Goal: Task Accomplishment & Management: Manage account settings

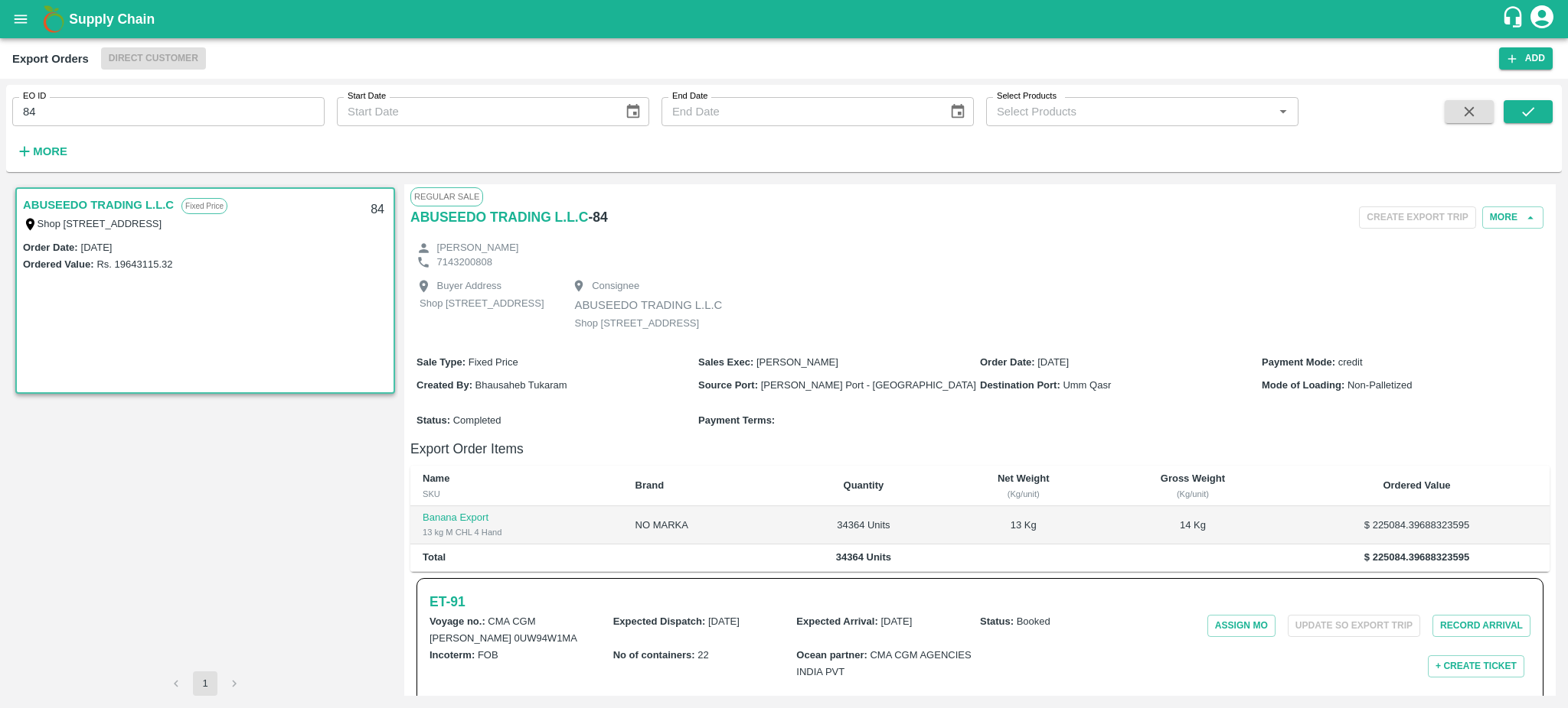
scroll to position [299, 0]
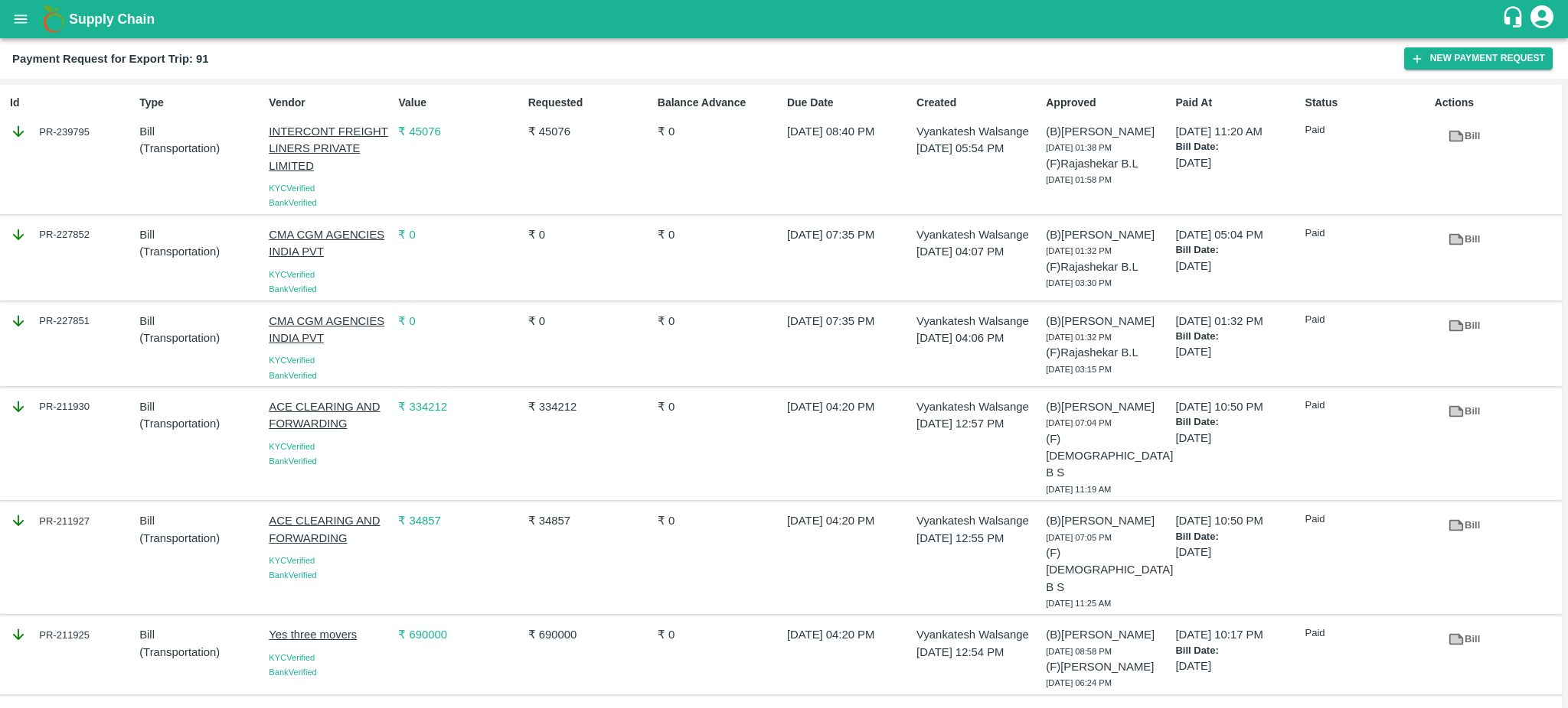
scroll to position [116, 0]
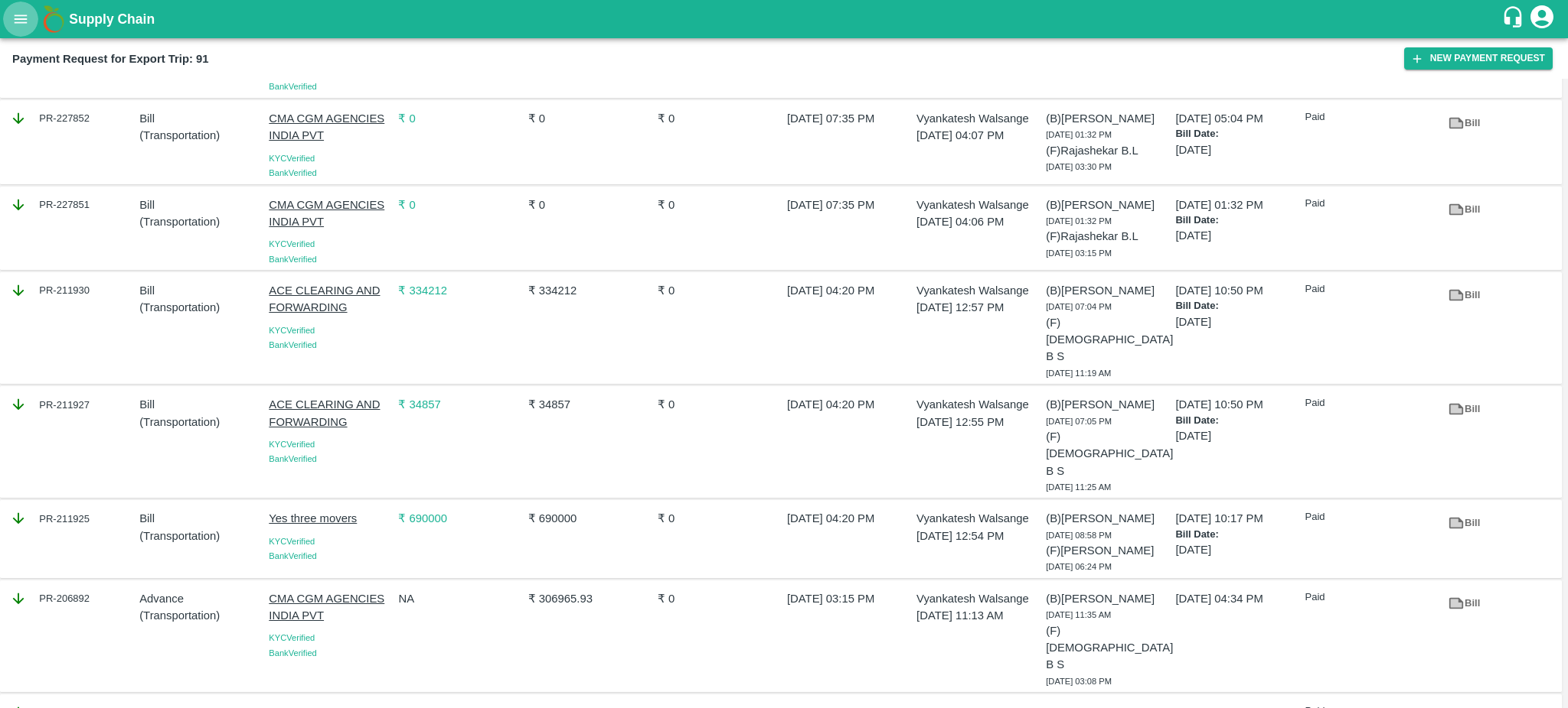
click at [20, 20] on icon "open drawer" at bounding box center [20, 19] width 13 height 8
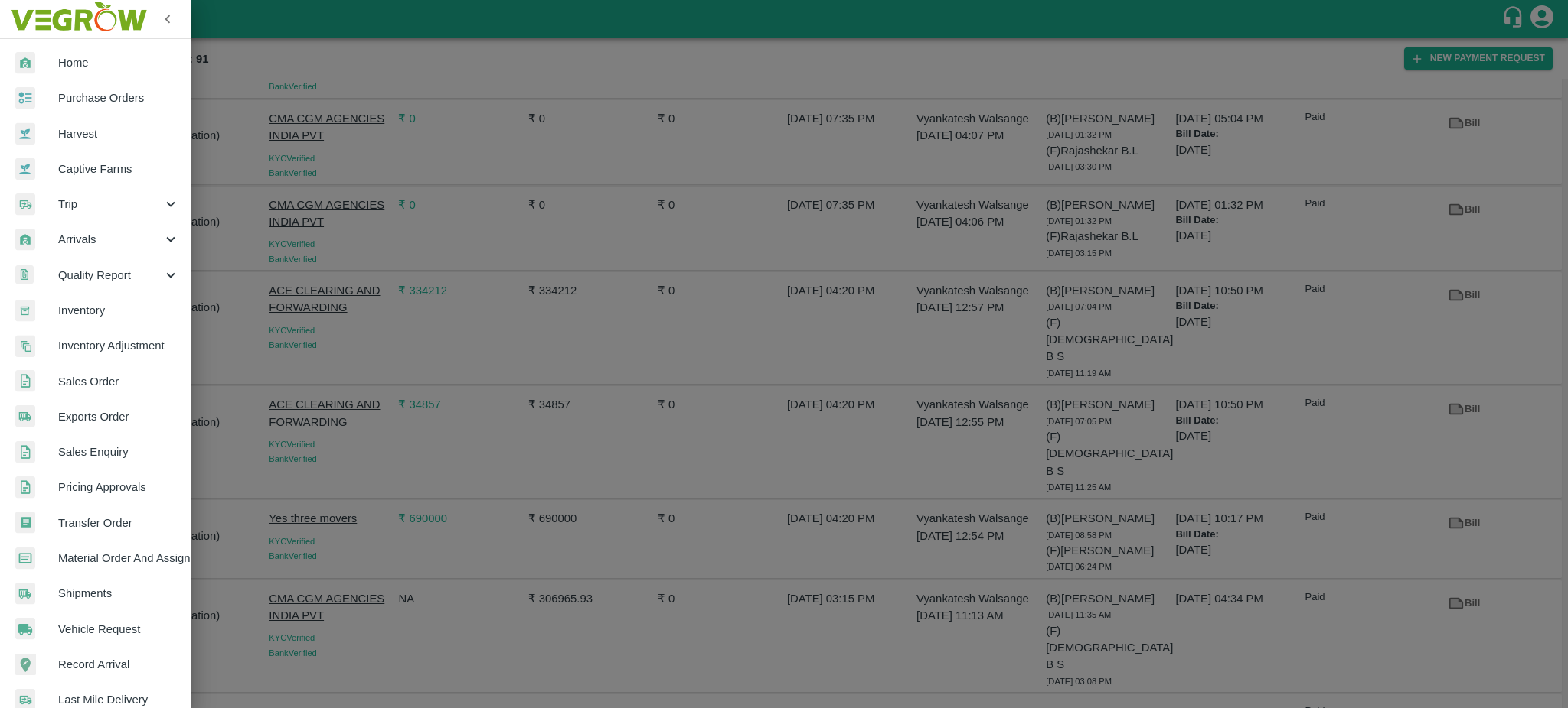
scroll to position [162, 0]
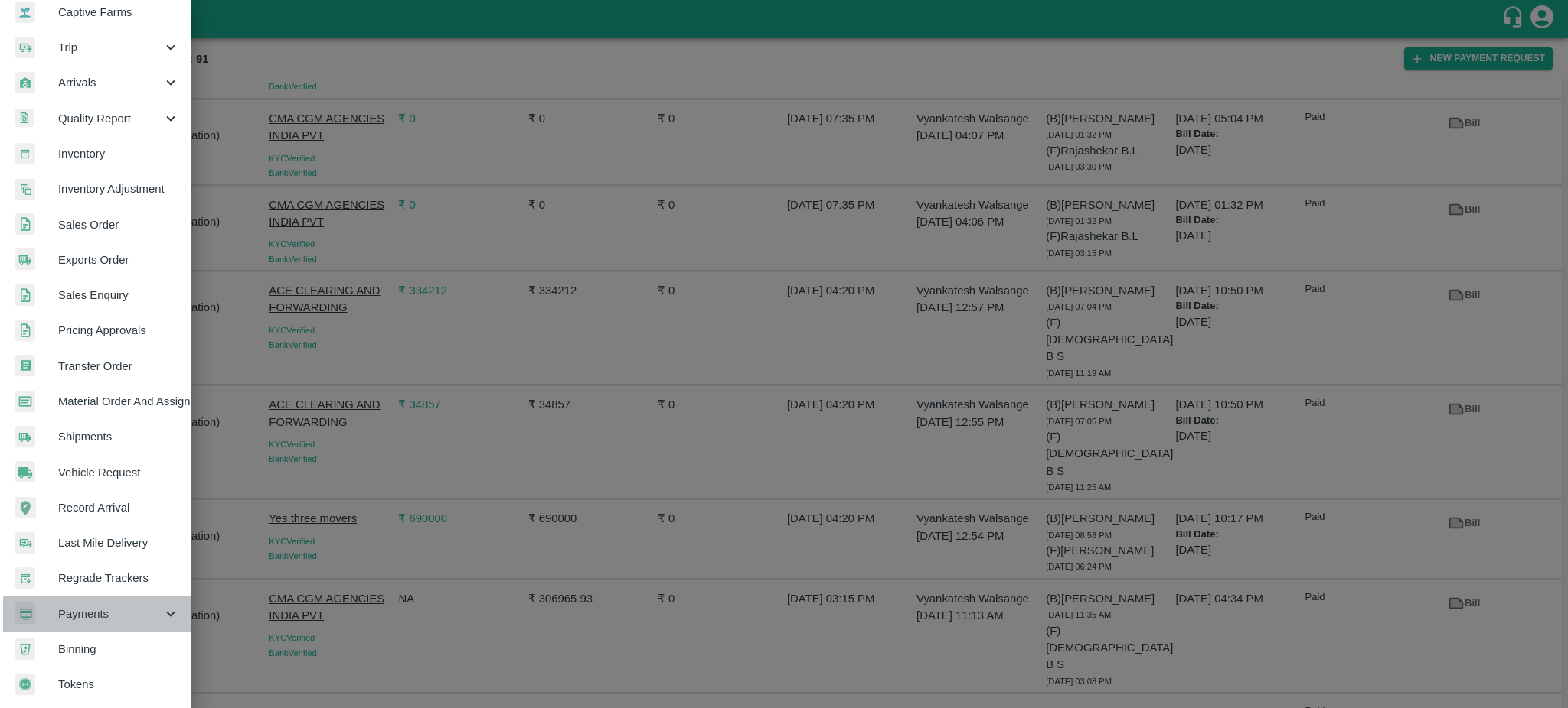
click at [105, 608] on span "Payments" at bounding box center [110, 615] width 104 height 17
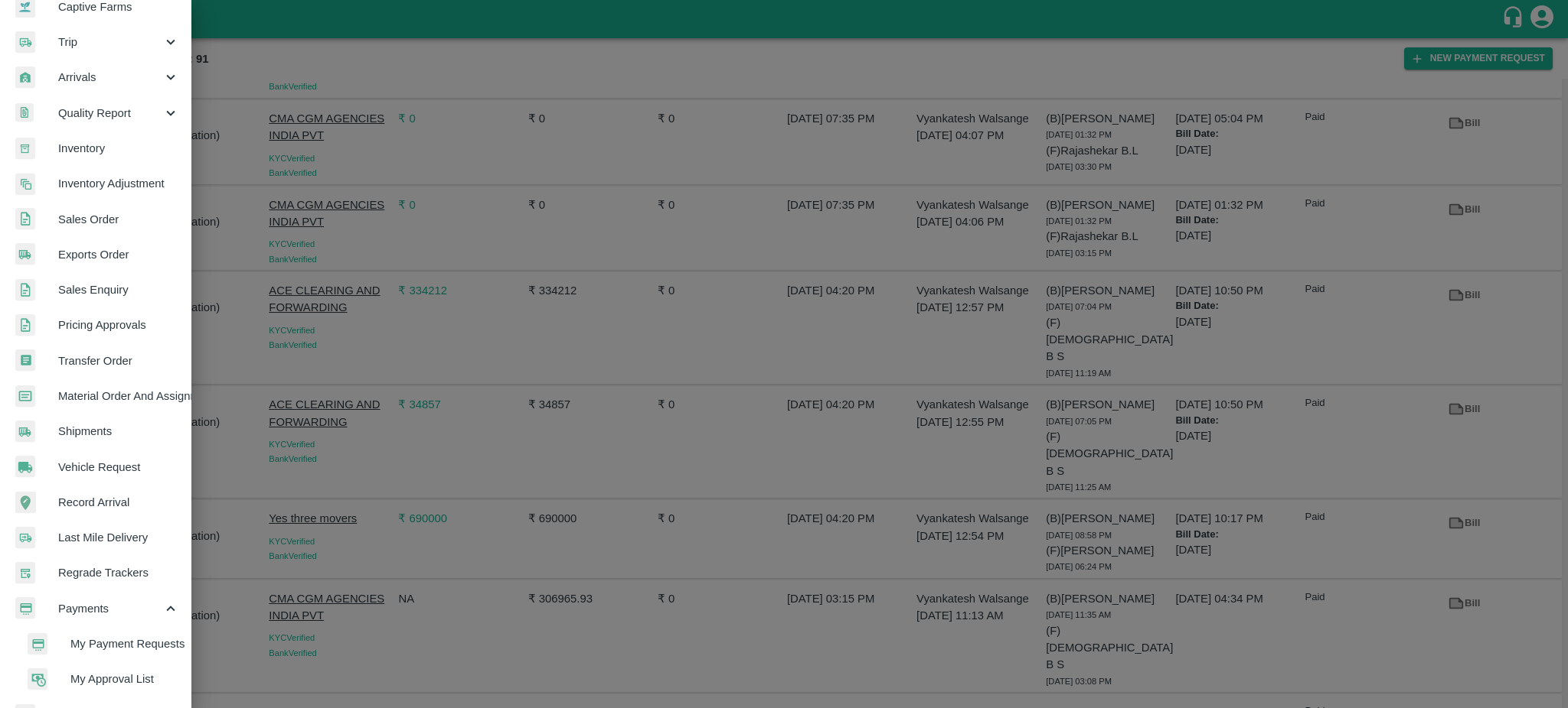
click at [118, 640] on span "My Payment Requests" at bounding box center [125, 644] width 109 height 17
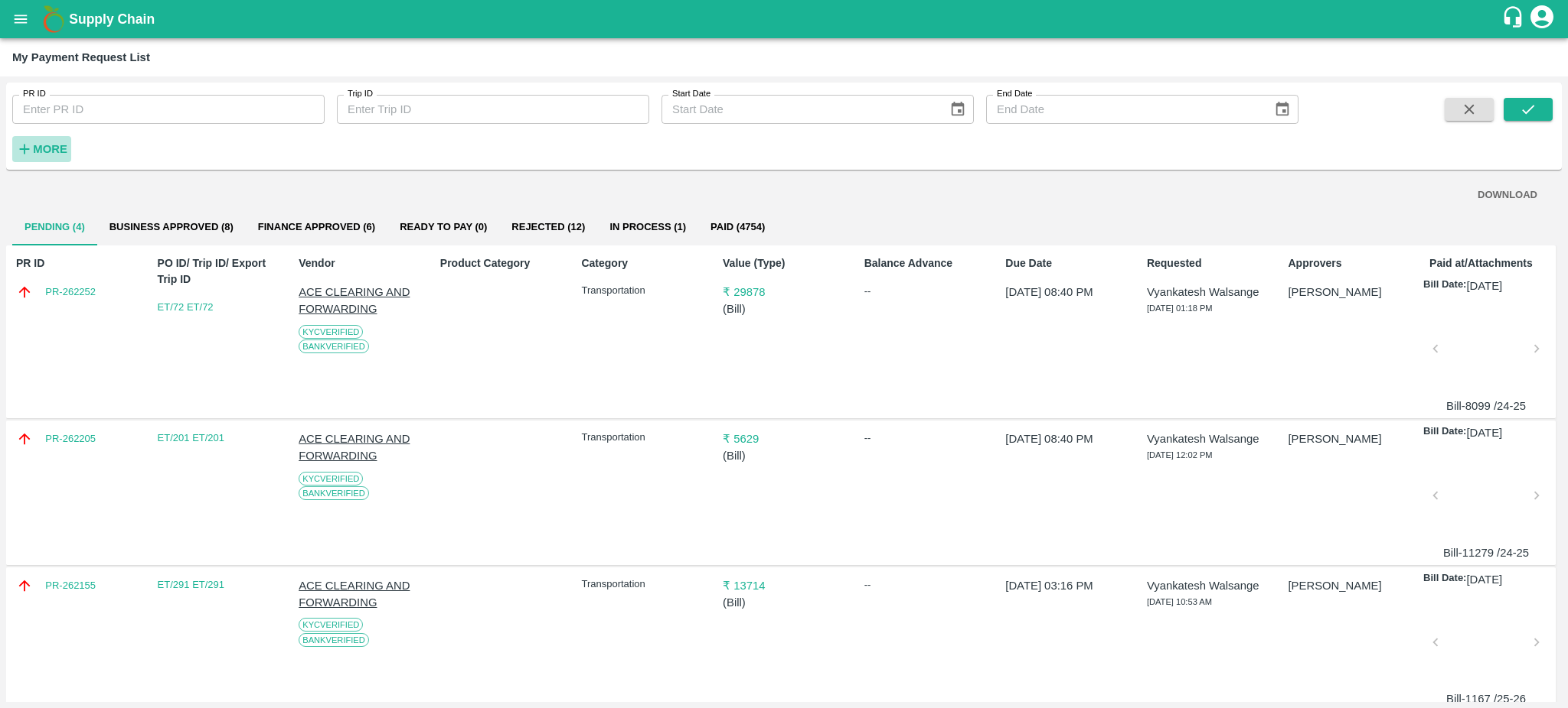
click at [41, 151] on strong "More" at bounding box center [50, 149] width 35 height 12
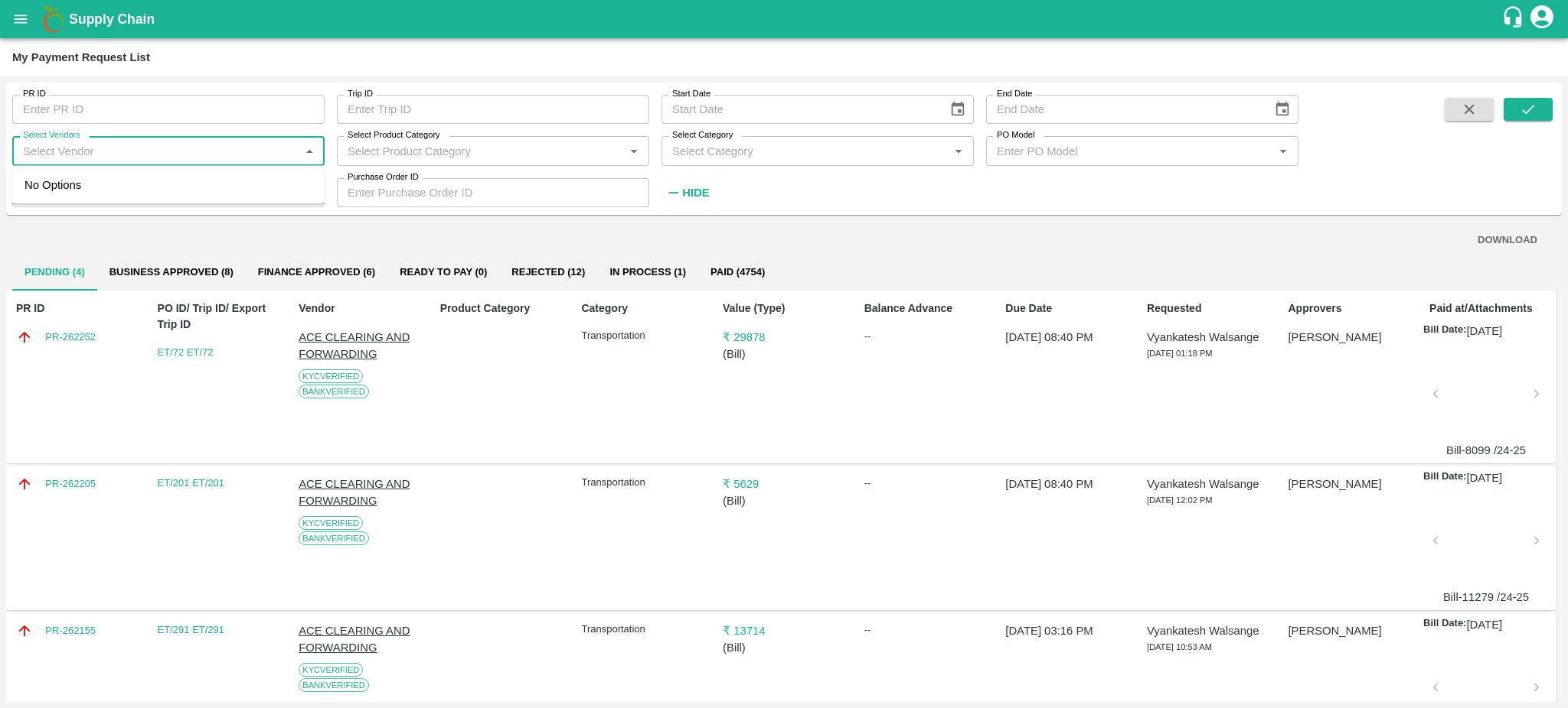
click at [115, 152] on input "Select Vendors" at bounding box center [155, 150] width 278 height 20
type input "B"
click at [86, 231] on div "GULFTIC TESTING AND INSPECTION SERVICES PRIVATE LIMITED-Transporter" at bounding box center [172, 237] width 282 height 35
type input "GULFTIC TESTING AND INSPECTION SERVICES PRIVATE LIMITED-Transporter"
click at [1531, 103] on icon "submit" at bounding box center [1528, 110] width 17 height 17
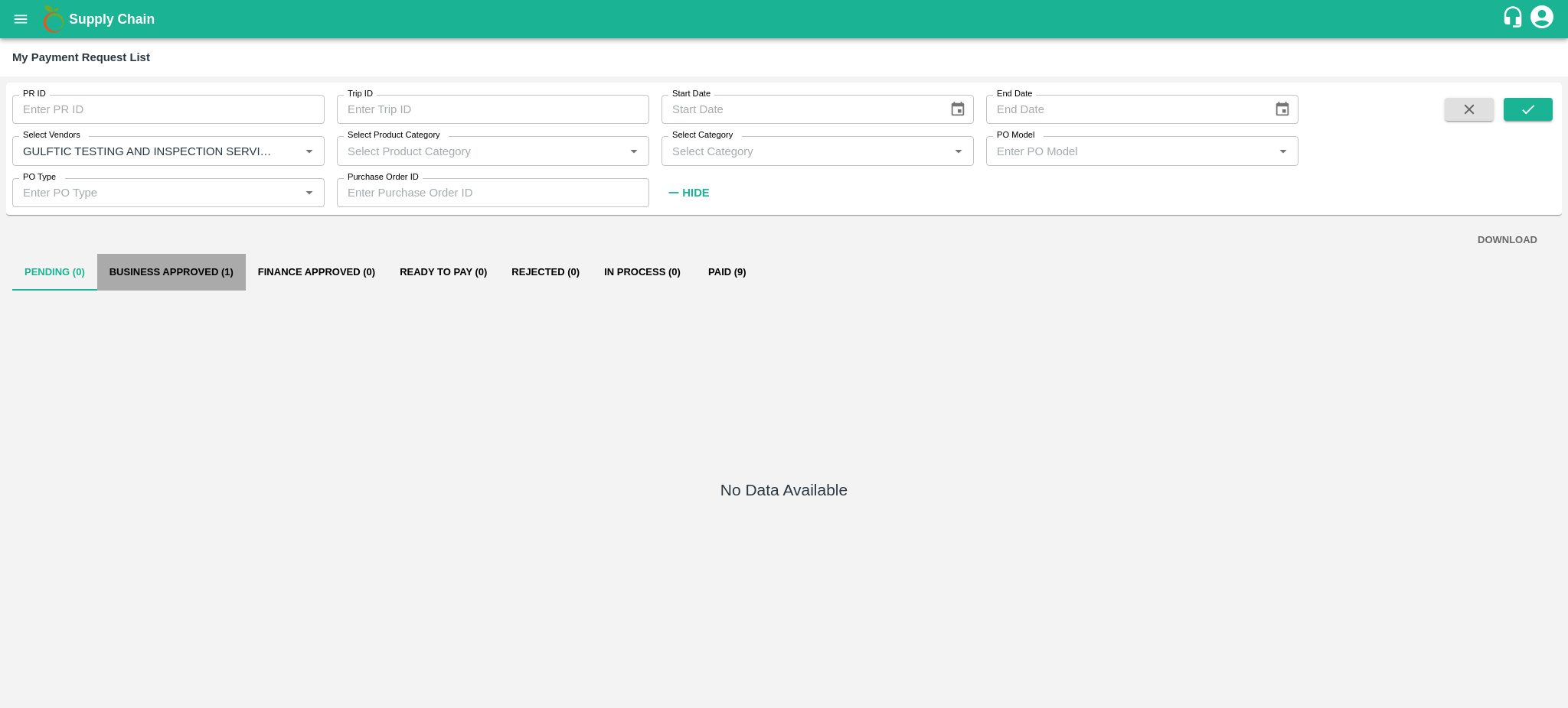
click at [196, 273] on button "Business Approved (1)" at bounding box center [171, 272] width 149 height 37
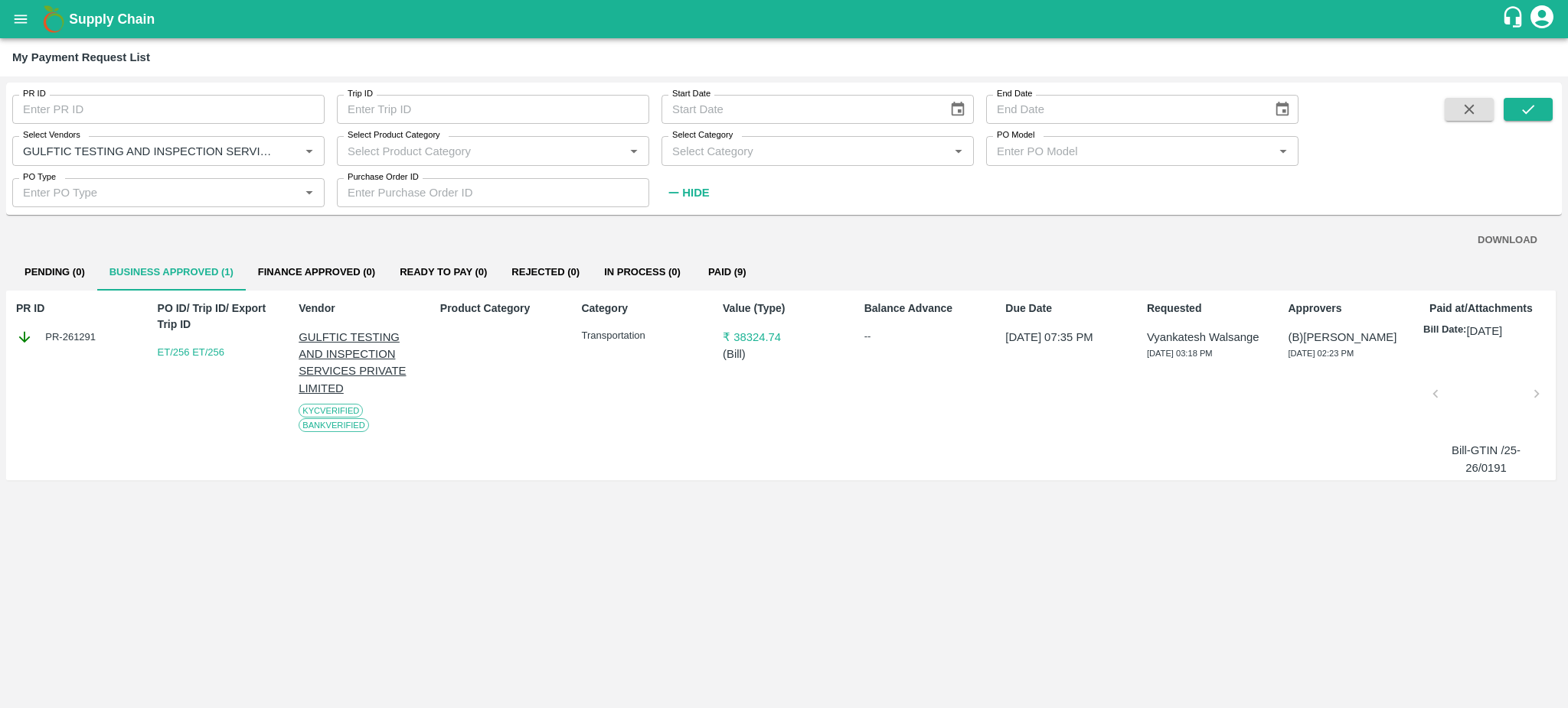
drag, startPoint x: 106, startPoint y: 332, endPoint x: 93, endPoint y: 334, distance: 13.2
click at [93, 334] on div "PR-261291" at bounding box center [77, 338] width 122 height 17
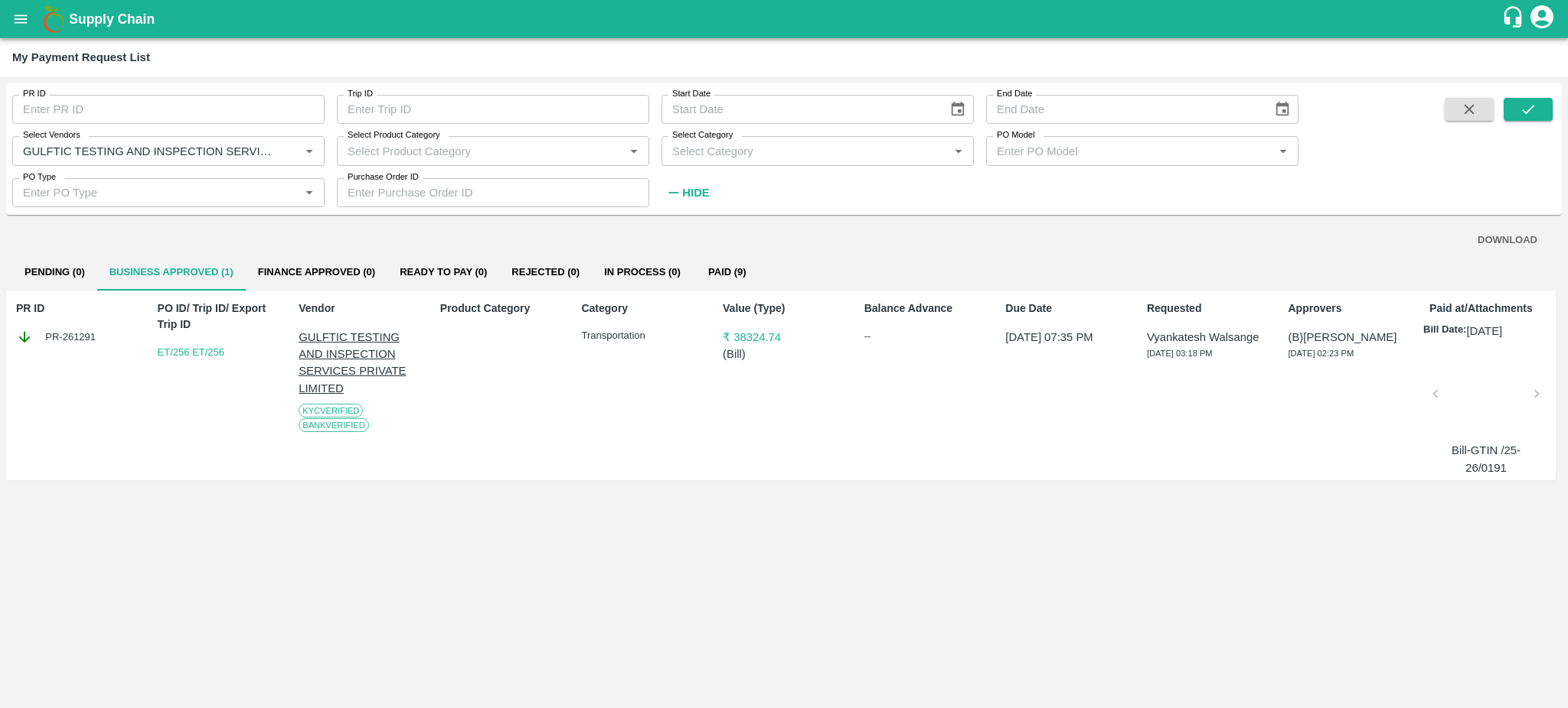
click at [93, 334] on div "PR-261291" at bounding box center [77, 338] width 122 height 17
click at [1497, 387] on div at bounding box center [1486, 399] width 89 height 81
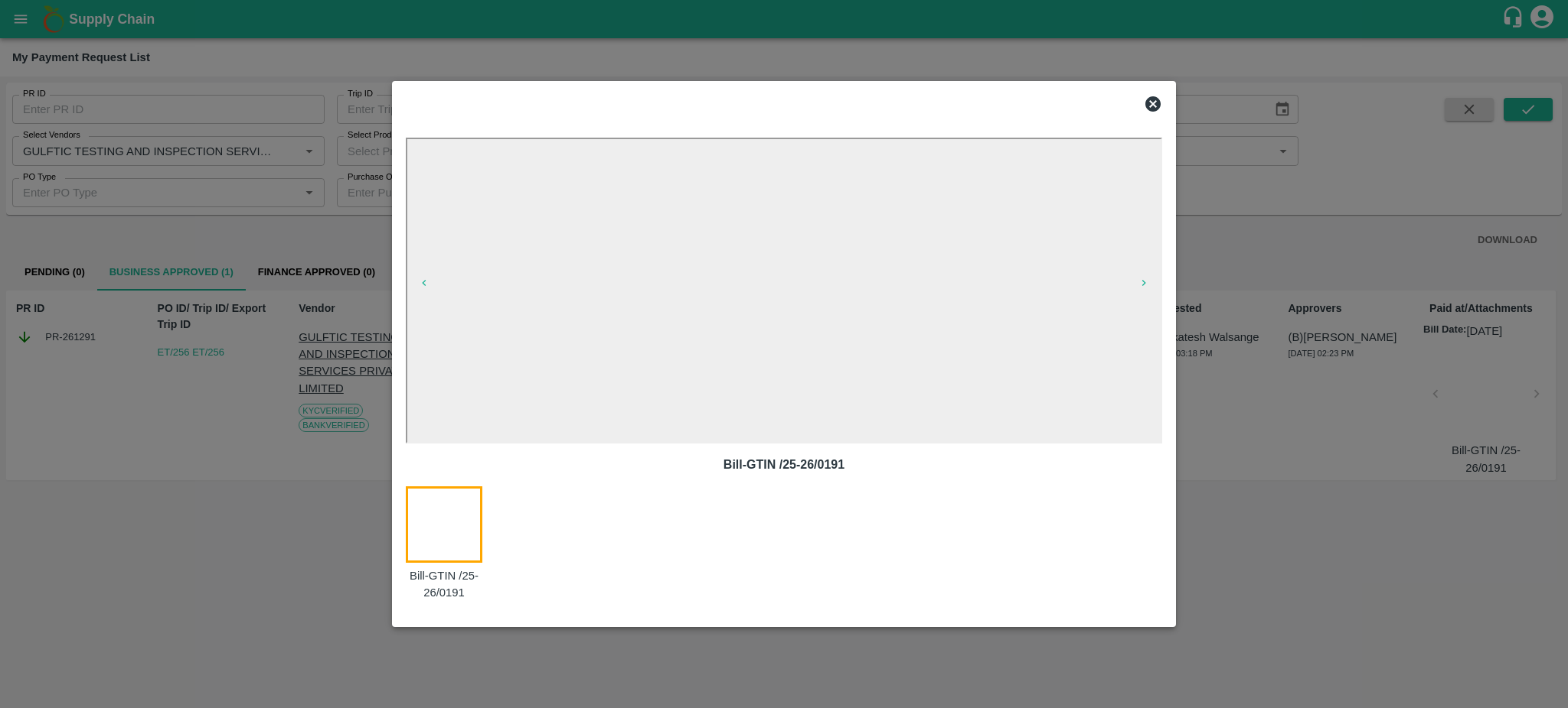
click at [1153, 104] on icon at bounding box center [1153, 104] width 19 height 19
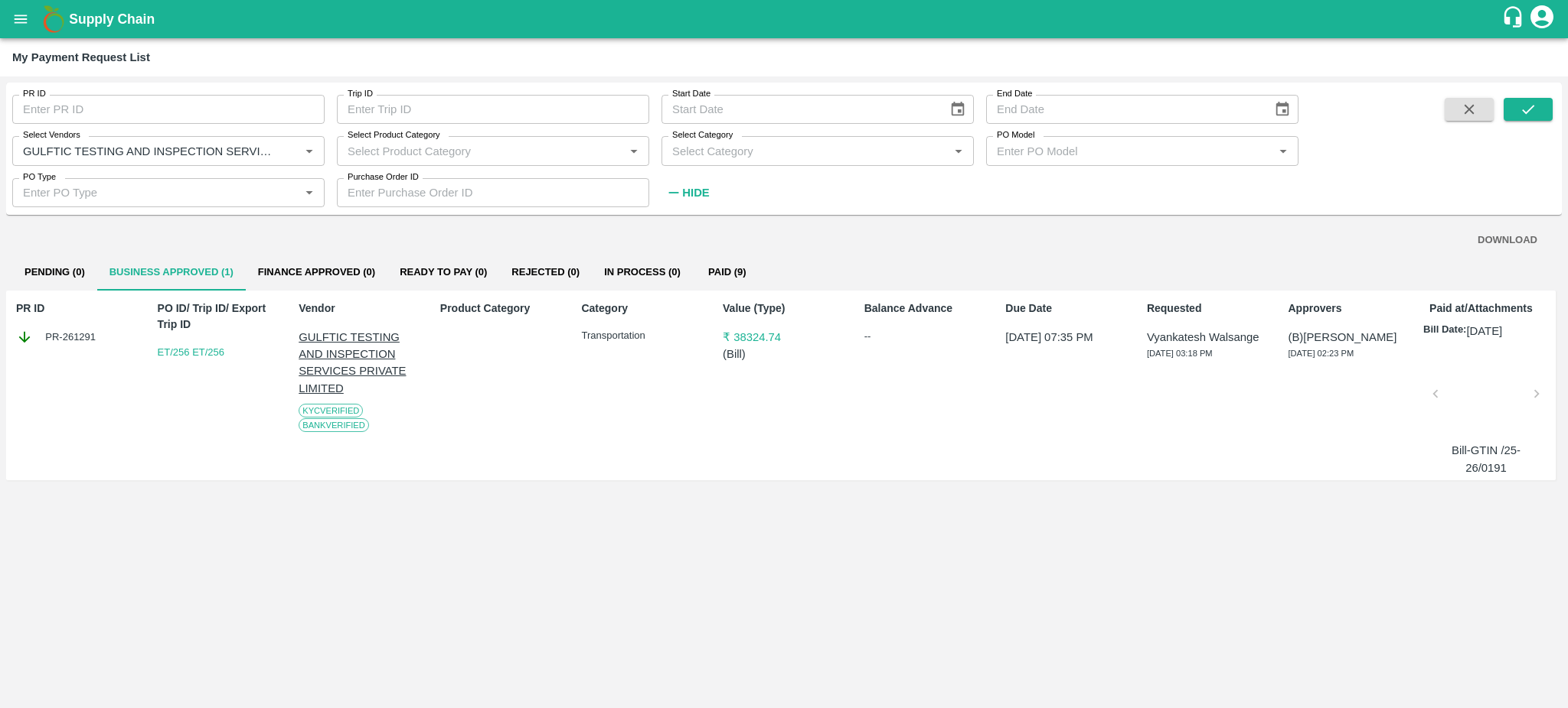
click at [99, 343] on div "PR-261291" at bounding box center [77, 338] width 122 height 17
click at [54, 360] on div "PR ID PR-261291" at bounding box center [74, 385] width 128 height 182
click at [109, 339] on div "PR-261291" at bounding box center [77, 338] width 122 height 17
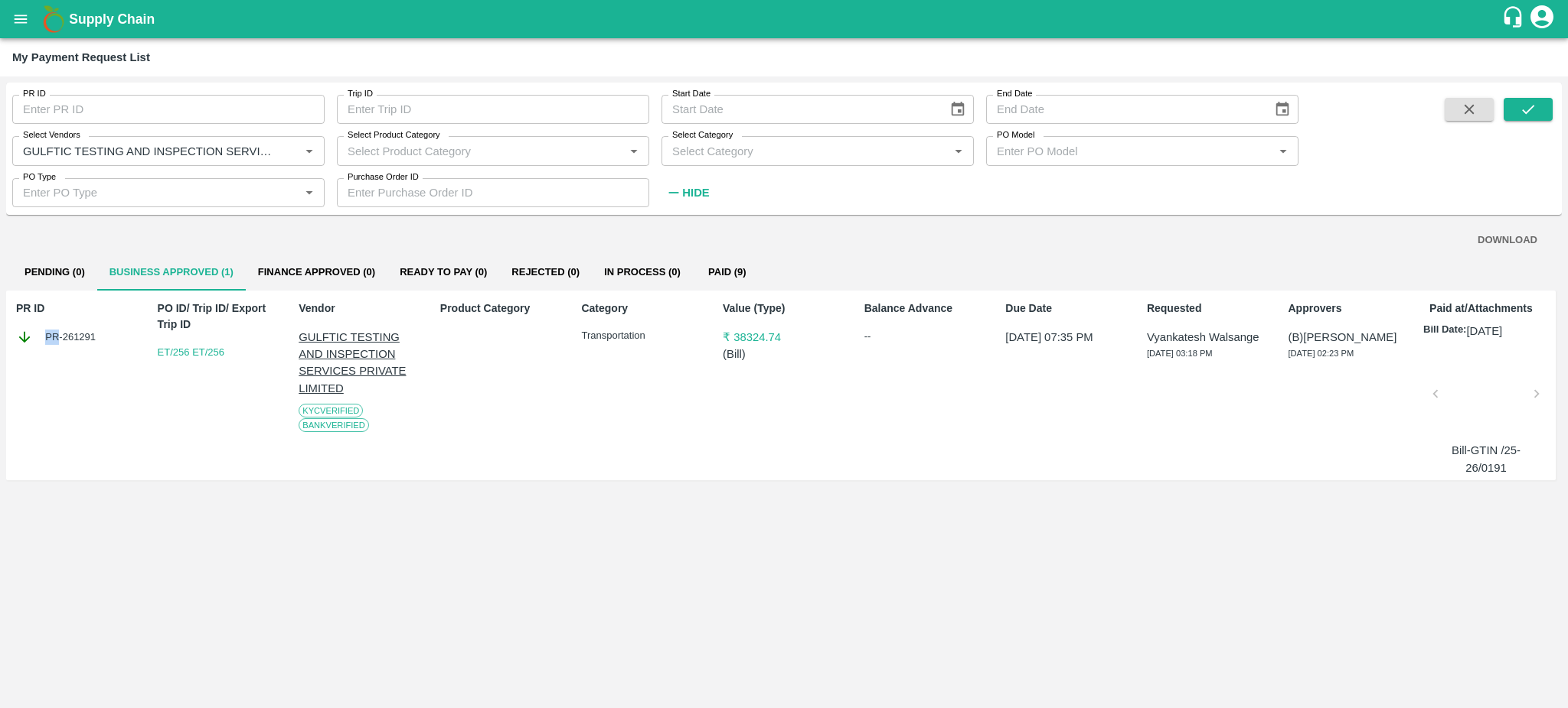
click at [109, 339] on div "PR-261291" at bounding box center [77, 338] width 122 height 17
copy div "PR-261291"
click at [1472, 400] on div at bounding box center [1486, 399] width 89 height 81
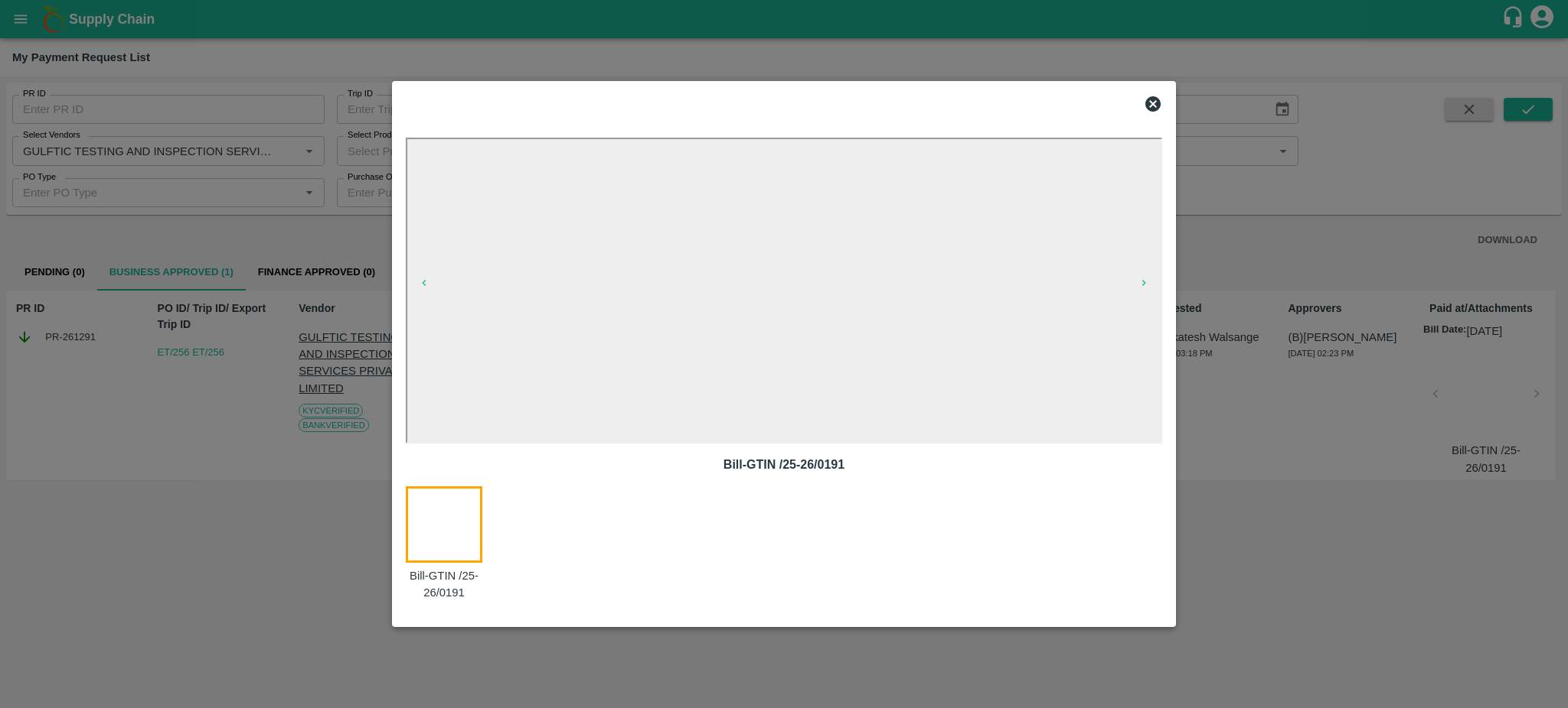
click at [1156, 101] on icon at bounding box center [1153, 104] width 19 height 19
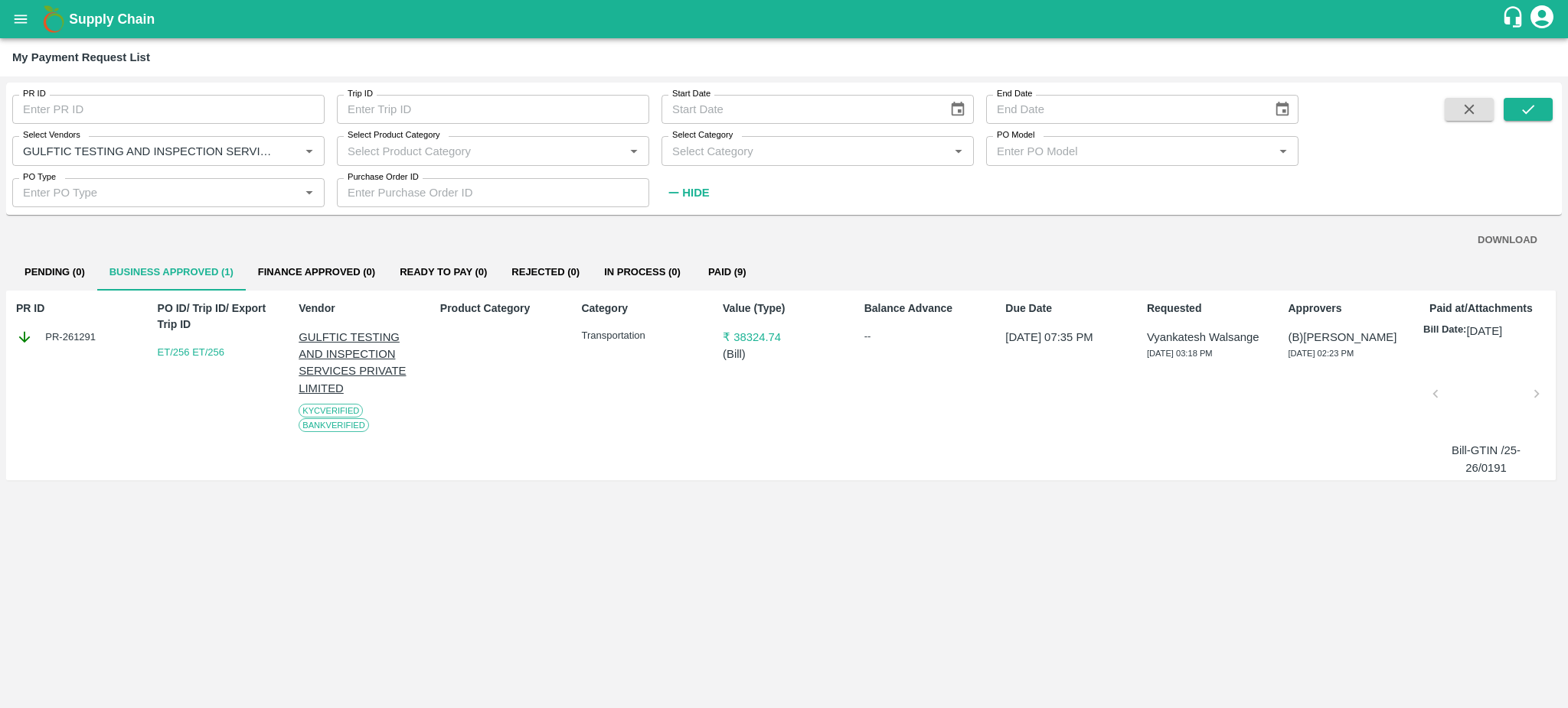
click at [1478, 390] on div at bounding box center [1486, 399] width 89 height 81
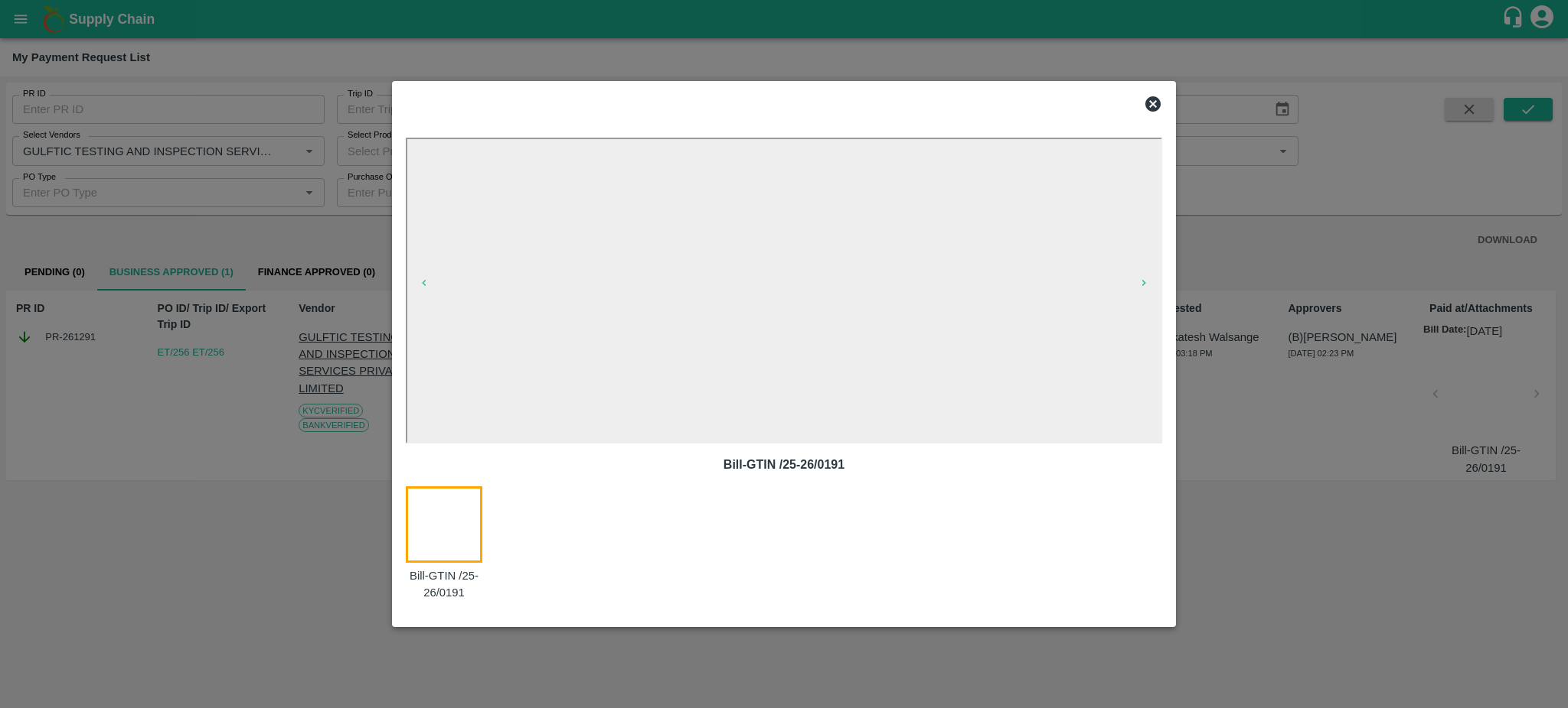
click at [1149, 108] on icon at bounding box center [1153, 104] width 15 height 15
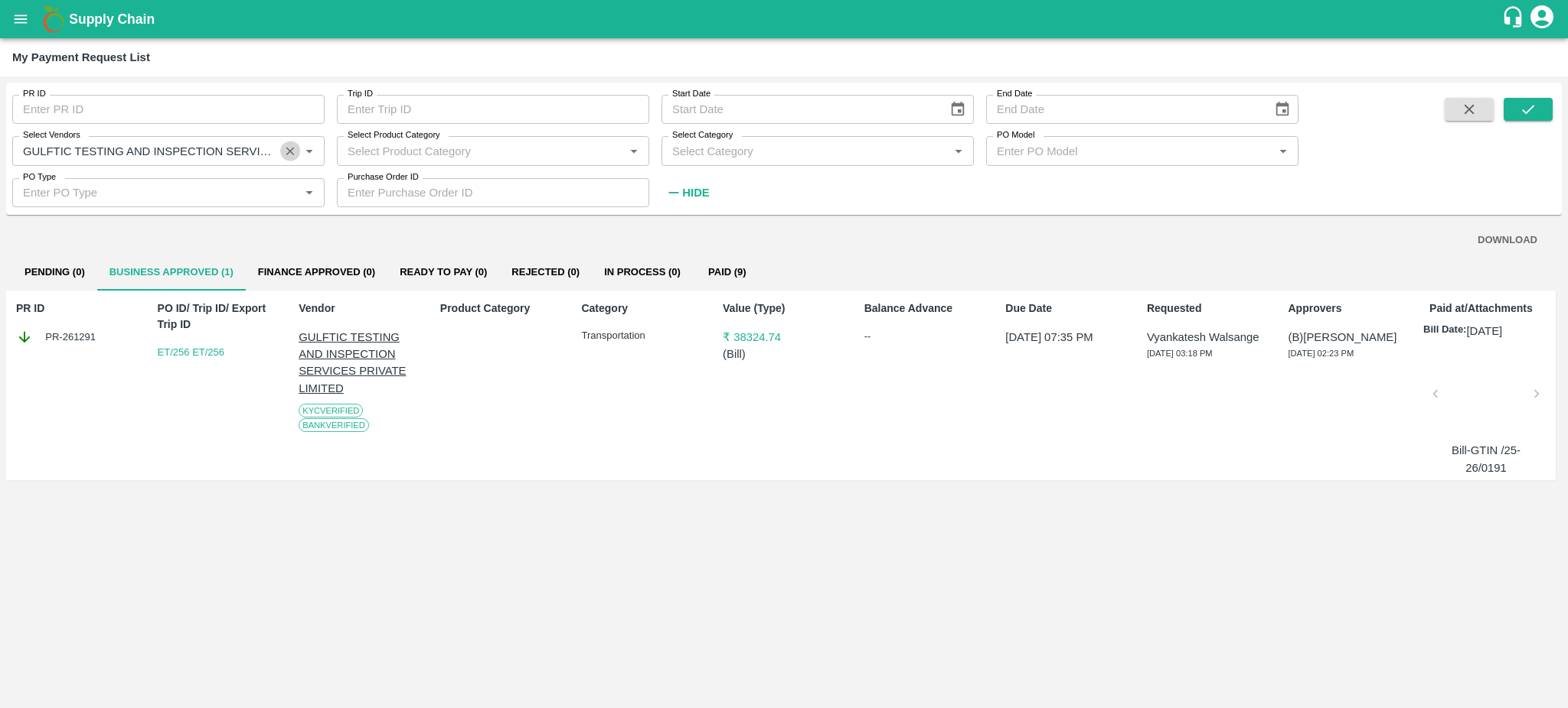
click at [288, 150] on icon "Clear" at bounding box center [290, 150] width 14 height 14
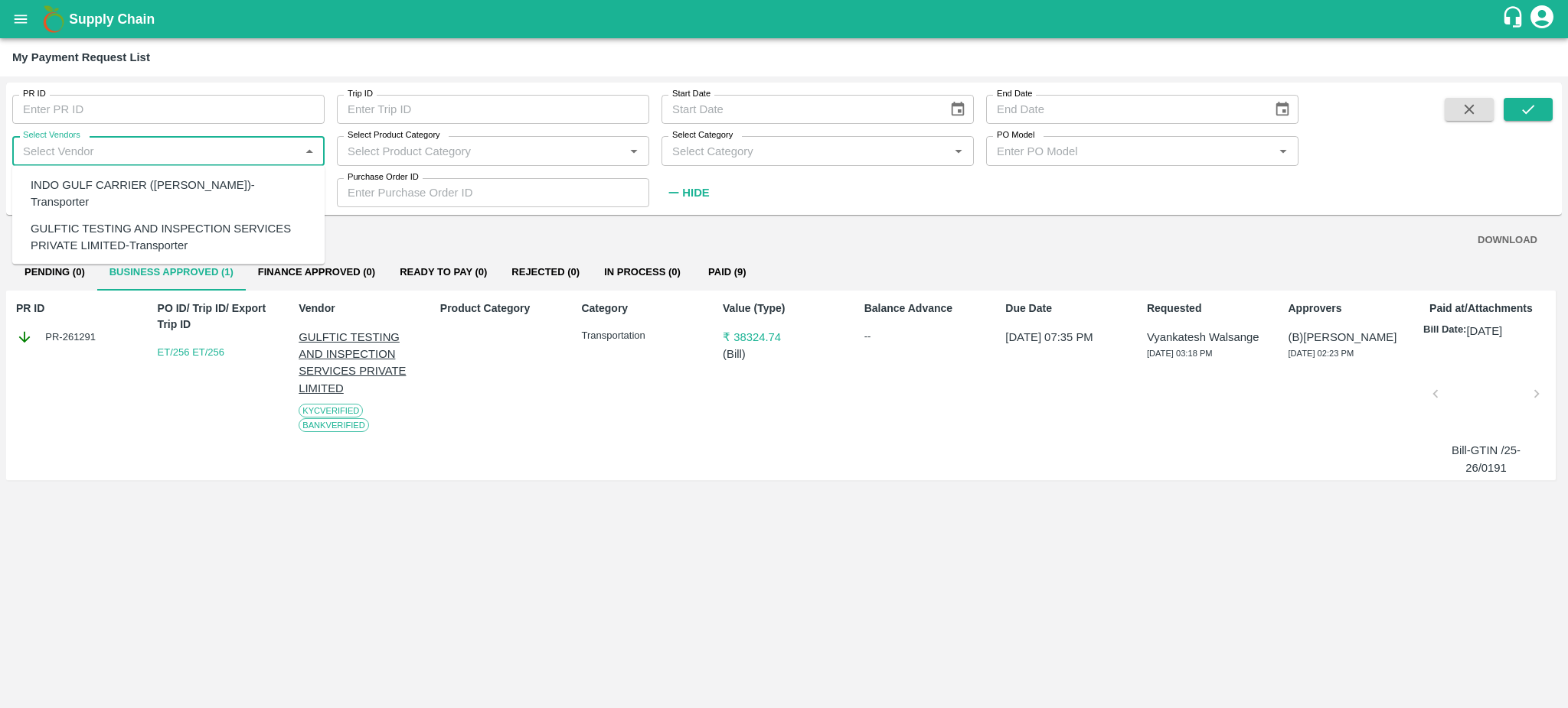
click at [211, 150] on input "Select Vendors" at bounding box center [155, 150] width 278 height 20
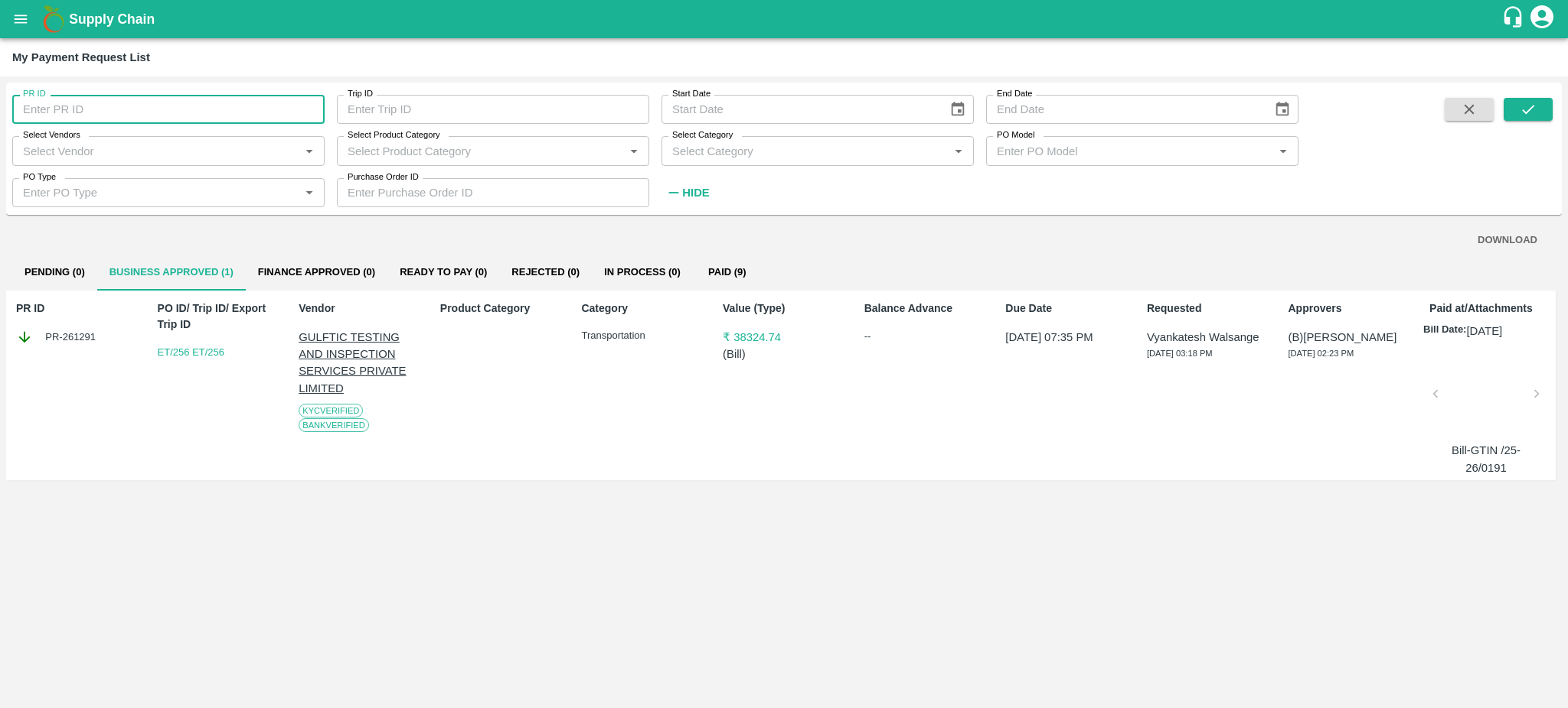
click at [64, 102] on input "PR ID" at bounding box center [168, 110] width 313 height 29
paste input "233399"
click at [1537, 115] on button "submit" at bounding box center [1528, 109] width 49 height 23
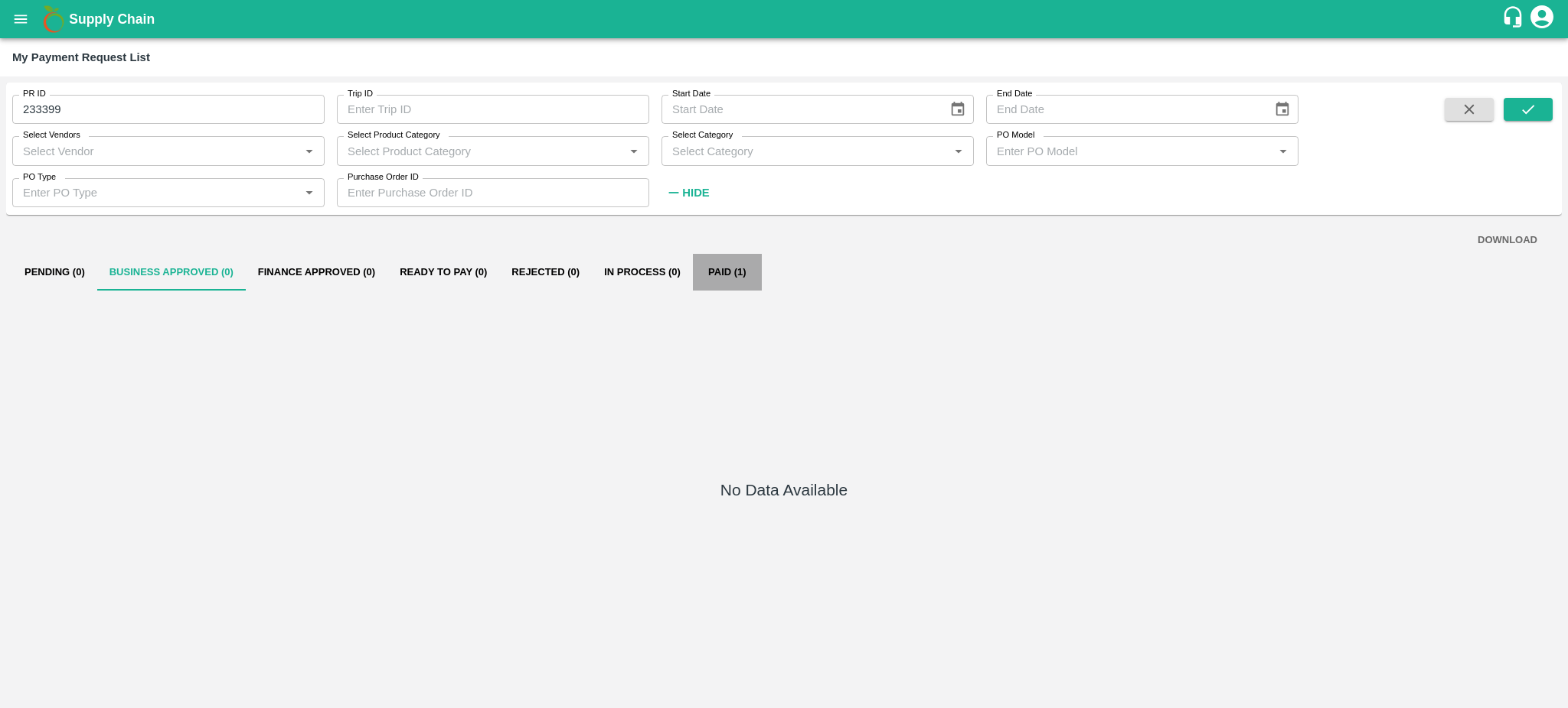
click at [727, 263] on button "Paid (1)" at bounding box center [727, 272] width 69 height 37
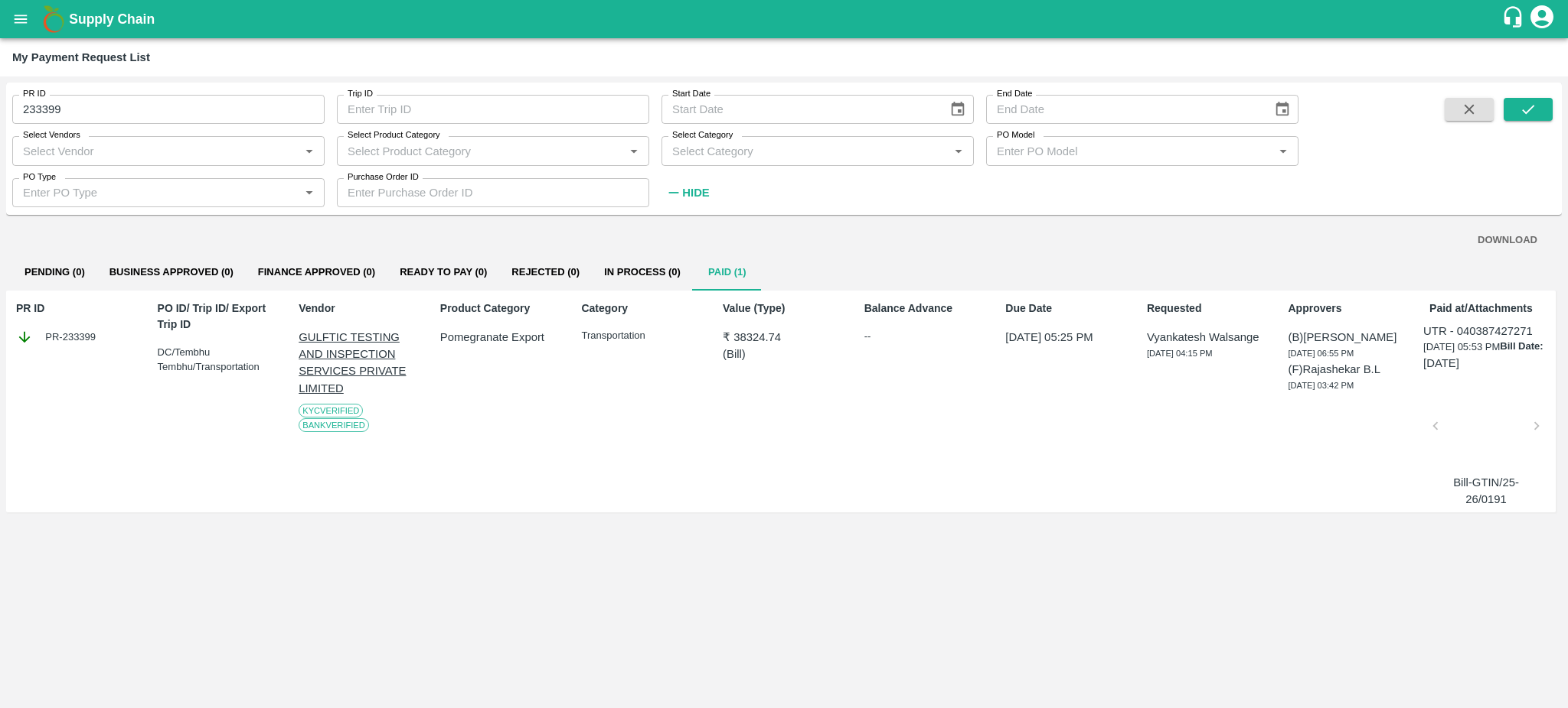
click at [1480, 431] on div at bounding box center [1486, 431] width 89 height 81
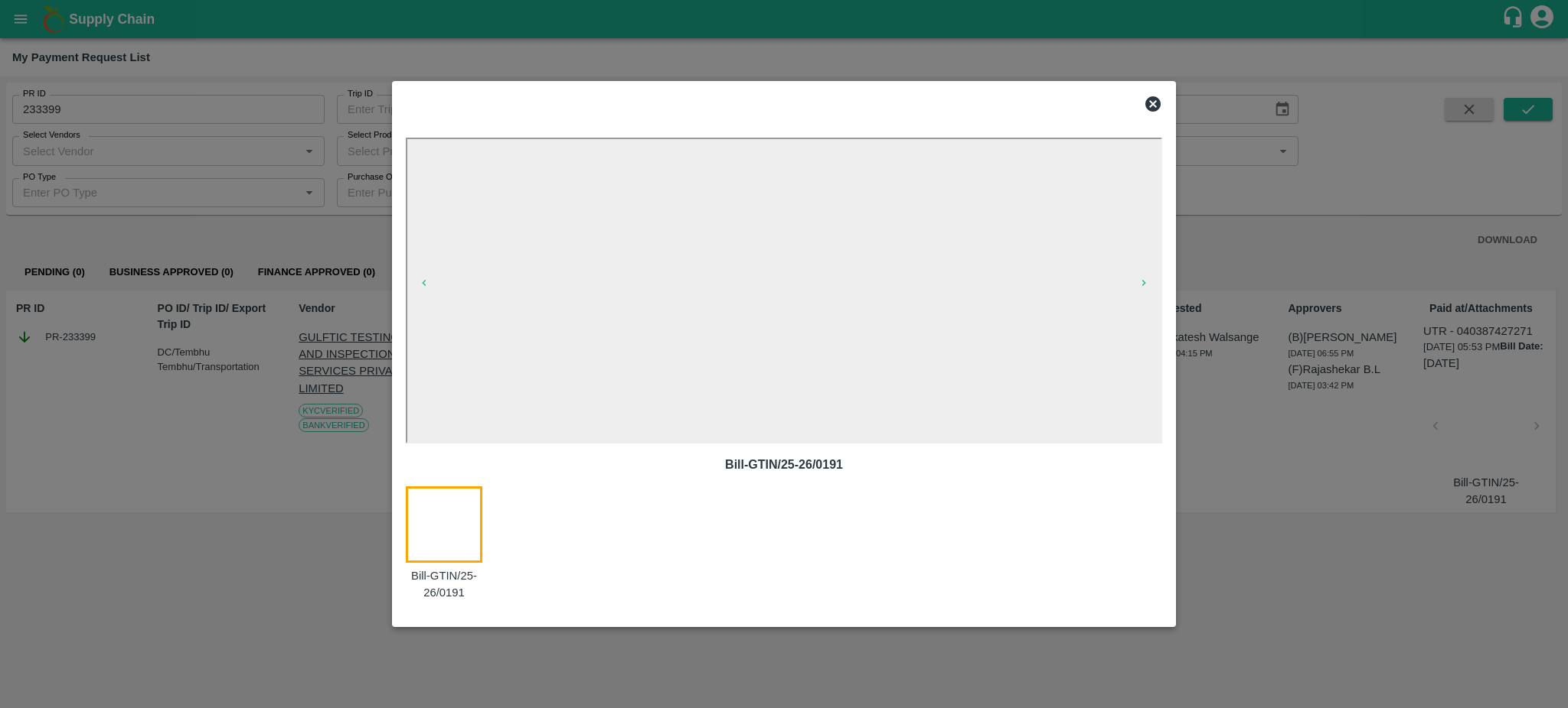
click at [1148, 105] on icon at bounding box center [1153, 104] width 15 height 15
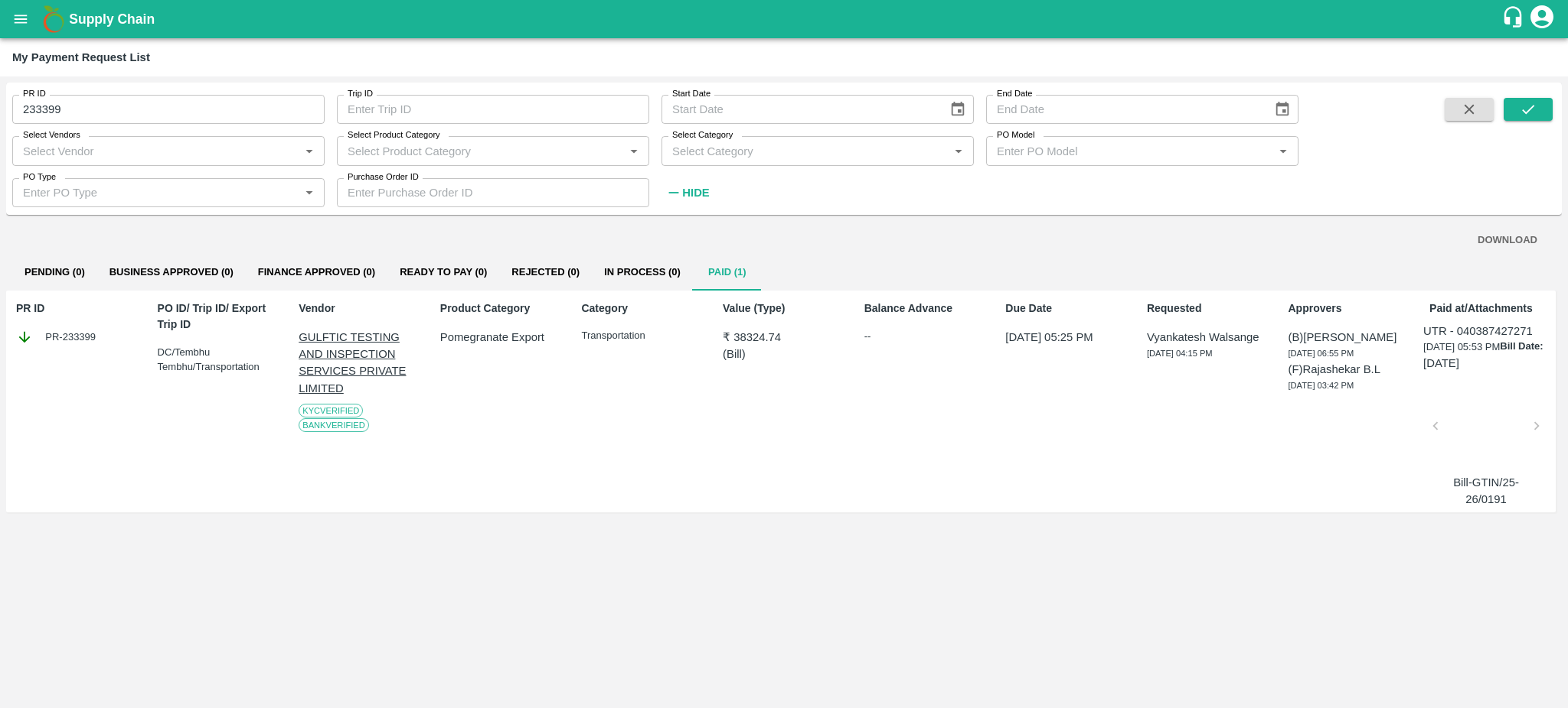
click at [1472, 434] on div at bounding box center [1486, 431] width 89 height 81
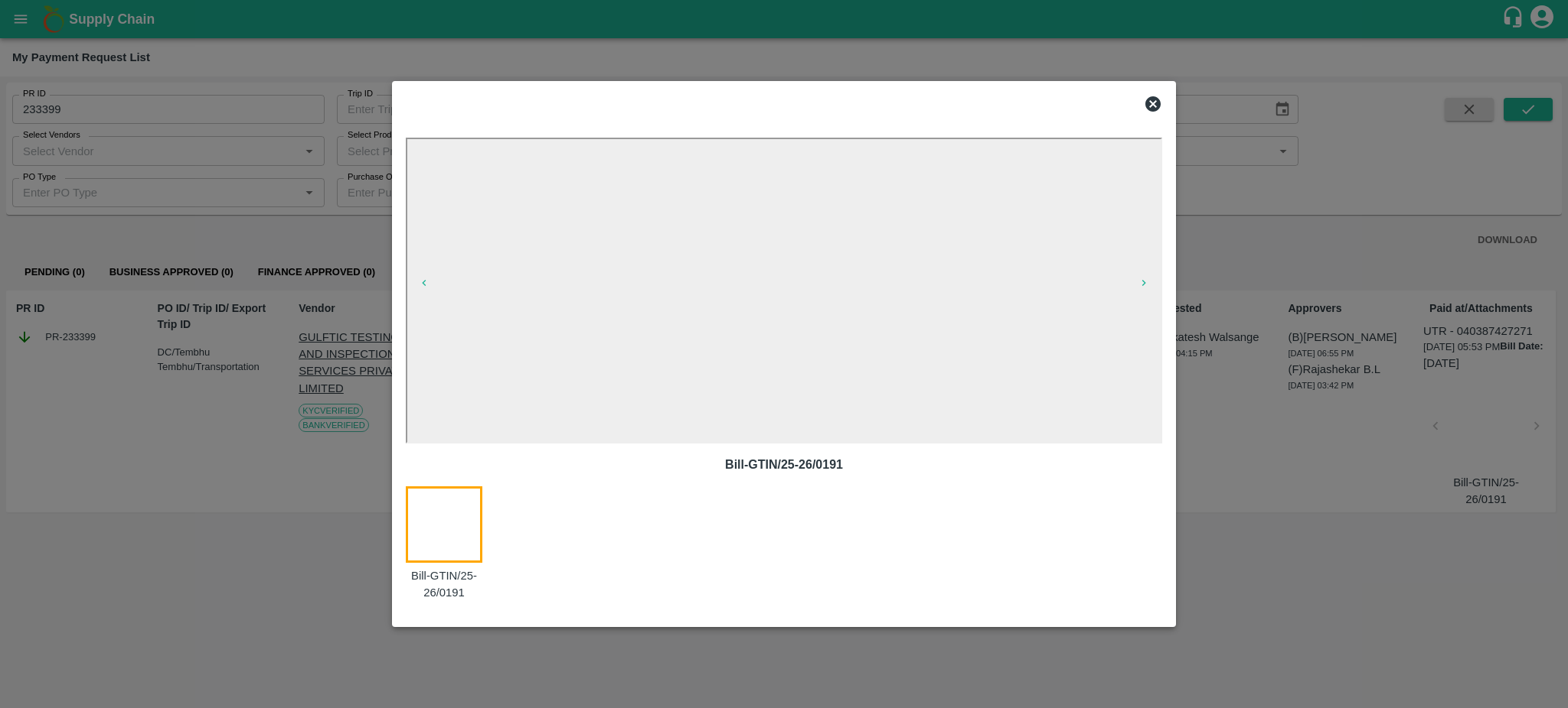
click at [1151, 104] on icon at bounding box center [1153, 104] width 15 height 15
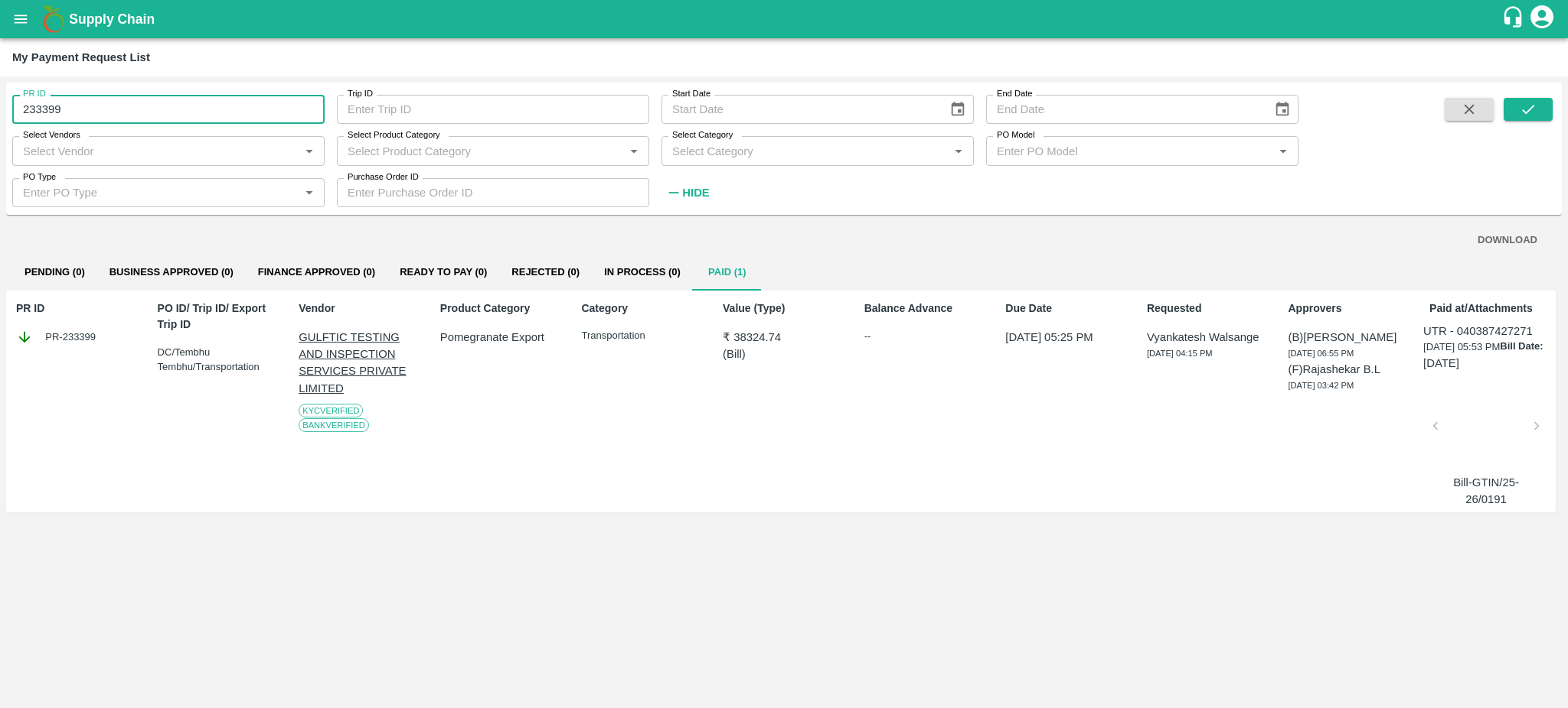
click at [74, 115] on input "233399" at bounding box center [168, 110] width 313 height 29
click at [76, 111] on input "233399" at bounding box center [168, 110] width 313 height 29
type input "2"
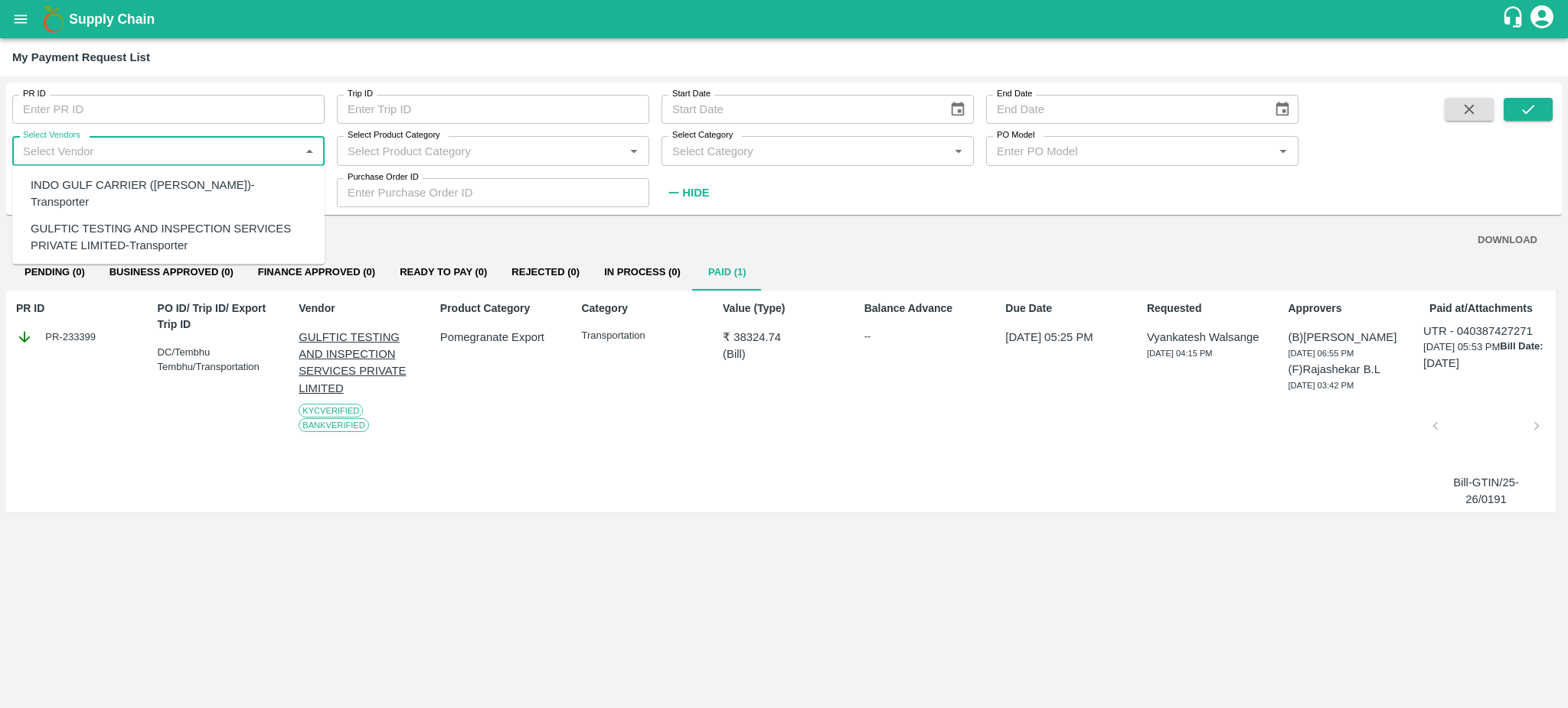
click at [44, 155] on input "Select Vendors" at bounding box center [155, 150] width 278 height 20
click at [72, 221] on div "GULFTIC TESTING AND INSPECTION SERVICES PRIVATE LIMITED-Transporter" at bounding box center [172, 237] width 282 height 35
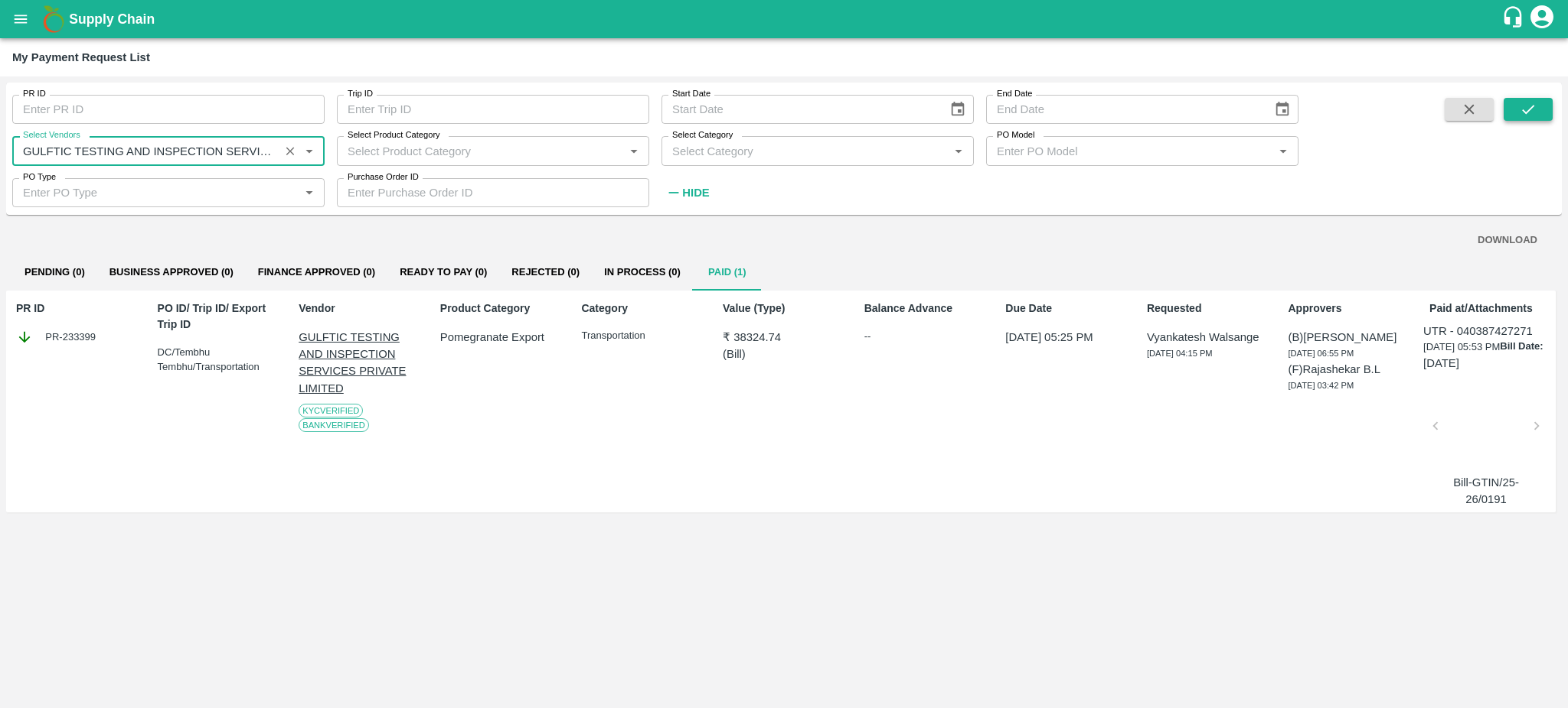
type input "GULFTIC TESTING AND INSPECTION SERVICES PRIVATE LIMITED-Transporter"
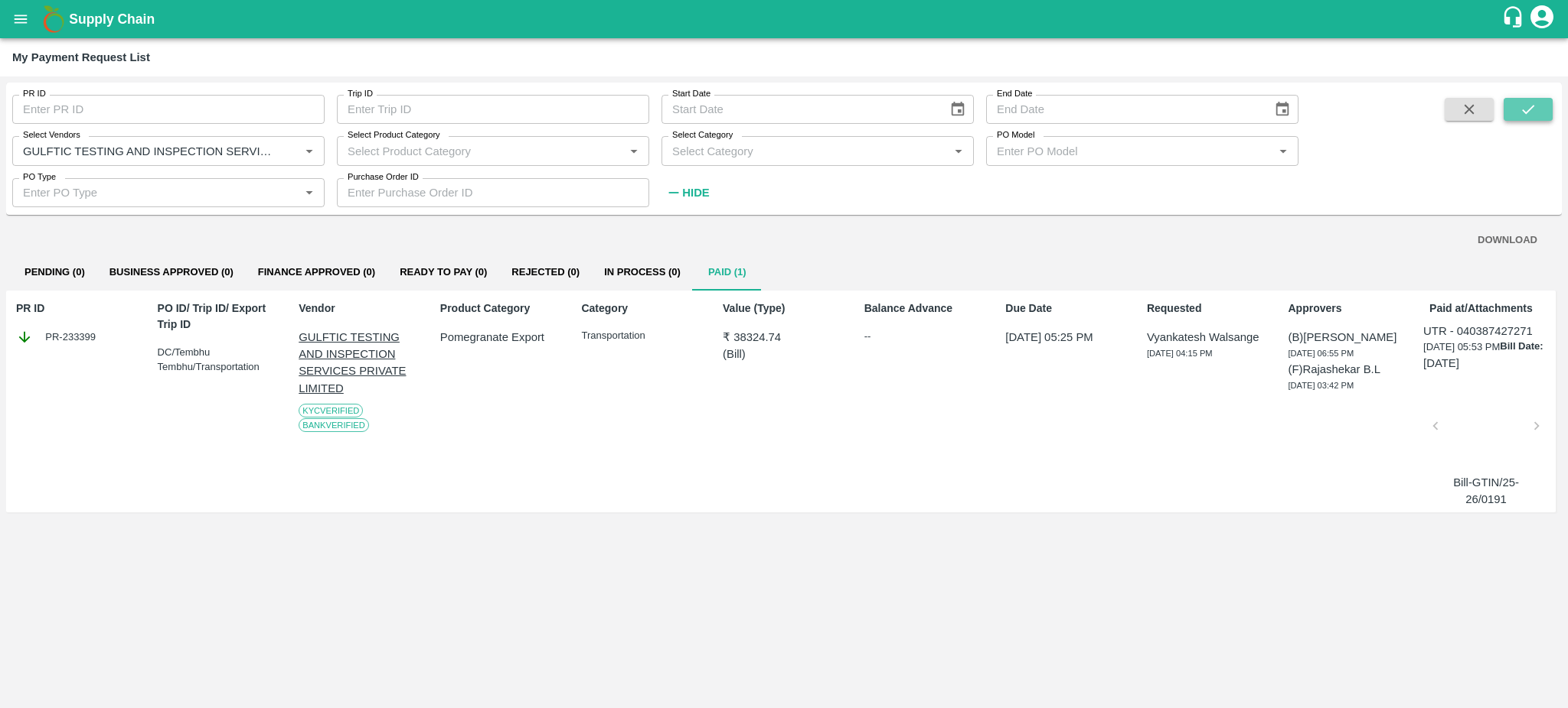
click at [1537, 111] on button "submit" at bounding box center [1528, 109] width 49 height 23
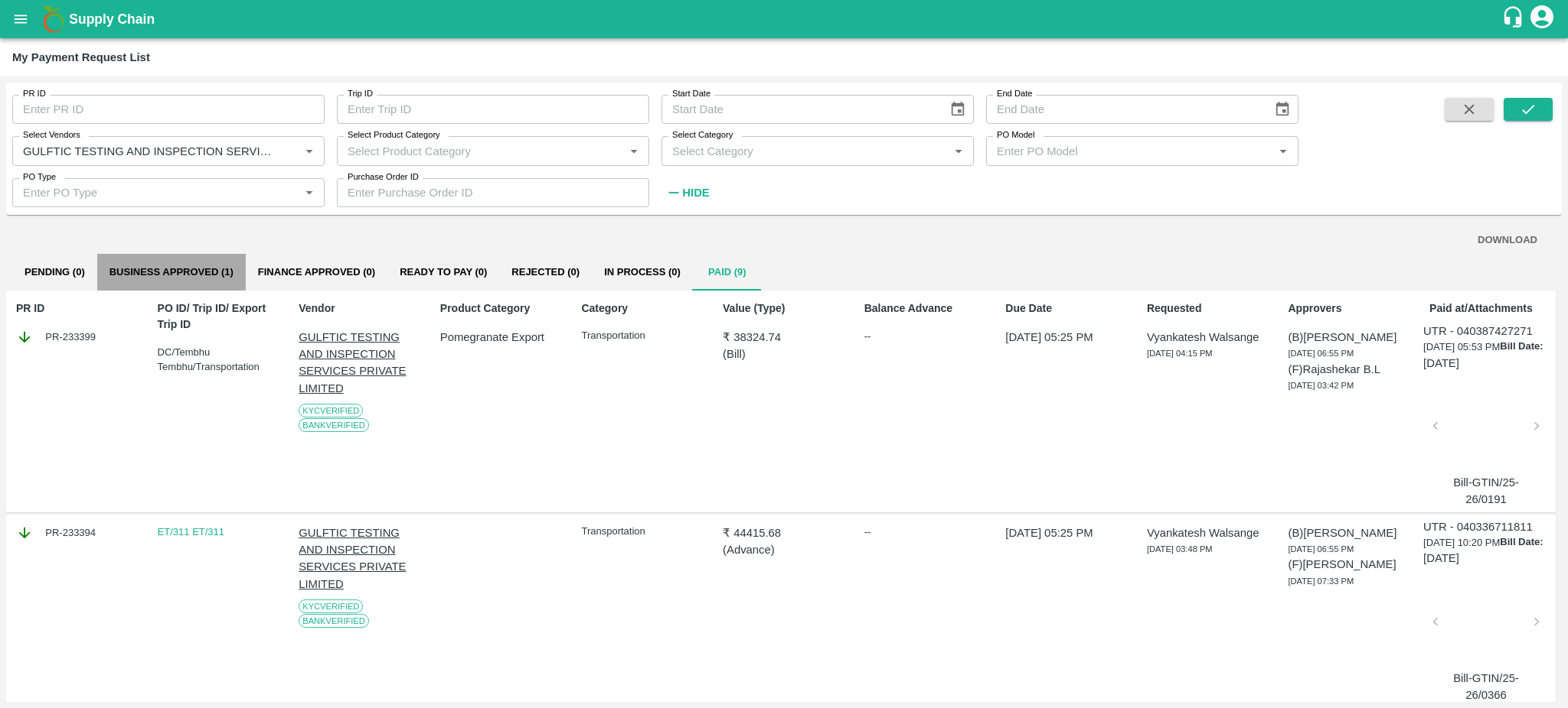
click at [208, 273] on button "Business Approved (1)" at bounding box center [171, 272] width 149 height 37
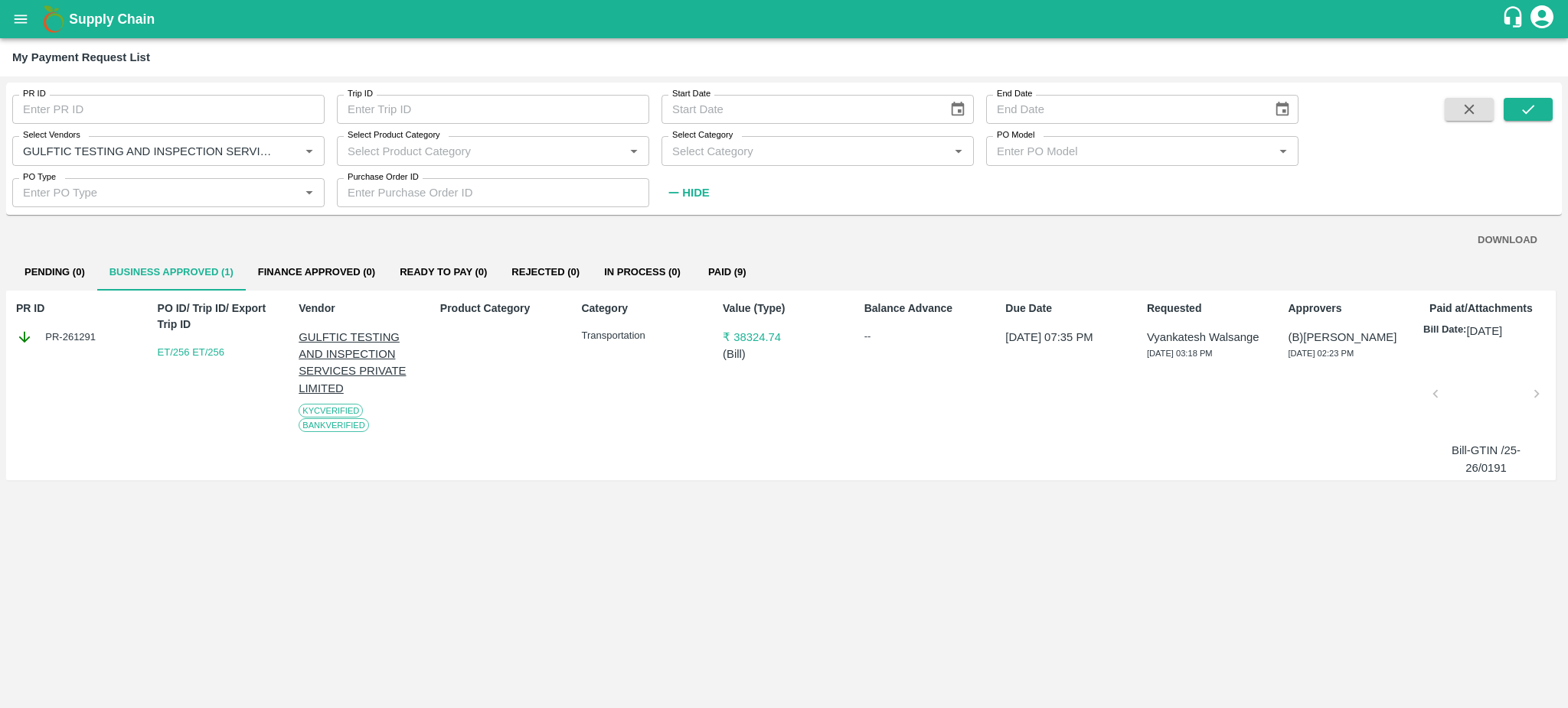
click at [1476, 398] on div at bounding box center [1486, 399] width 89 height 81
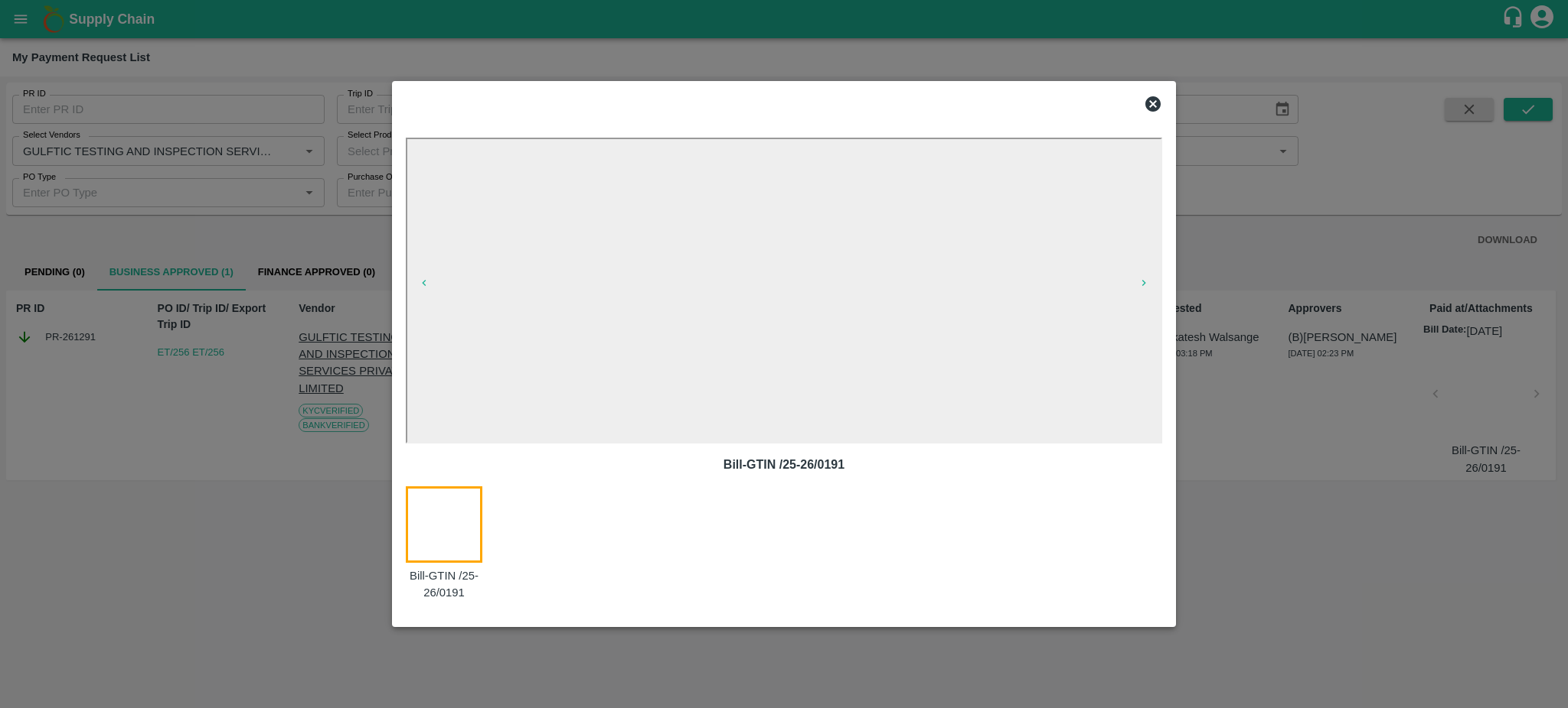
click at [1156, 98] on icon at bounding box center [1153, 104] width 15 height 15
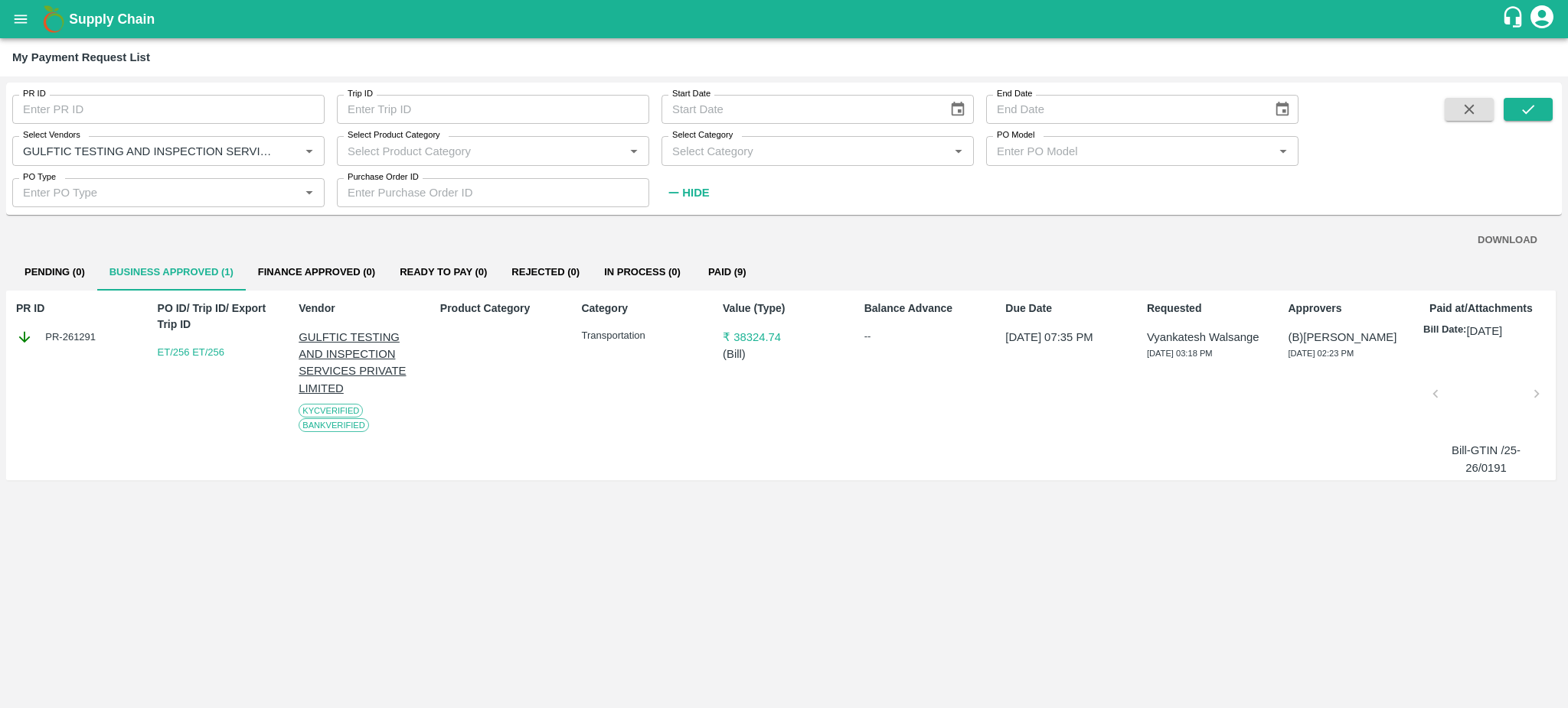
click at [292, 156] on icon "Clear" at bounding box center [290, 150] width 14 height 14
click at [105, 106] on input "PR ID" at bounding box center [168, 110] width 313 height 29
paste input "text"
click at [1532, 106] on icon "submit" at bounding box center [1528, 109] width 12 height 9
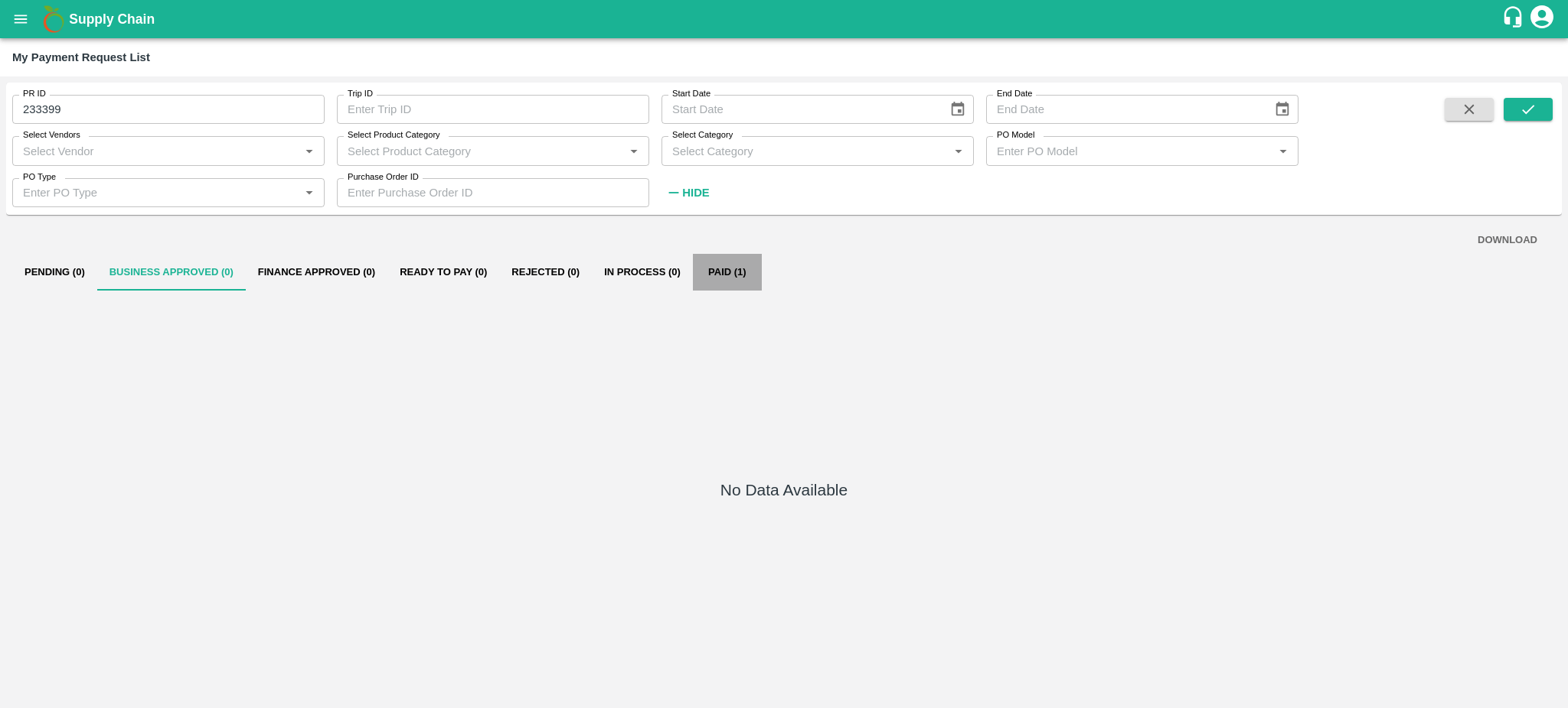
click at [716, 273] on button "Paid (1)" at bounding box center [727, 272] width 69 height 37
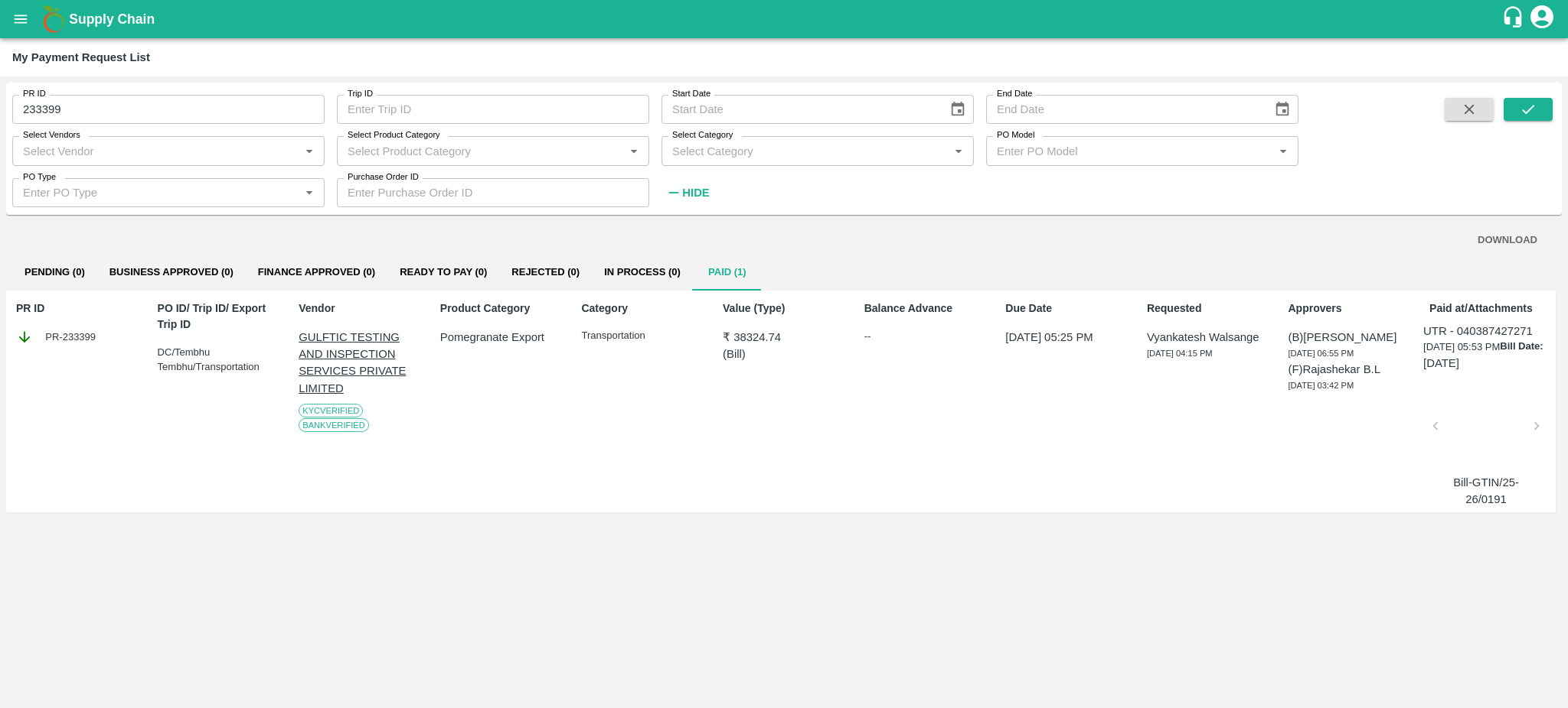
click at [1475, 416] on div at bounding box center [1486, 431] width 89 height 81
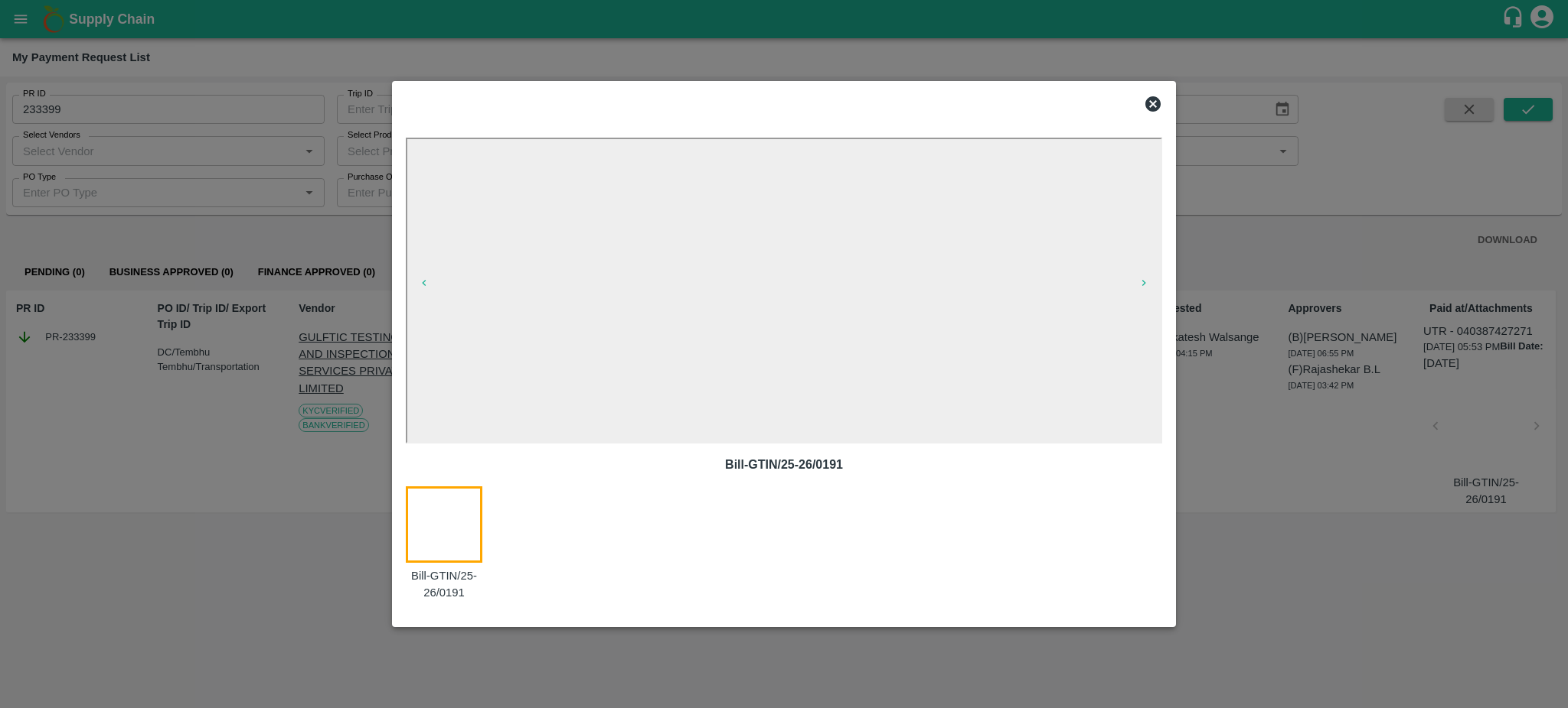
click at [1152, 104] on icon at bounding box center [1153, 104] width 19 height 19
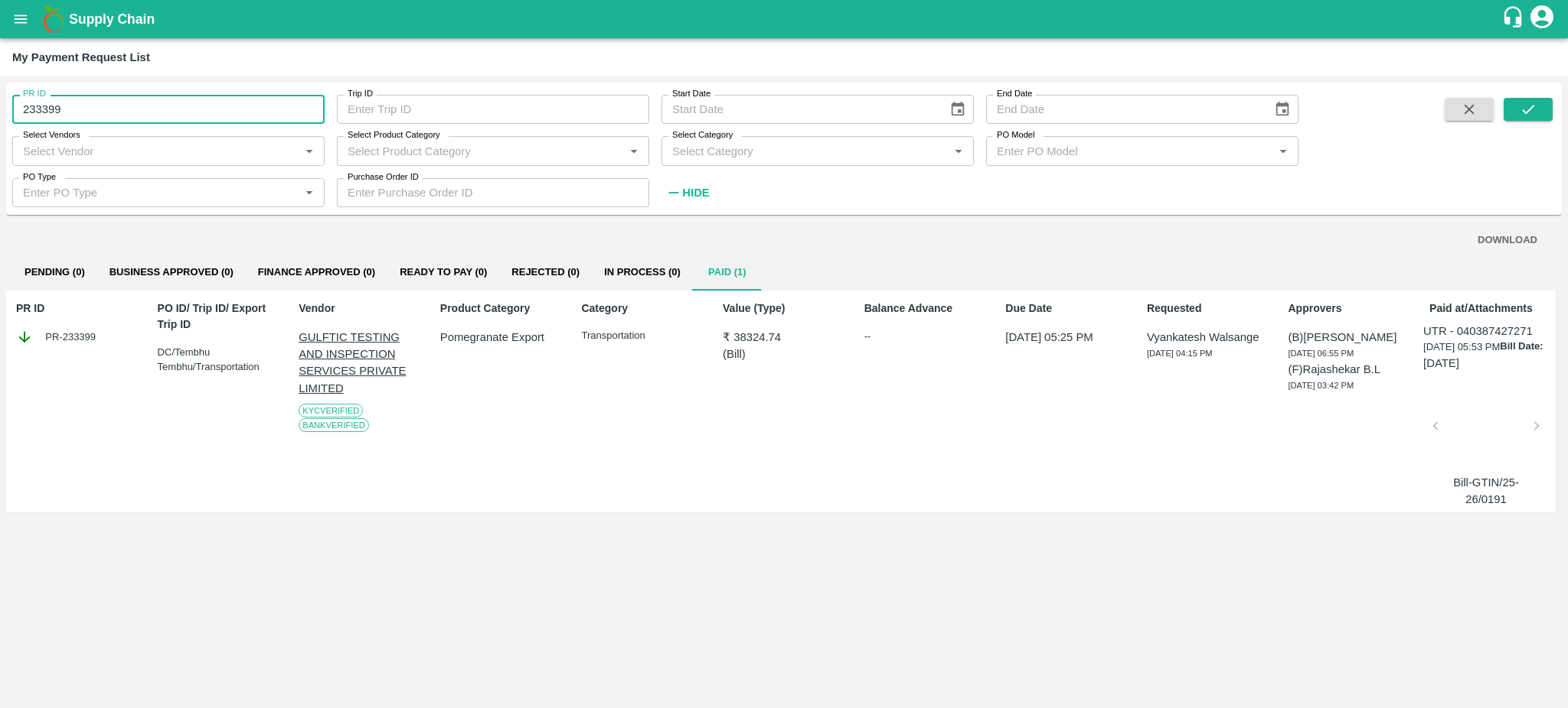
click at [77, 103] on input "233399" at bounding box center [168, 110] width 313 height 29
type input "233399"
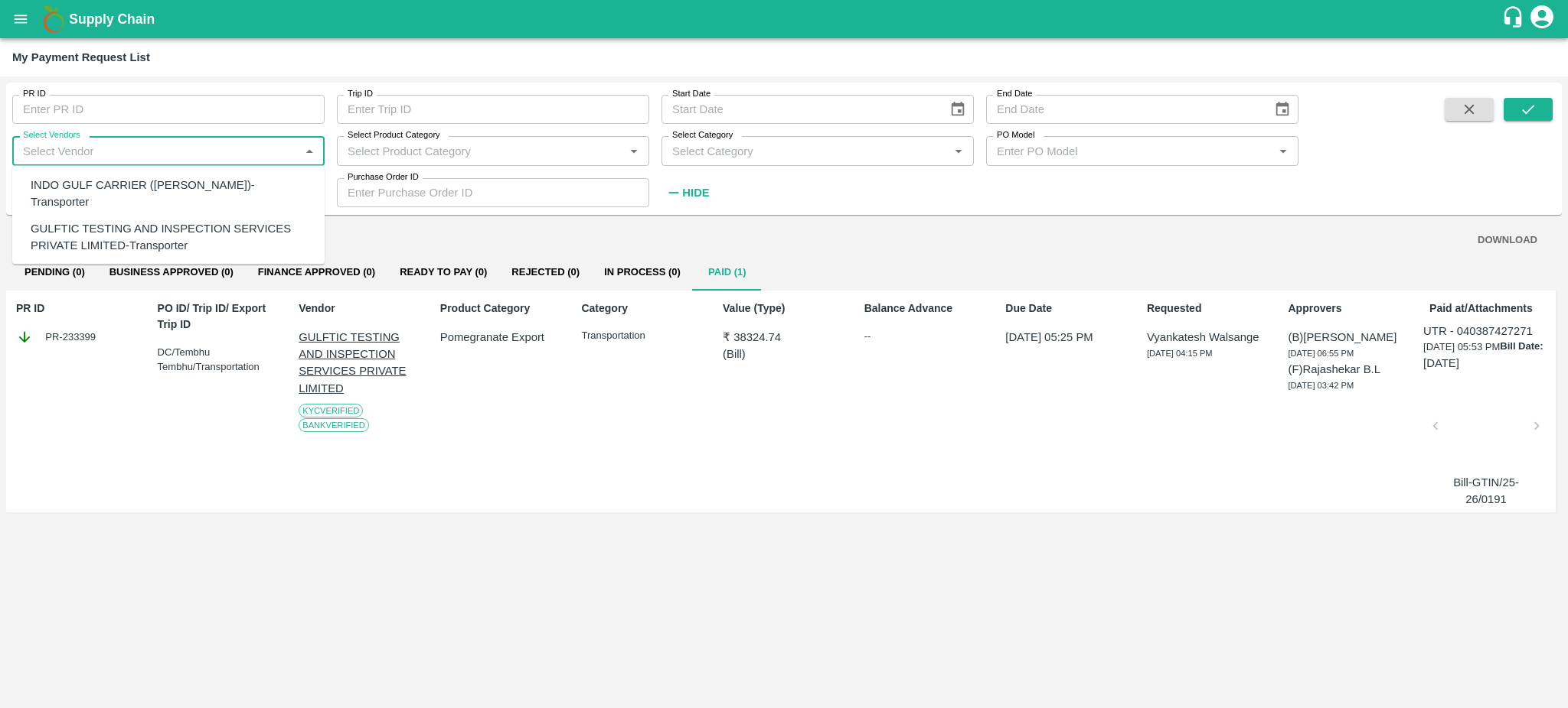
click at [72, 143] on input "Select Vendors" at bounding box center [155, 150] width 278 height 20
type input "Gluf"
type input "233399"
type input "Gluf"
click at [67, 110] on input "233399" at bounding box center [168, 110] width 313 height 29
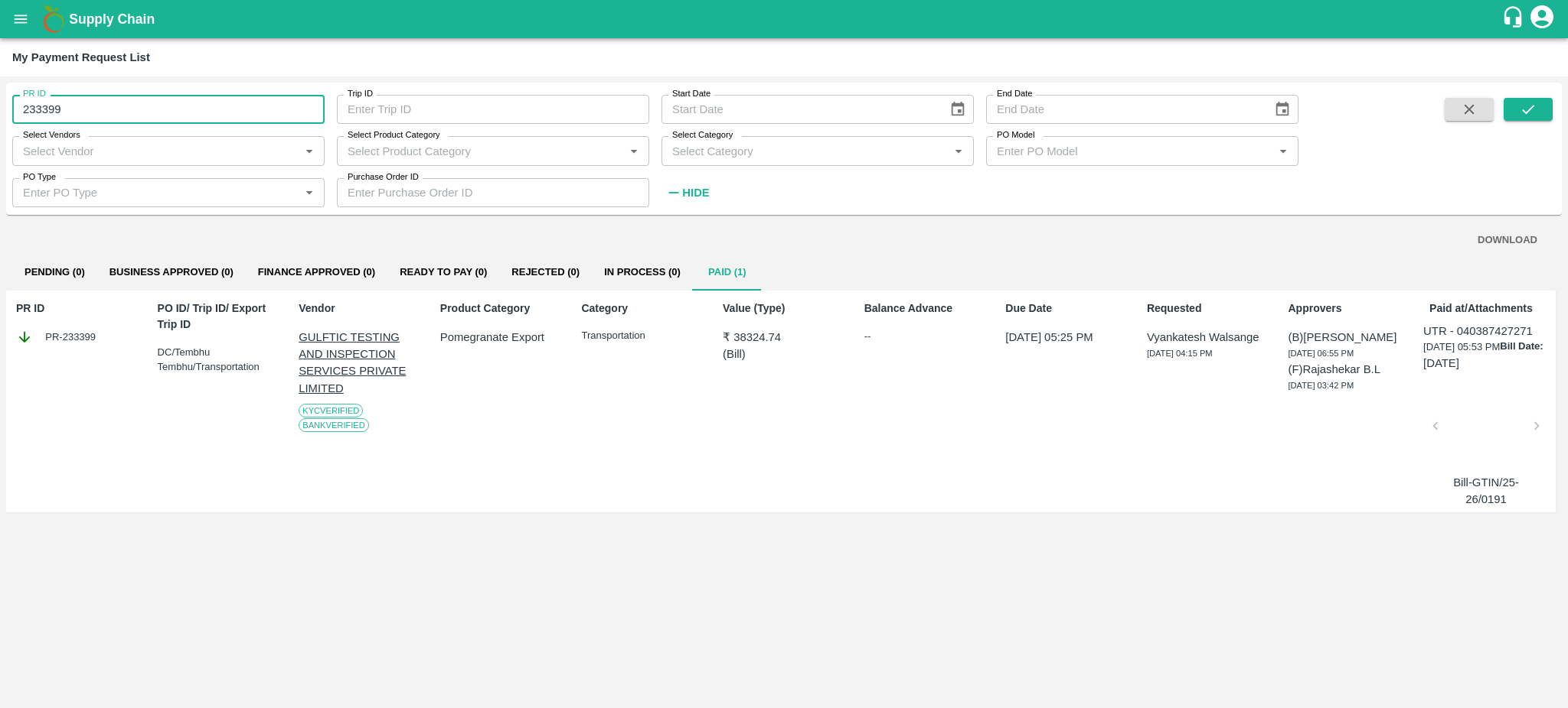
click at [67, 110] on input "233399" at bounding box center [168, 110] width 313 height 29
type input "233399"
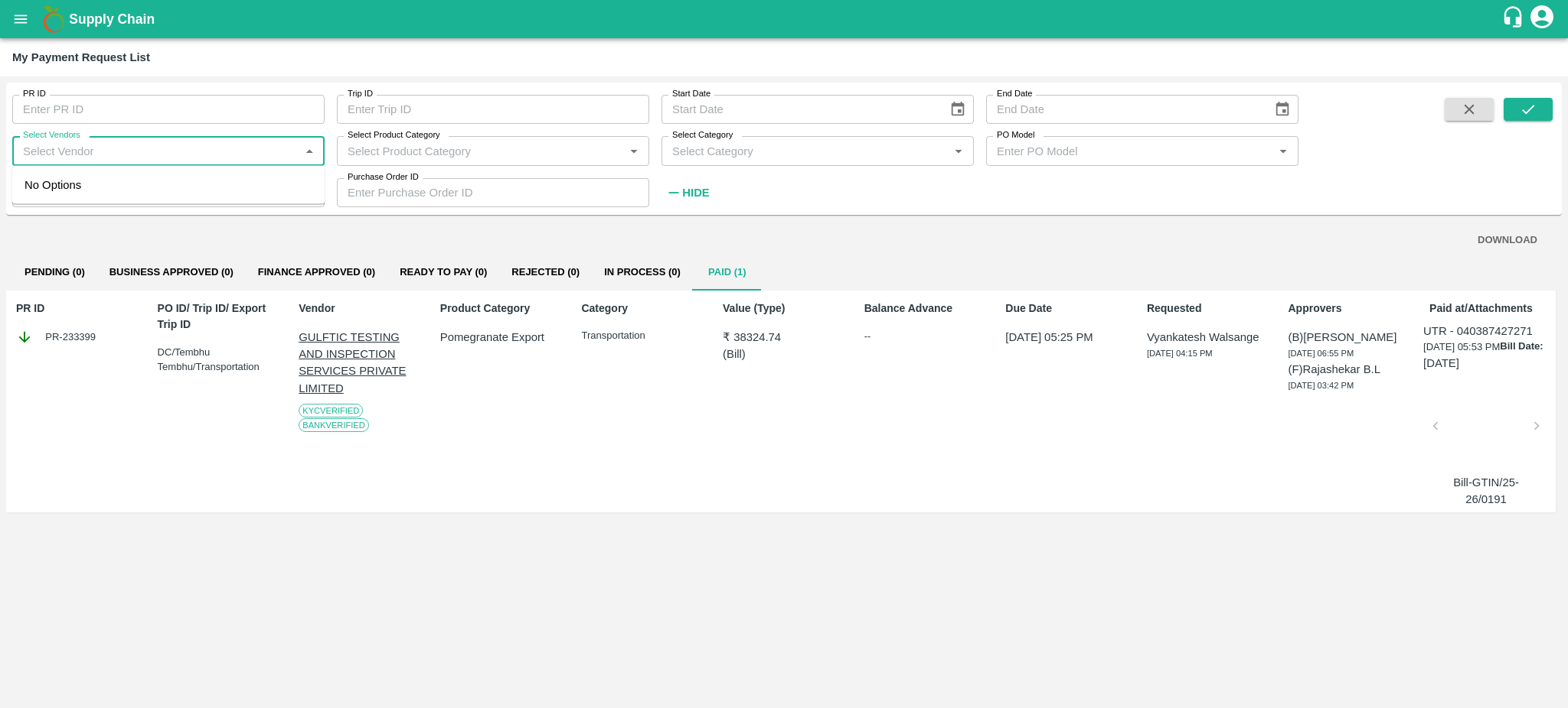
click at [68, 143] on input "Select Vendors" at bounding box center [155, 150] width 278 height 20
type input "Gulf"
type input "233399"
click at [77, 231] on div "GULFTIC TESTING AND INSPECTION SERVICES PRIVATE LIMITED-Transporter" at bounding box center [172, 237] width 282 height 35
type input "GULFTIC TESTING AND INSPECTION SERVICES PRIVATE LIMITED-Transporter"
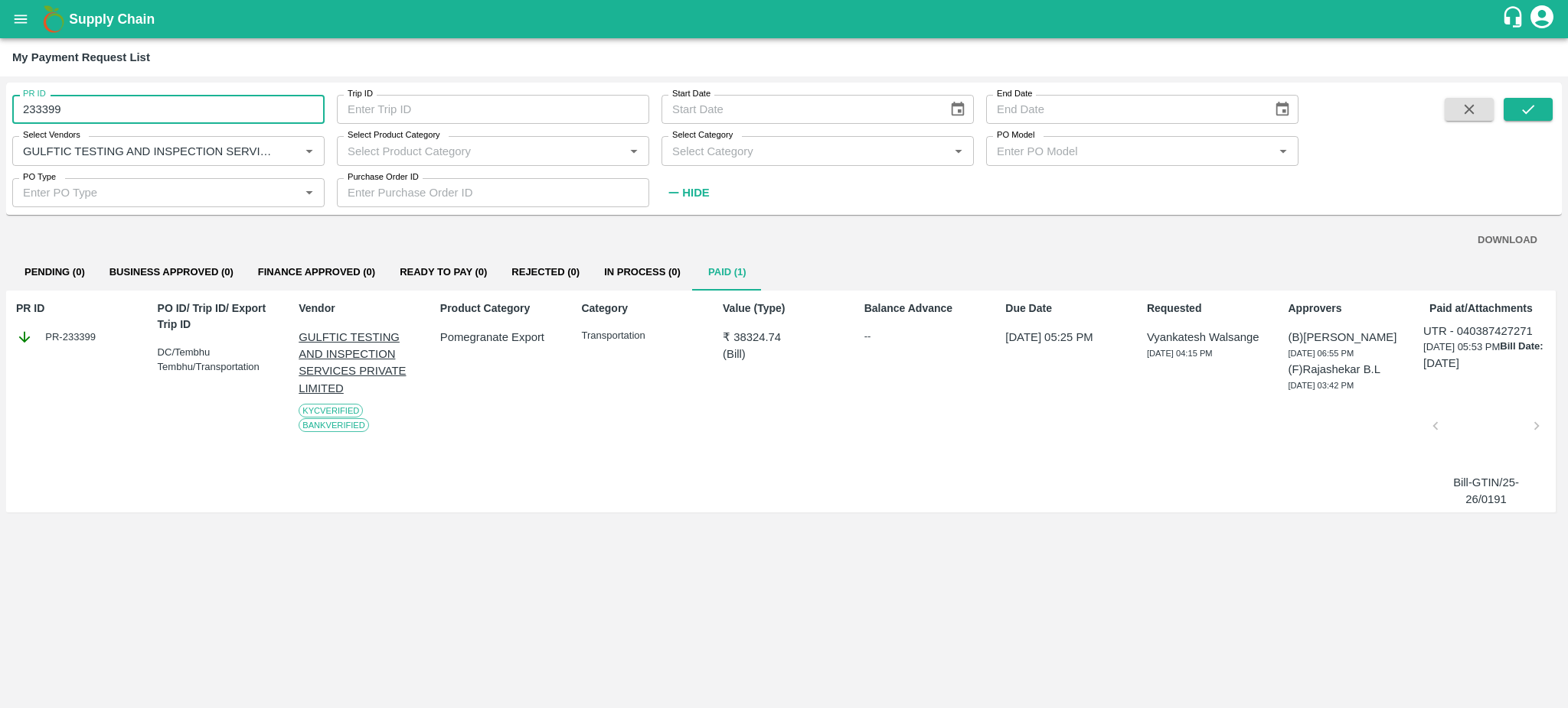
click at [96, 109] on input "233399" at bounding box center [168, 110] width 313 height 29
type input "233399"
click at [1543, 98] on button "submit" at bounding box center [1528, 109] width 49 height 23
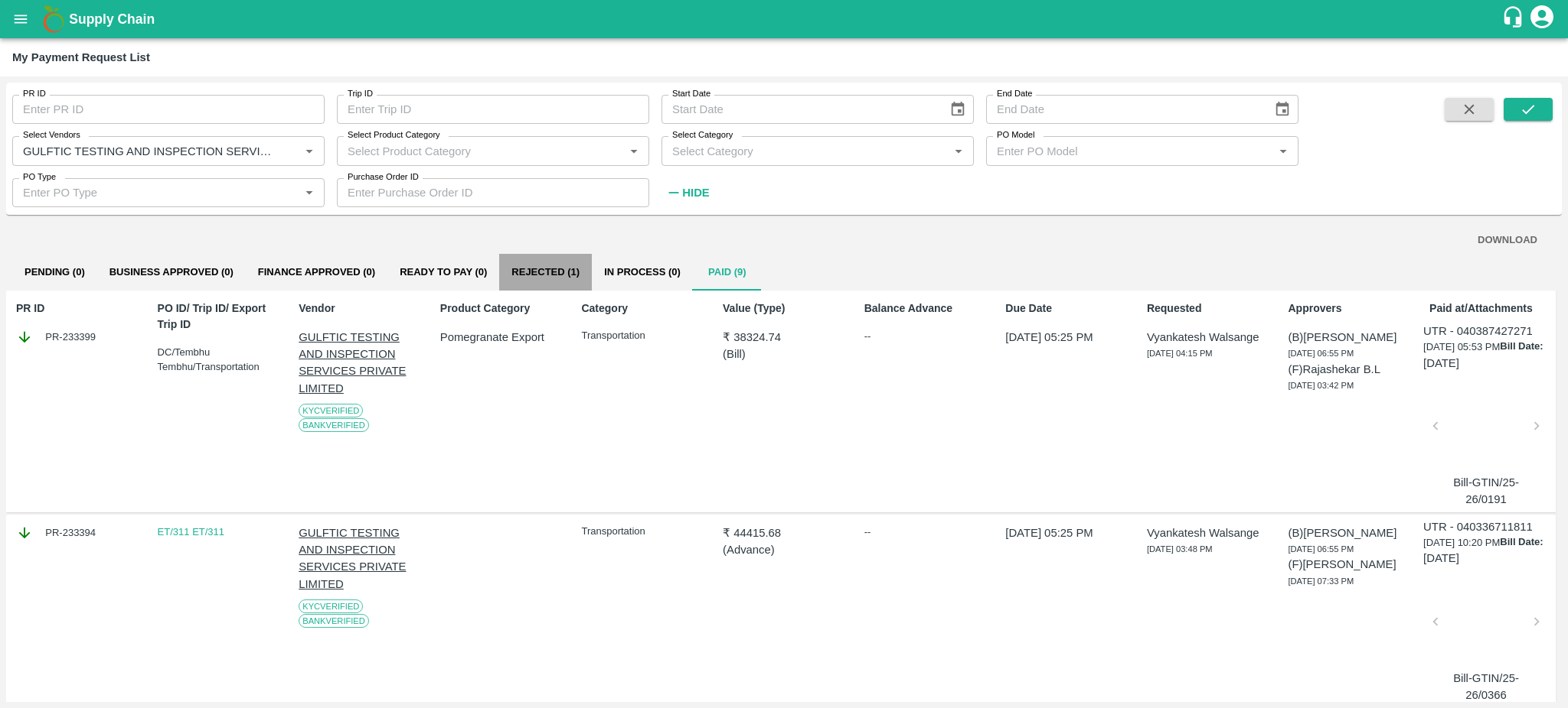
click at [541, 277] on button "Rejected (1)" at bounding box center [545, 272] width 93 height 37
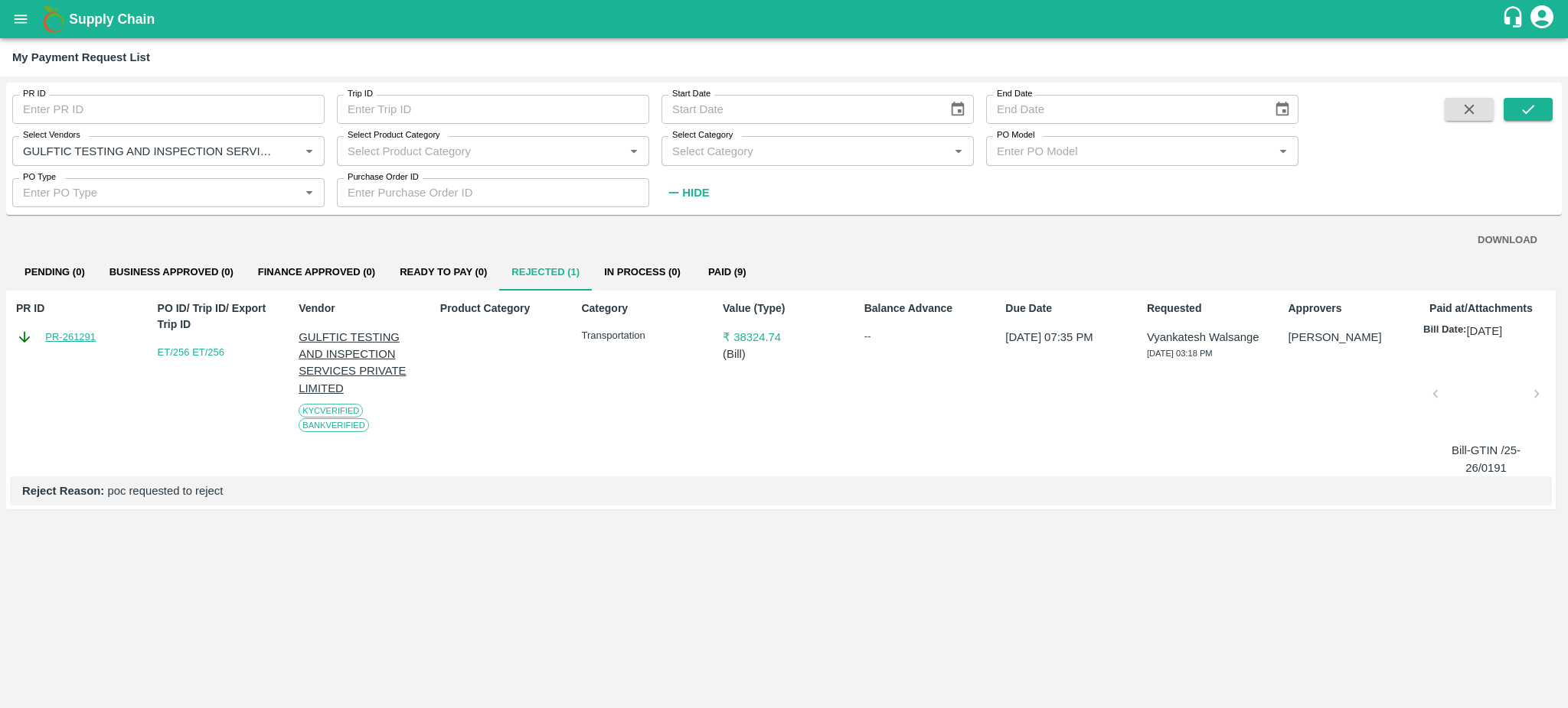
click at [49, 336] on link "PR-261291" at bounding box center [70, 337] width 50 height 15
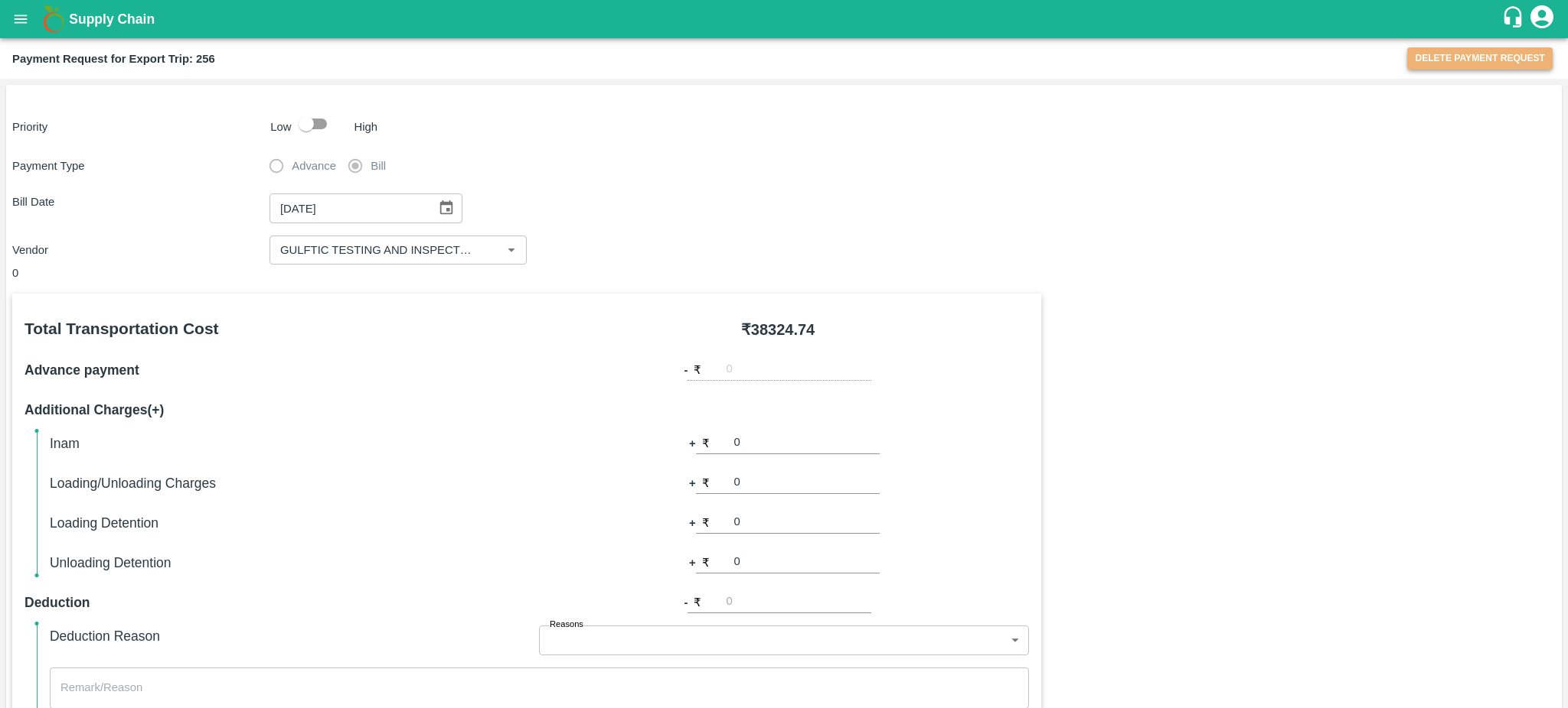
click at [1462, 63] on button "Delete Payment Request" at bounding box center [1479, 59] width 145 height 22
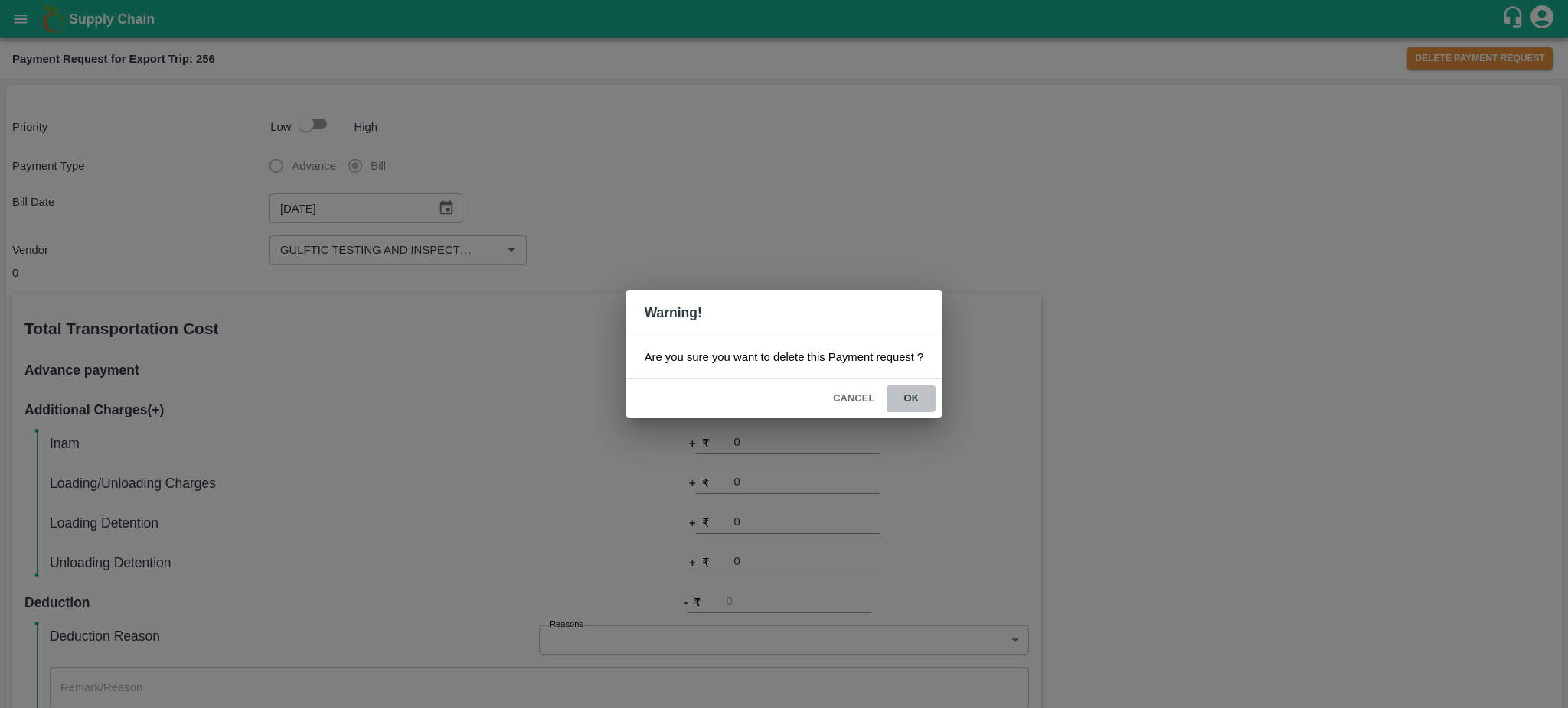
click at [913, 397] on button "ok" at bounding box center [911, 399] width 49 height 27
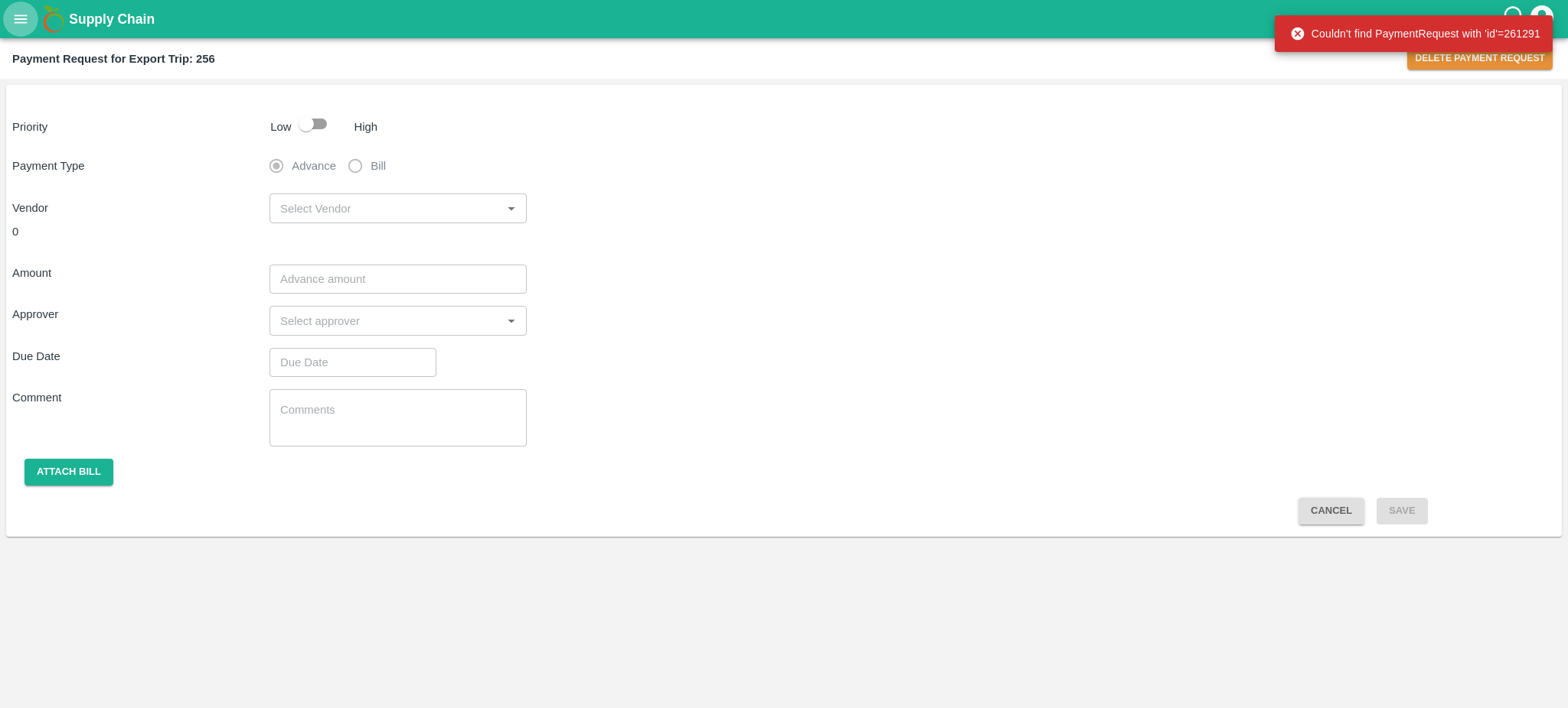
click at [19, 23] on icon "open drawer" at bounding box center [20, 20] width 17 height 17
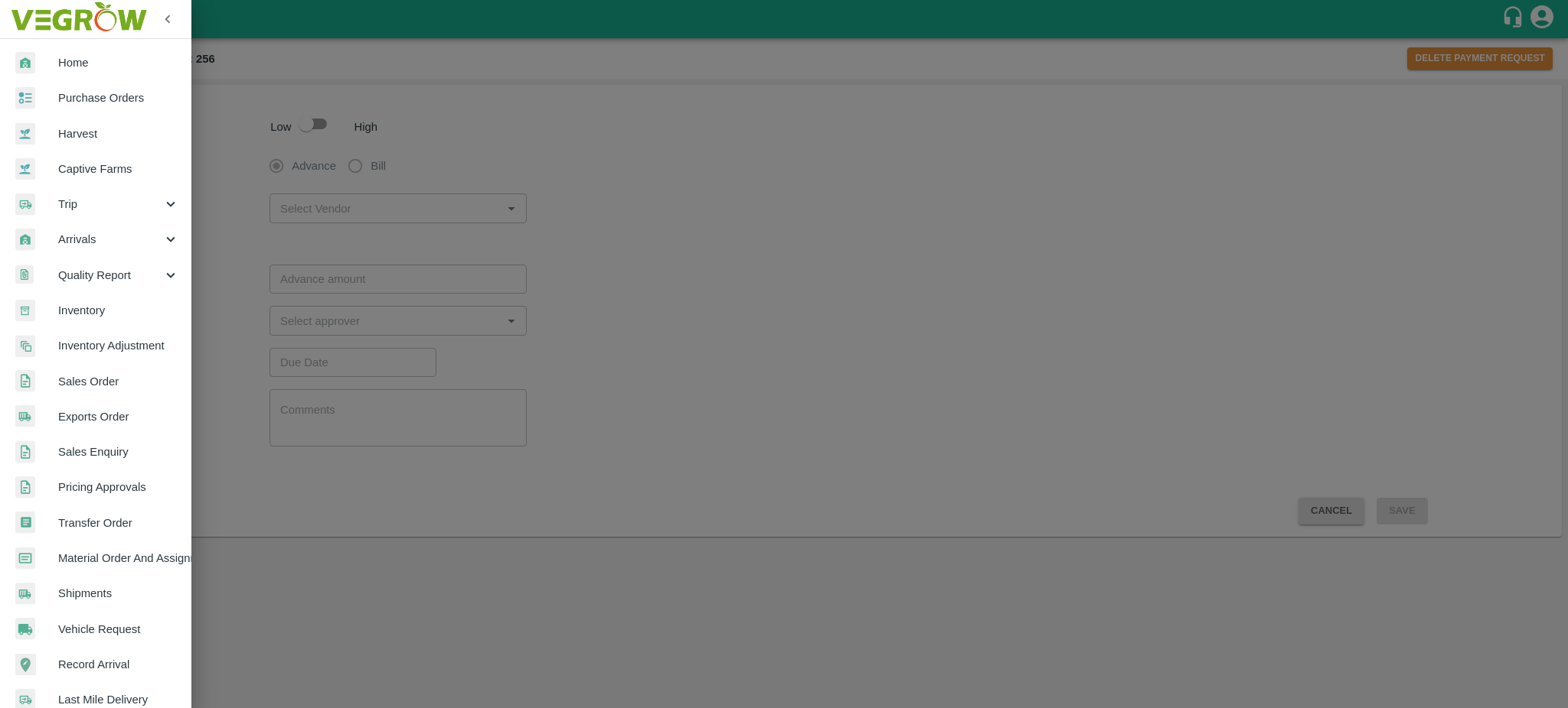
scroll to position [162, 0]
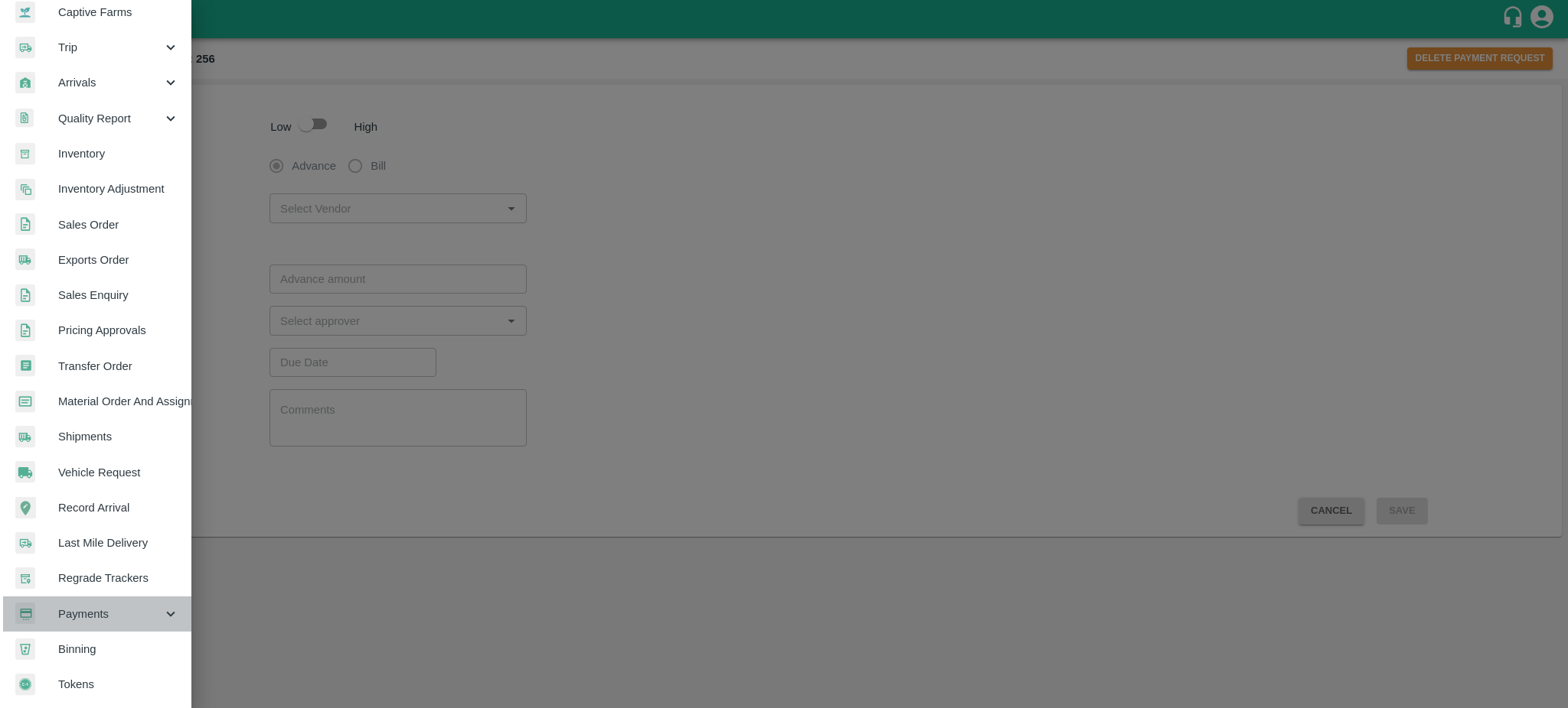
click at [104, 598] on div "Payments" at bounding box center [95, 614] width 191 height 35
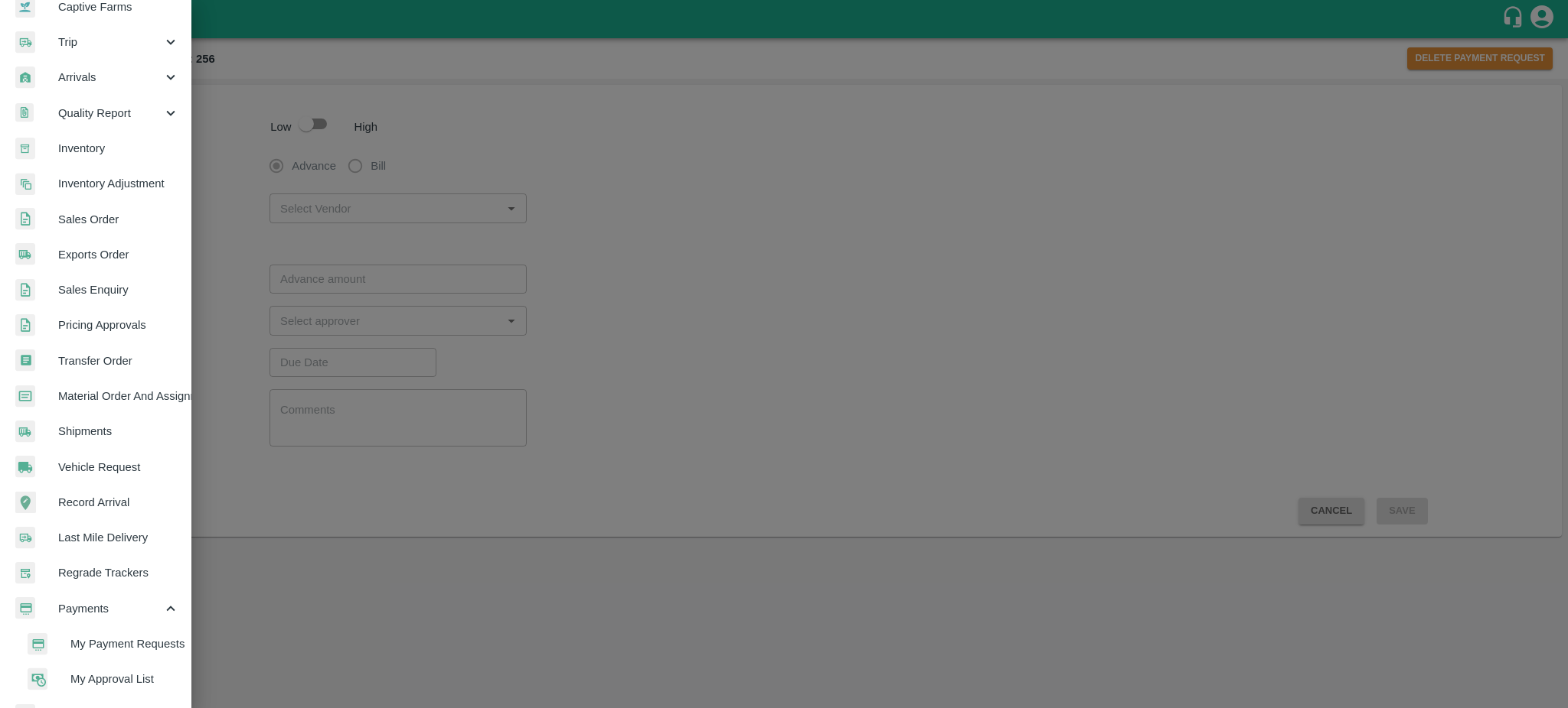
click at [108, 641] on span "My Payment Requests" at bounding box center [125, 644] width 109 height 17
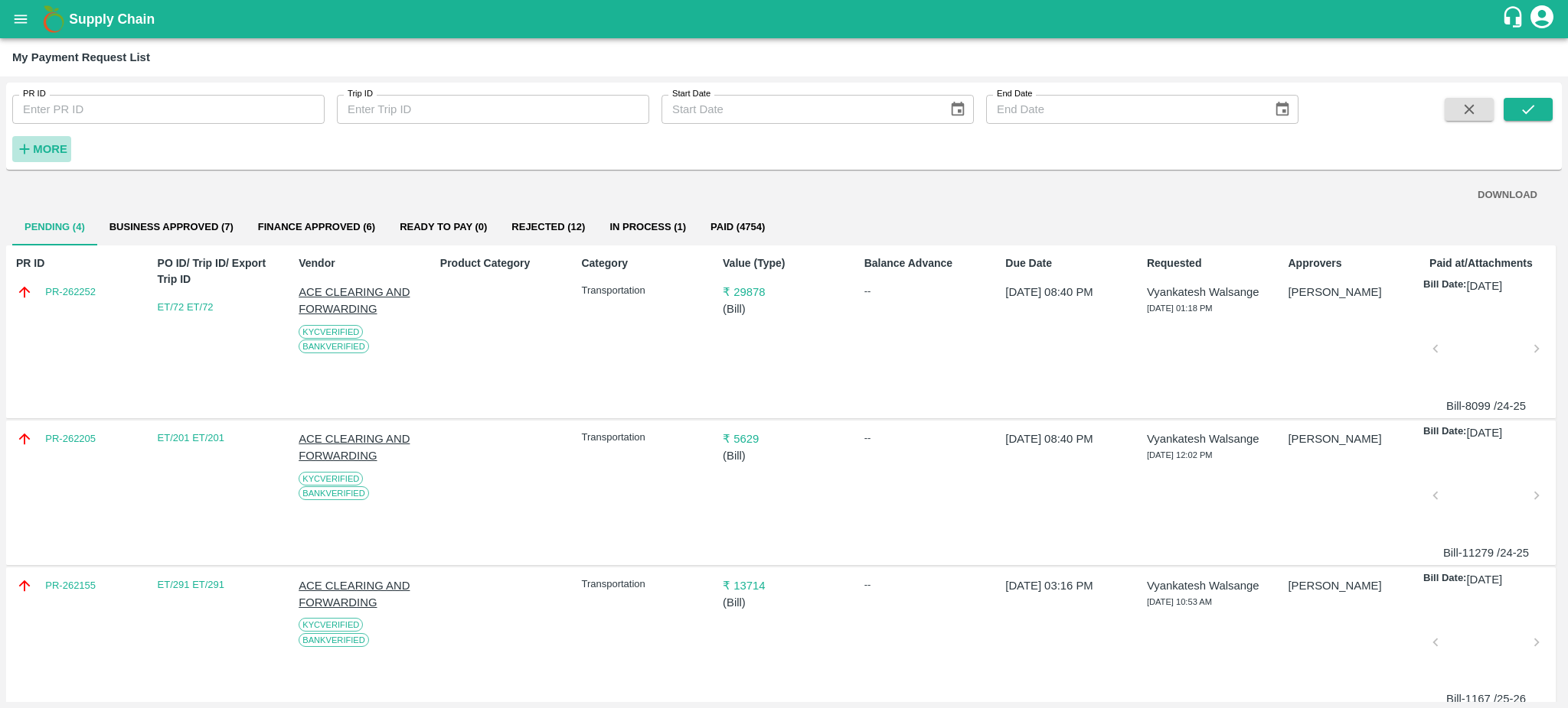
click at [39, 149] on strong "More" at bounding box center [50, 149] width 35 height 12
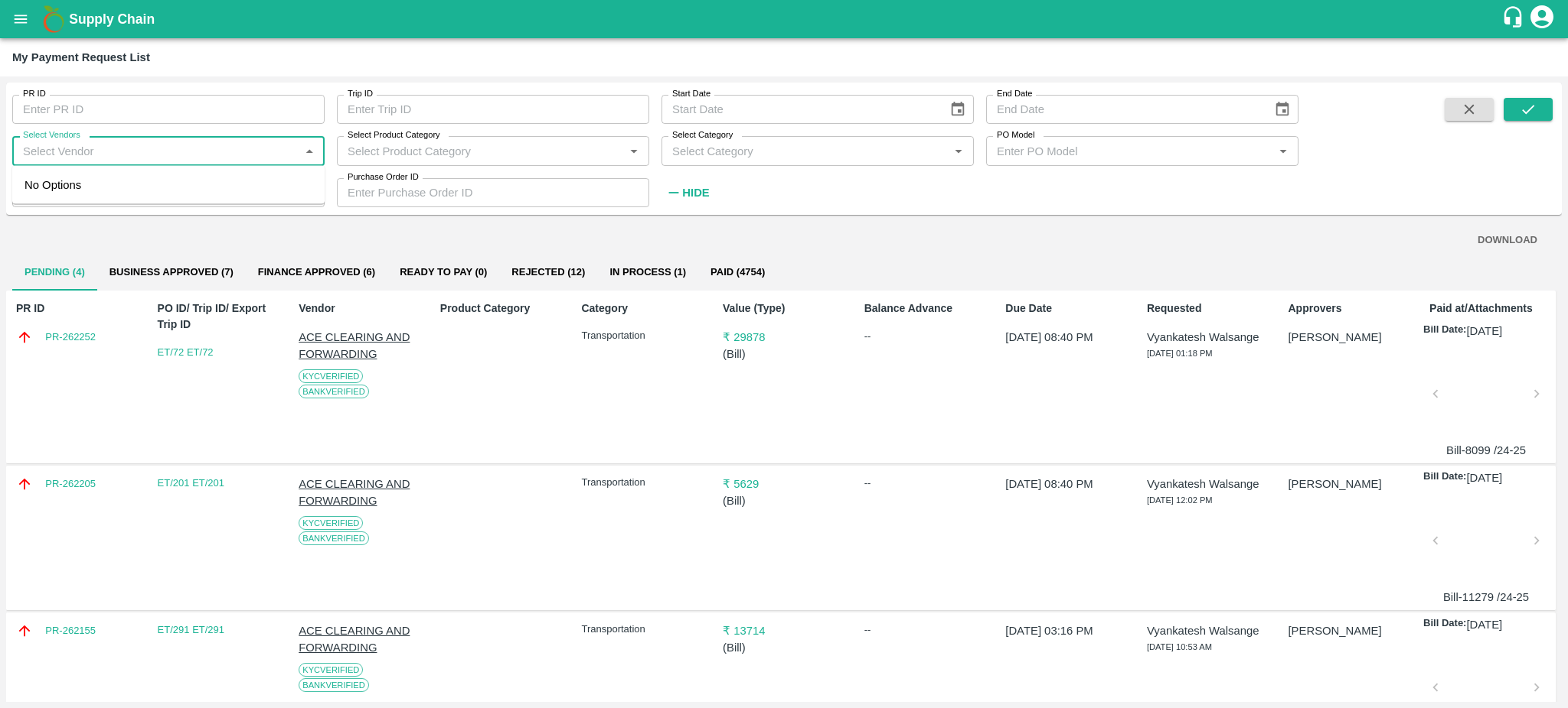
click at [59, 148] on input "Select Vendors" at bounding box center [155, 150] width 278 height 20
click at [79, 233] on div "GULFTIC TESTING AND INSPECTION SERVICES PRIVATE LIMITED-Transporter" at bounding box center [172, 237] width 282 height 35
type input "GULFTIC TESTING AND INSPECTION SERVICES PRIVATE LIMITED-Transporter"
click at [1536, 109] on icon "submit" at bounding box center [1528, 110] width 17 height 17
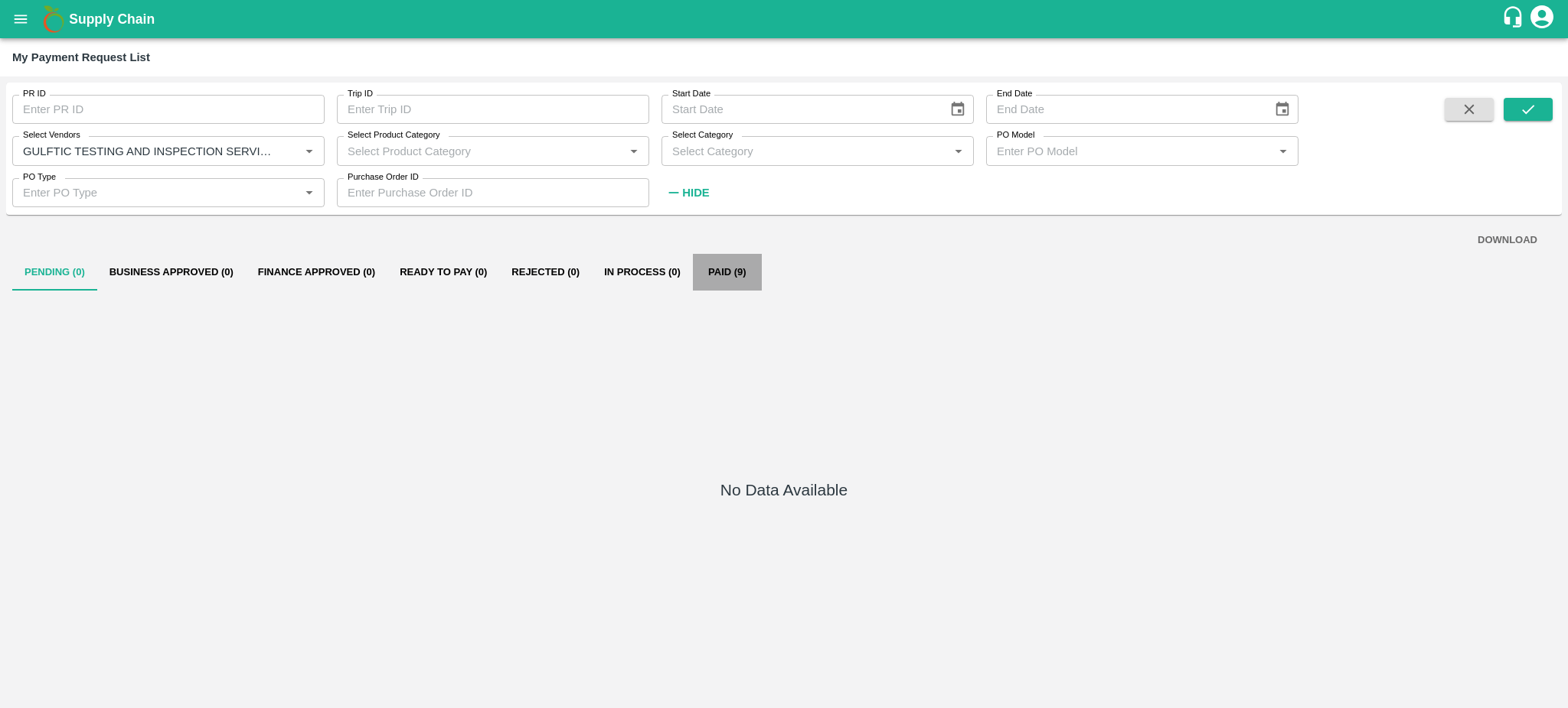
click at [713, 266] on button "Paid (9)" at bounding box center [727, 272] width 69 height 37
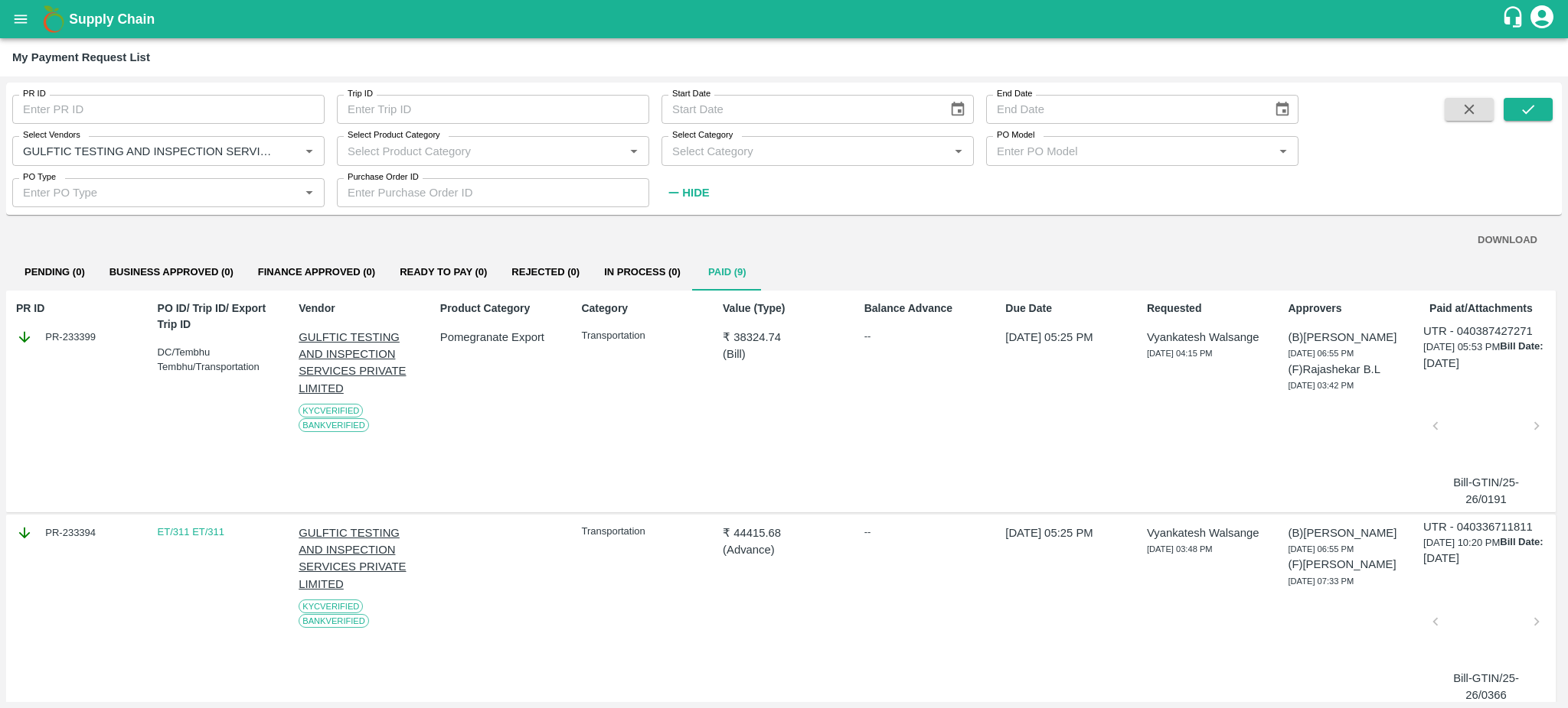
click at [1475, 419] on div at bounding box center [1486, 431] width 89 height 81
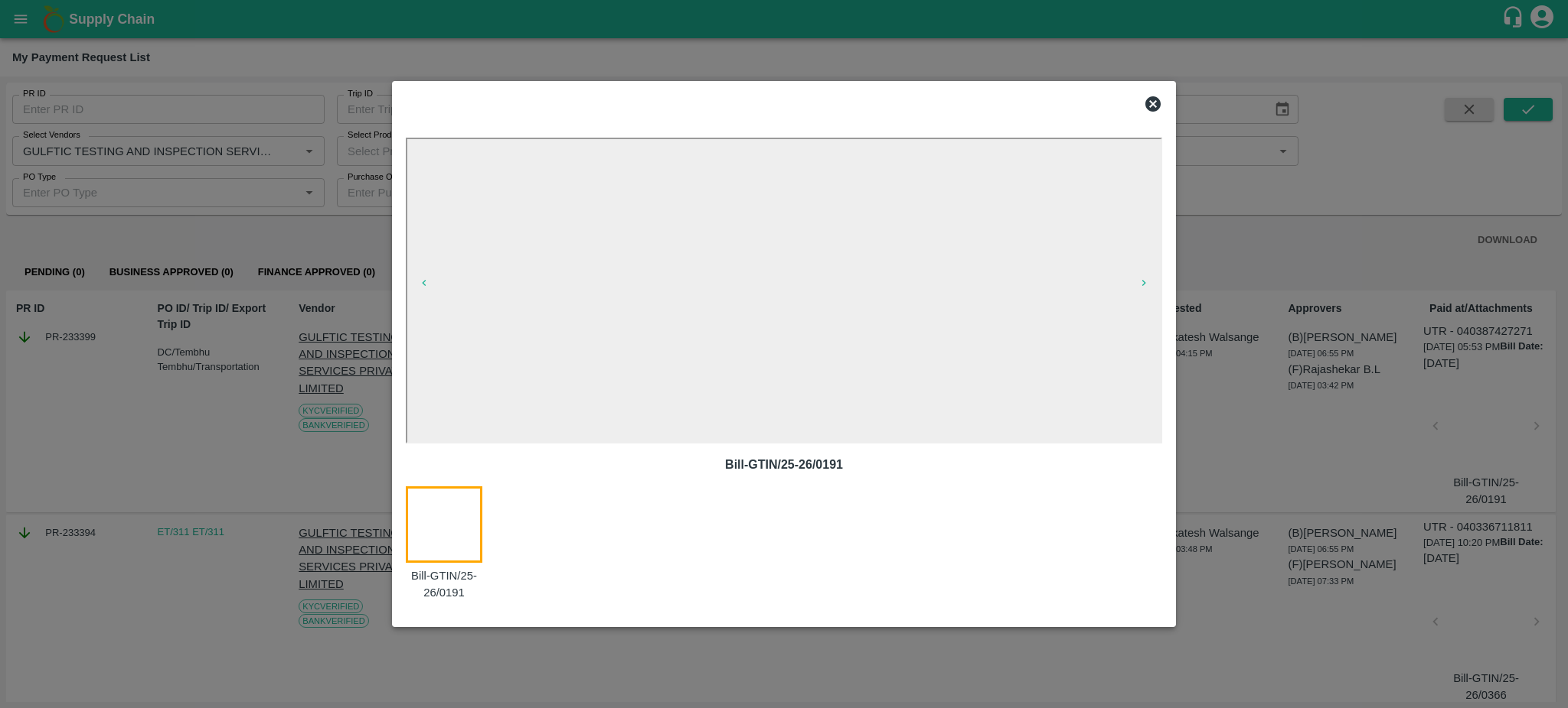
click at [1156, 103] on icon at bounding box center [1153, 104] width 15 height 15
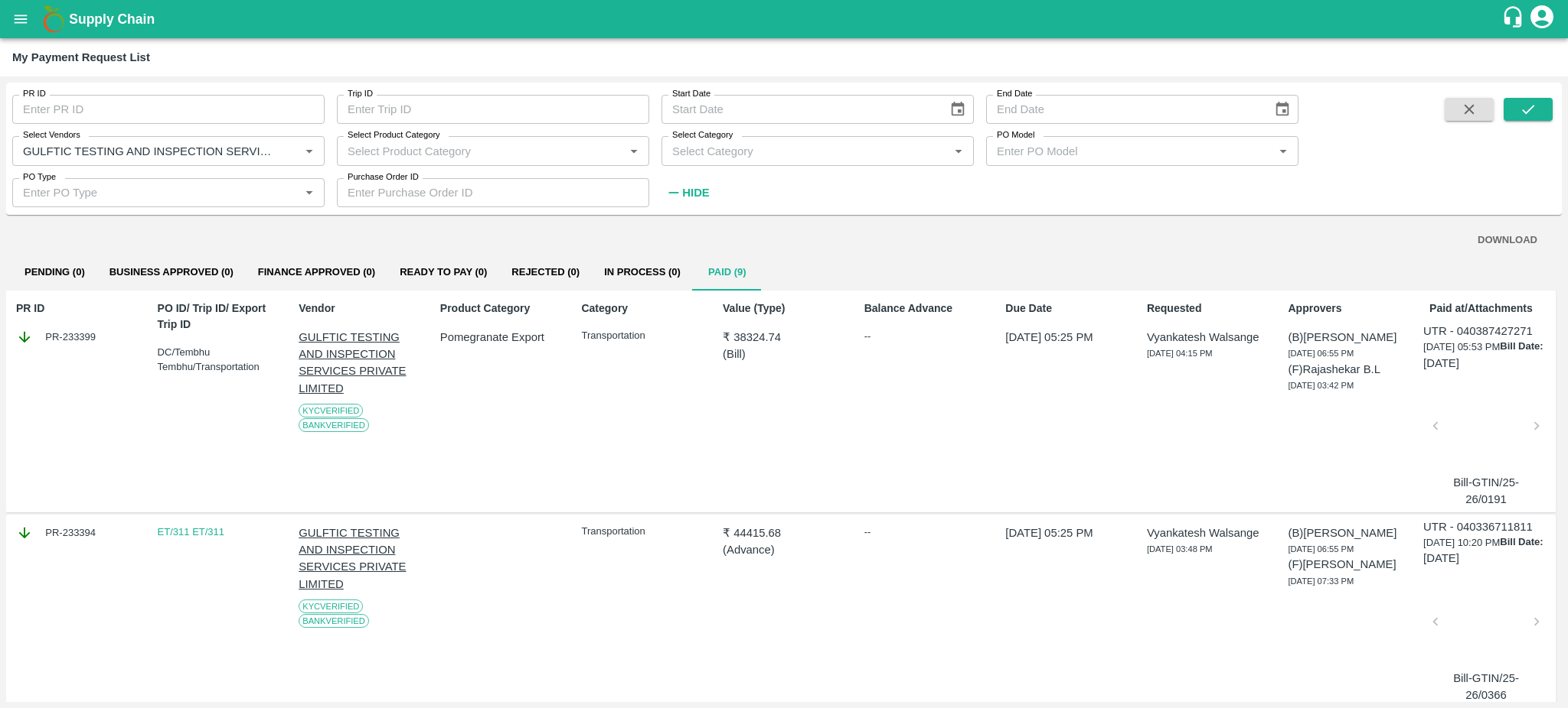
click at [1475, 625] on div at bounding box center [1486, 627] width 89 height 81
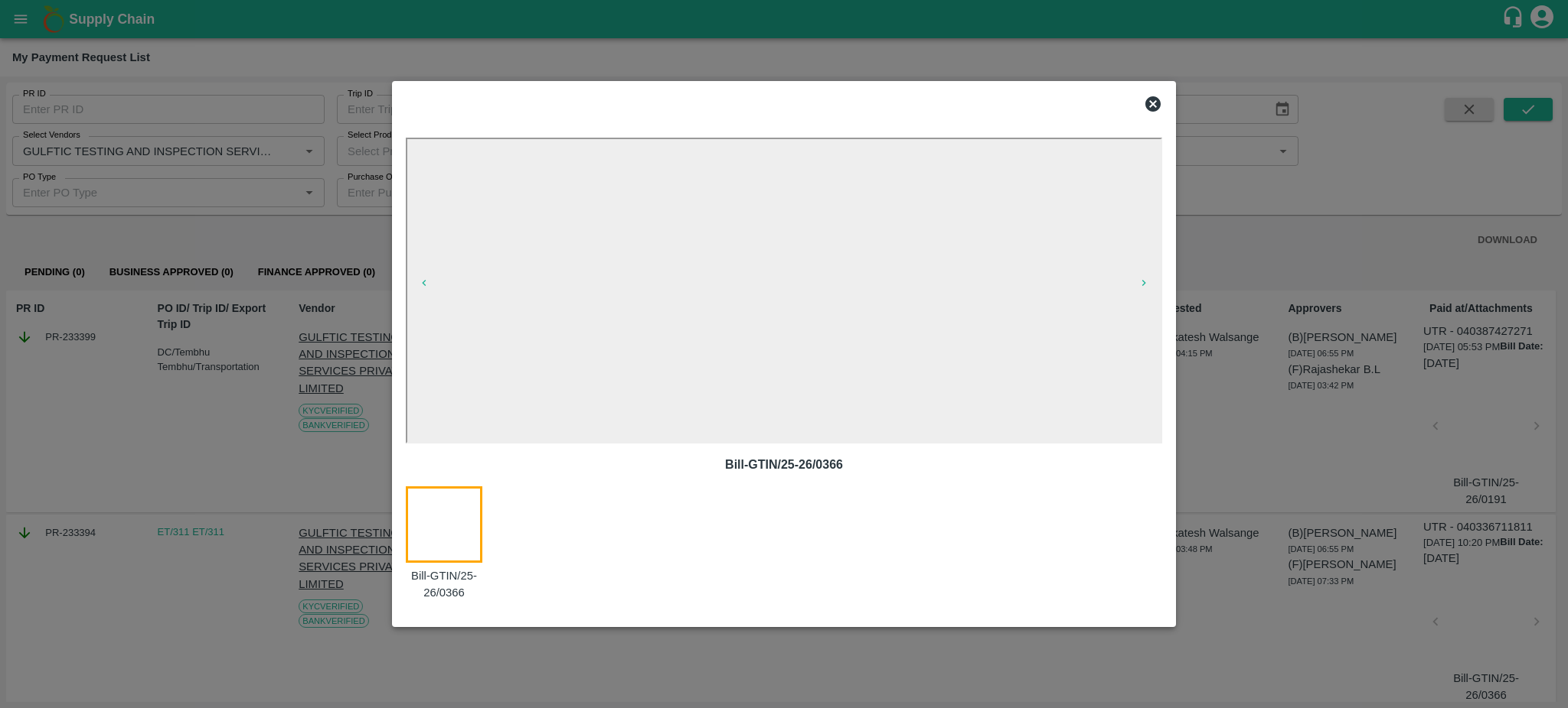
click at [1151, 104] on icon at bounding box center [1153, 104] width 19 height 19
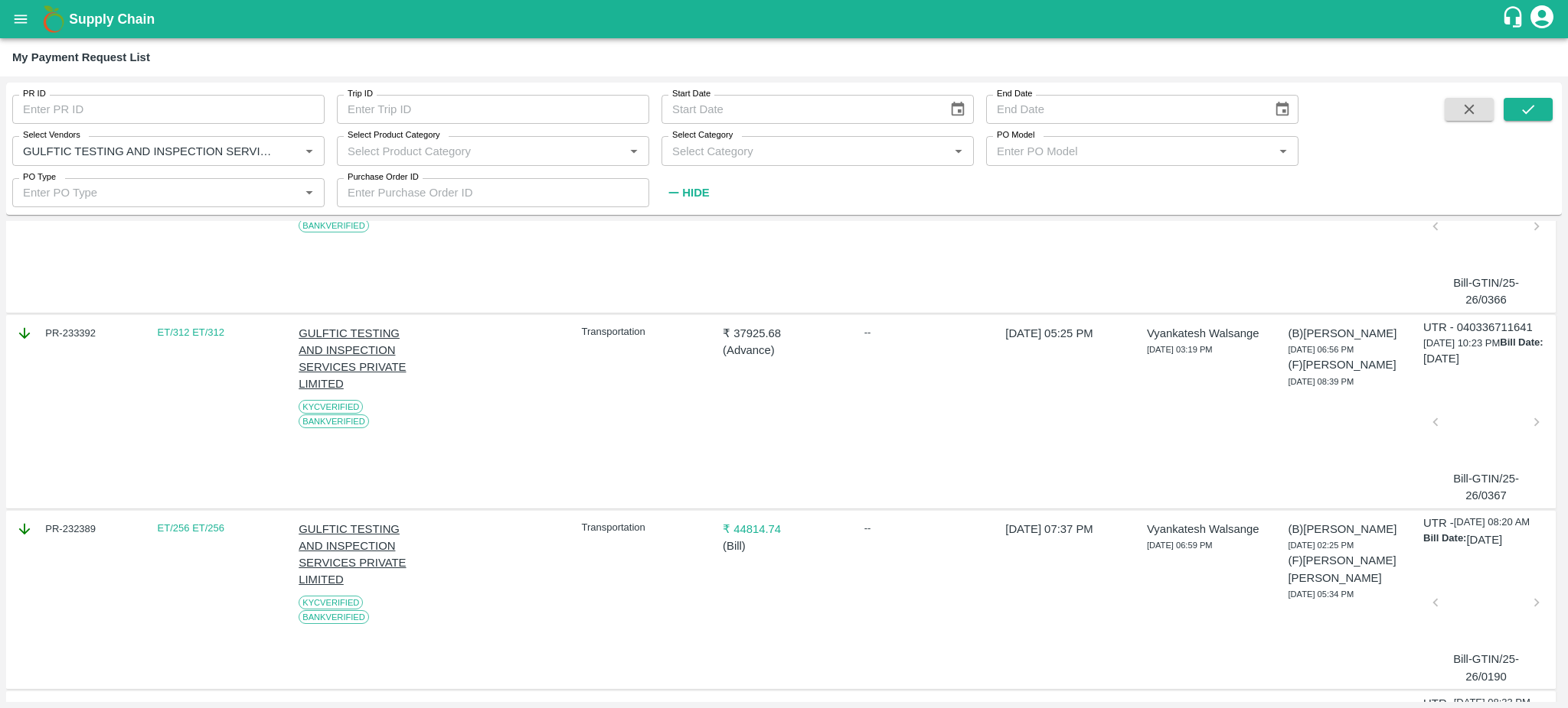
scroll to position [402, 0]
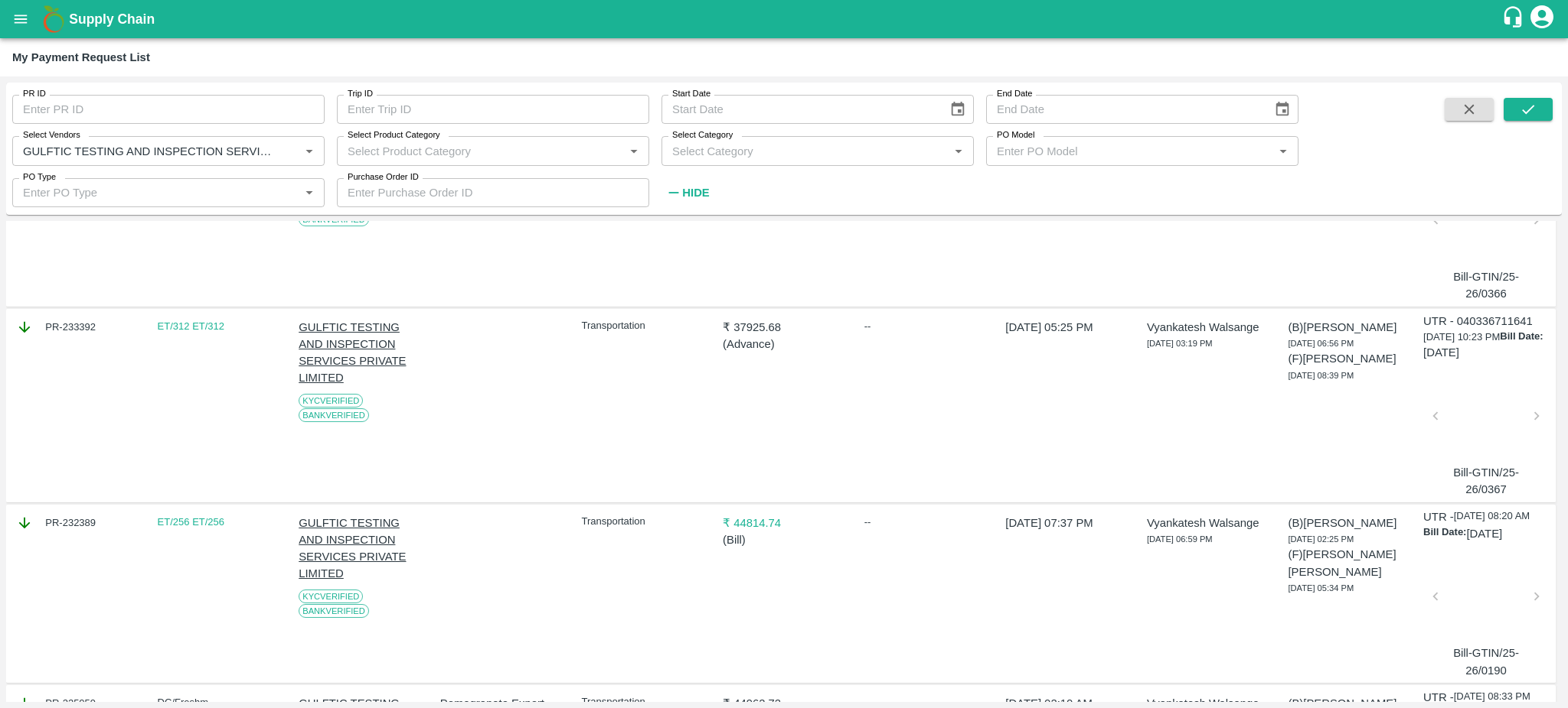
click at [1469, 408] on div at bounding box center [1486, 421] width 89 height 81
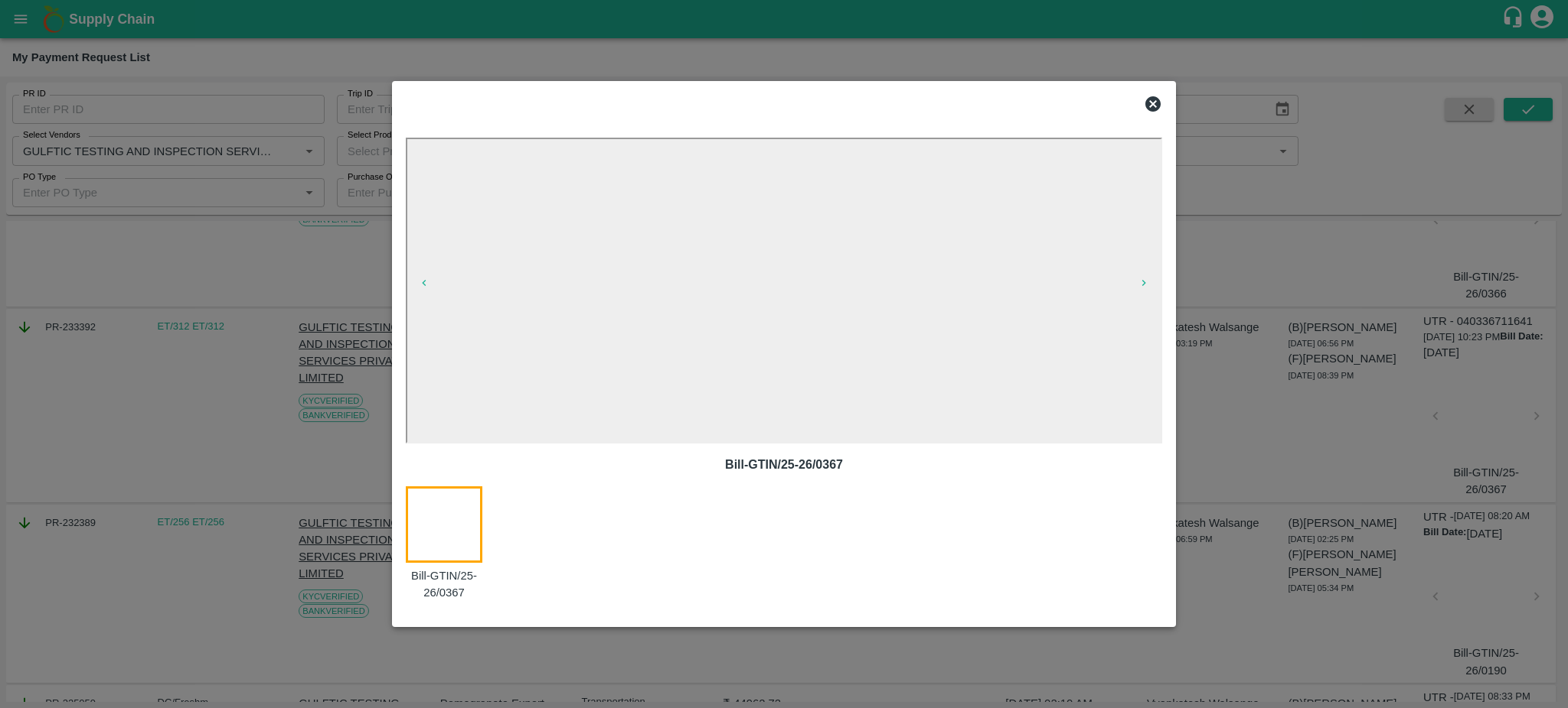
click at [1153, 98] on icon at bounding box center [1153, 104] width 15 height 15
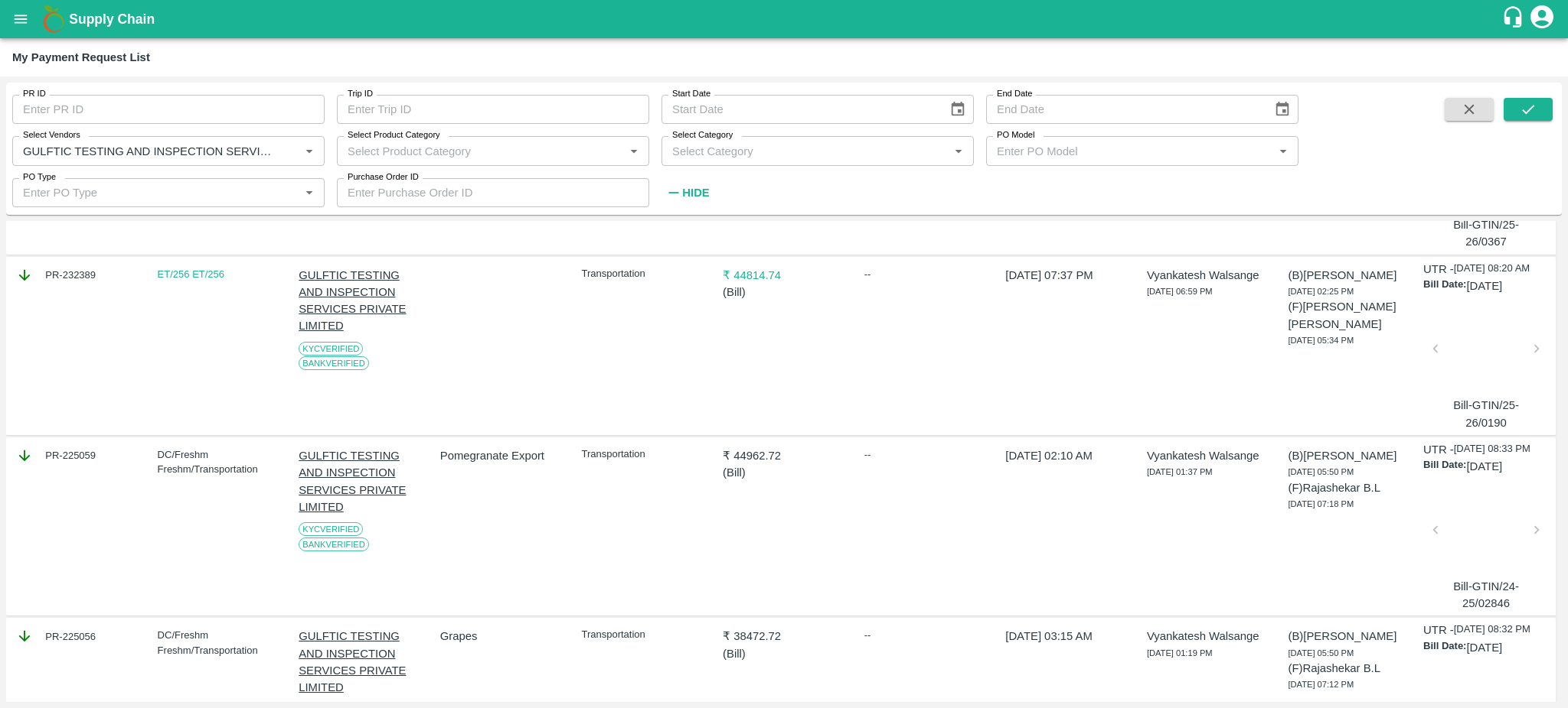
scroll to position [638, 0]
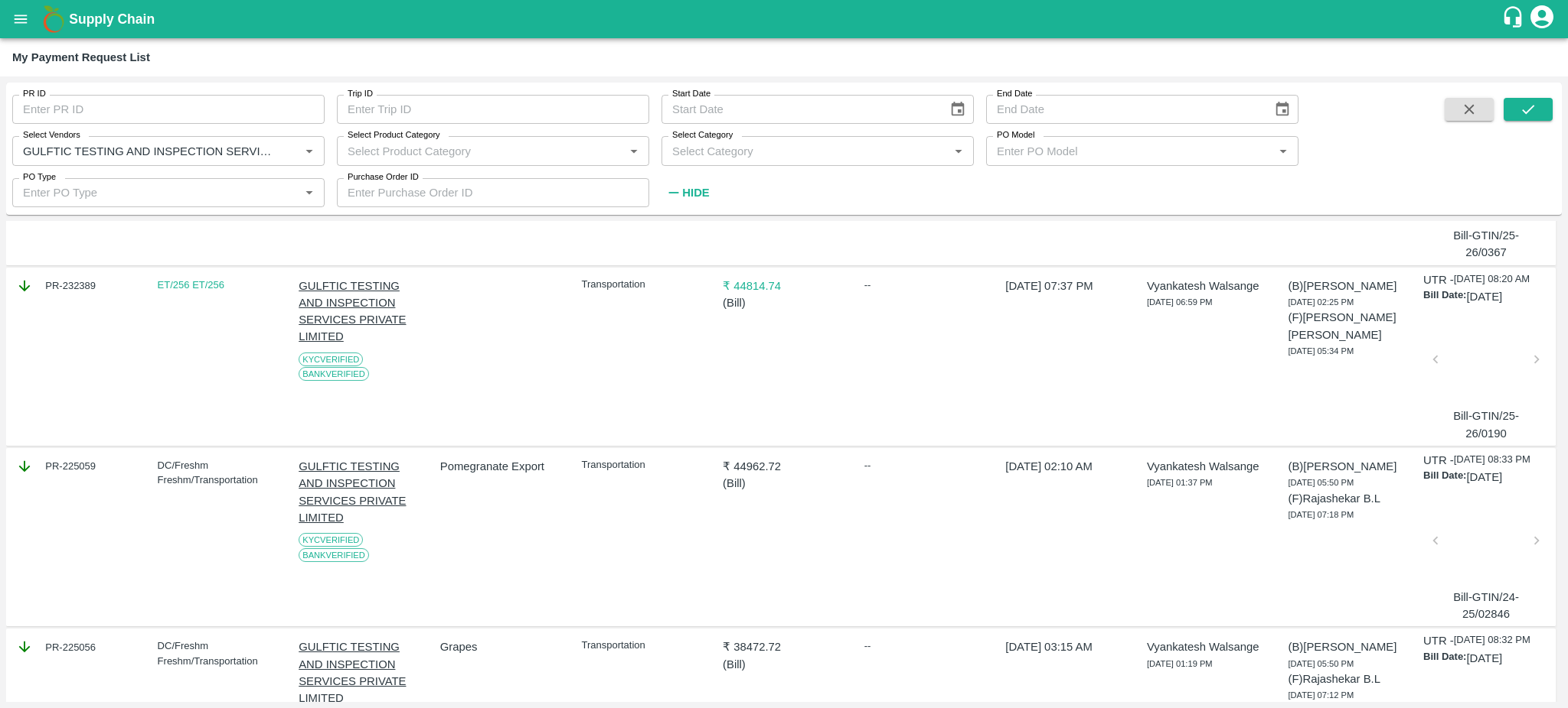
click at [1478, 568] on div at bounding box center [1486, 546] width 89 height 81
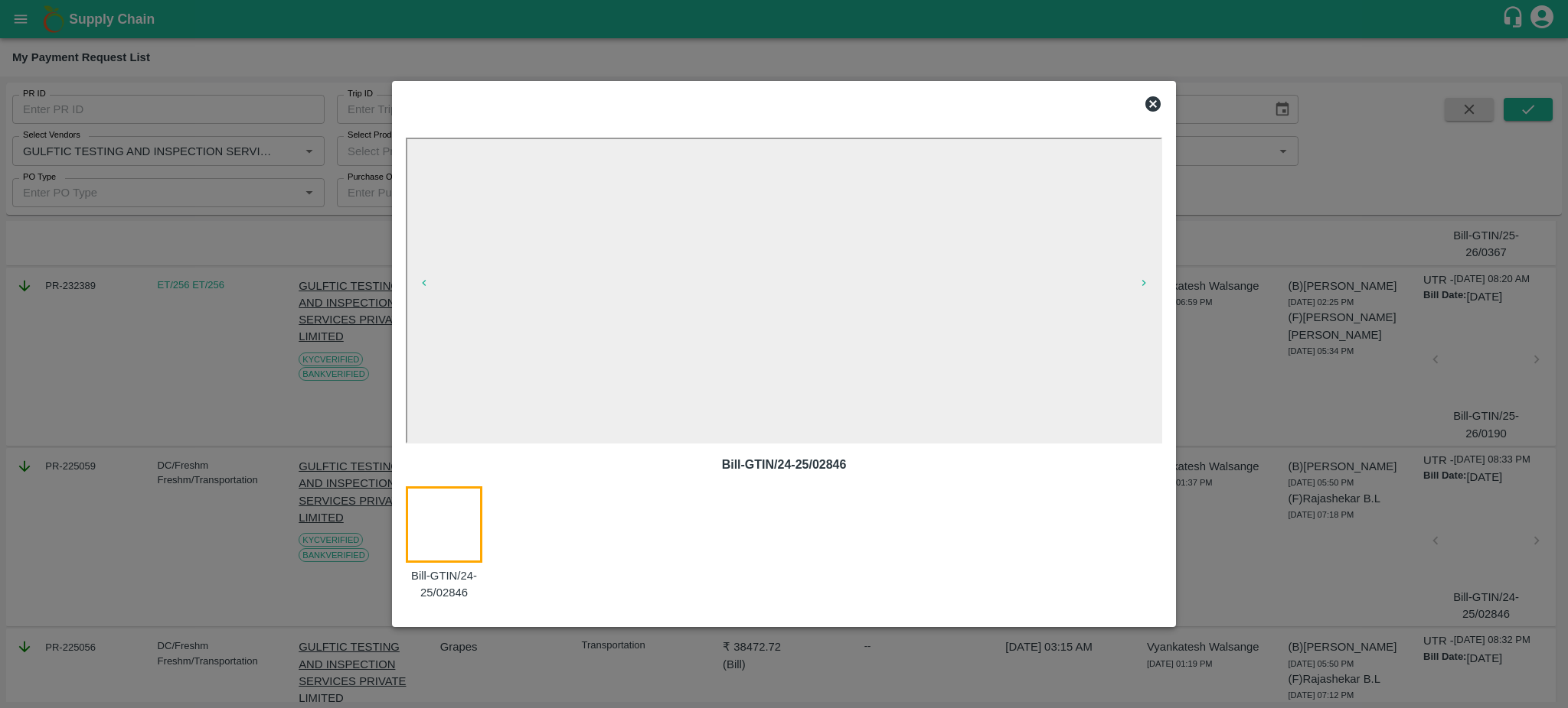
click at [1153, 99] on icon at bounding box center [1153, 104] width 15 height 15
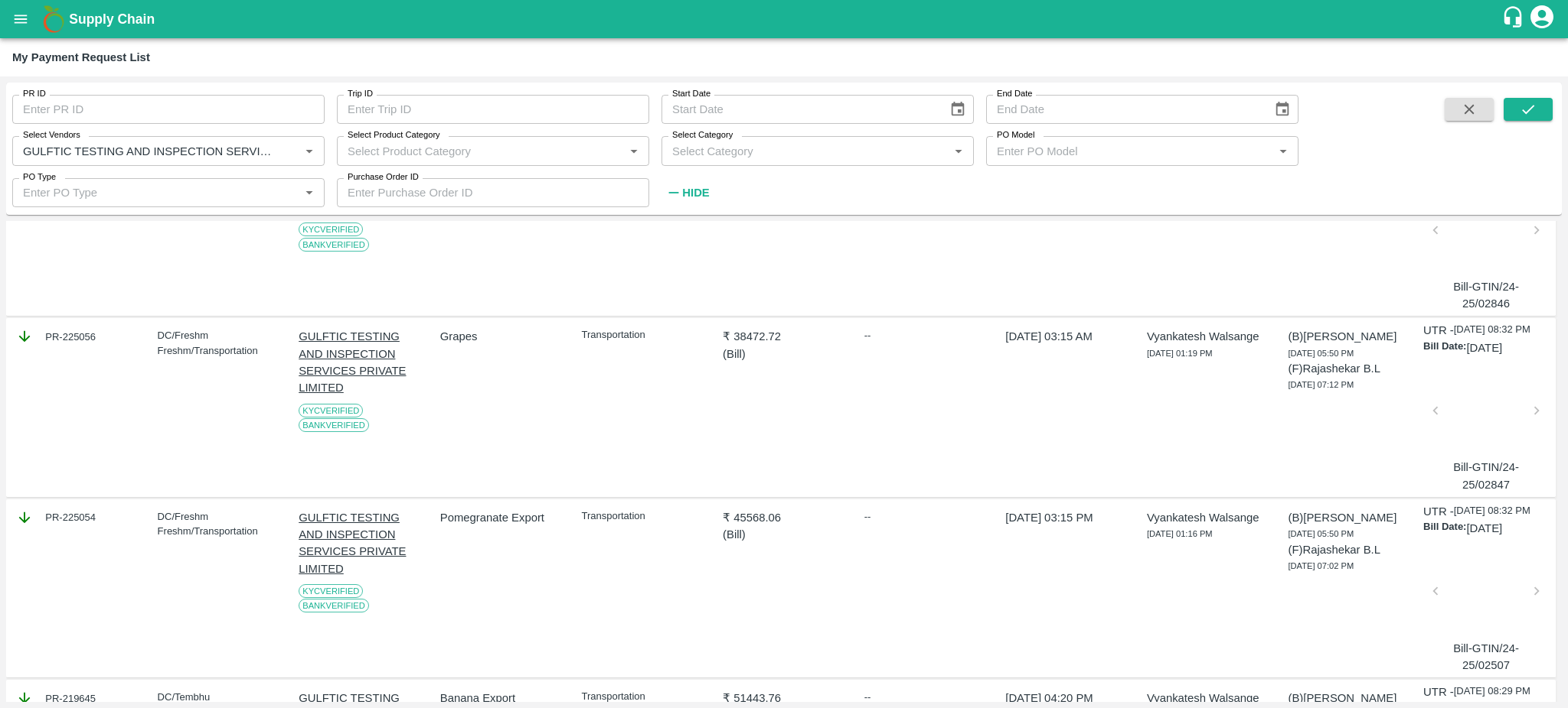
scroll to position [962, 0]
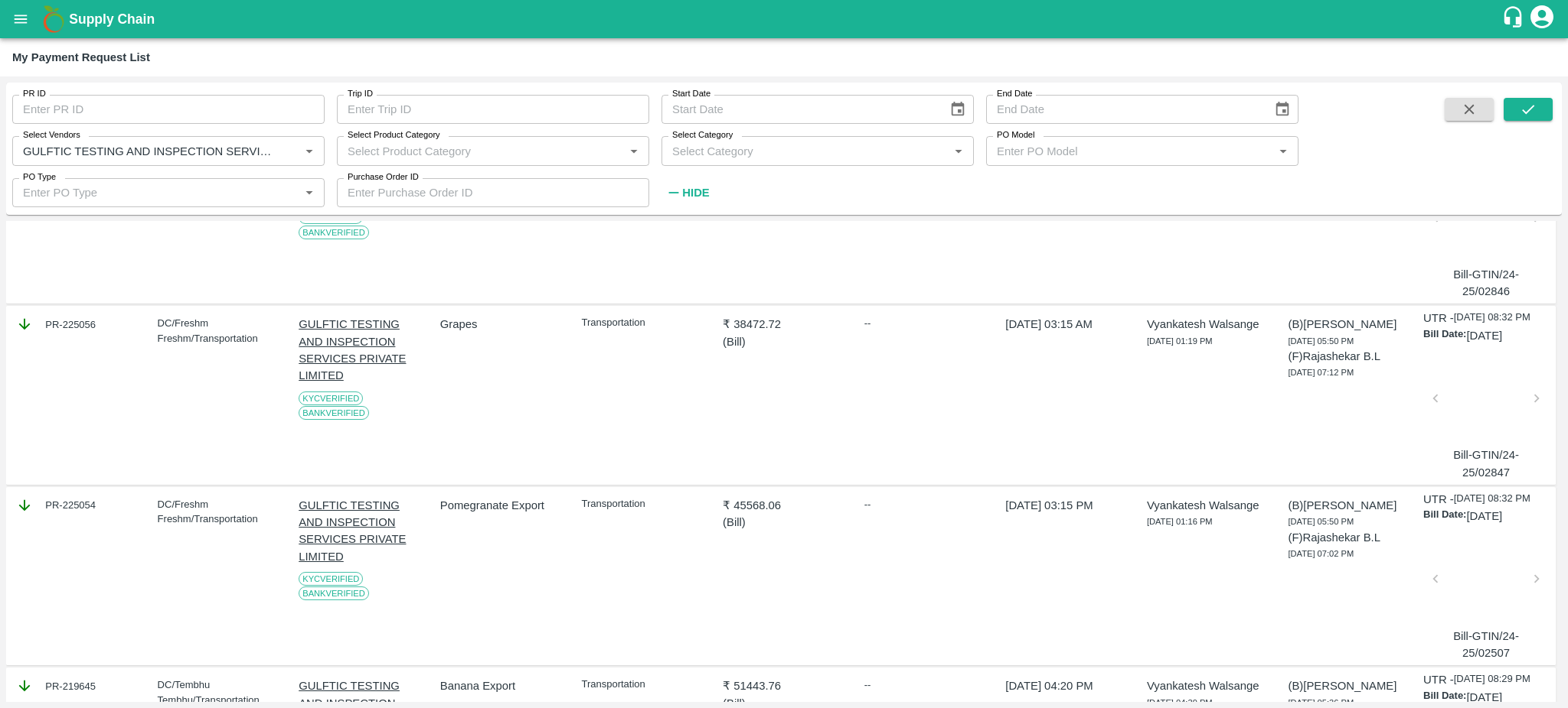
click at [1483, 440] on div at bounding box center [1486, 403] width 89 height 81
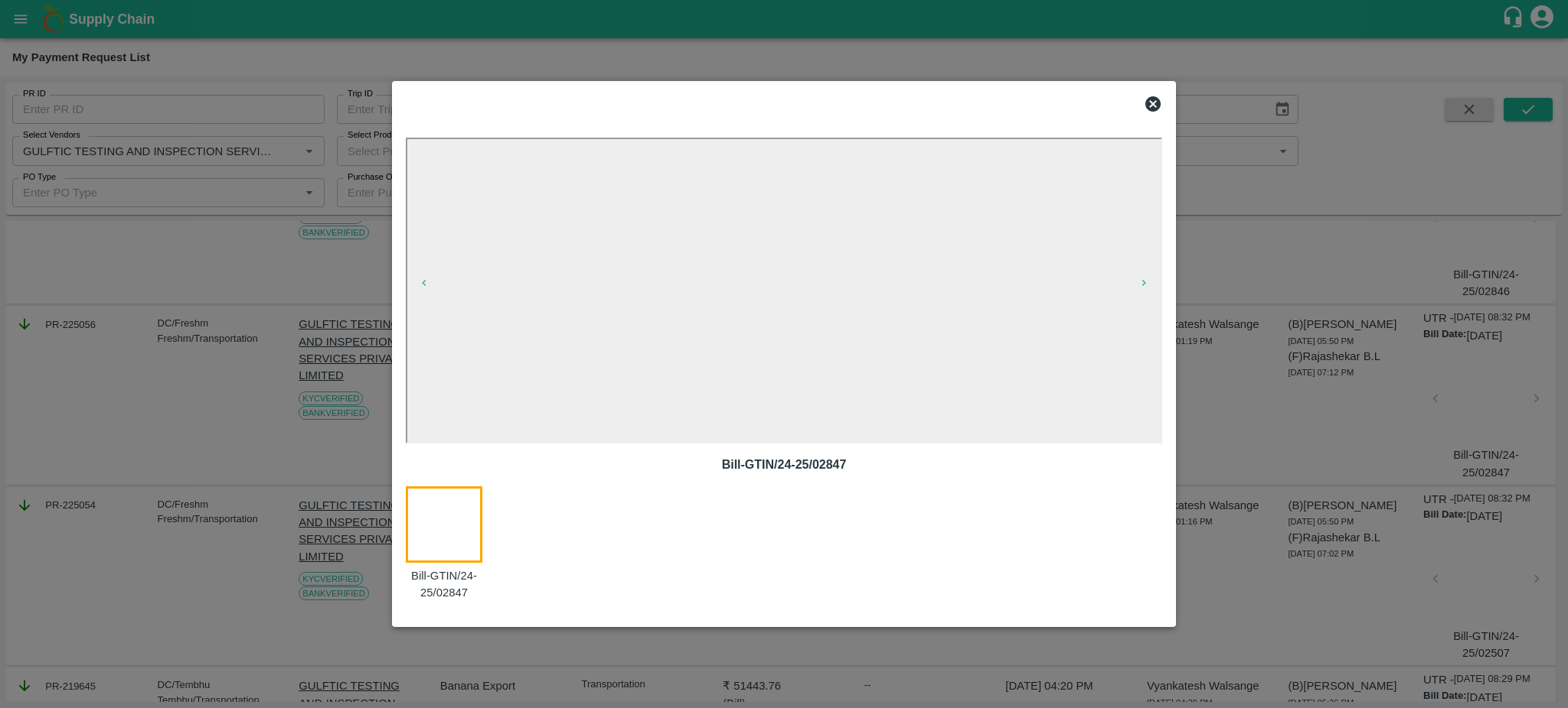
click at [1152, 104] on icon at bounding box center [1153, 104] width 19 height 19
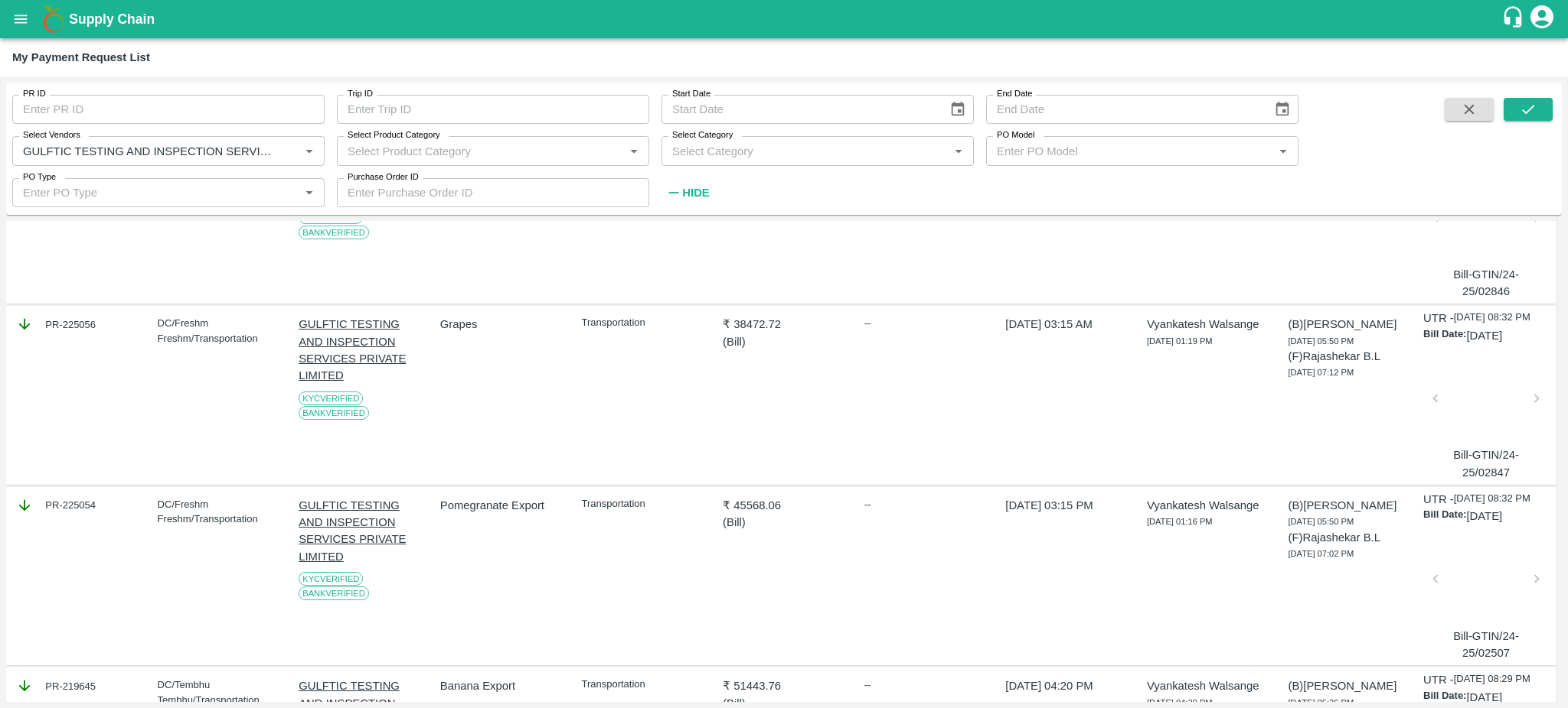
click at [1468, 249] on div at bounding box center [1486, 222] width 89 height 81
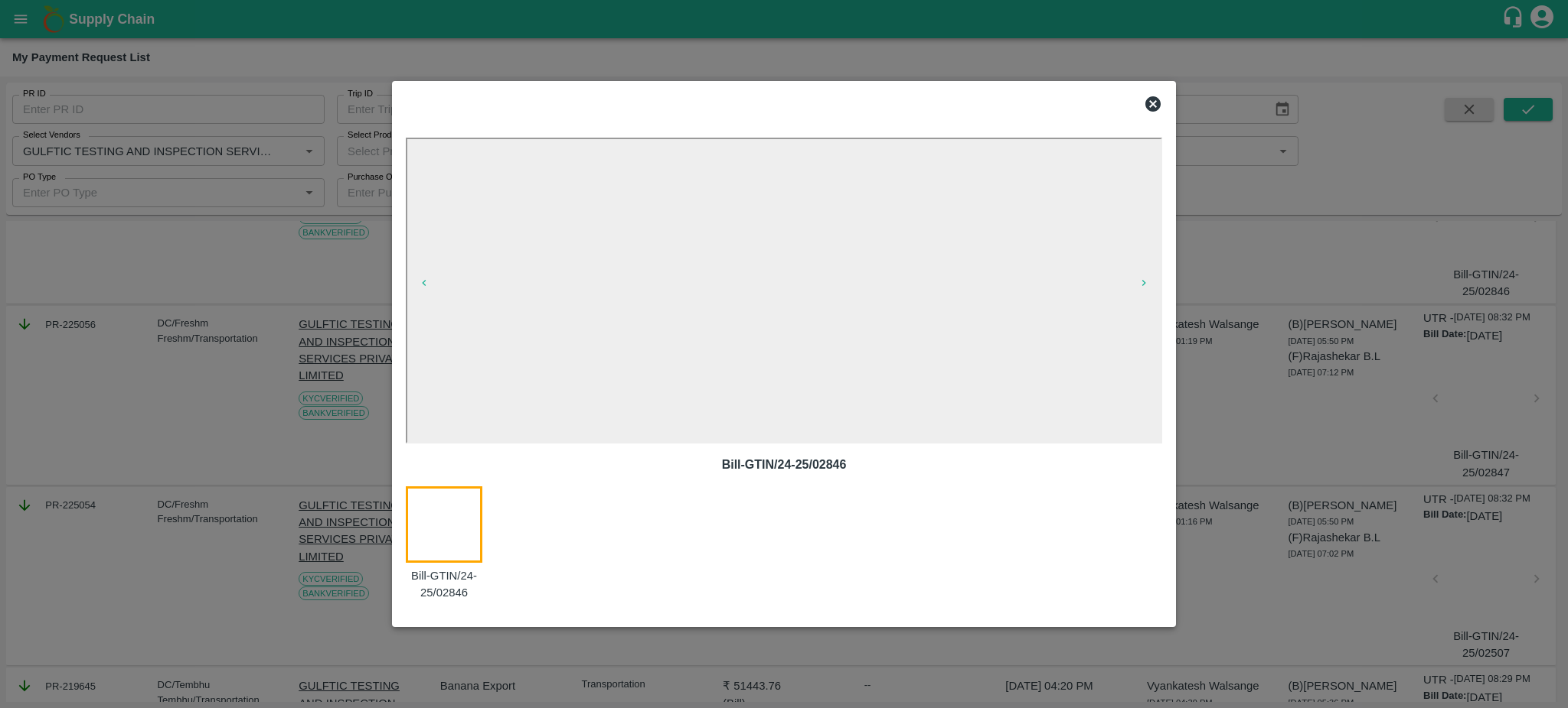
click at [1153, 107] on icon at bounding box center [1153, 104] width 15 height 15
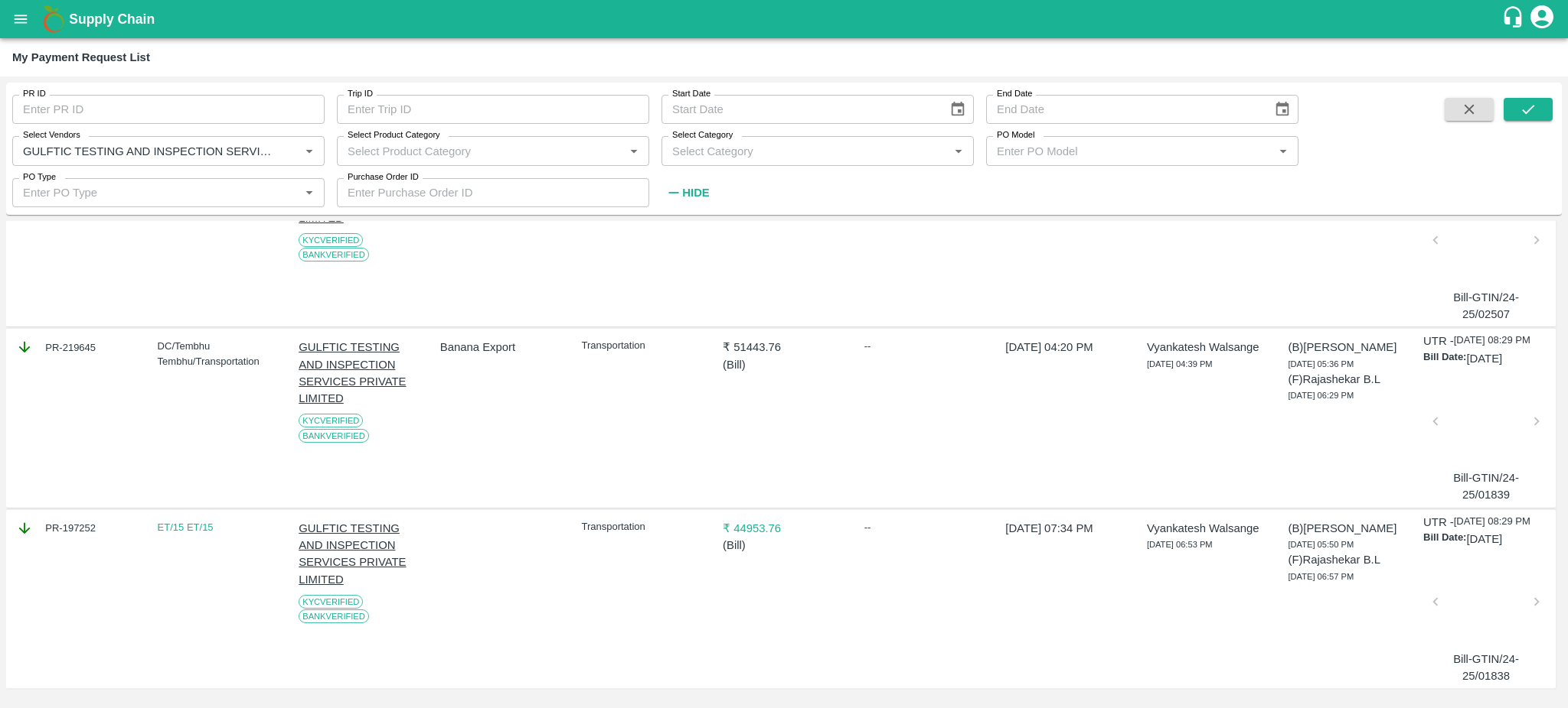
scroll to position [1354, 0]
click at [1477, 435] on div at bounding box center [1486, 426] width 89 height 81
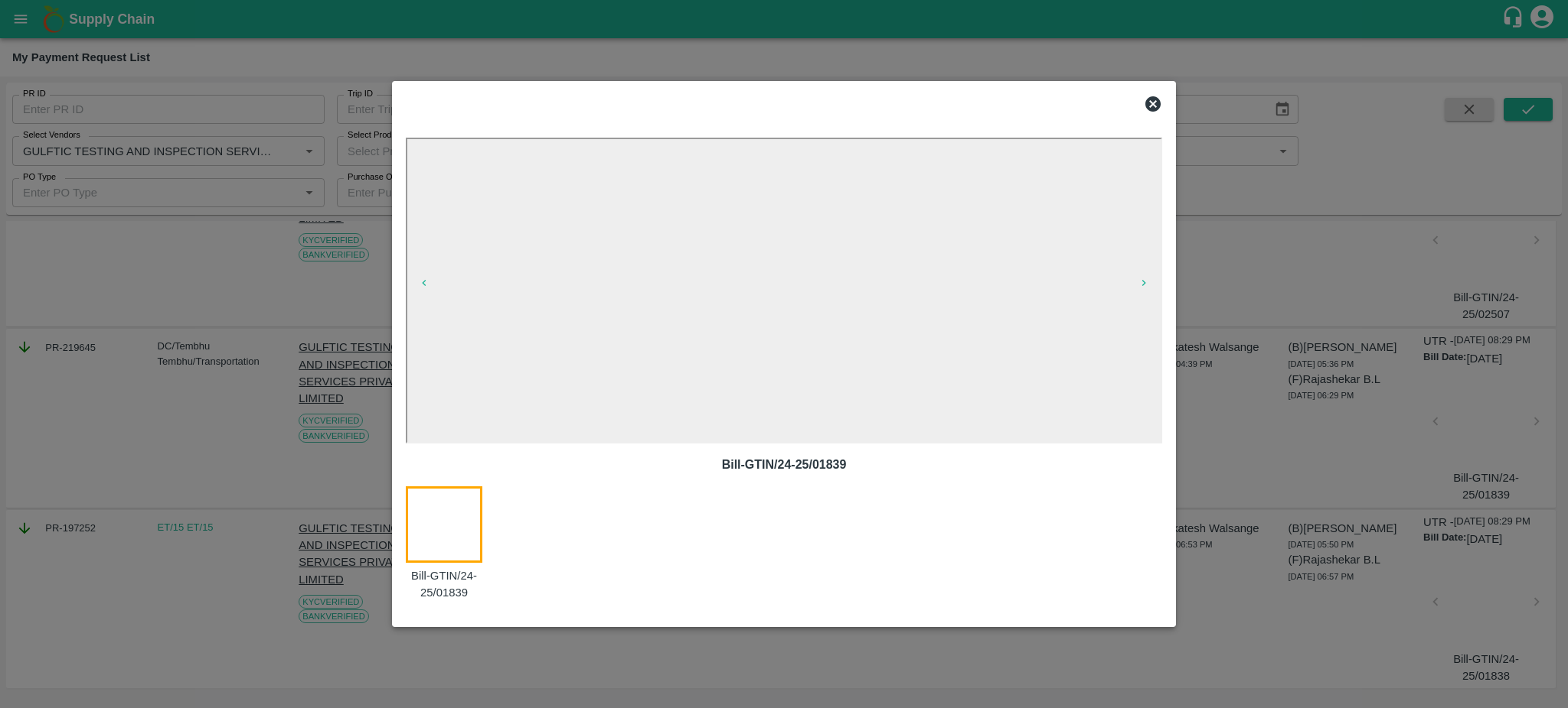
click at [1153, 103] on icon at bounding box center [1153, 104] width 15 height 15
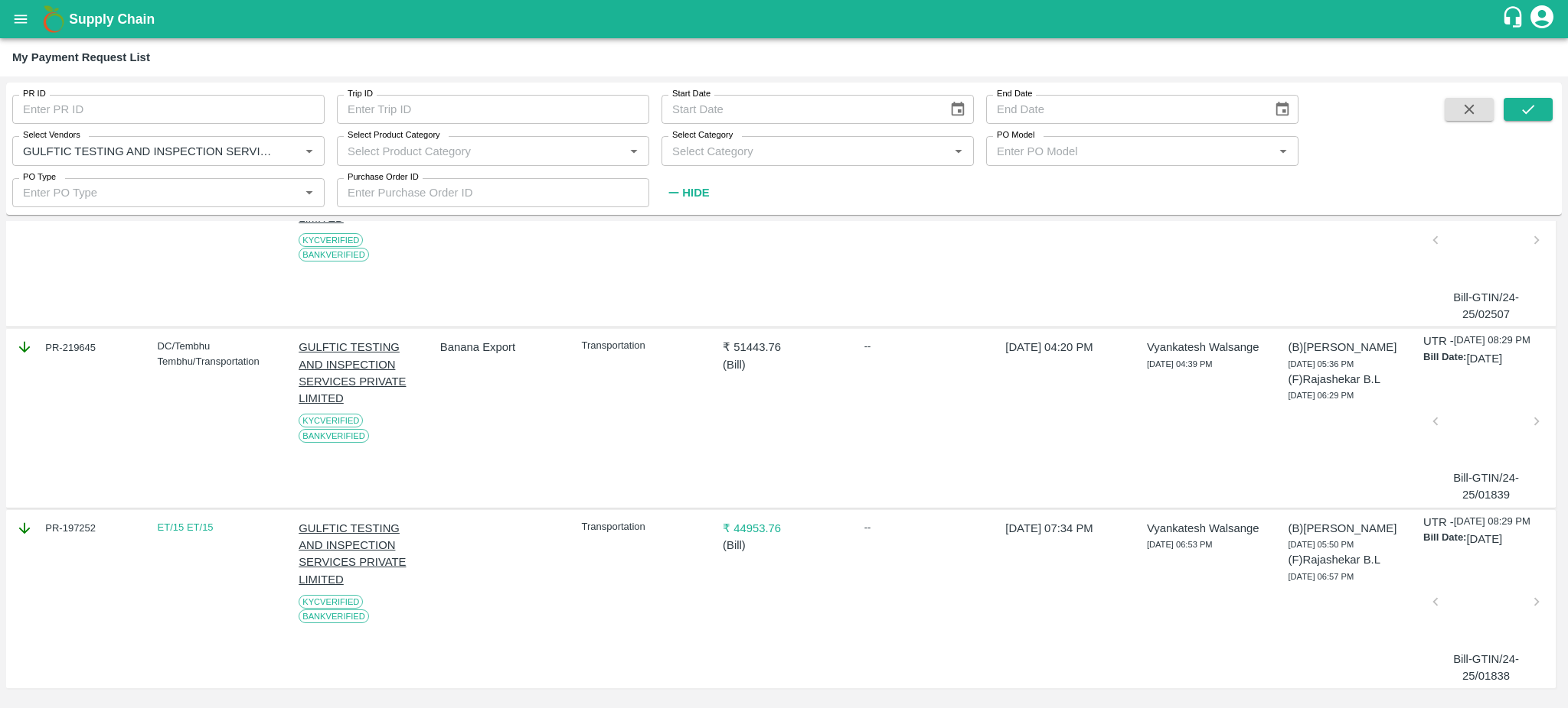
click at [1488, 638] on div at bounding box center [1486, 607] width 89 height 81
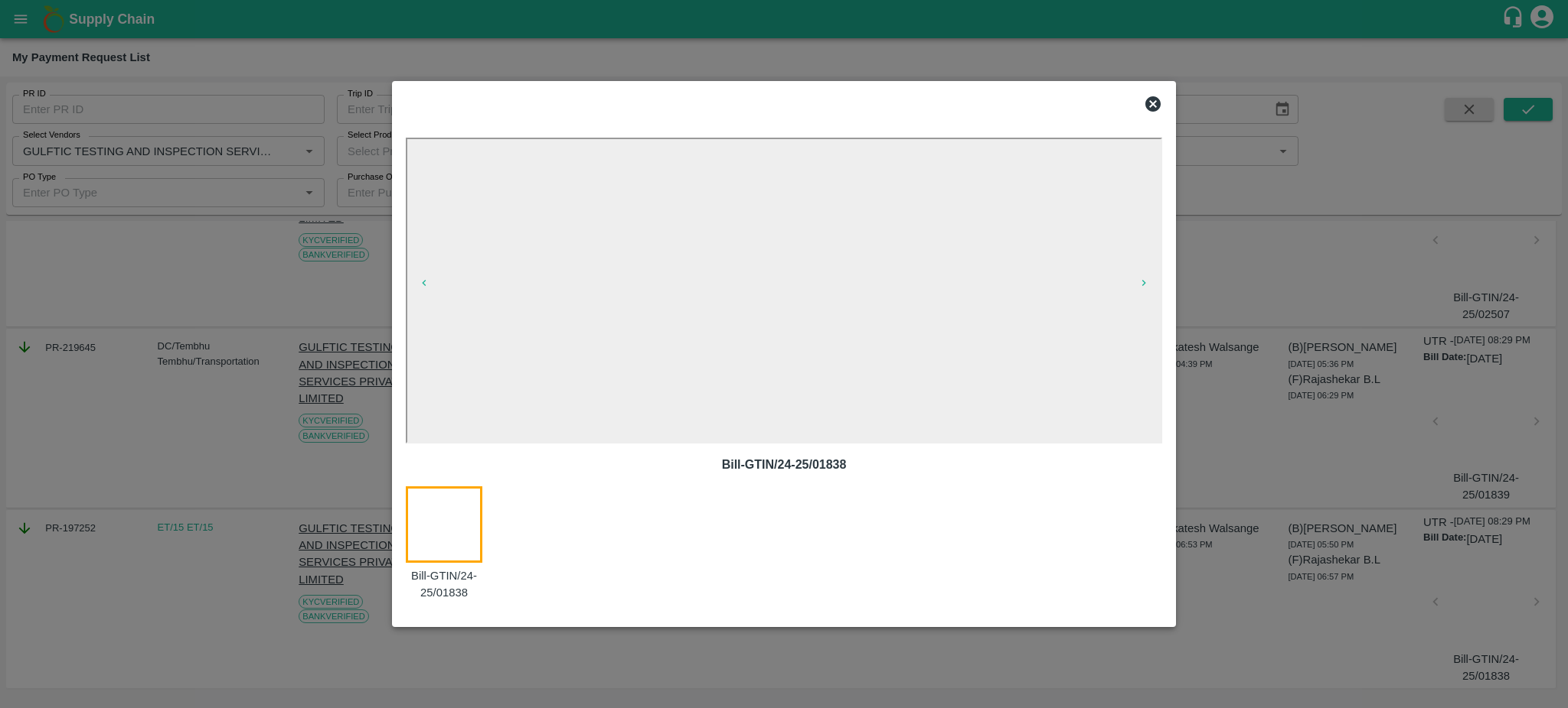
click at [1152, 95] on icon at bounding box center [1153, 104] width 19 height 19
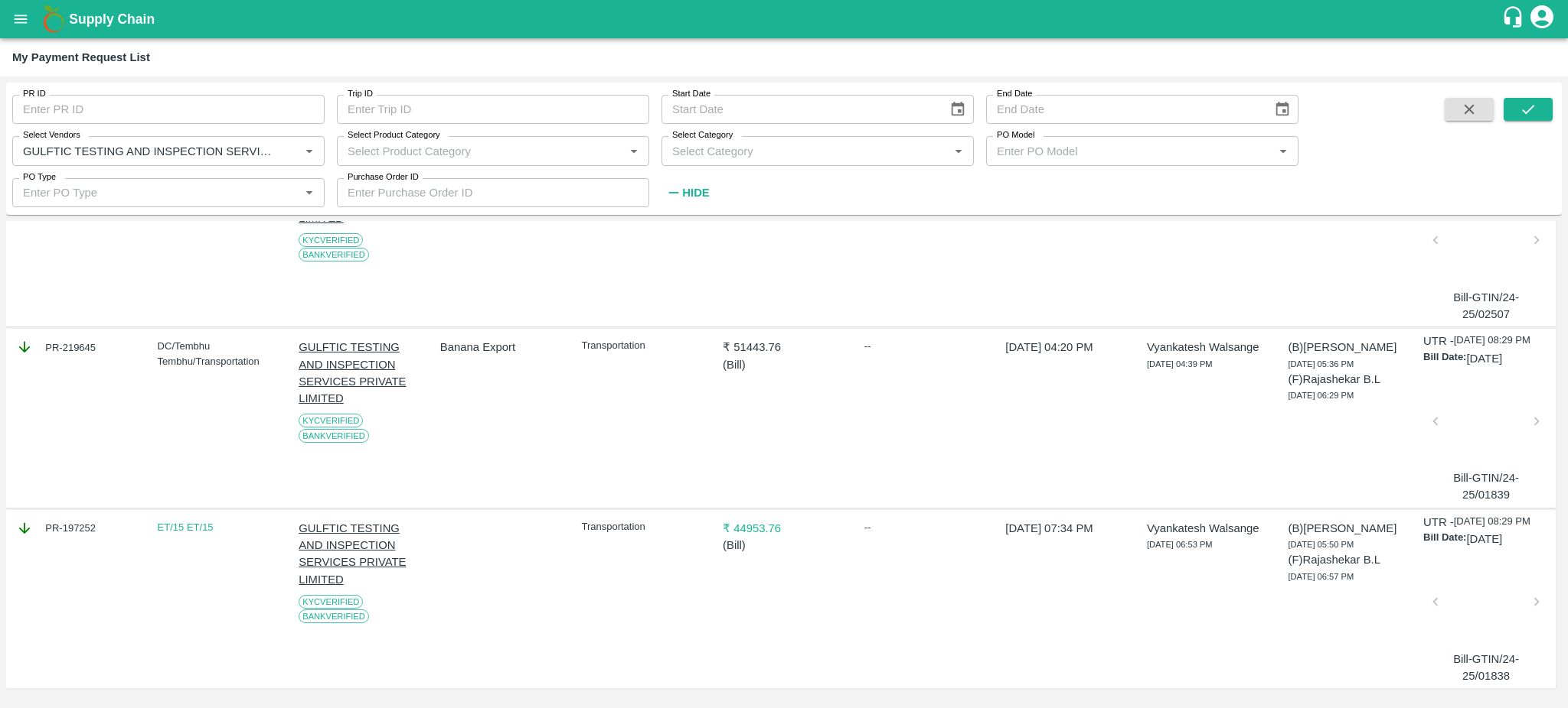
click at [1464, 445] on div at bounding box center [1486, 426] width 89 height 81
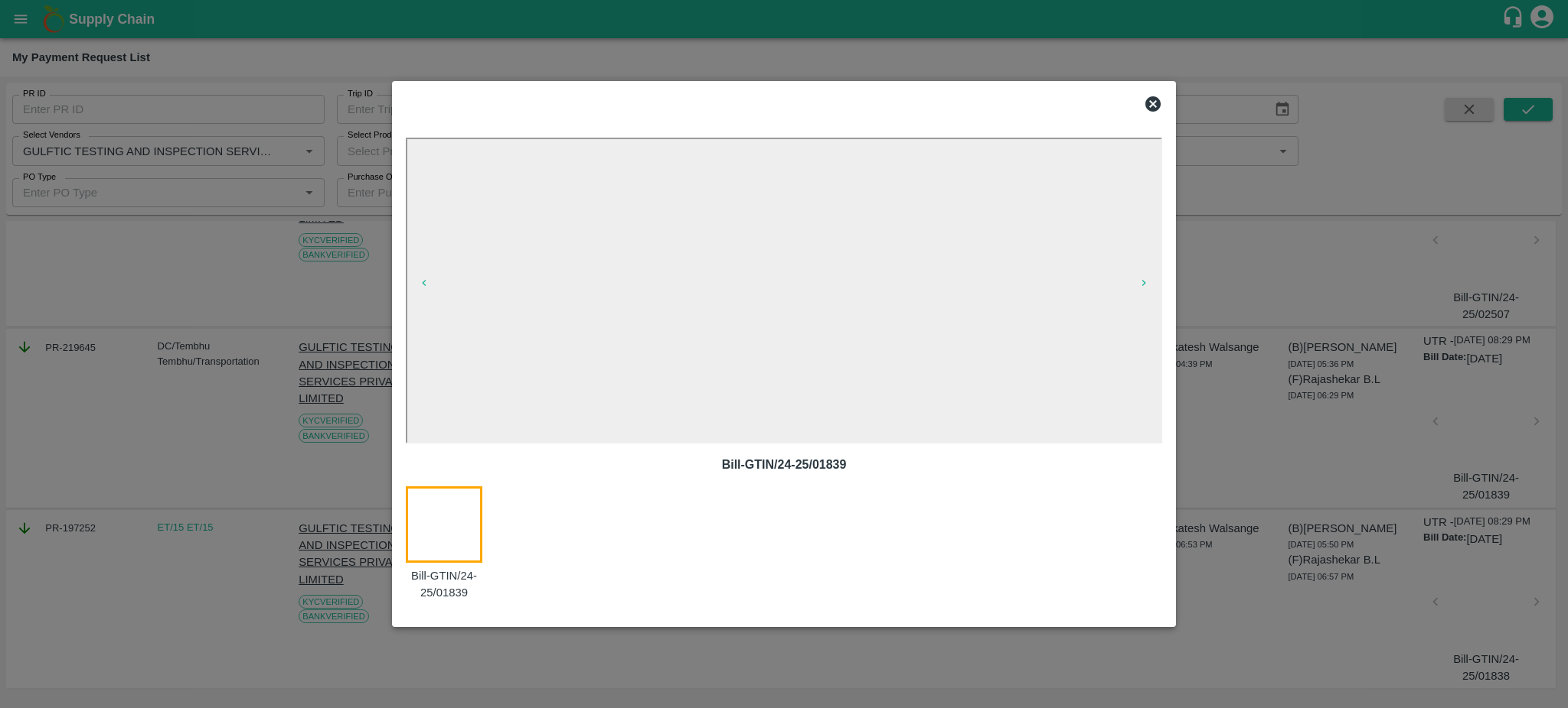
click at [1152, 104] on icon at bounding box center [1153, 104] width 19 height 19
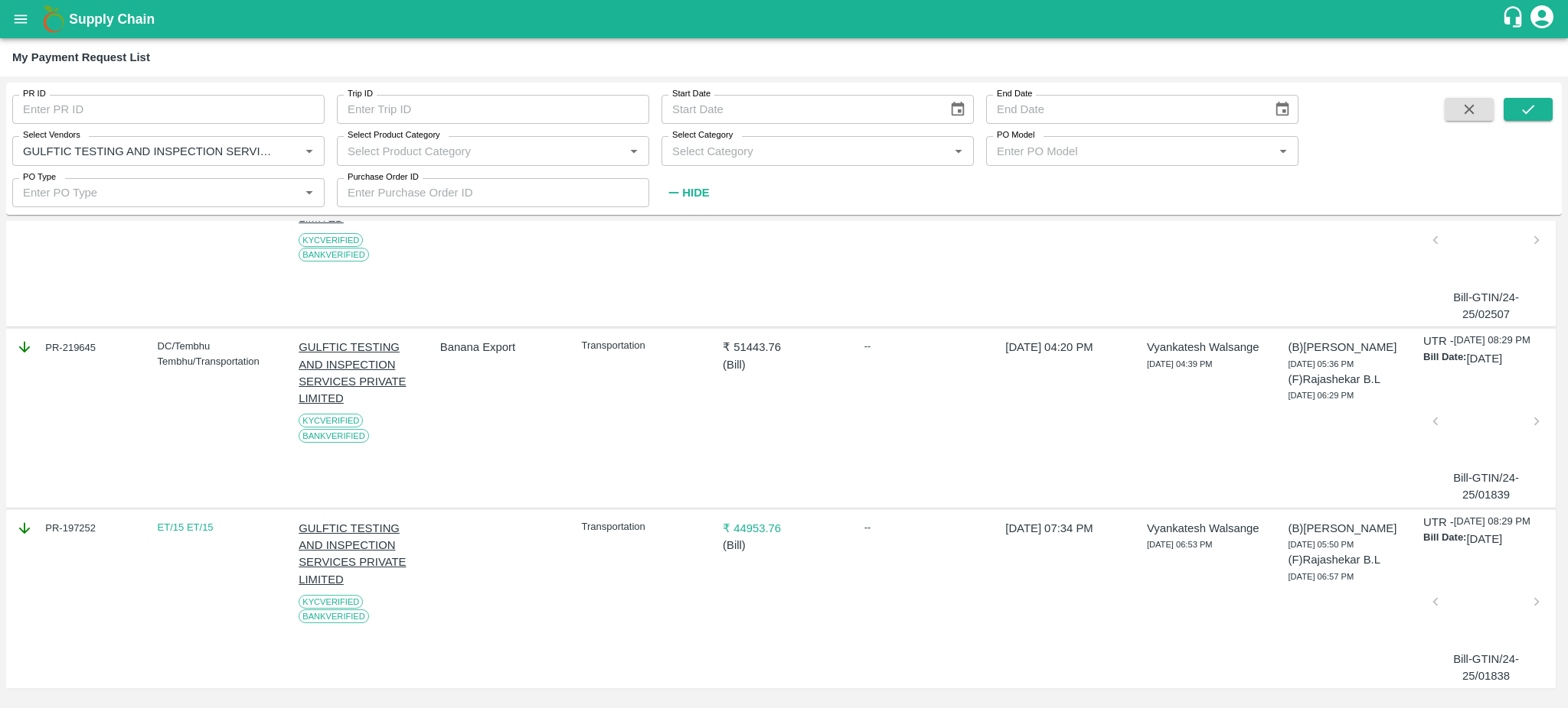
click at [1499, 647] on div at bounding box center [1486, 607] width 89 height 81
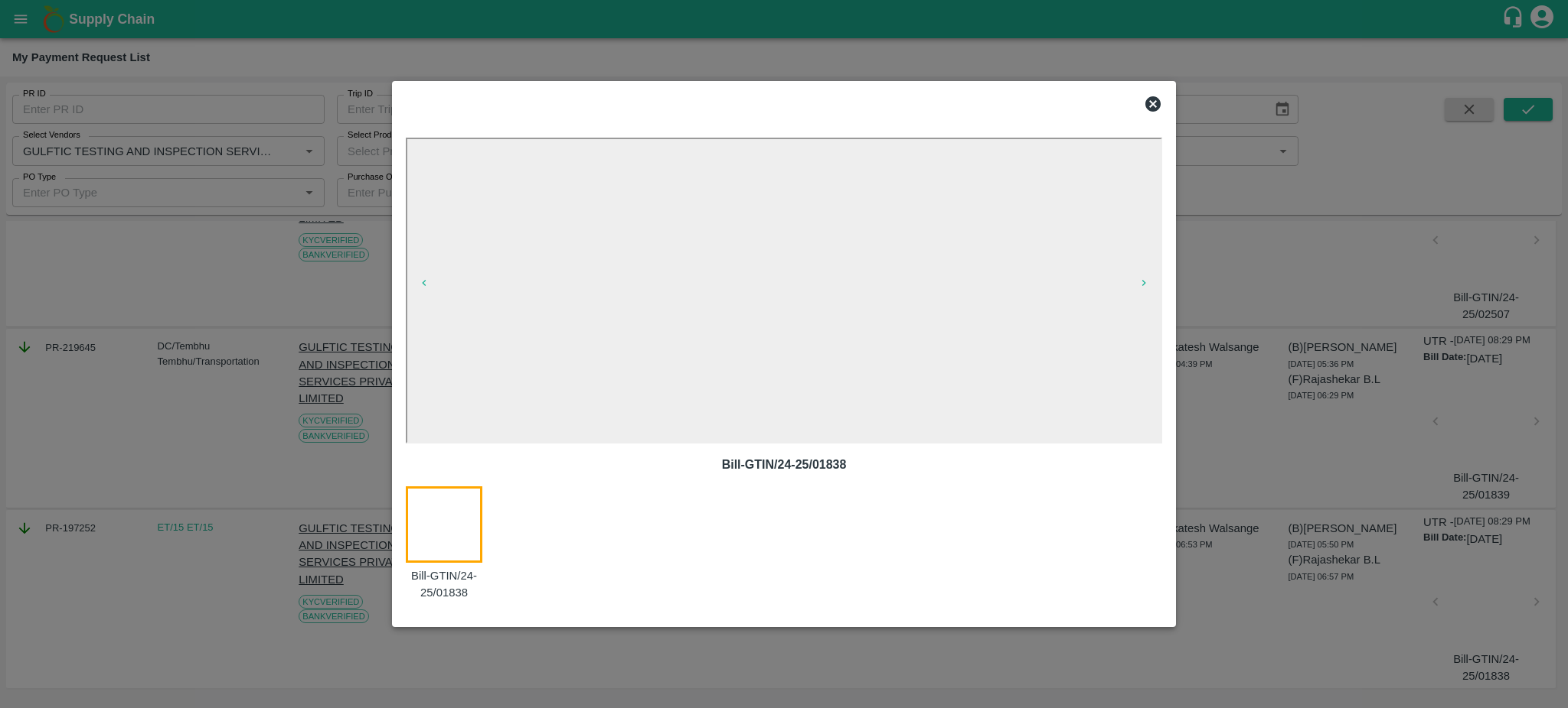
click at [1147, 104] on icon at bounding box center [1153, 104] width 15 height 15
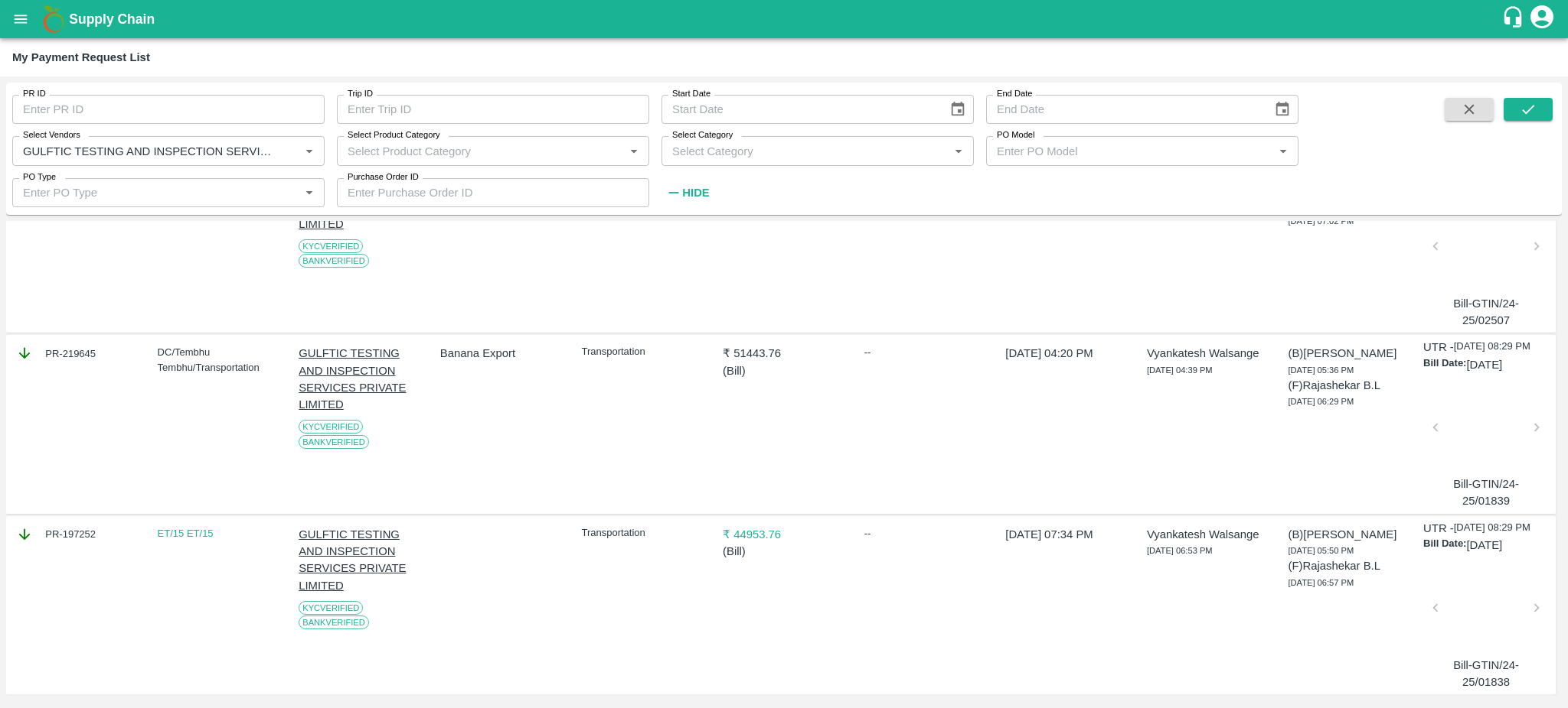
scroll to position [1256, 0]
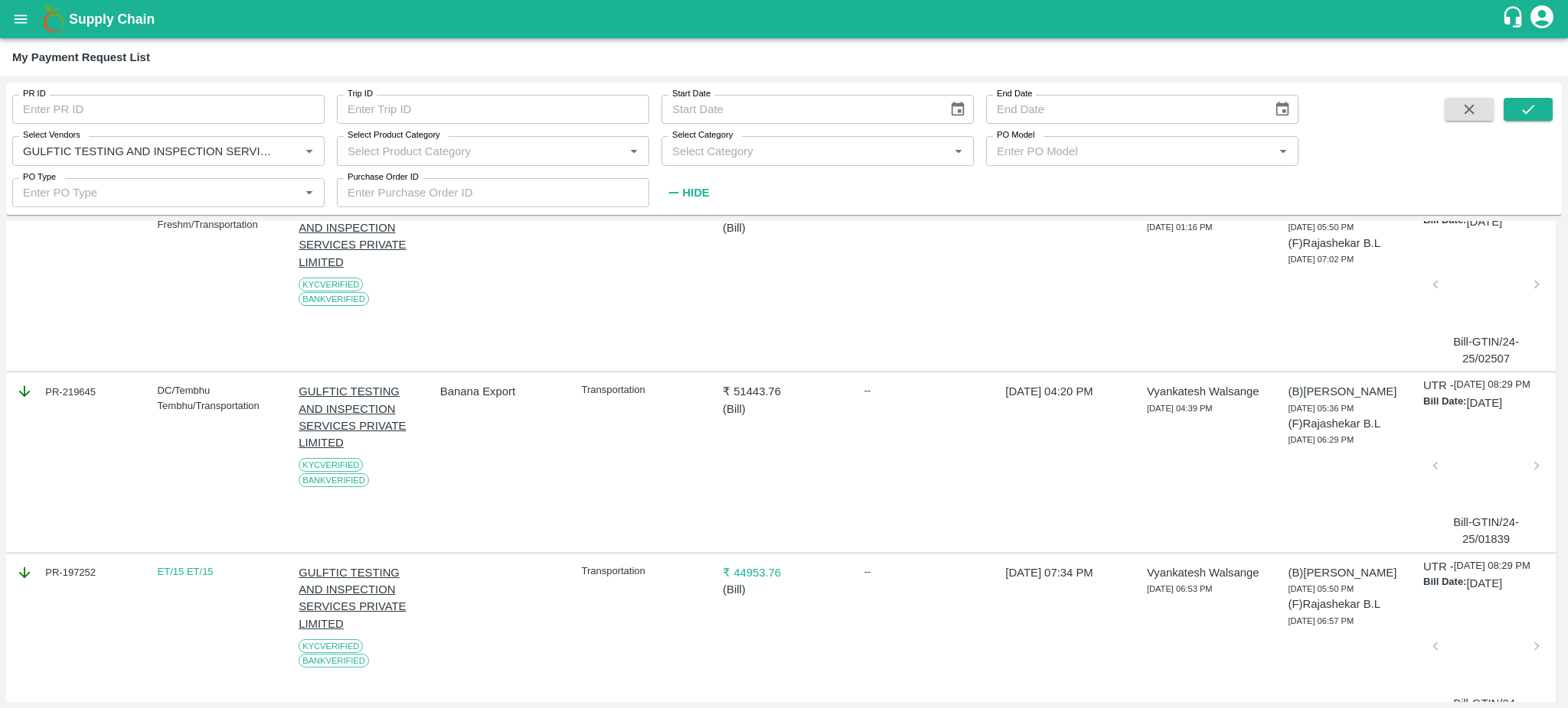
drag, startPoint x: 1561, startPoint y: 567, endPoint x: 1563, endPoint y: 523, distance: 44.0
click at [1563, 523] on div "PR ID PR ID Trip ID Trip ID Start Date Start Date End Date End Date Select Vend…" at bounding box center [784, 392] width 1568 height 632
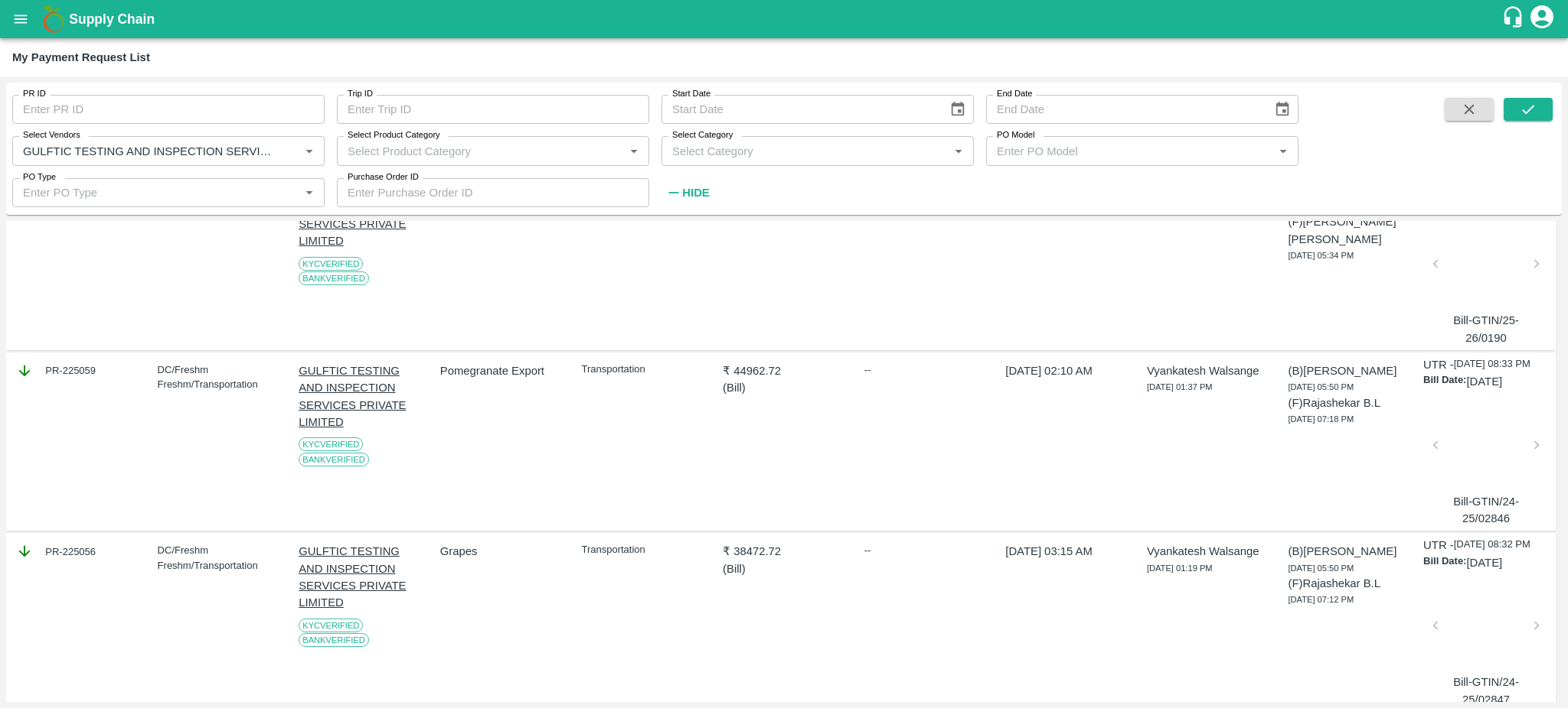
scroll to position [728, 0]
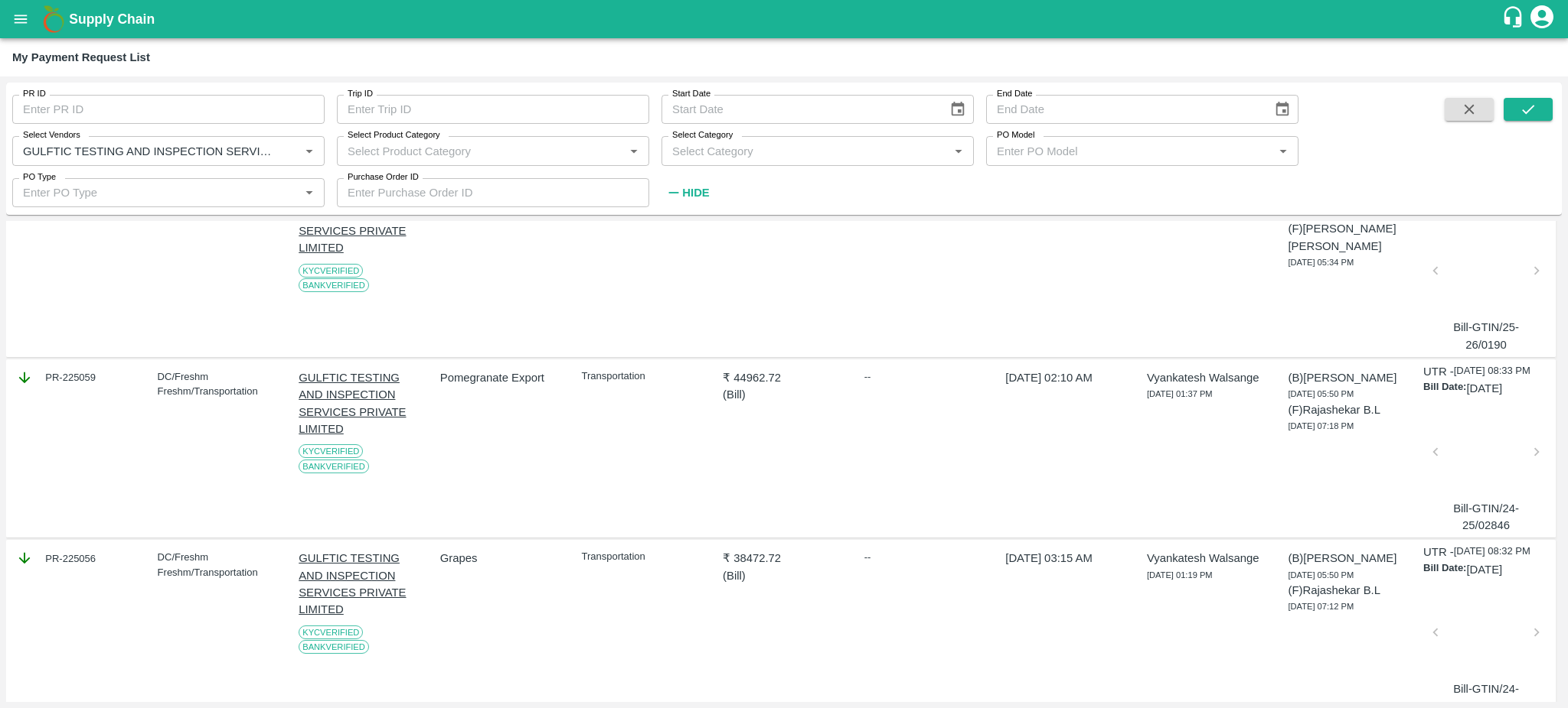
click at [1475, 484] on div at bounding box center [1486, 457] width 89 height 81
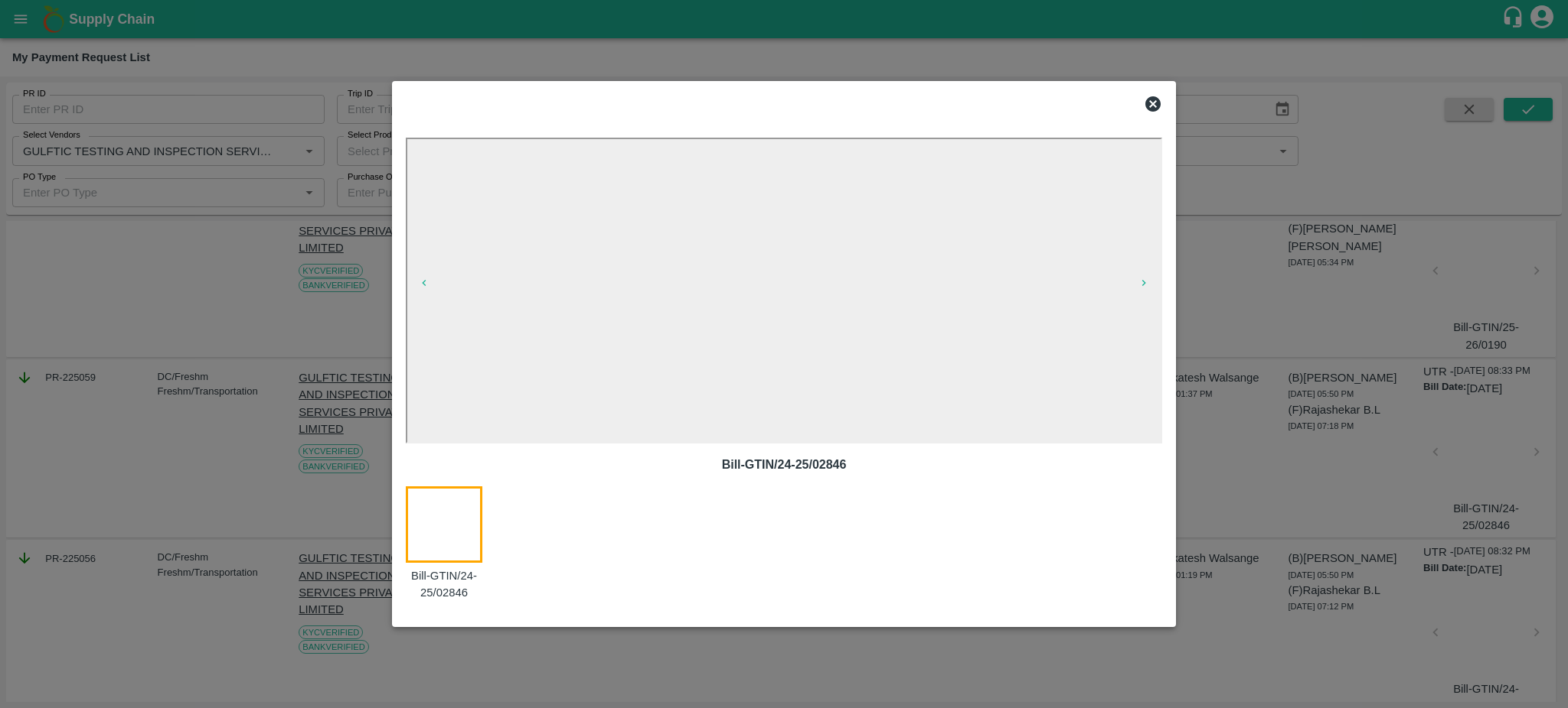
click at [1154, 104] on icon at bounding box center [1153, 104] width 15 height 15
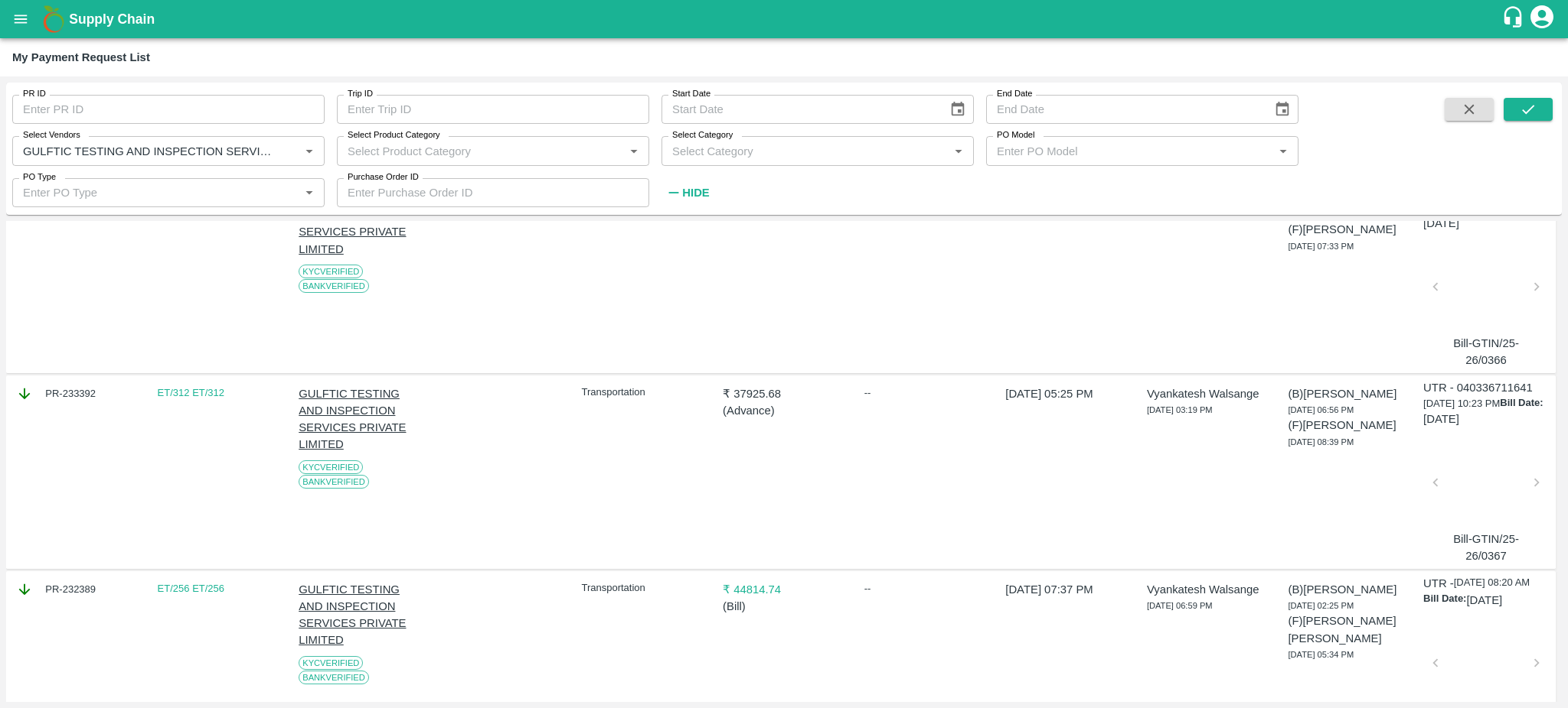
scroll to position [338, 0]
click at [1494, 479] on div at bounding box center [1486, 485] width 89 height 81
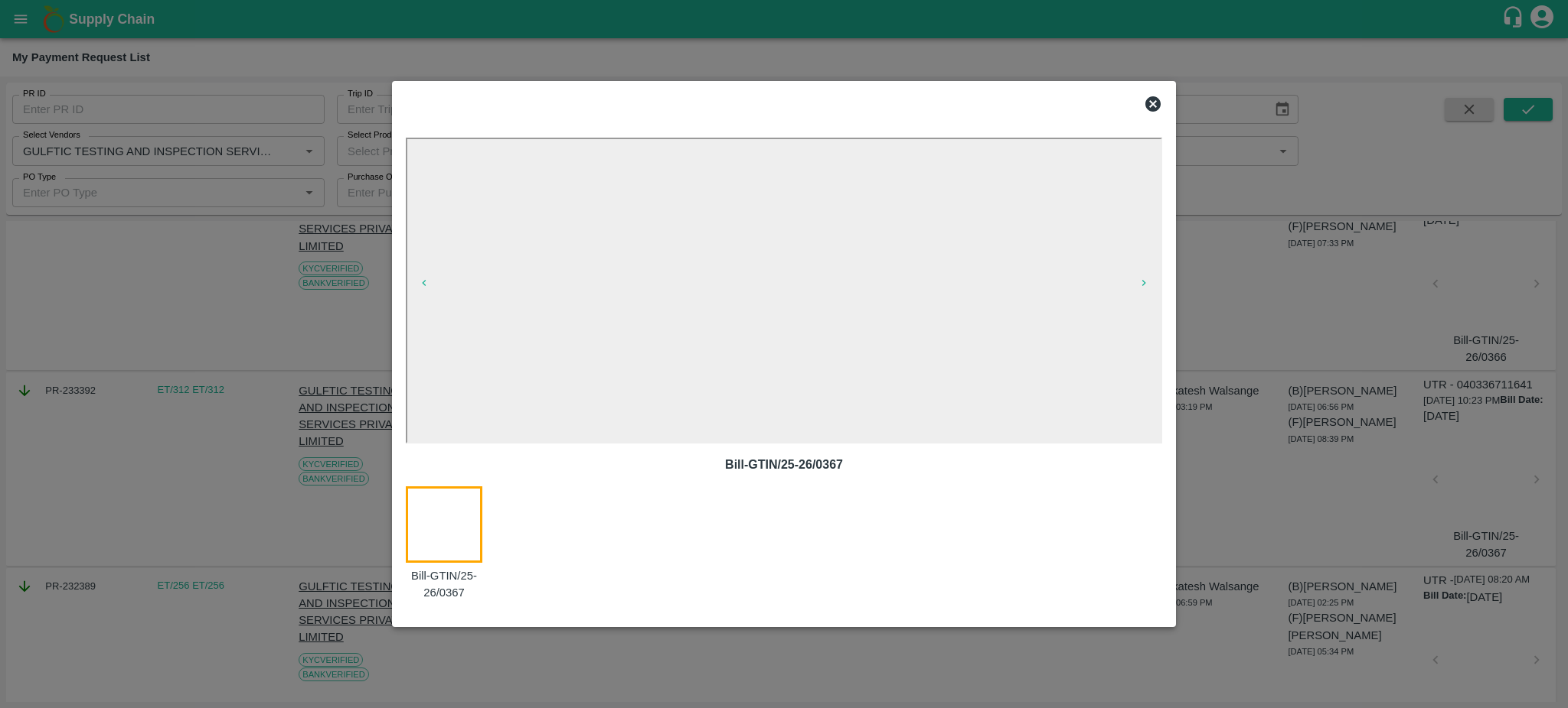
click at [1153, 98] on icon at bounding box center [1153, 104] width 15 height 15
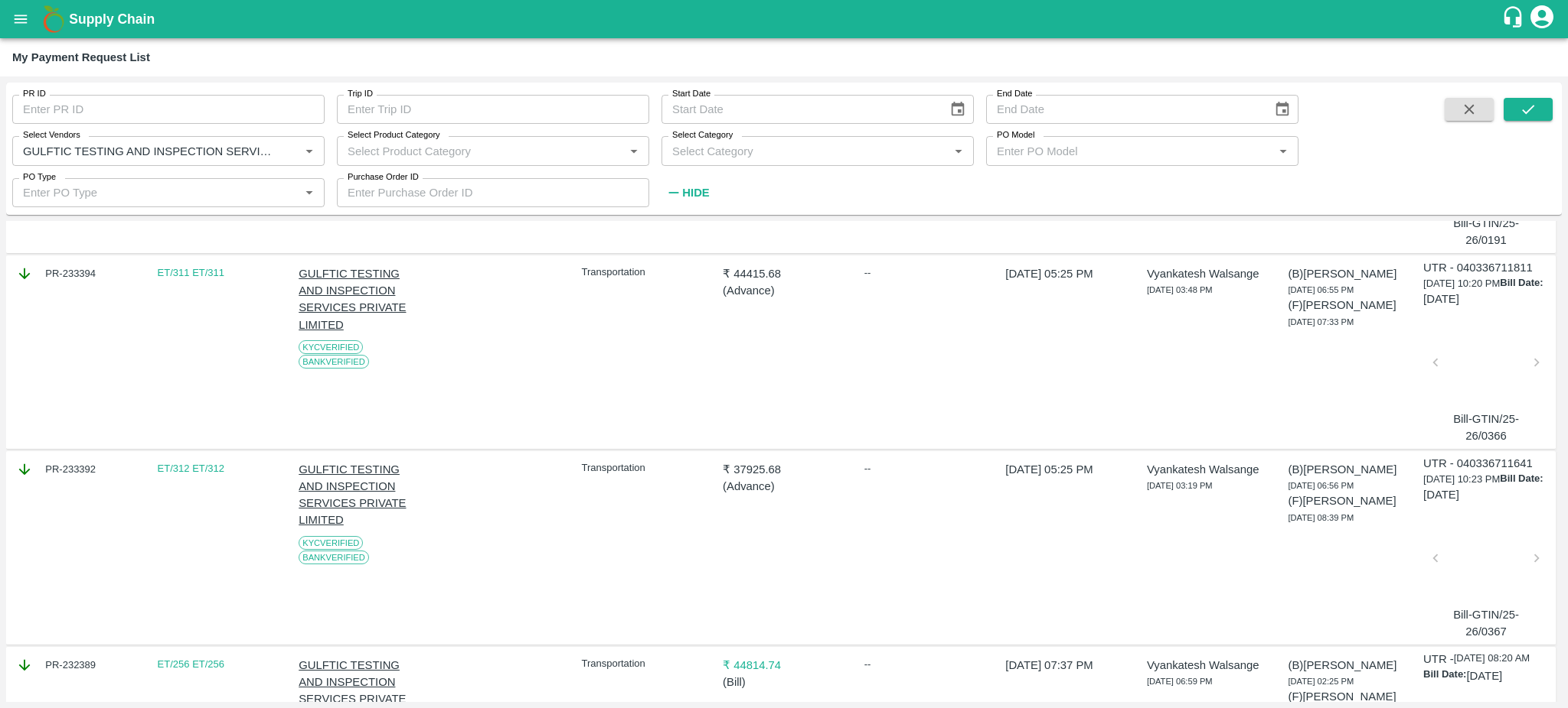
scroll to position [250, 0]
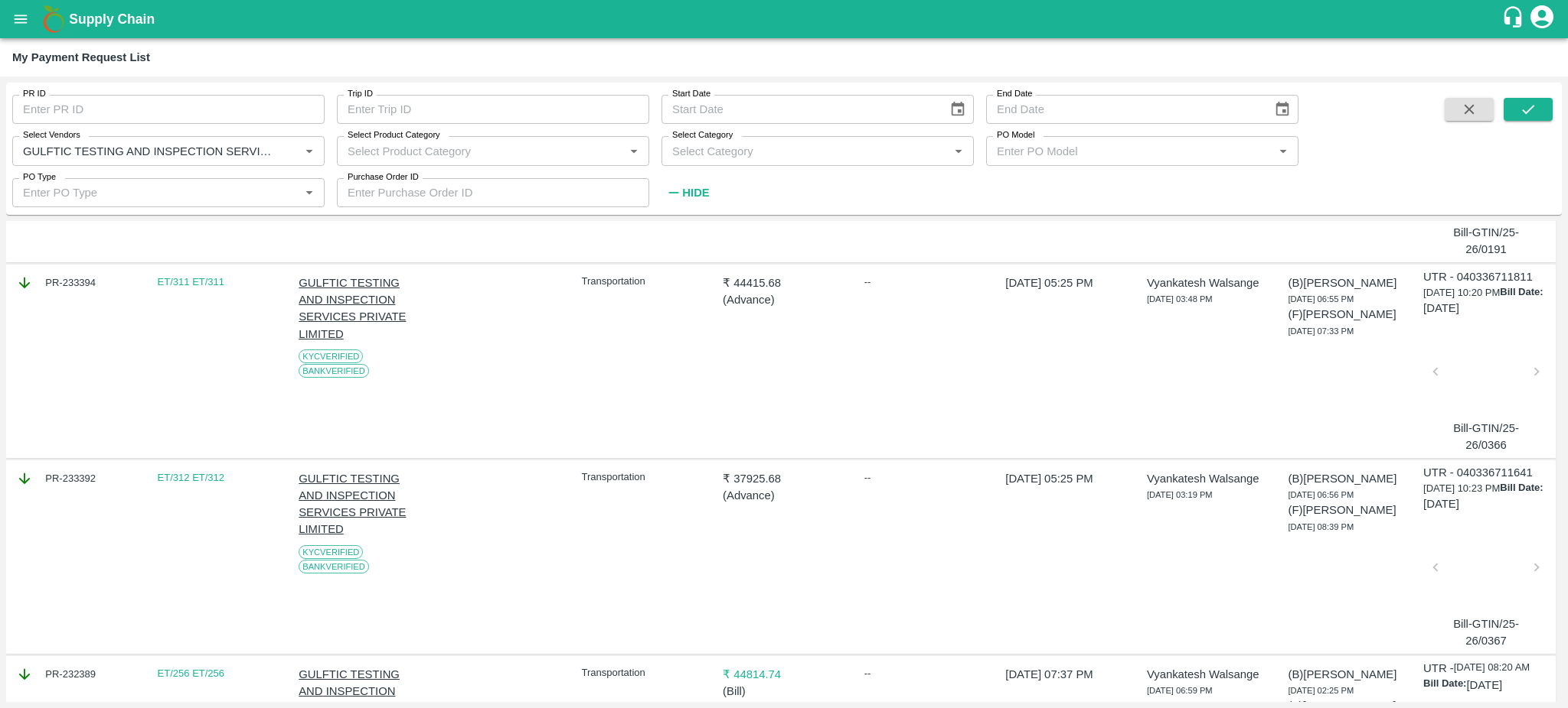
click at [1486, 362] on div at bounding box center [1486, 377] width 89 height 81
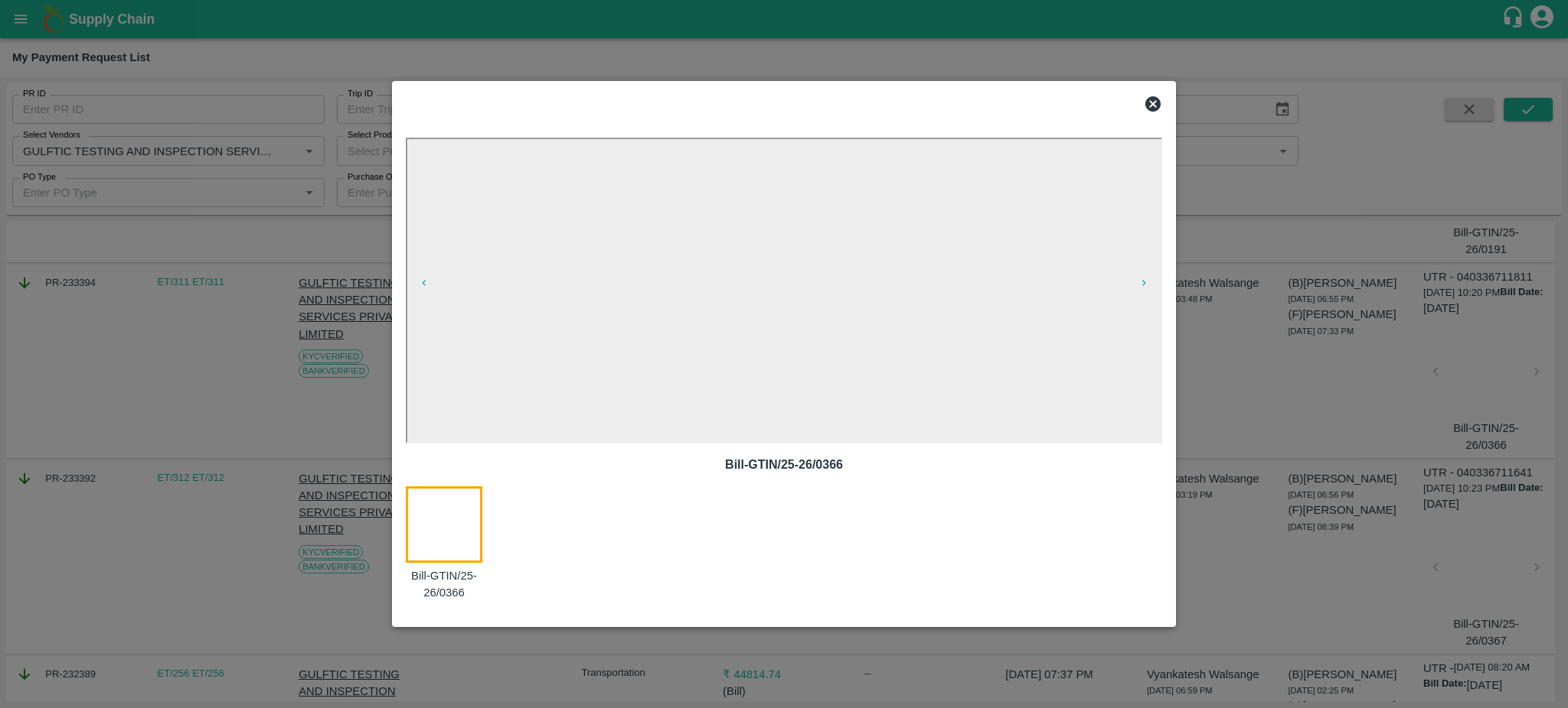
click at [1150, 105] on icon at bounding box center [1153, 104] width 19 height 19
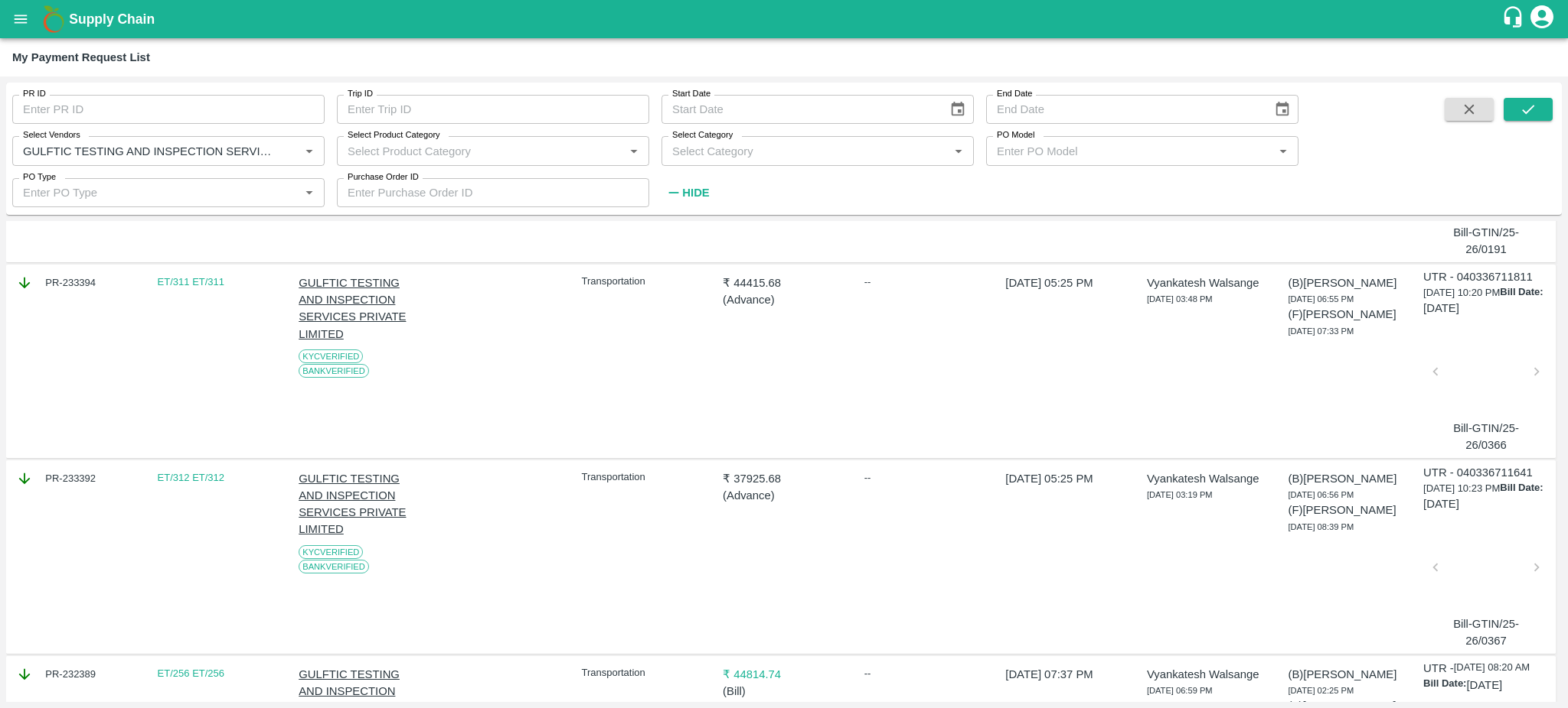
click at [1476, 562] on div at bounding box center [1486, 572] width 89 height 81
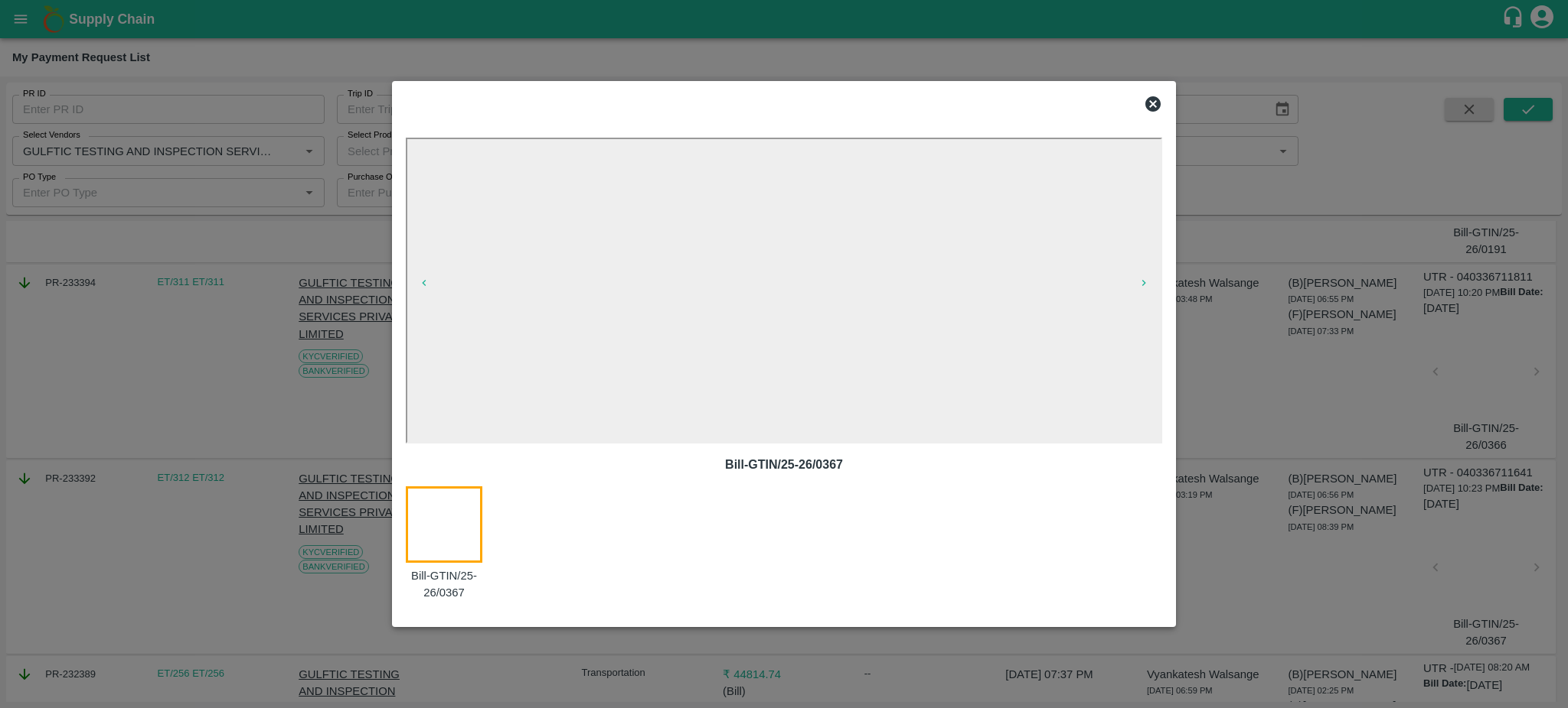
click at [1155, 103] on icon at bounding box center [1153, 104] width 19 height 19
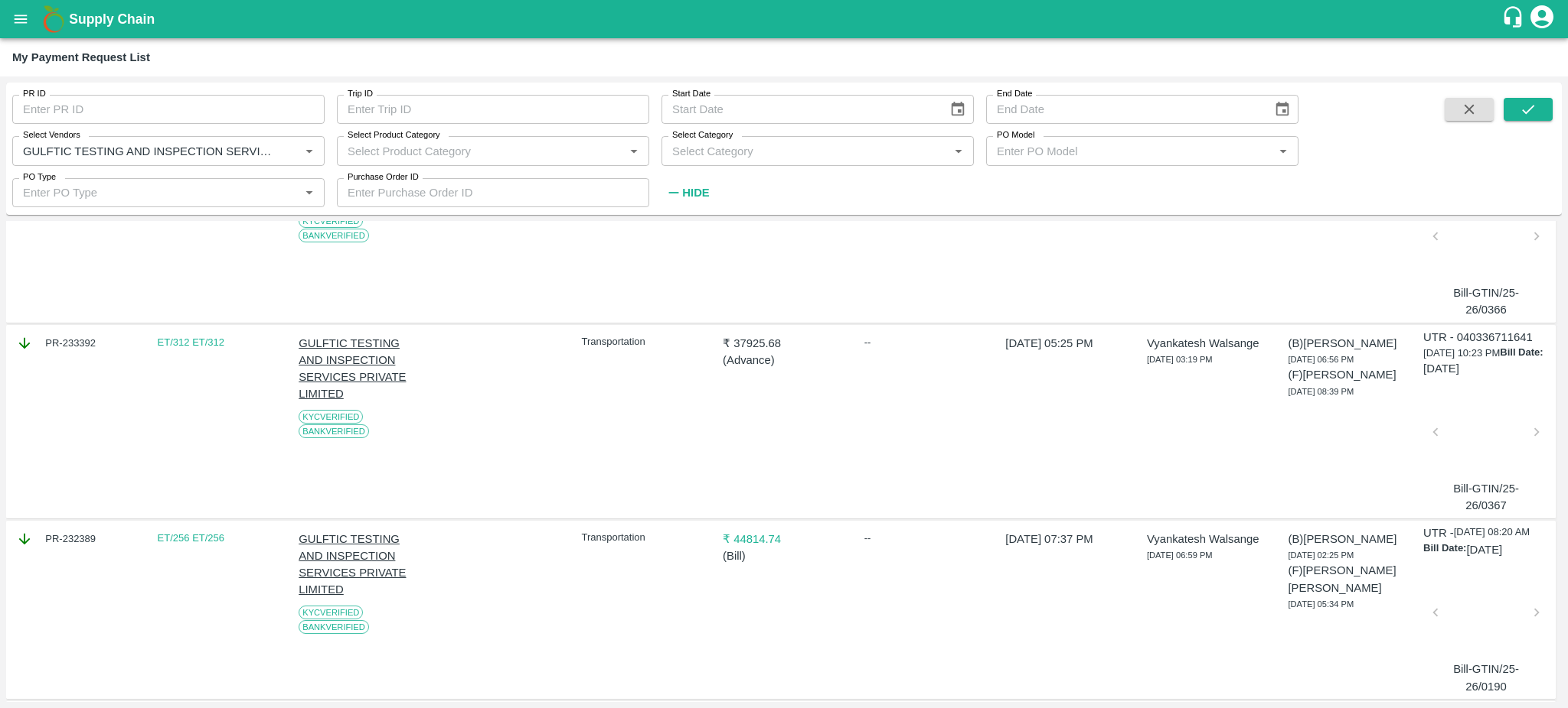
scroll to position [380, 0]
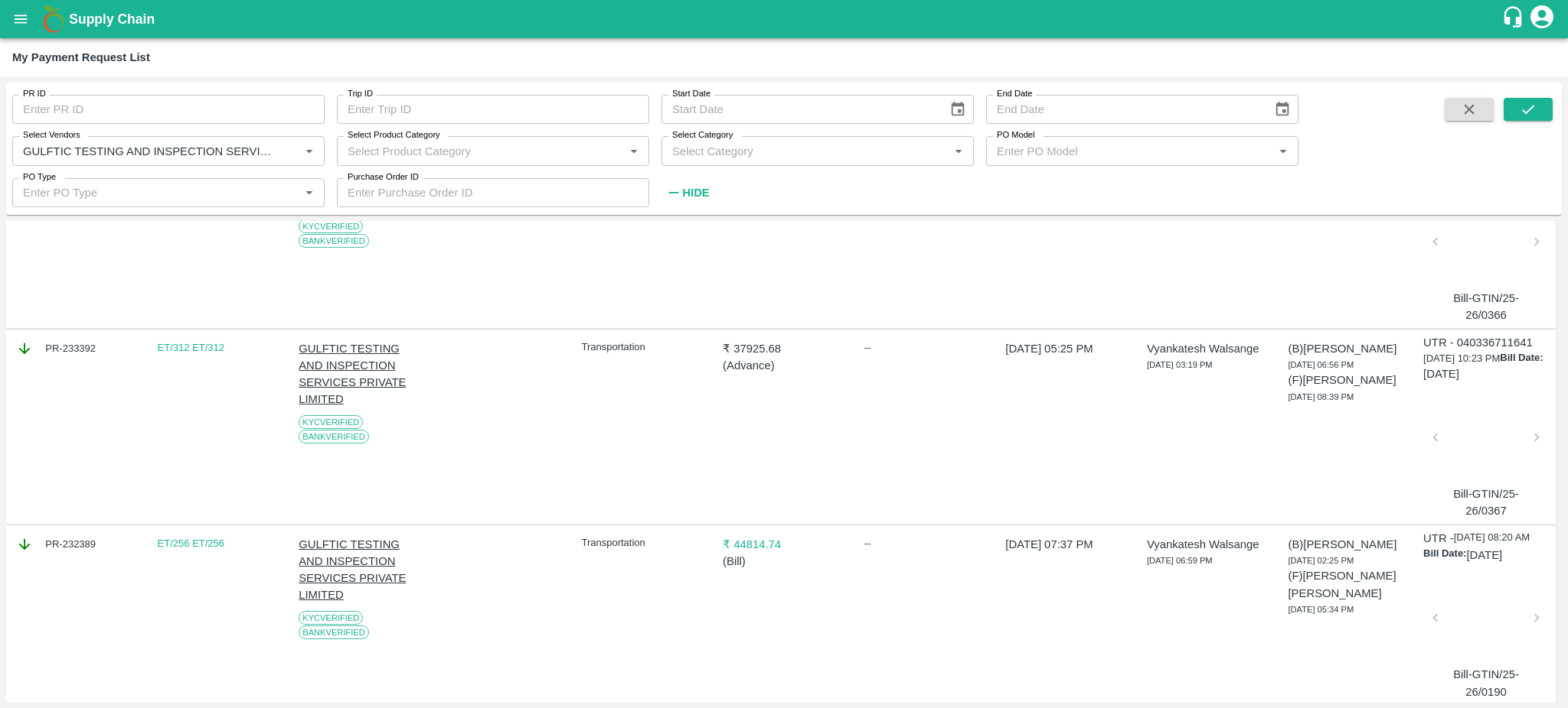
click at [1485, 636] on div at bounding box center [1486, 623] width 89 height 81
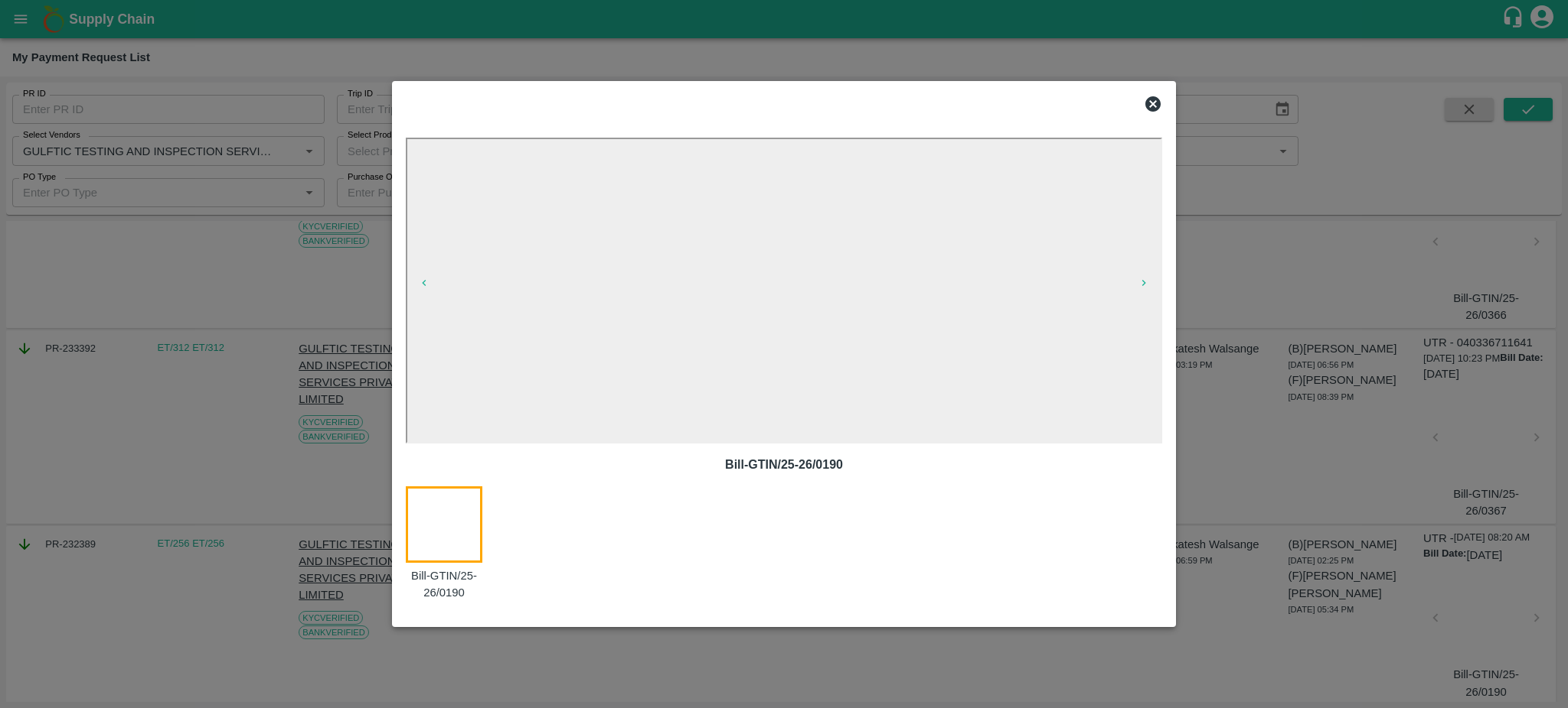
click at [1156, 102] on icon at bounding box center [1153, 104] width 19 height 19
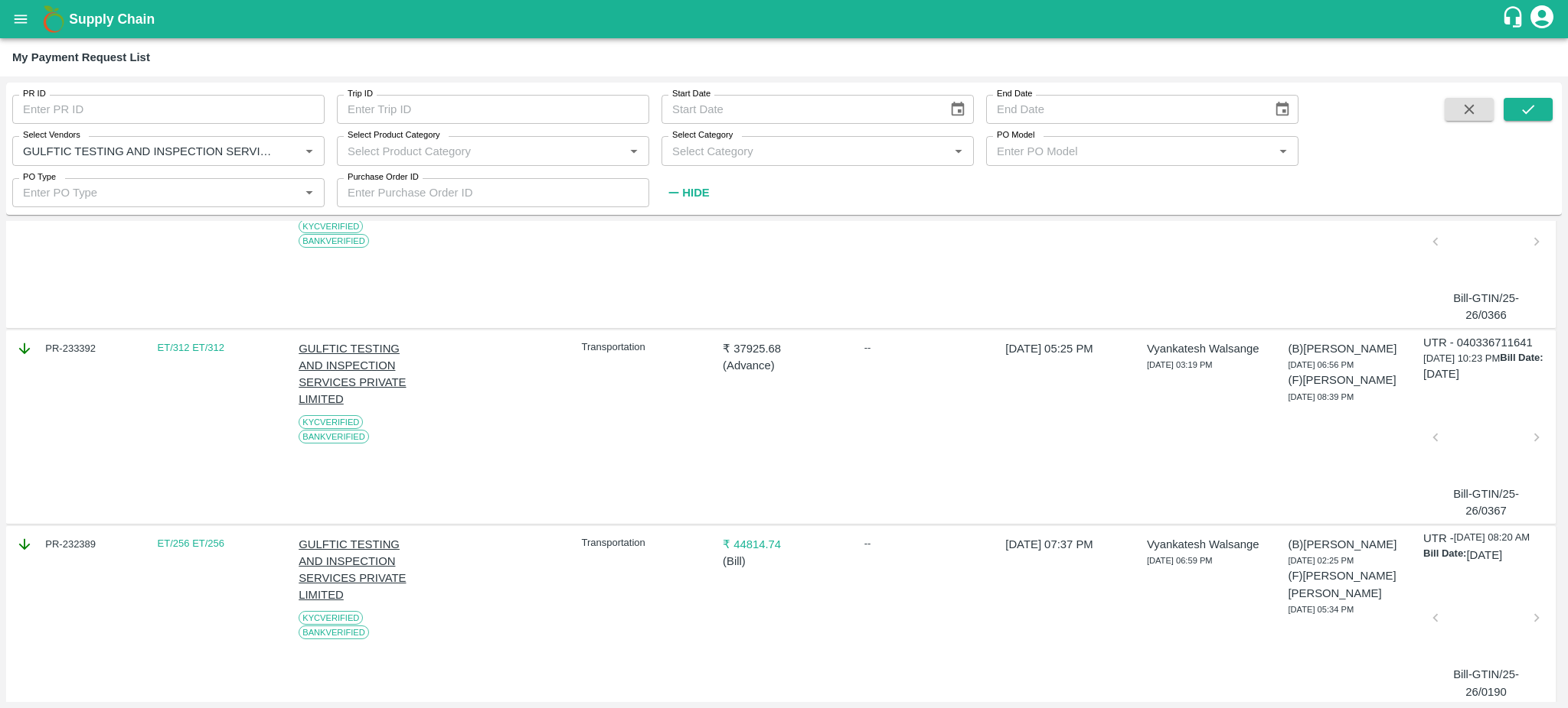
click at [1486, 429] on div at bounding box center [1486, 442] width 89 height 81
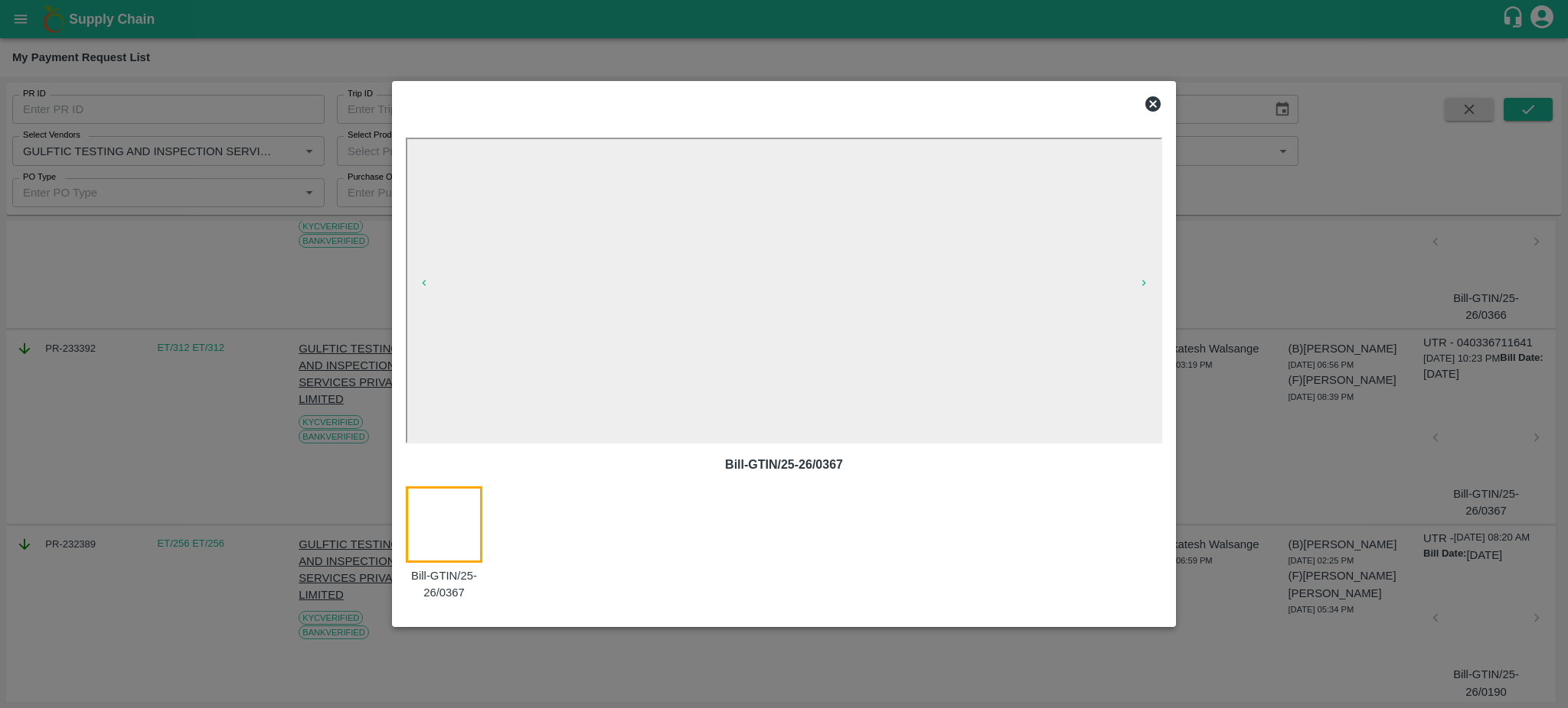
click at [1151, 95] on icon at bounding box center [1153, 104] width 19 height 19
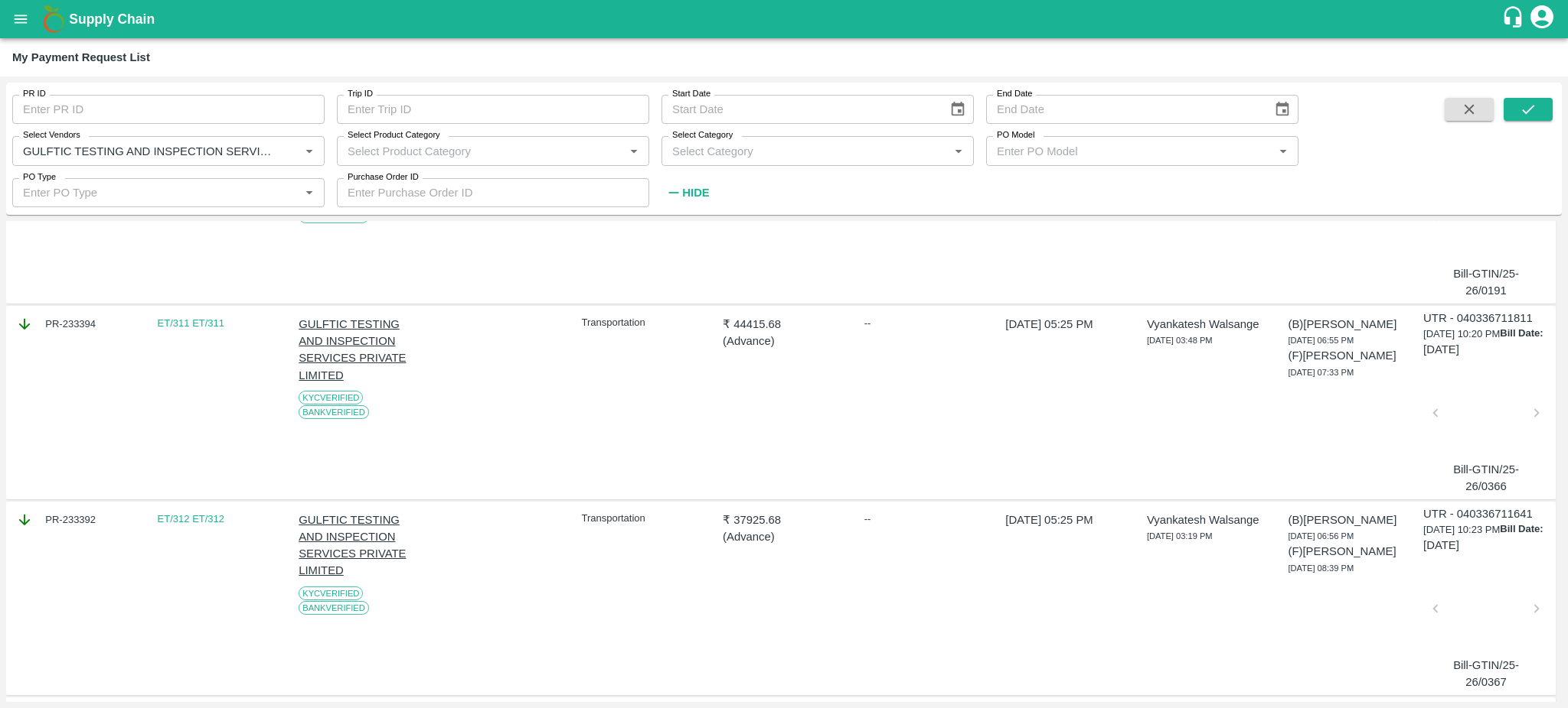
scroll to position [197, 0]
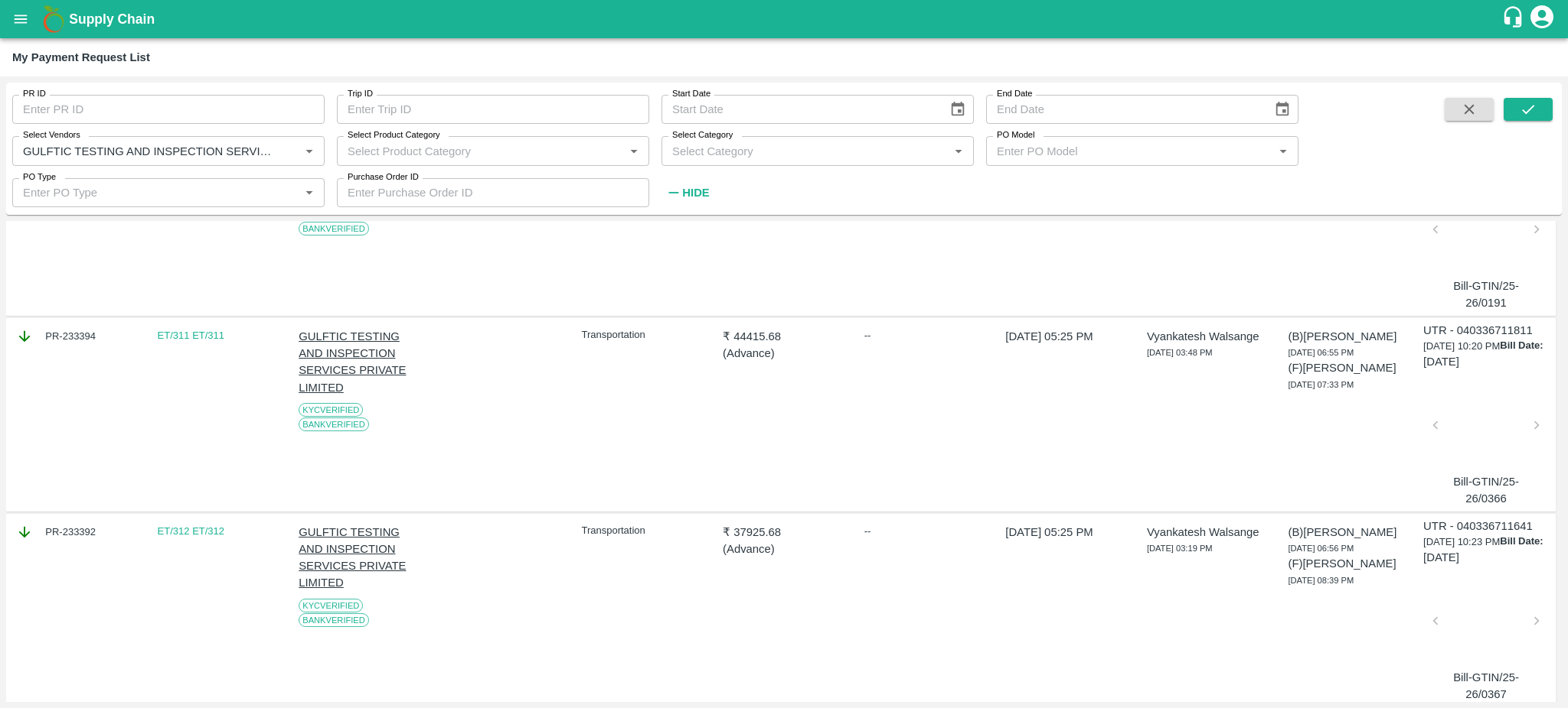
click at [1461, 407] on div at bounding box center [1486, 430] width 89 height 81
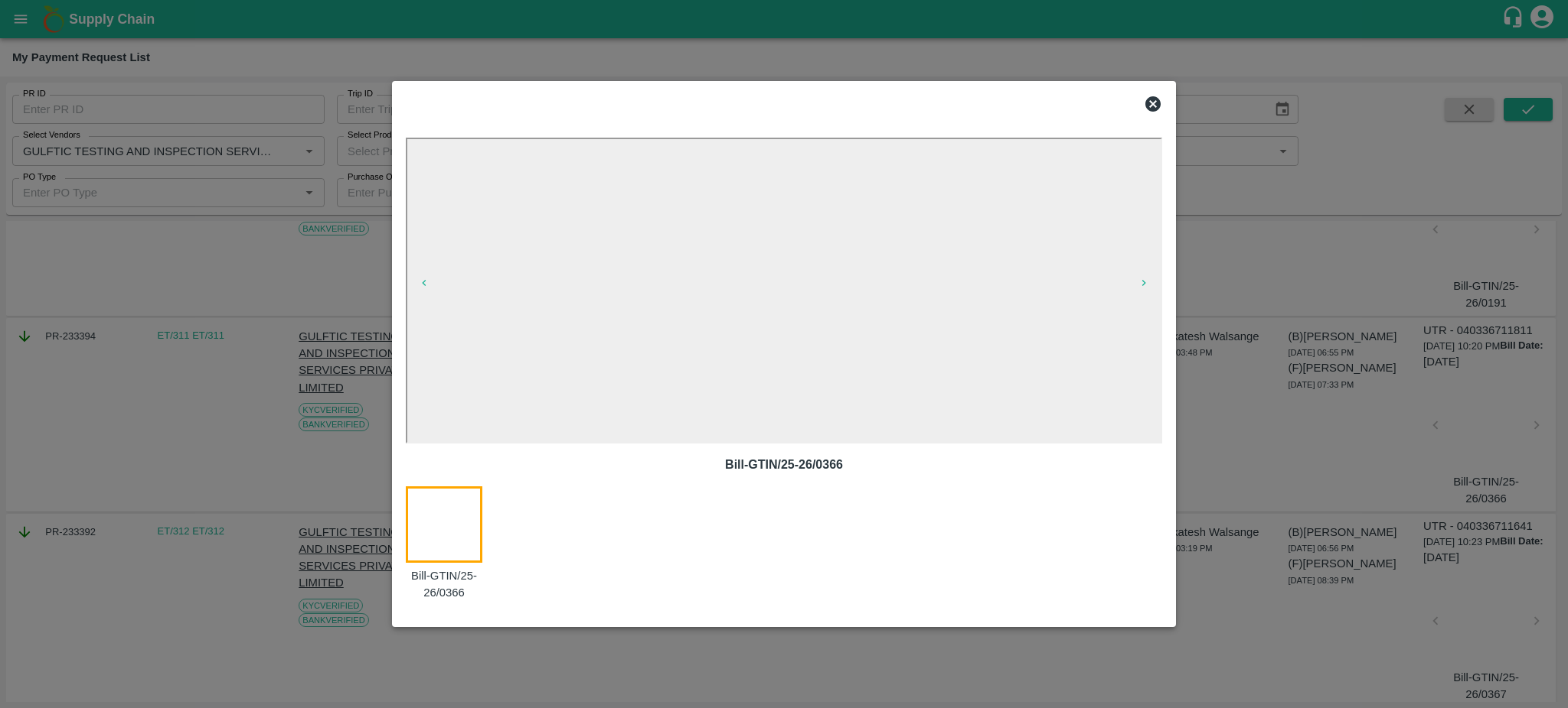
click at [1150, 108] on icon at bounding box center [1153, 104] width 15 height 15
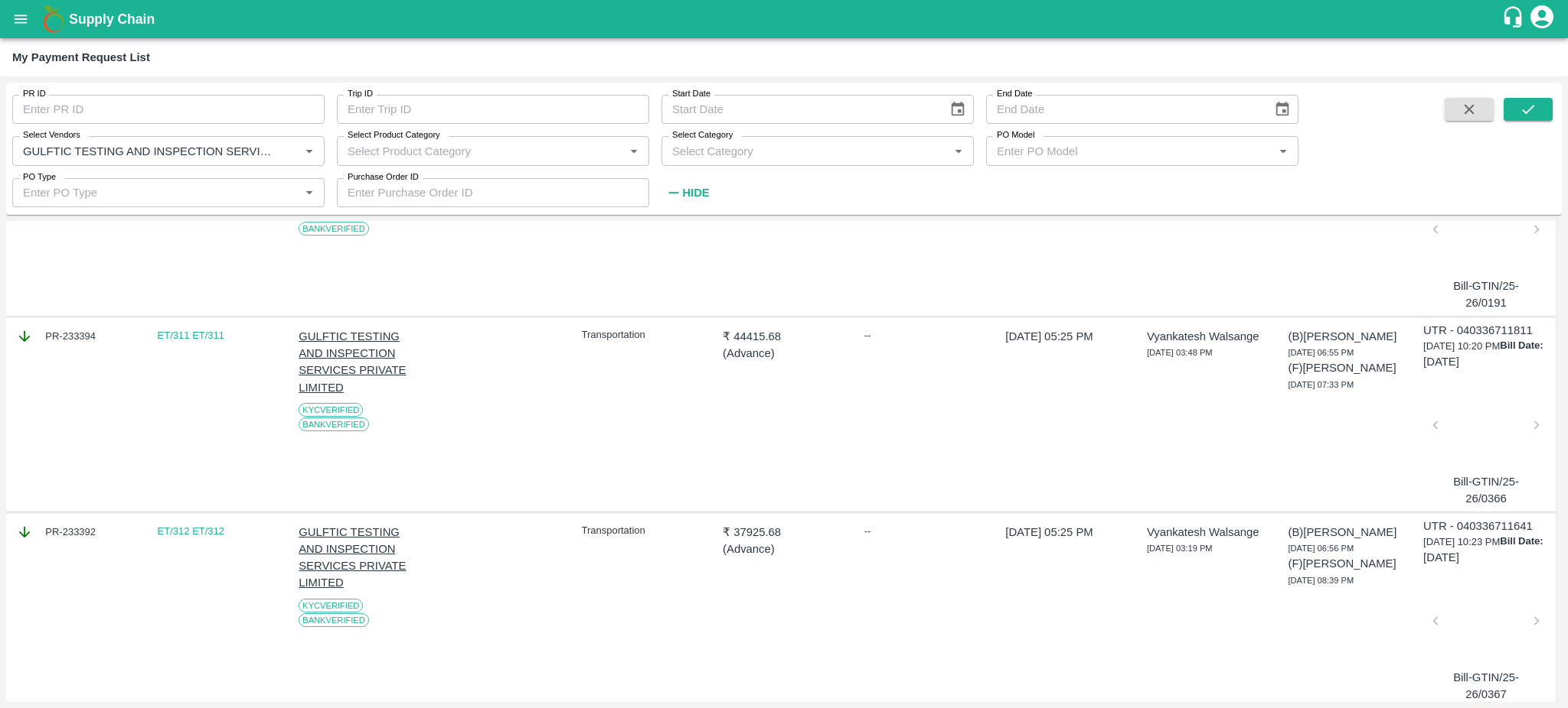
scroll to position [0, 0]
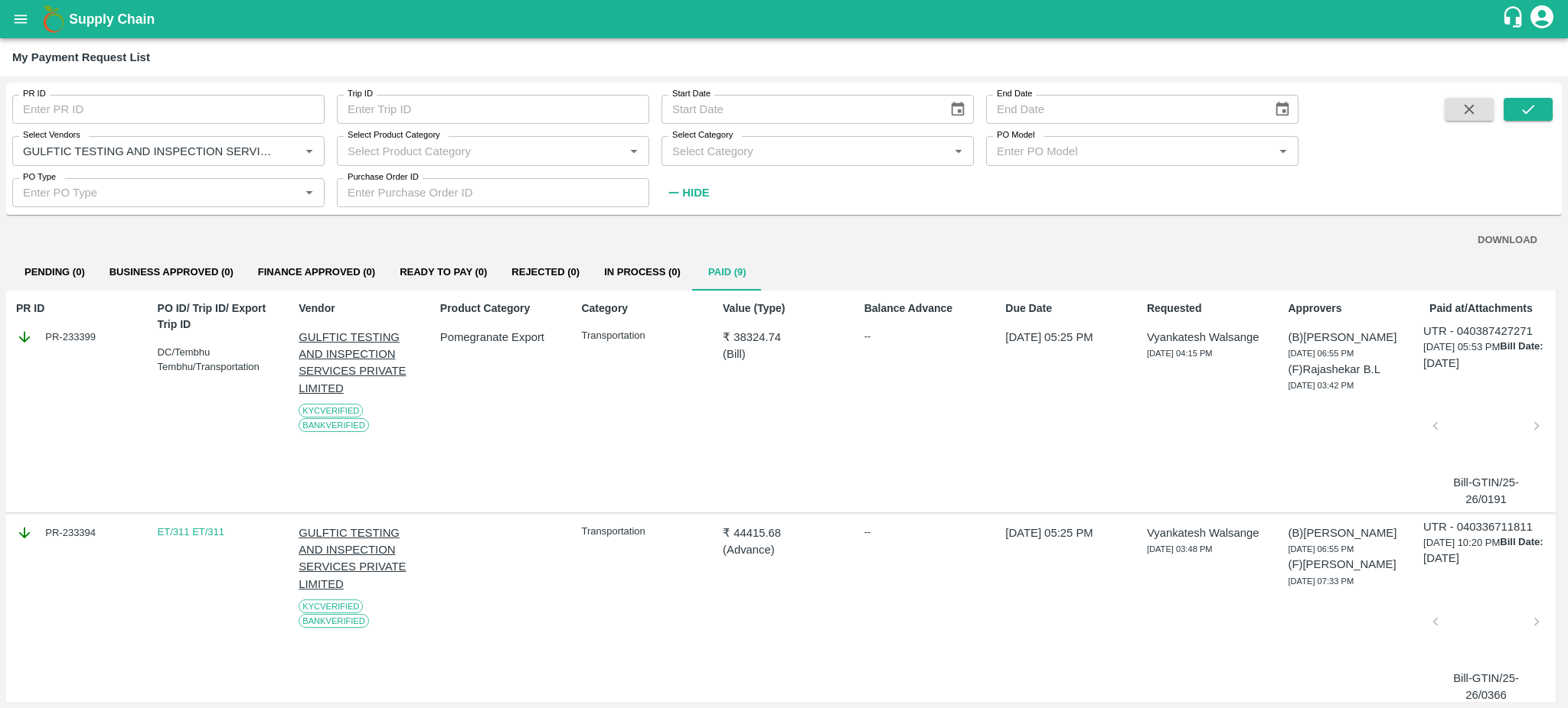
click at [1468, 434] on div at bounding box center [1486, 431] width 89 height 81
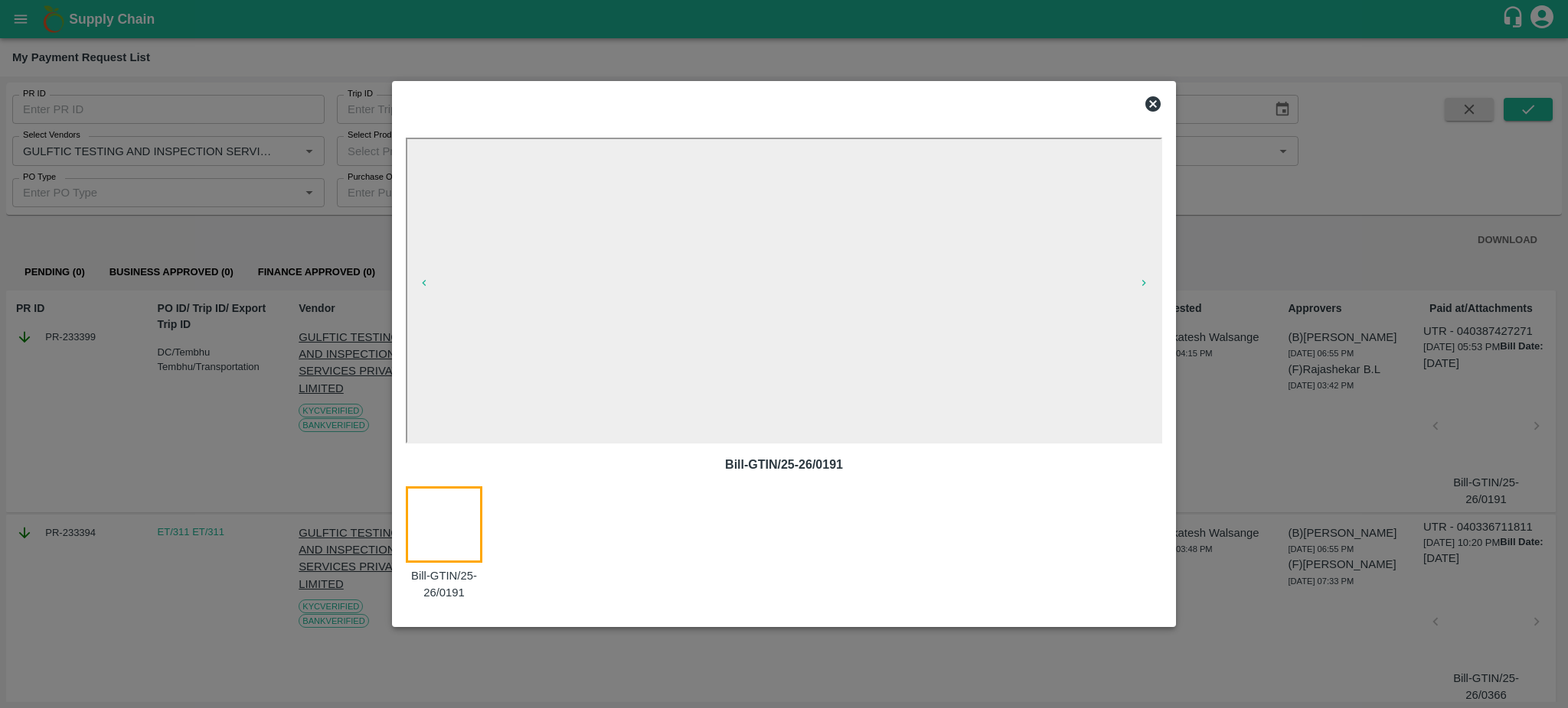
click at [1152, 103] on icon at bounding box center [1153, 104] width 19 height 19
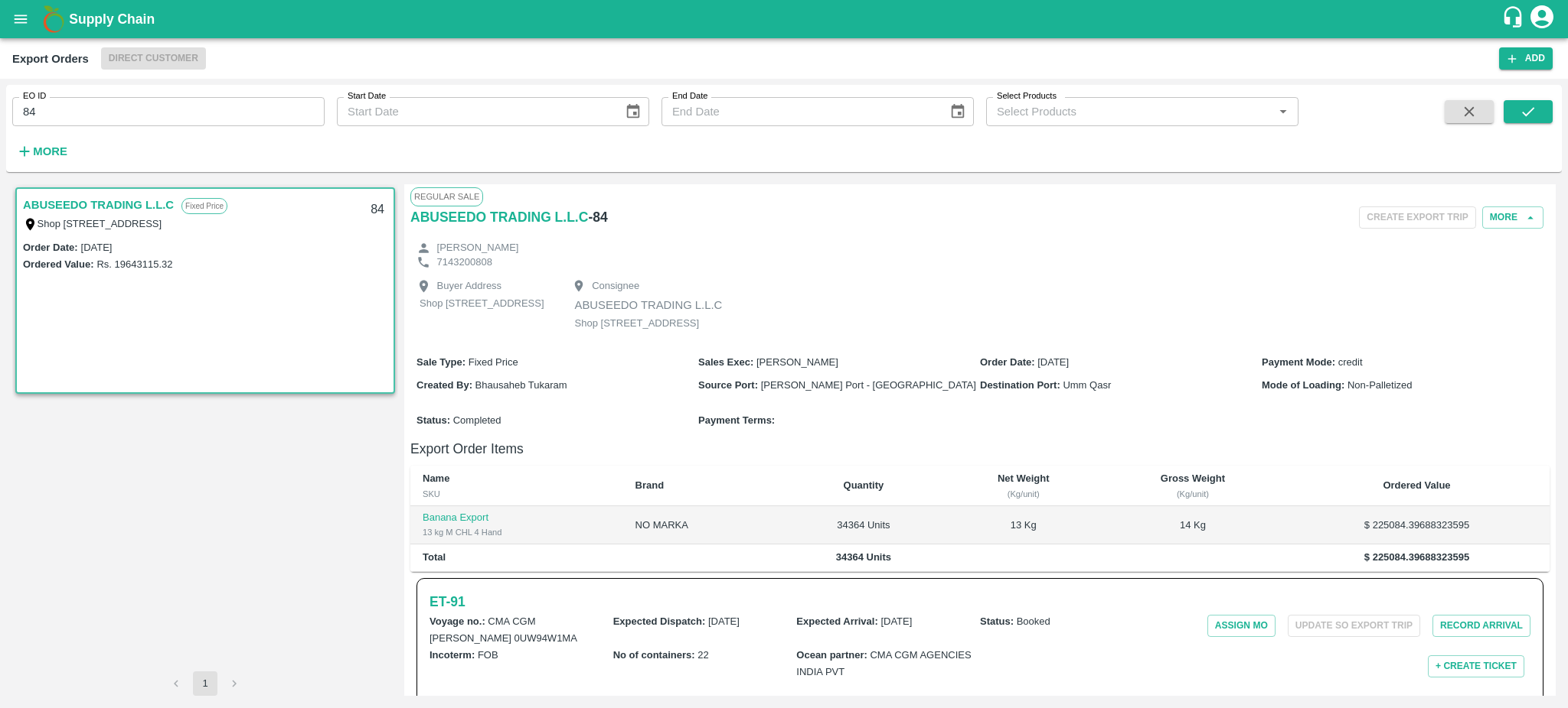
scroll to position [299, 0]
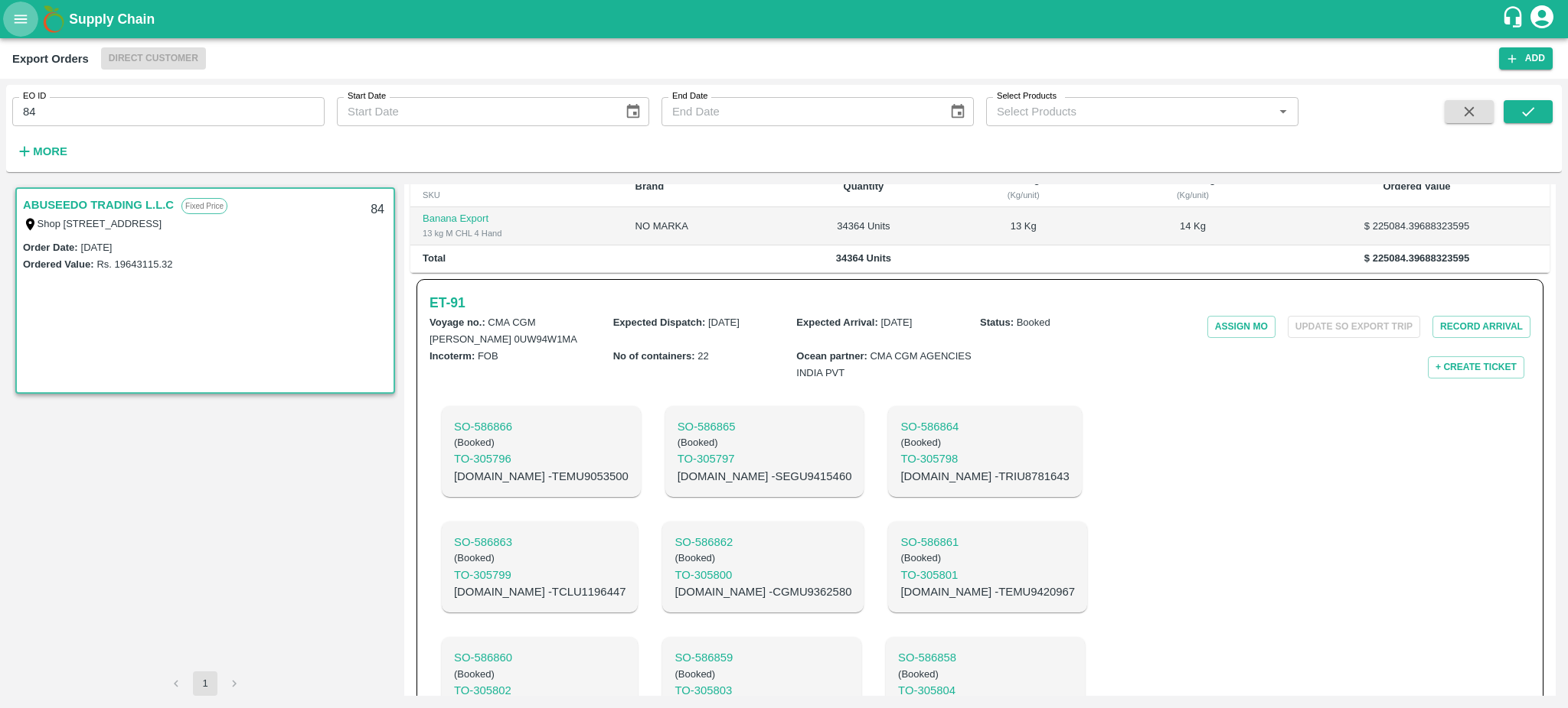
drag, startPoint x: 0, startPoint y: 0, endPoint x: 12, endPoint y: 25, distance: 27.7
click at [12, 25] on icon "open drawer" at bounding box center [20, 20] width 17 height 17
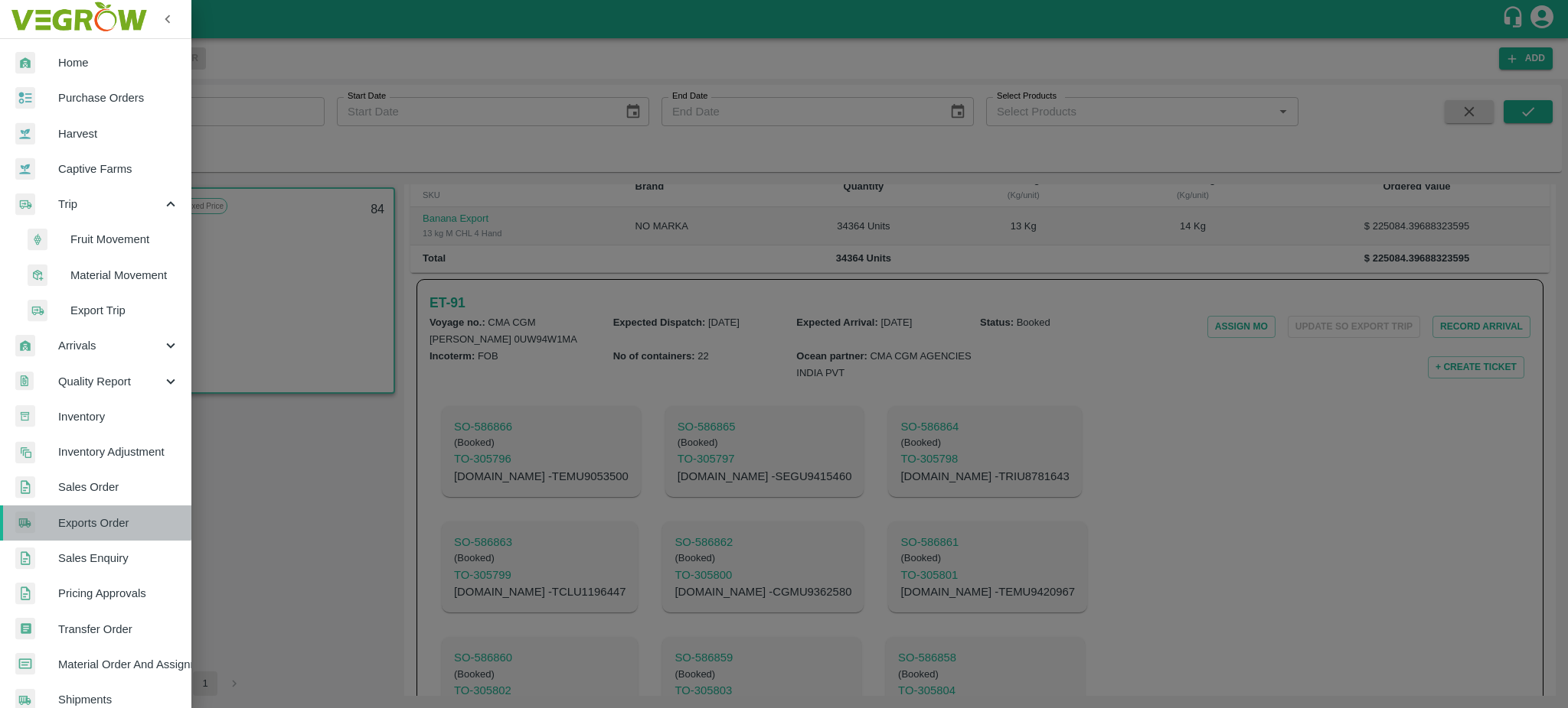
click at [89, 518] on span "Exports Order" at bounding box center [118, 523] width 121 height 17
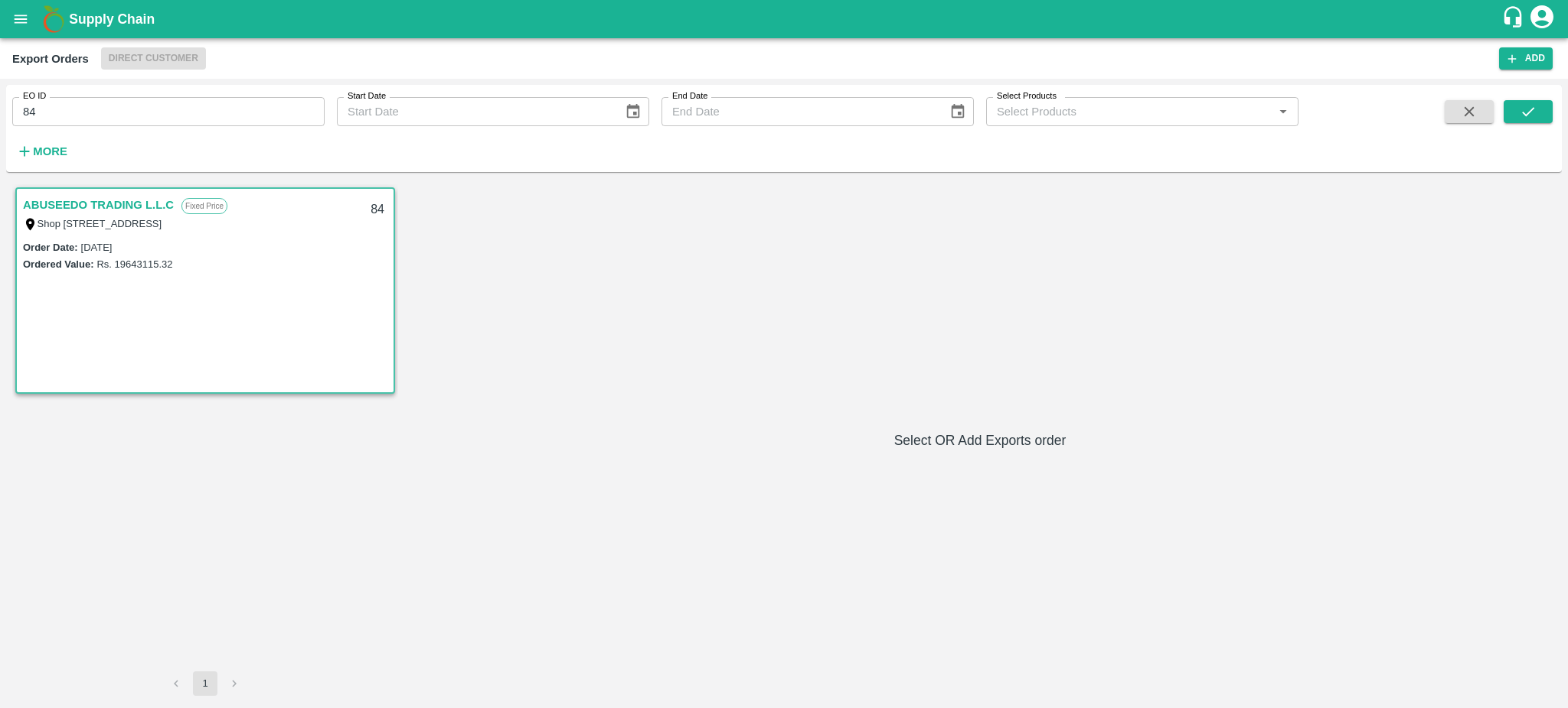
click at [66, 113] on input "84" at bounding box center [168, 111] width 313 height 29
type input "84"
click at [1542, 118] on button "submit" at bounding box center [1528, 111] width 49 height 23
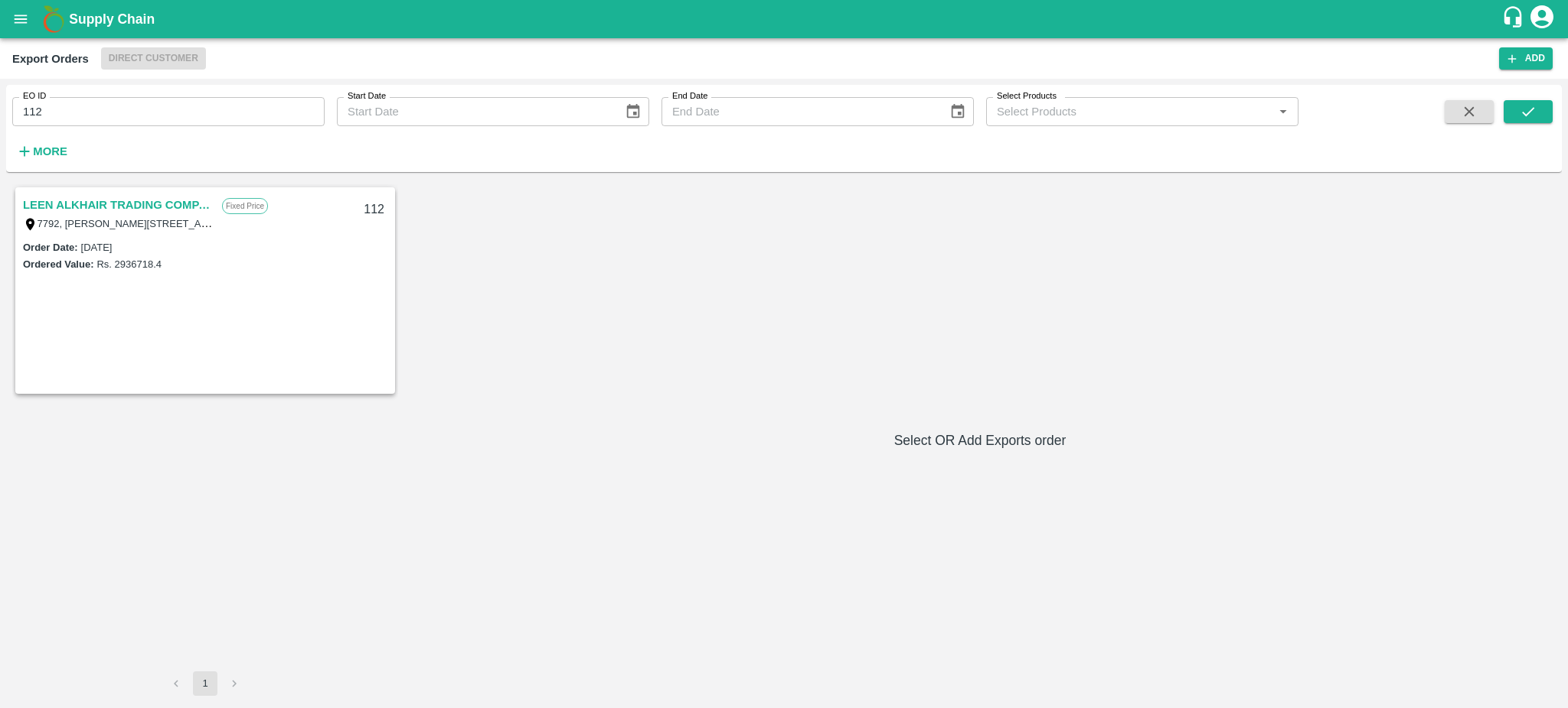
click at [82, 201] on link "LEEN ALKHAIR TRADING COMPANY" at bounding box center [118, 205] width 191 height 20
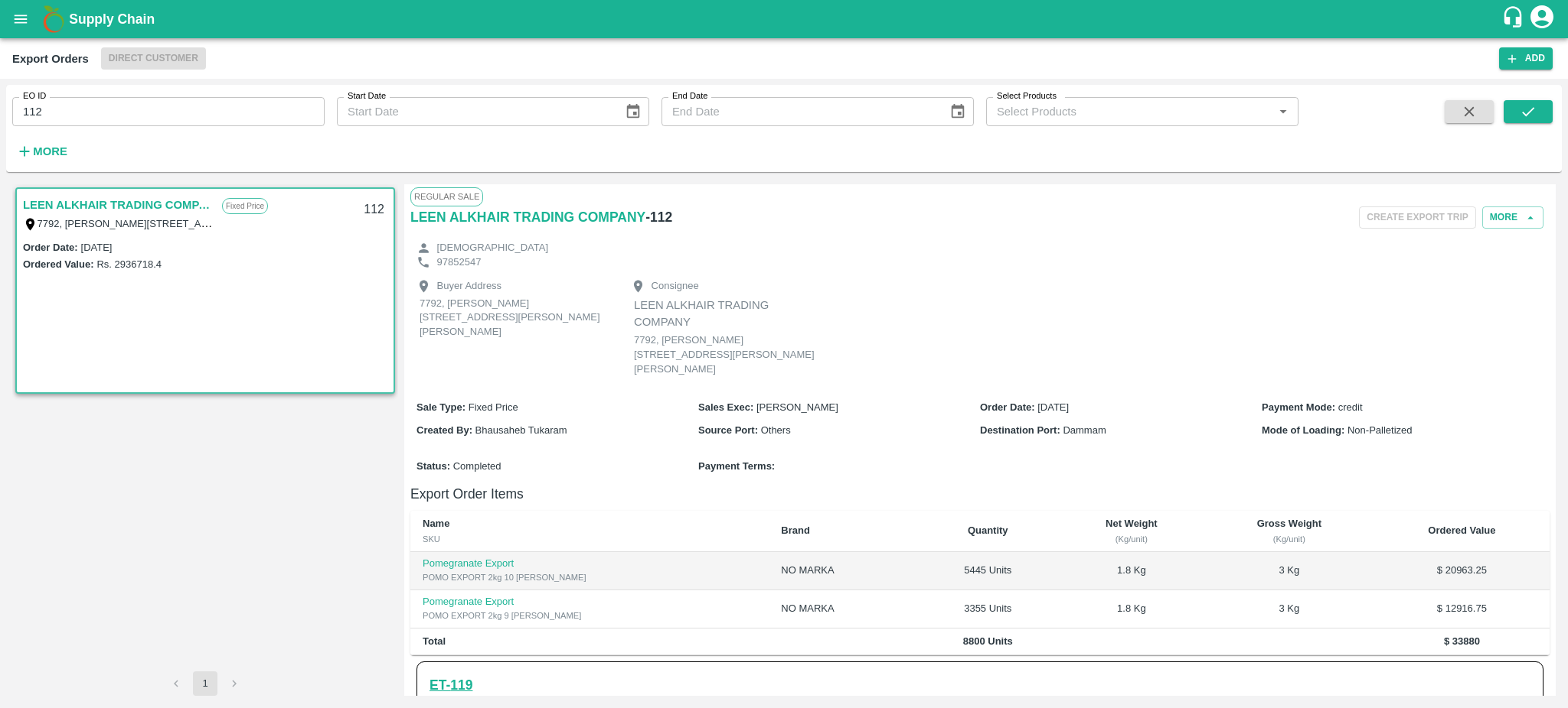
click at [464, 685] on h6 "ET- 119" at bounding box center [451, 685] width 42 height 21
click at [98, 105] on input "112" at bounding box center [168, 111] width 313 height 29
type input "112"
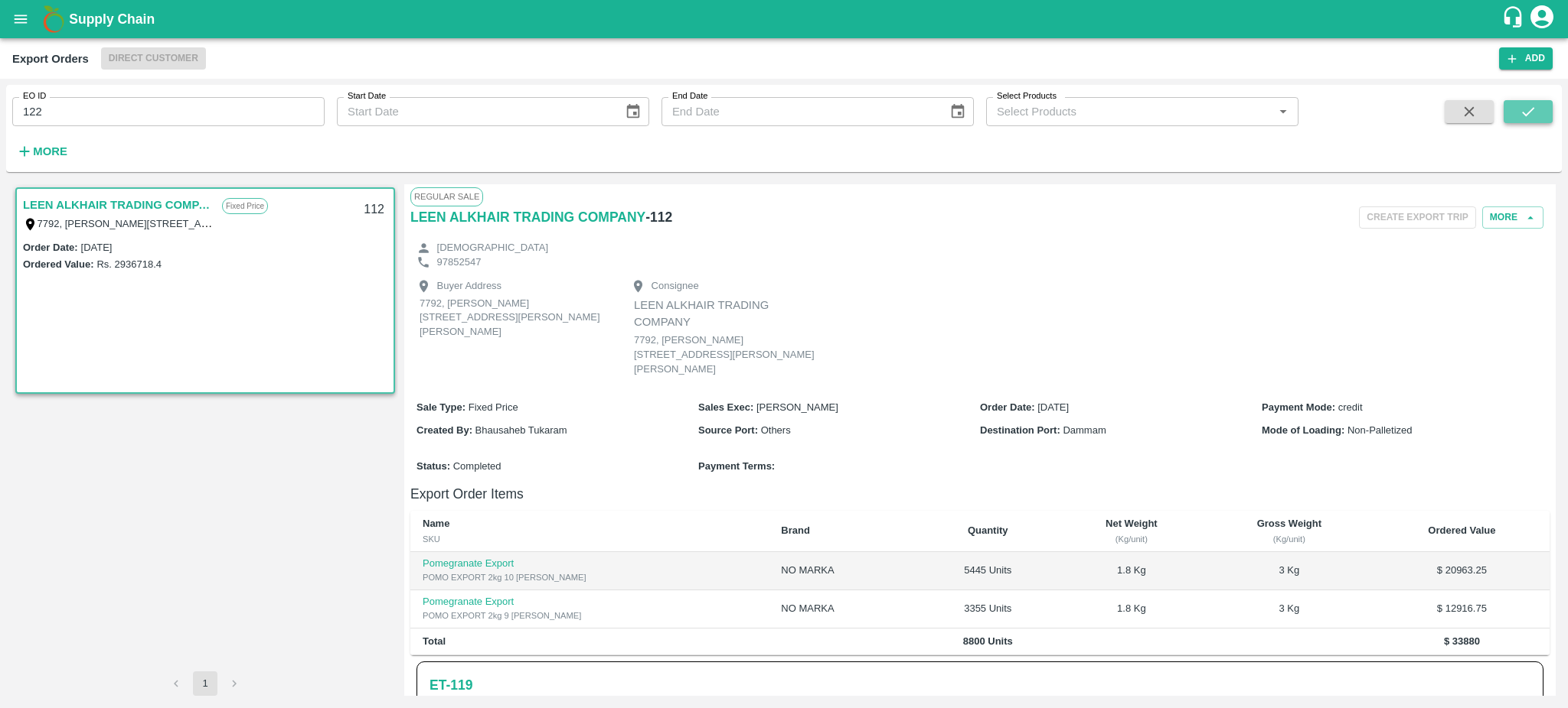
click at [1539, 110] on button "submit" at bounding box center [1528, 111] width 49 height 23
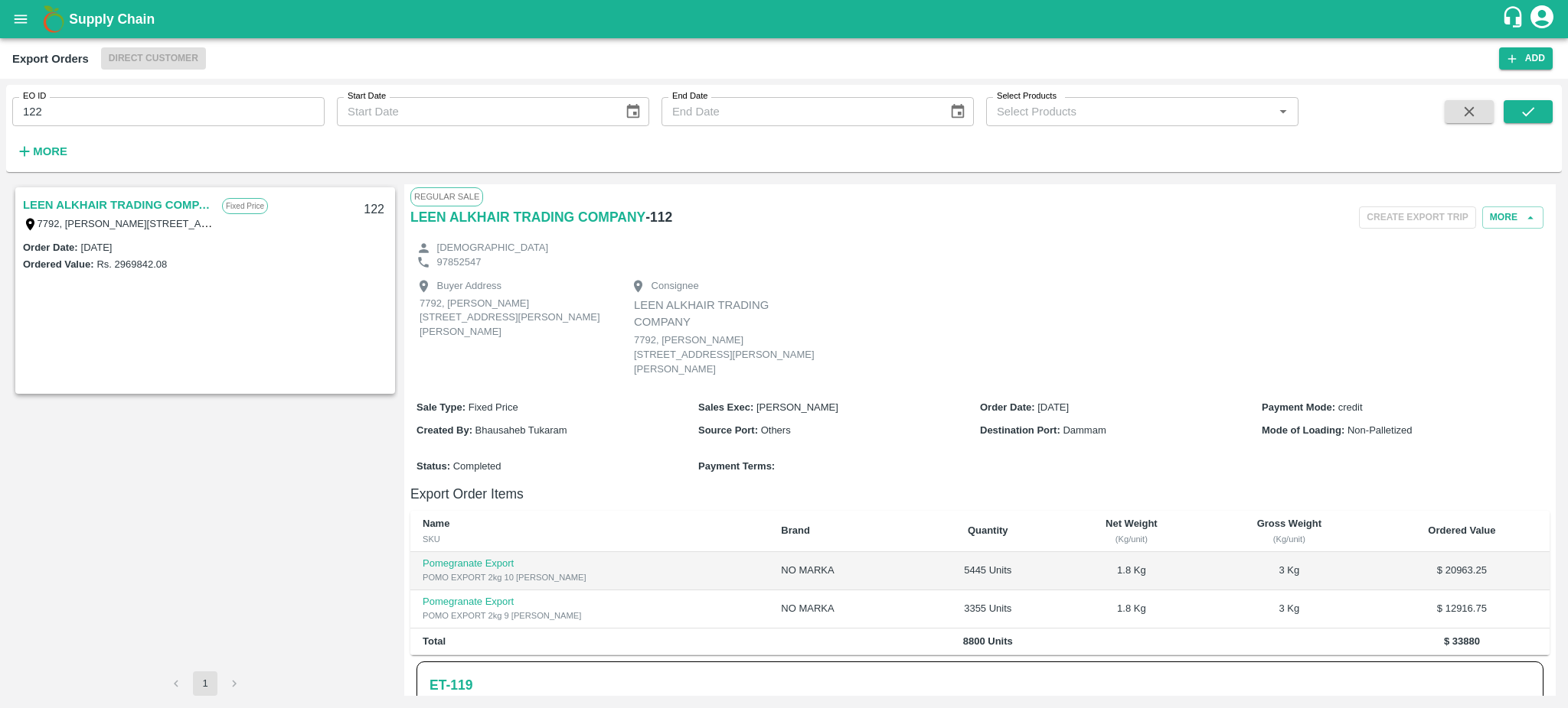
click at [133, 192] on div "LEEN ALKHAIR TRADING COMPANY Fixed Price 7792, king fahd, al olaya dist., Unit …" at bounding box center [205, 214] width 376 height 49
click at [135, 198] on link "LEEN ALKHAIR TRADING COMPANY" at bounding box center [118, 205] width 191 height 20
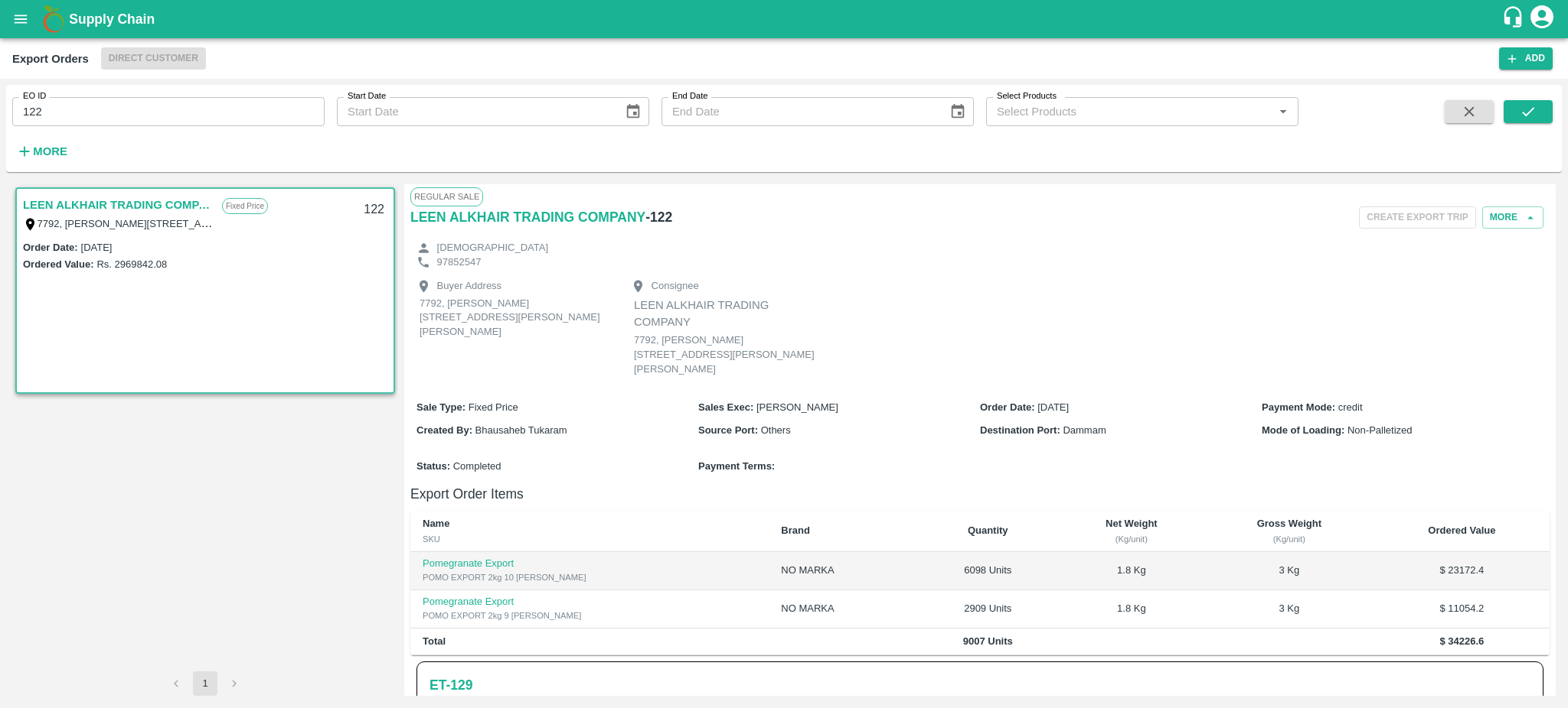
click at [144, 203] on link "LEEN ALKHAIR TRADING COMPANY" at bounding box center [118, 205] width 191 height 20
click at [462, 681] on h6 "ET- 129" at bounding box center [451, 685] width 42 height 21
click at [451, 687] on h6 "ET- 129" at bounding box center [451, 685] width 42 height 21
click at [115, 108] on input "122" at bounding box center [168, 111] width 313 height 29
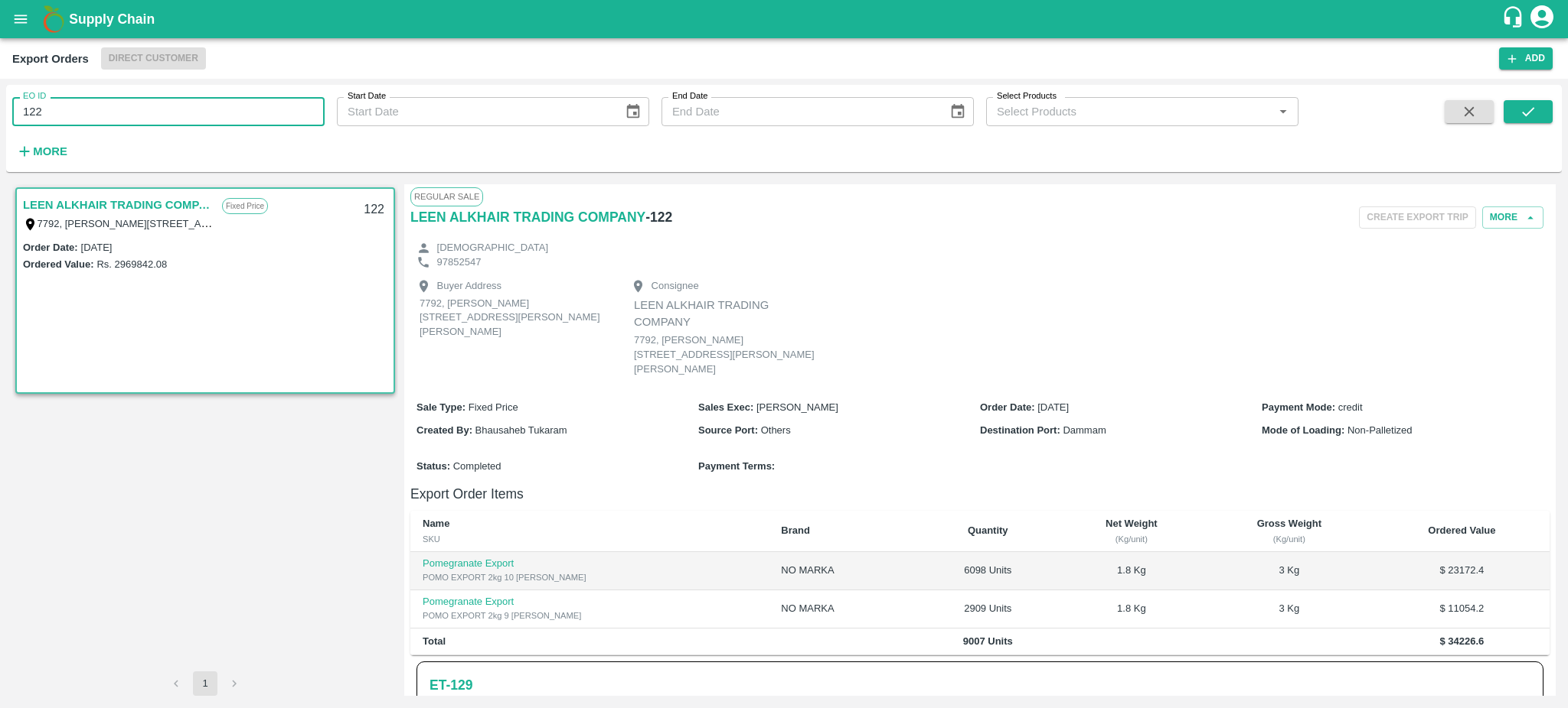
type input "122"
type input "112"
click at [1544, 115] on button "submit" at bounding box center [1528, 111] width 49 height 23
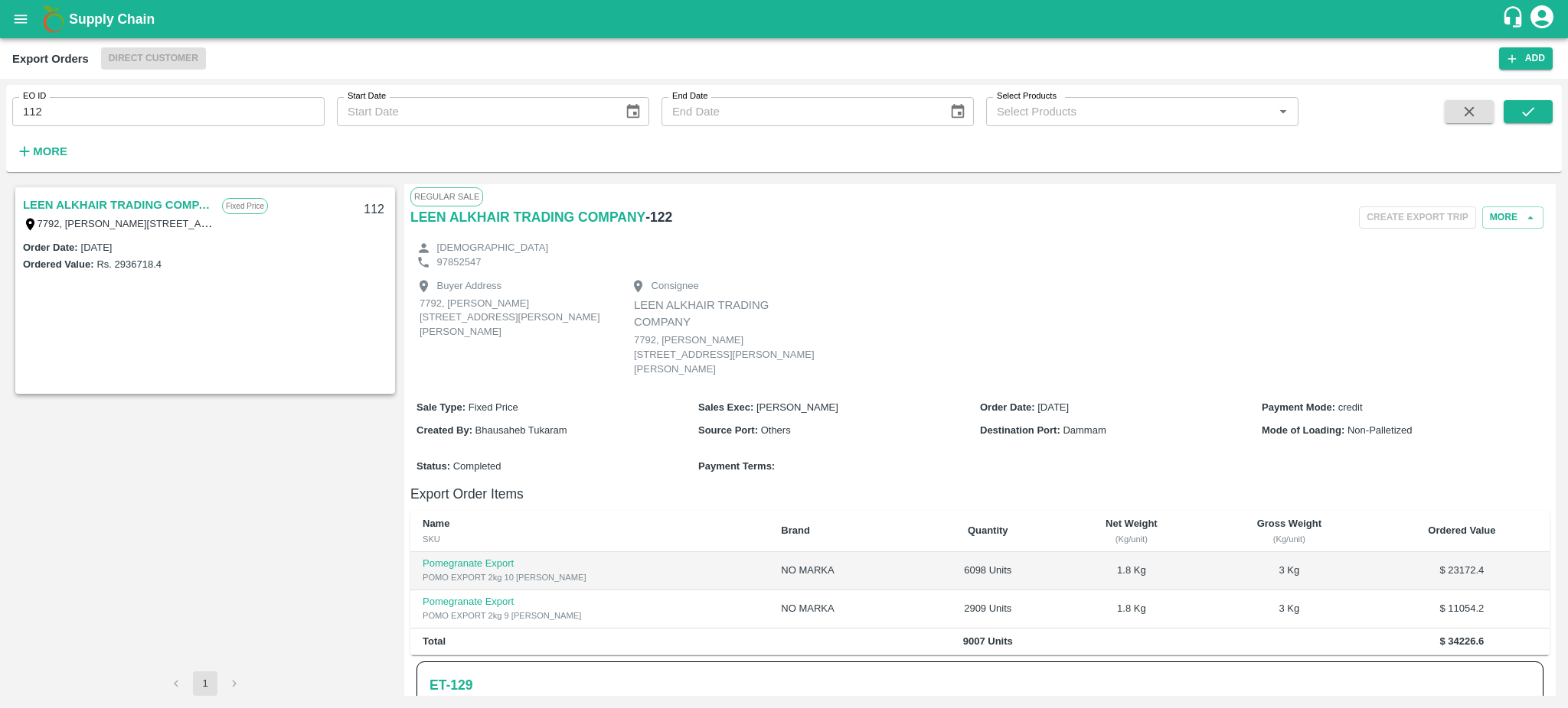
click at [104, 199] on link "LEEN ALKHAIR TRADING COMPANY" at bounding box center [118, 205] width 191 height 20
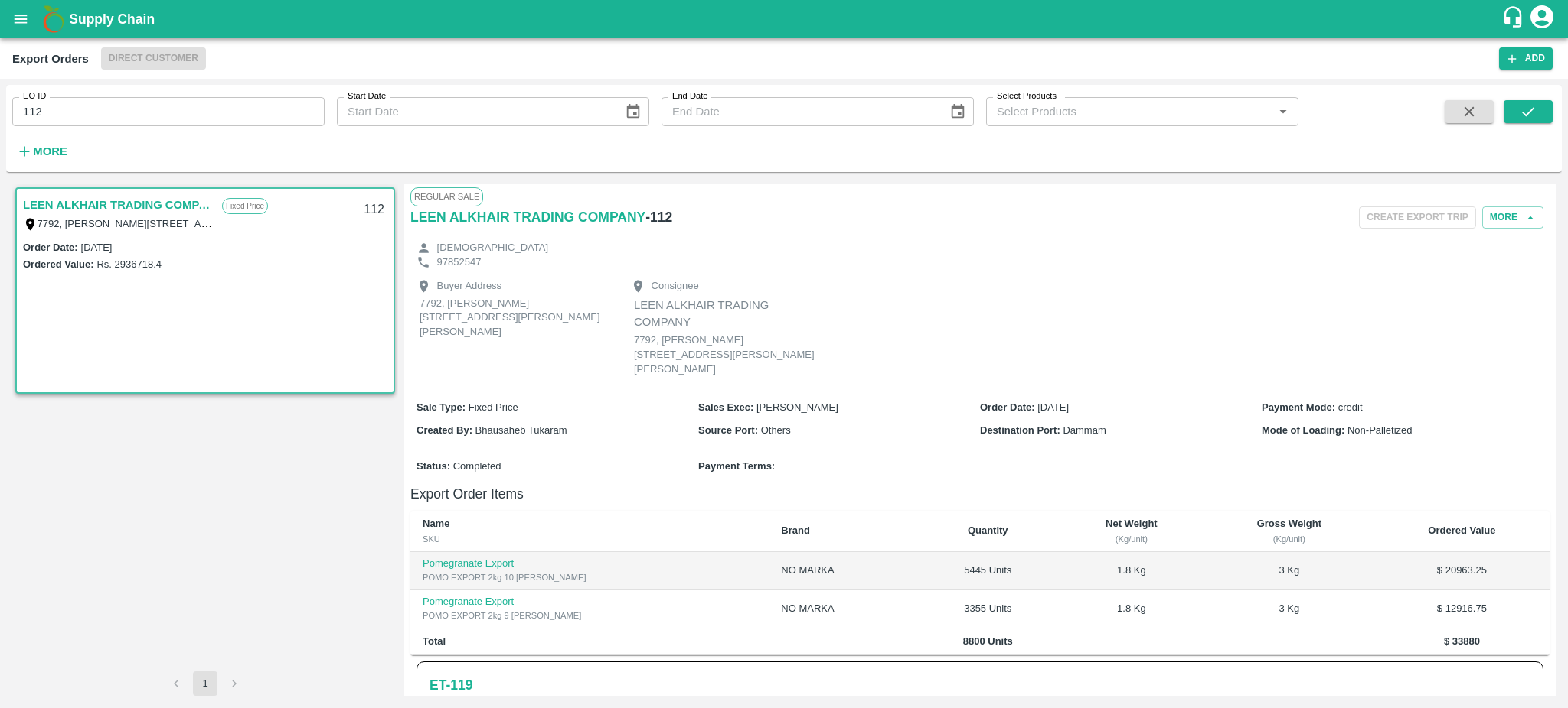
click at [123, 199] on link "LEEN ALKHAIR TRADING COMPANY" at bounding box center [118, 205] width 191 height 20
click at [466, 675] on h6 "ET- 119" at bounding box center [451, 685] width 42 height 21
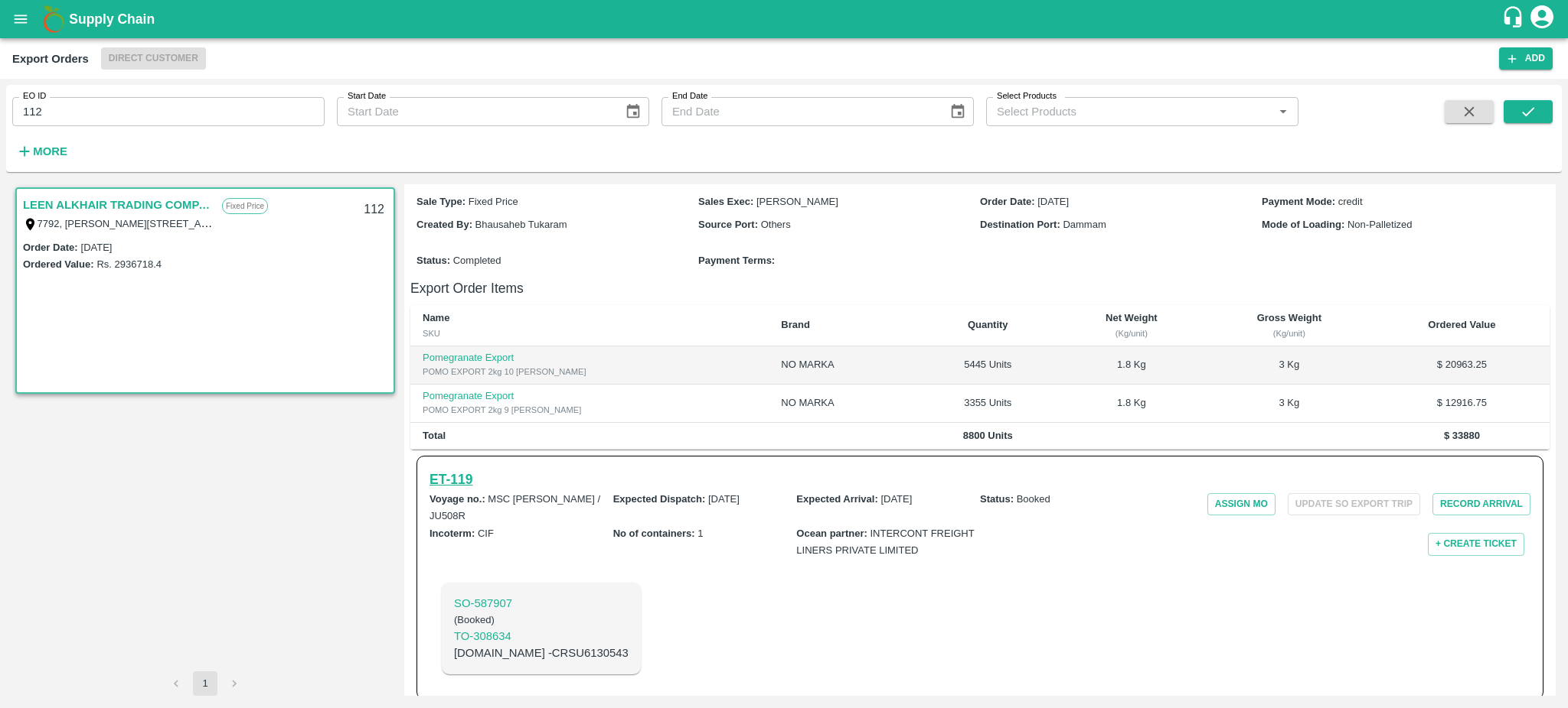
click at [450, 476] on h6 "ET- 119" at bounding box center [451, 479] width 42 height 21
click at [470, 476] on h6 "ET- 119" at bounding box center [451, 479] width 42 height 21
click at [461, 476] on h6 "ET- 119" at bounding box center [451, 479] width 42 height 21
click at [20, 20] on icon "open drawer" at bounding box center [20, 20] width 17 height 17
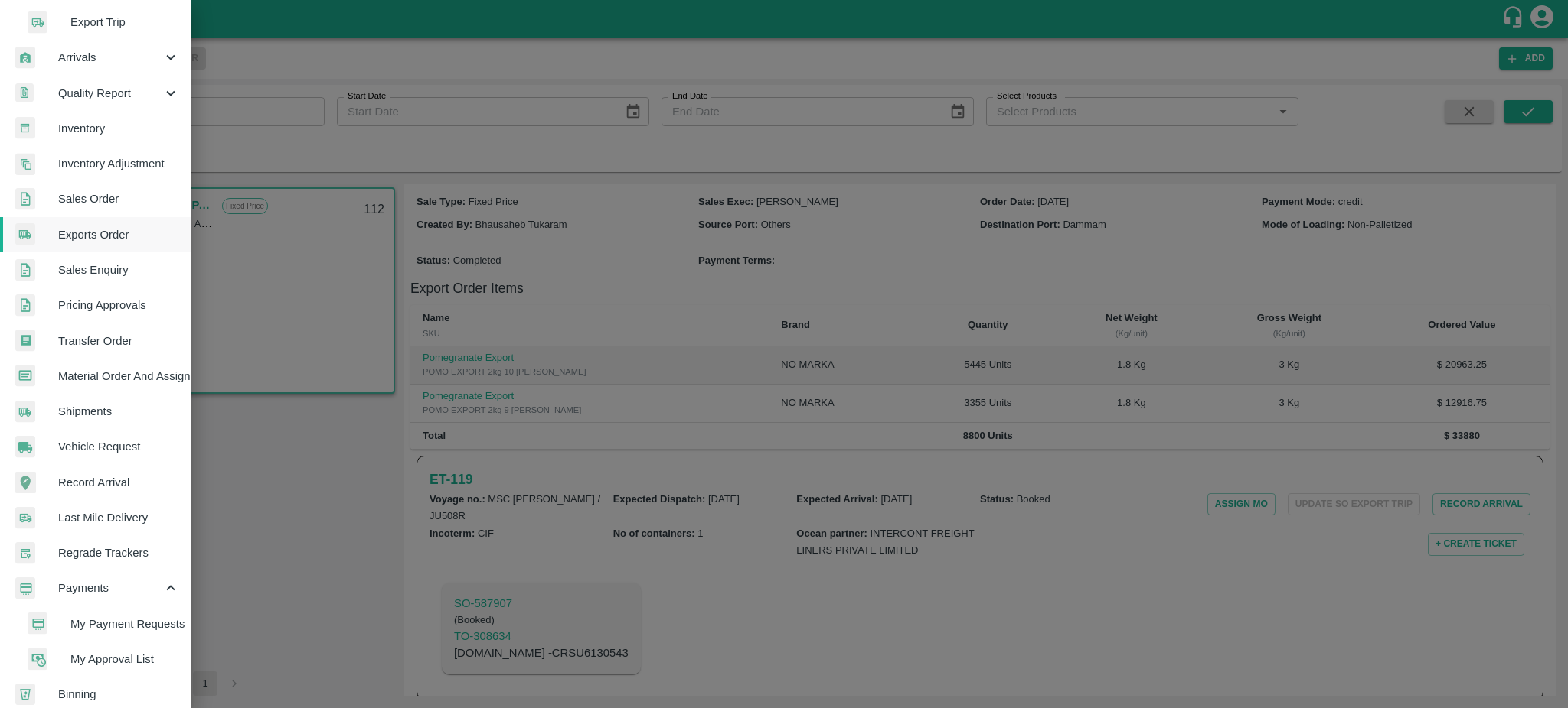
scroll to position [338, 0]
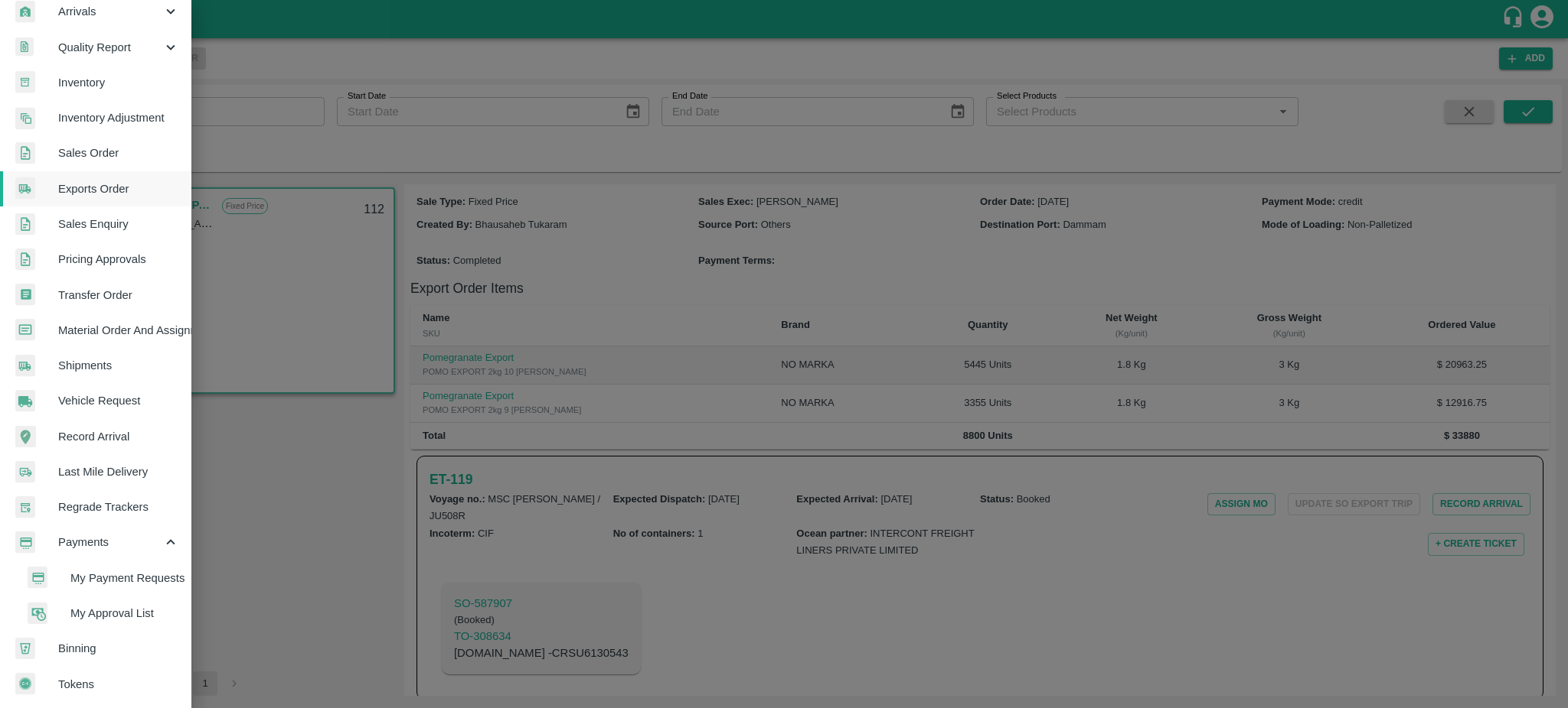
click at [126, 575] on span "My Payment Requests" at bounding box center [125, 578] width 109 height 17
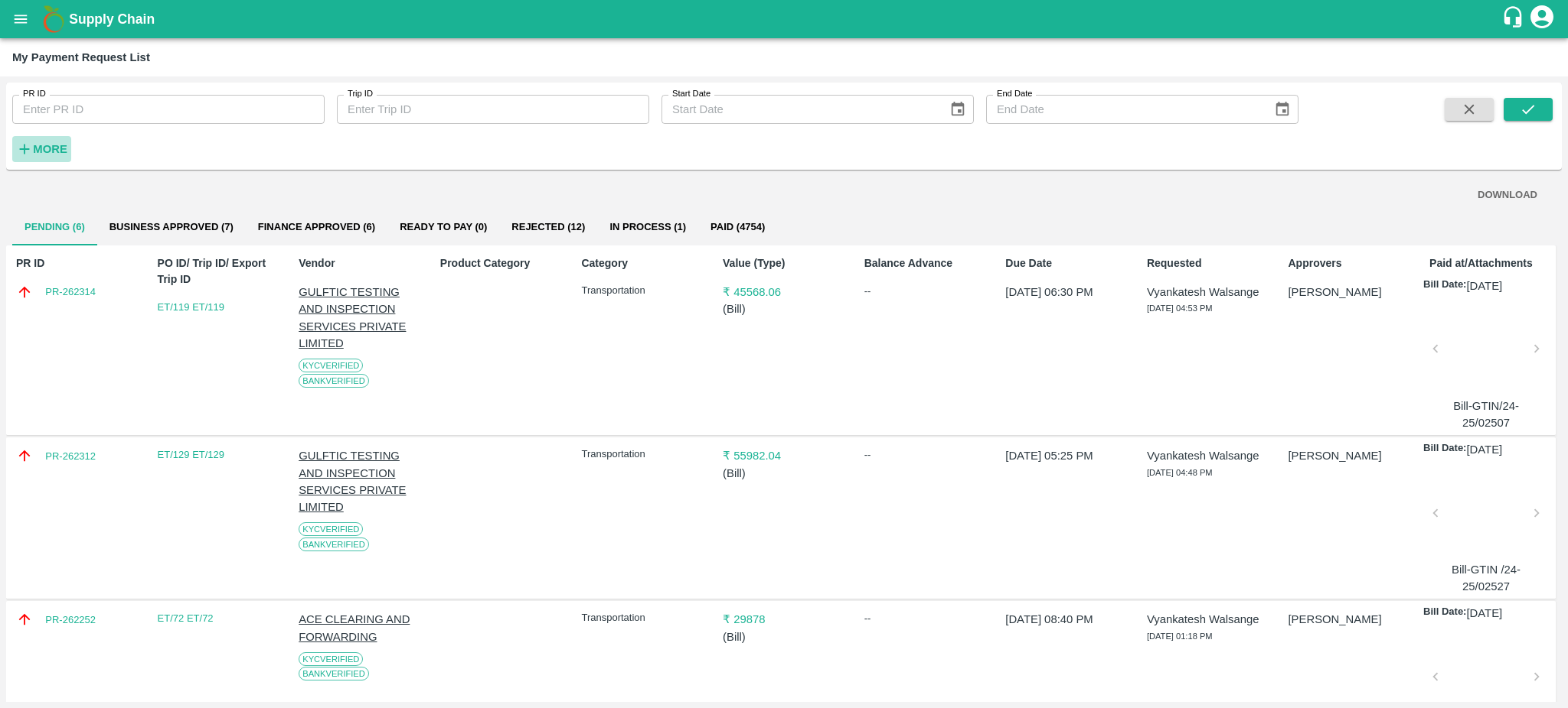
click at [34, 149] on strong "More" at bounding box center [50, 149] width 35 height 12
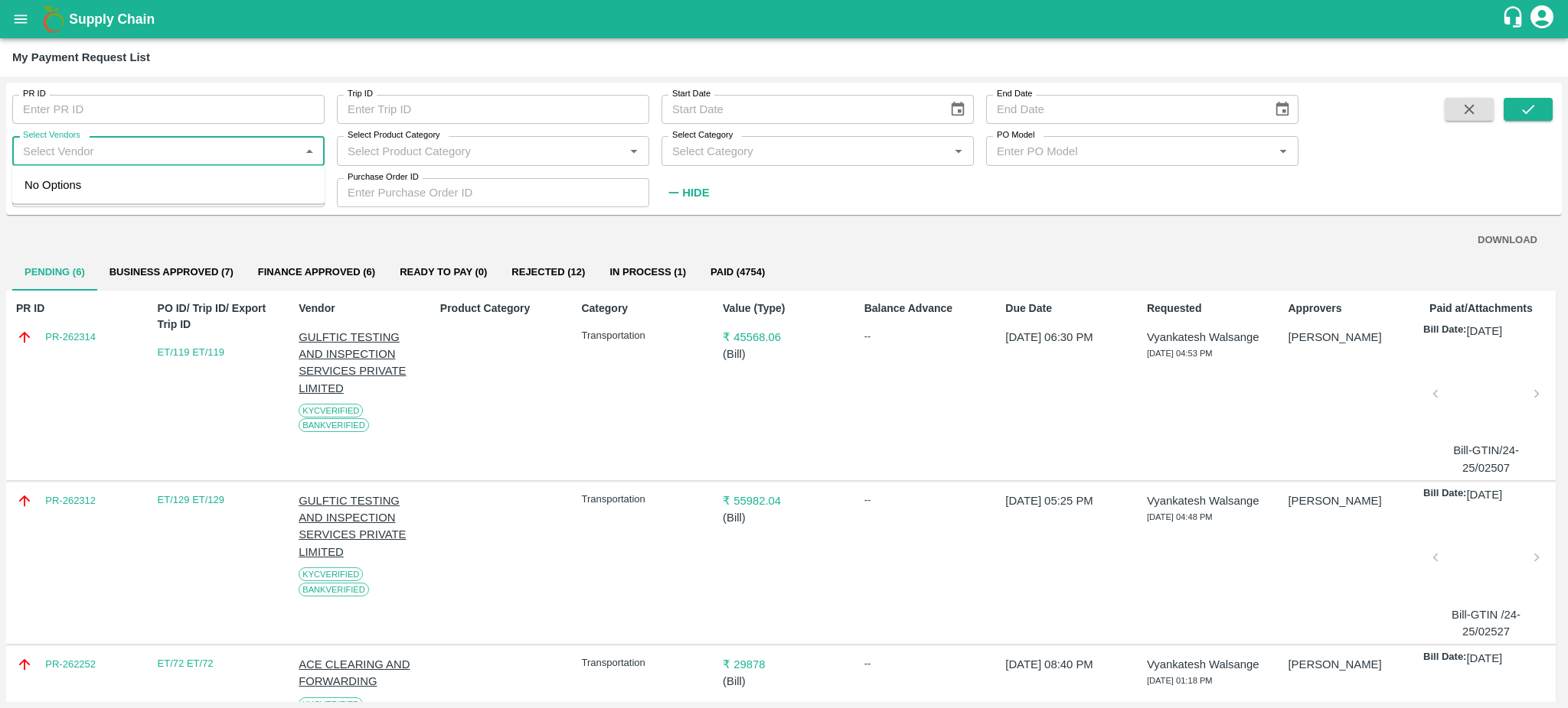
click at [132, 143] on input "Select Vendors" at bounding box center [155, 150] width 278 height 20
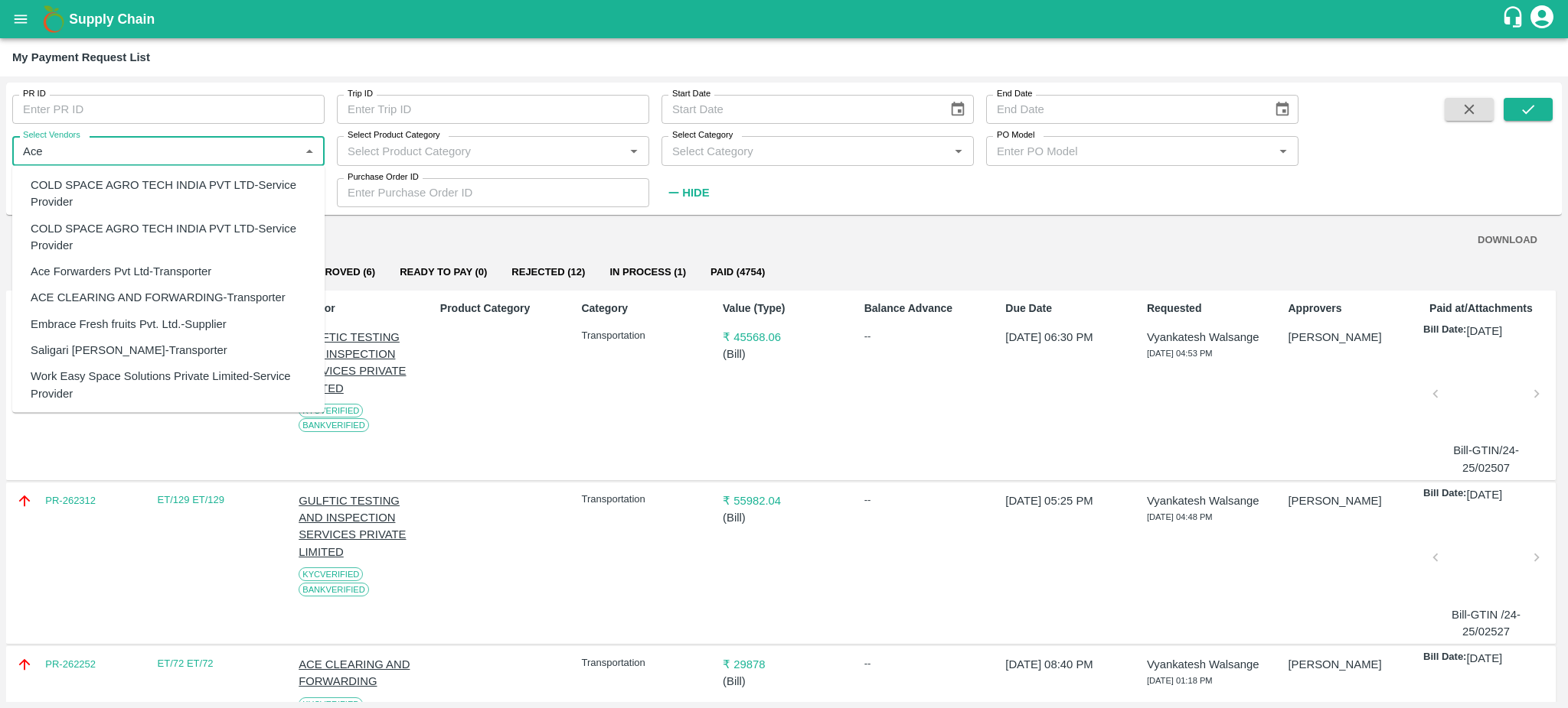
click at [123, 289] on div "ACE CLEARING AND FORWARDING-Transporter" at bounding box center [158, 298] width 255 height 17
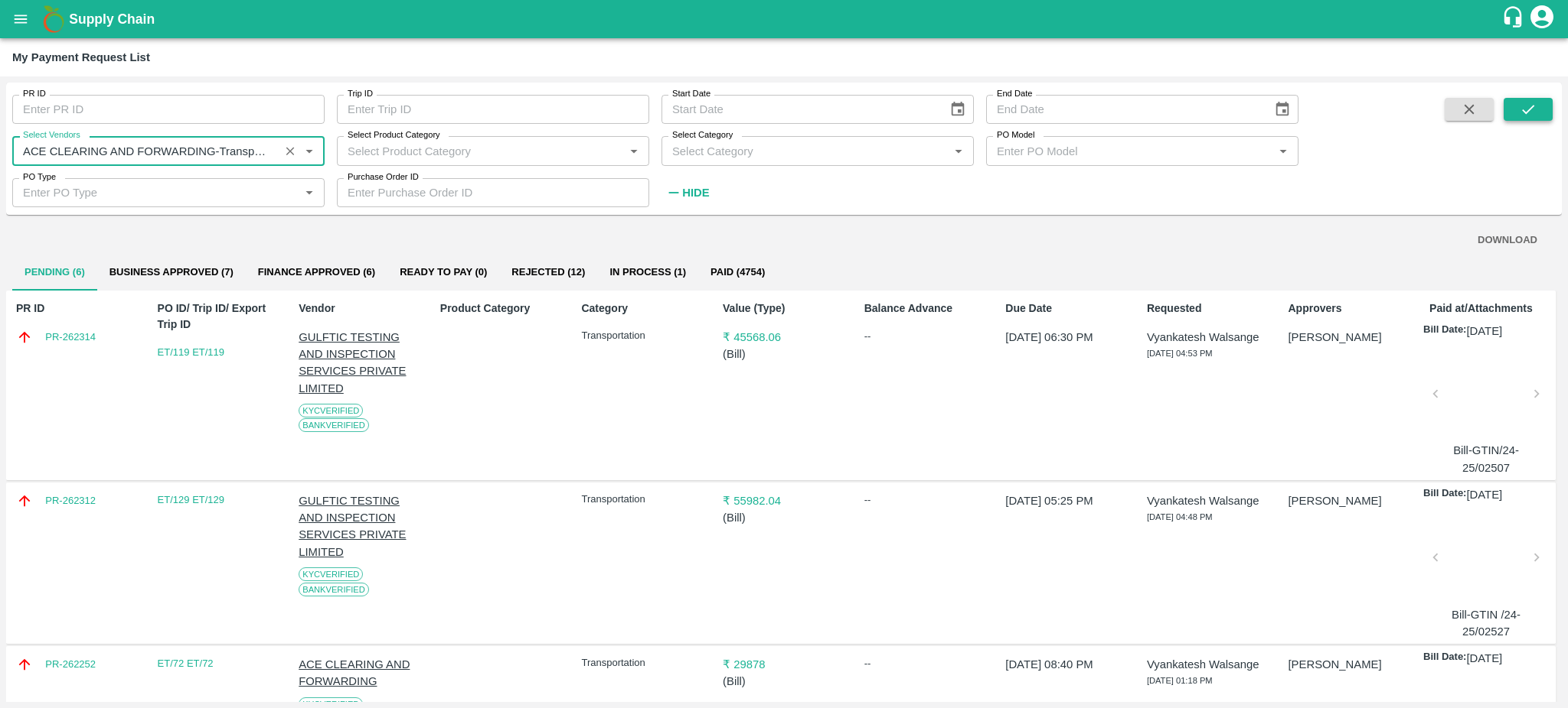
type input "ACE CLEARING AND FORWARDING-Transporter"
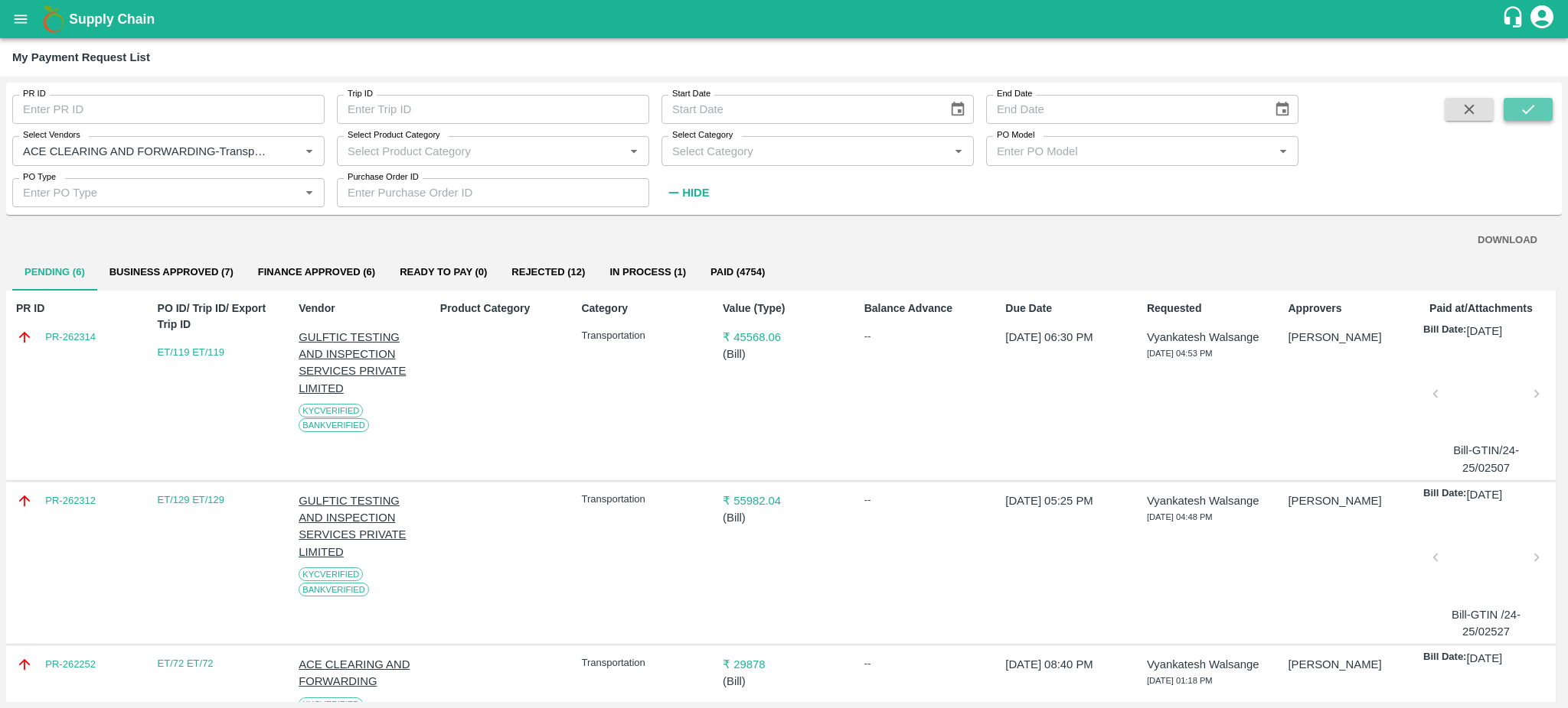
click at [1520, 112] on icon "submit" at bounding box center [1528, 110] width 17 height 17
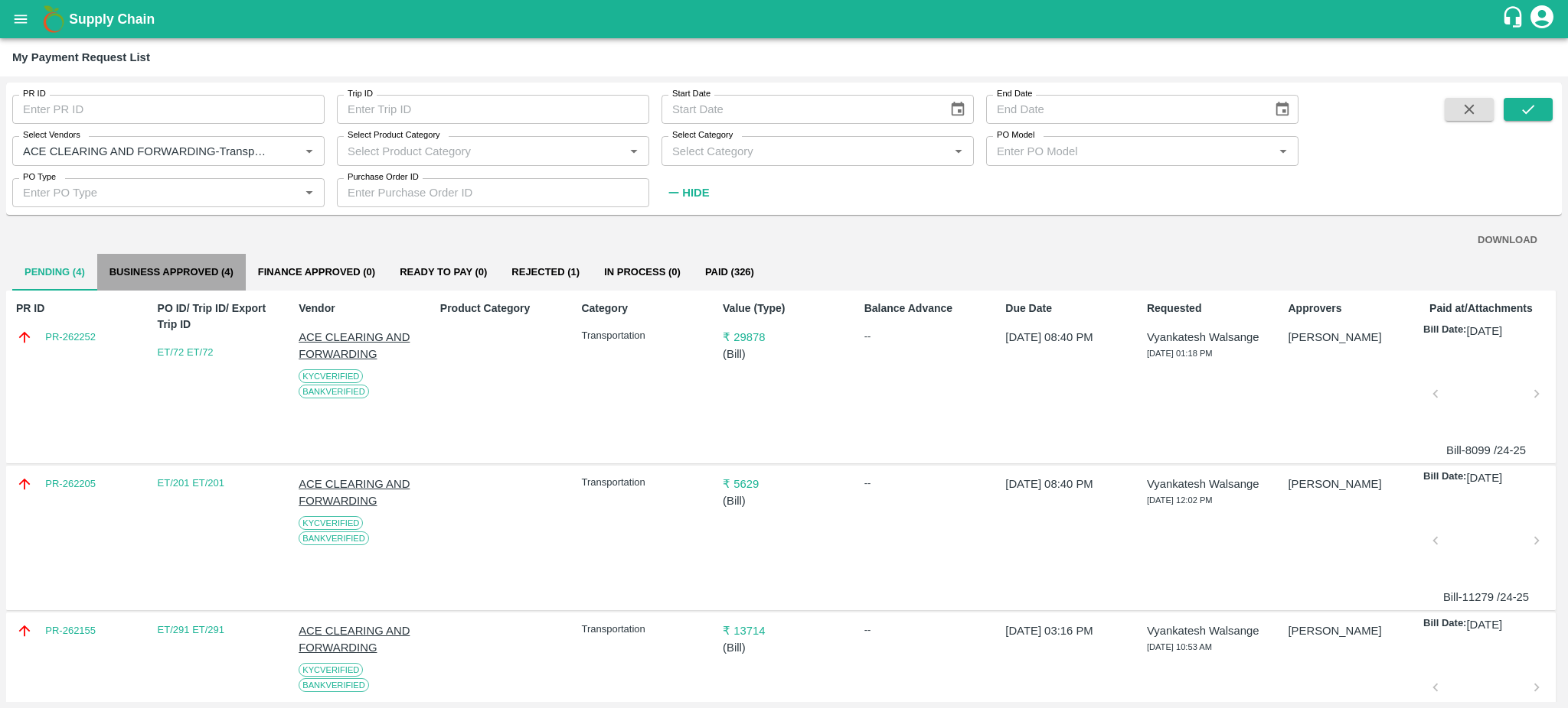
click at [157, 276] on button "Business Approved (4)" at bounding box center [171, 272] width 149 height 37
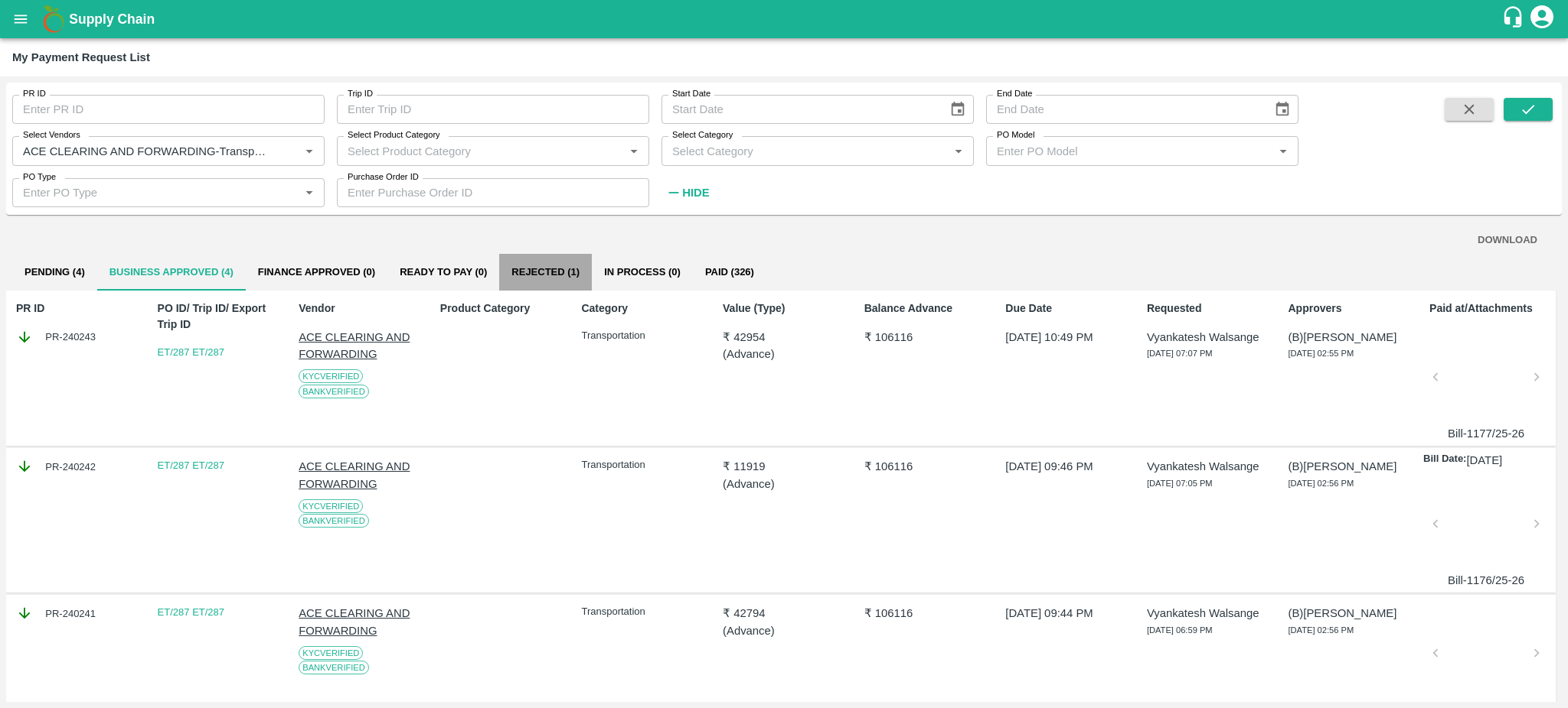
click at [533, 267] on button "Rejected (1)" at bounding box center [545, 272] width 93 height 37
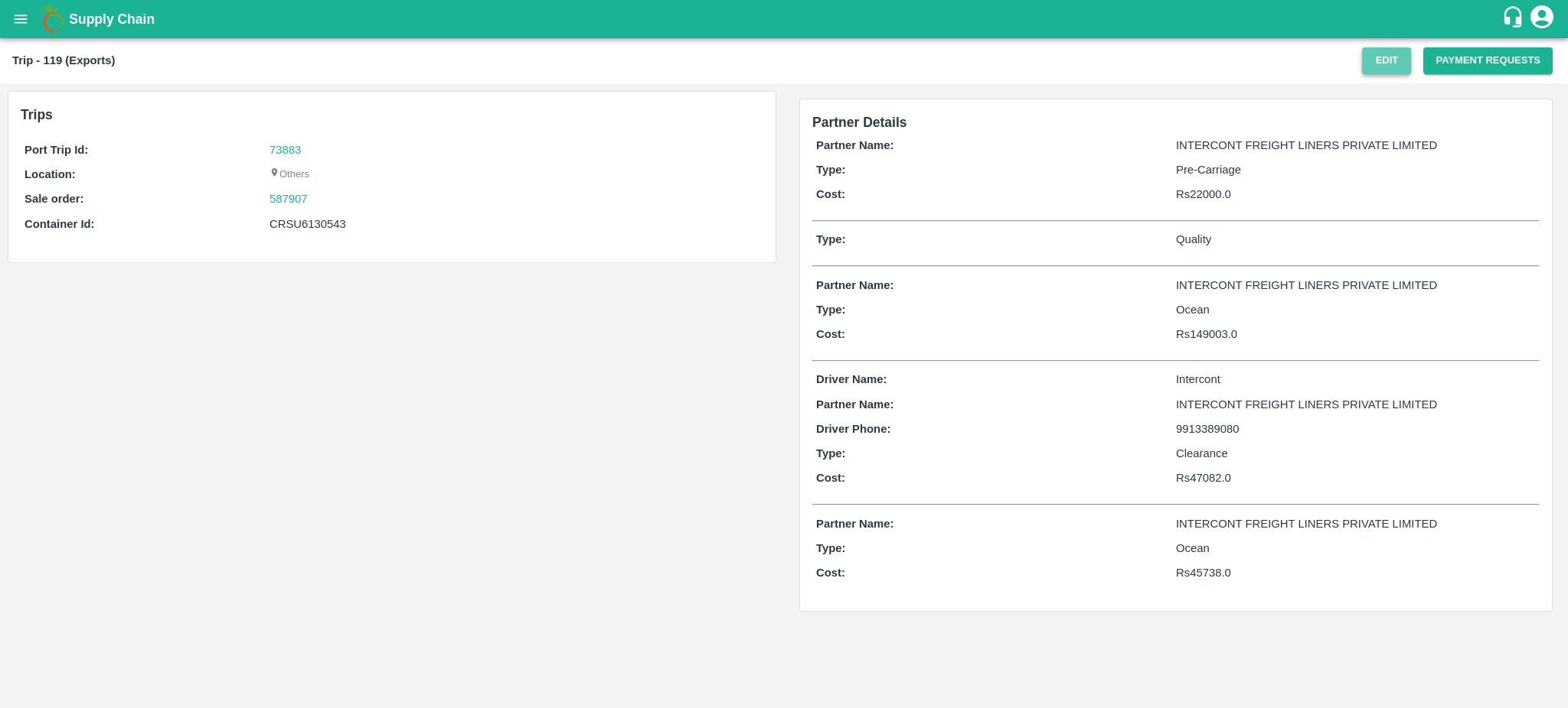
click at [1390, 59] on button "Edit" at bounding box center [1386, 61] width 49 height 27
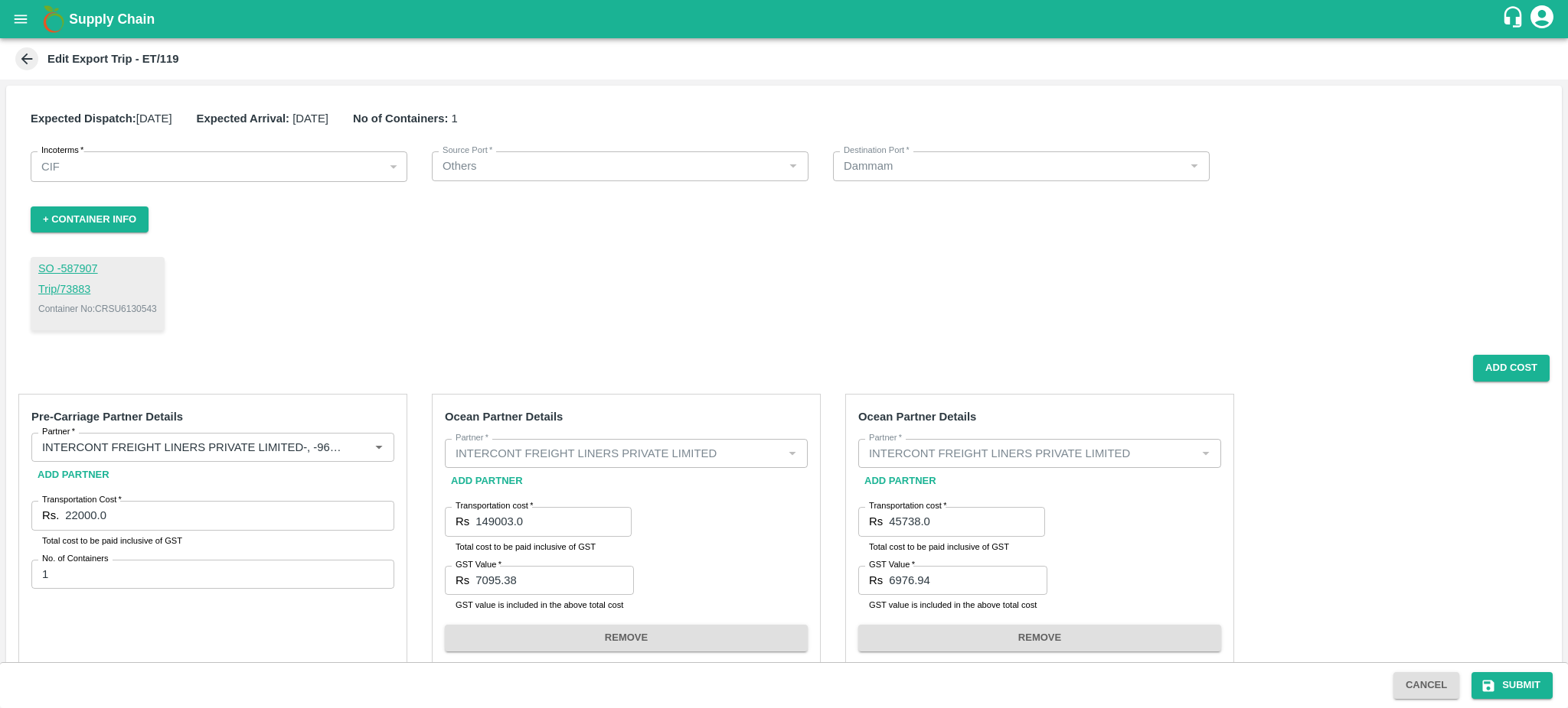
scroll to position [506, 0]
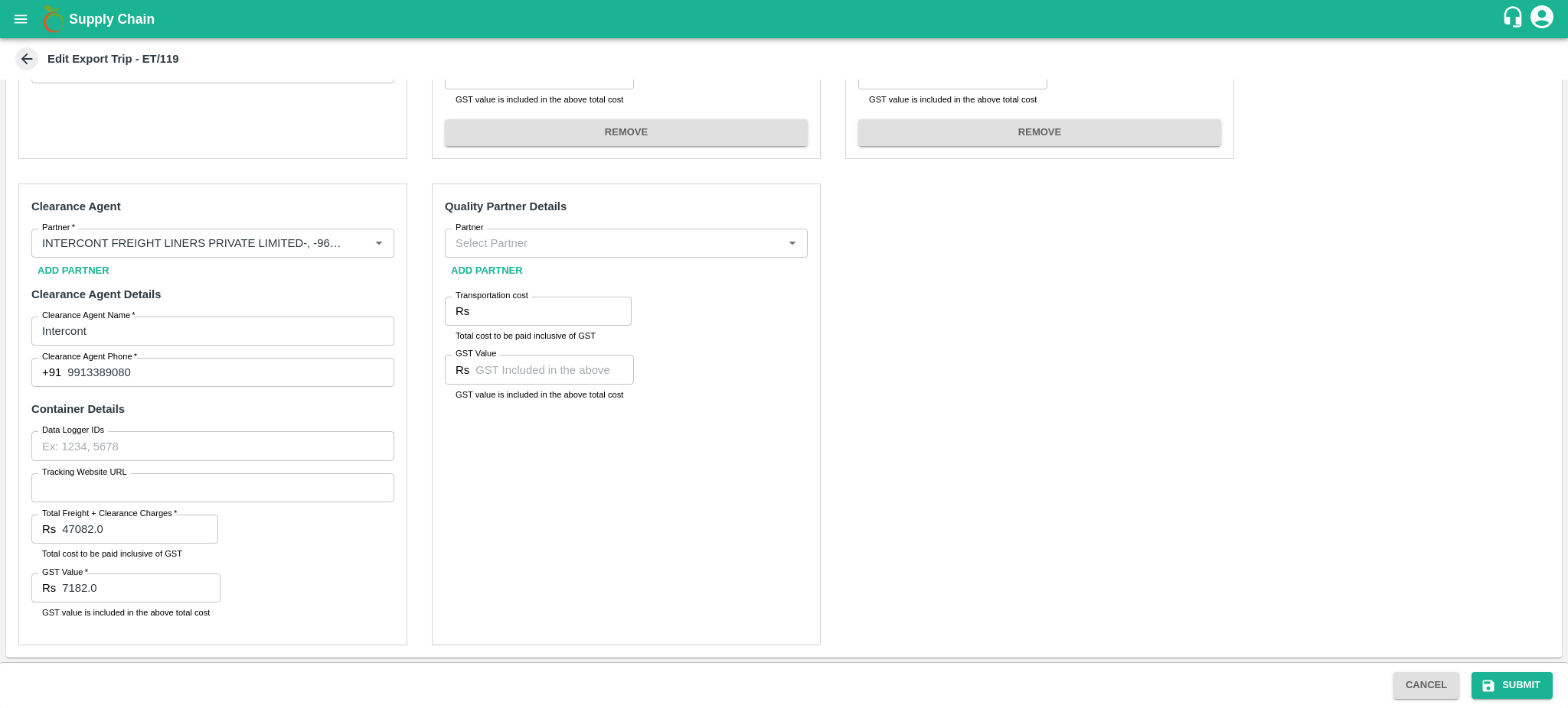
click at [503, 236] on input "Partner" at bounding box center [613, 243] width 329 height 20
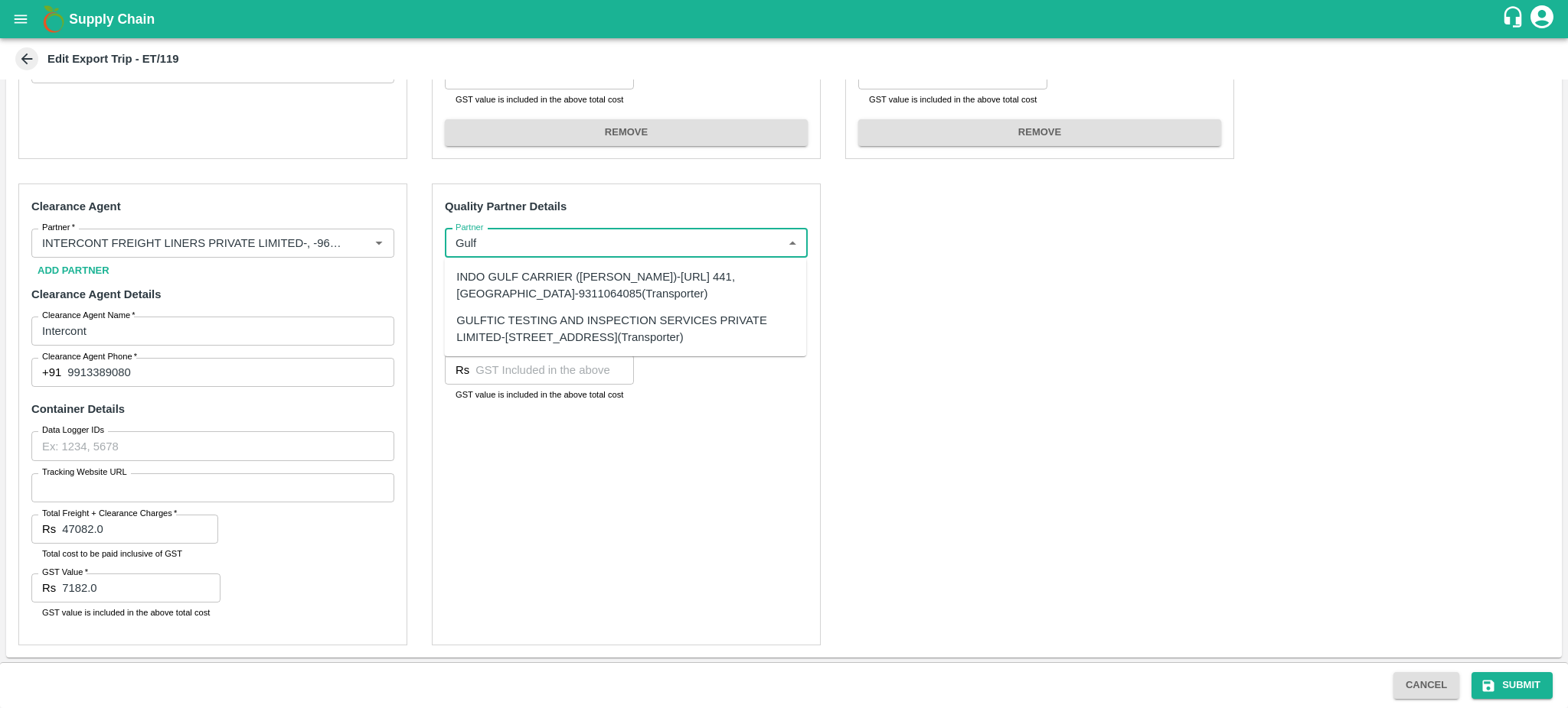
click at [513, 339] on div "GULFTIC TESTING AND INSPECTION SERVICES PRIVATE LIMITED-[STREET_ADDRESS](Transp…" at bounding box center [624, 329] width 337 height 35
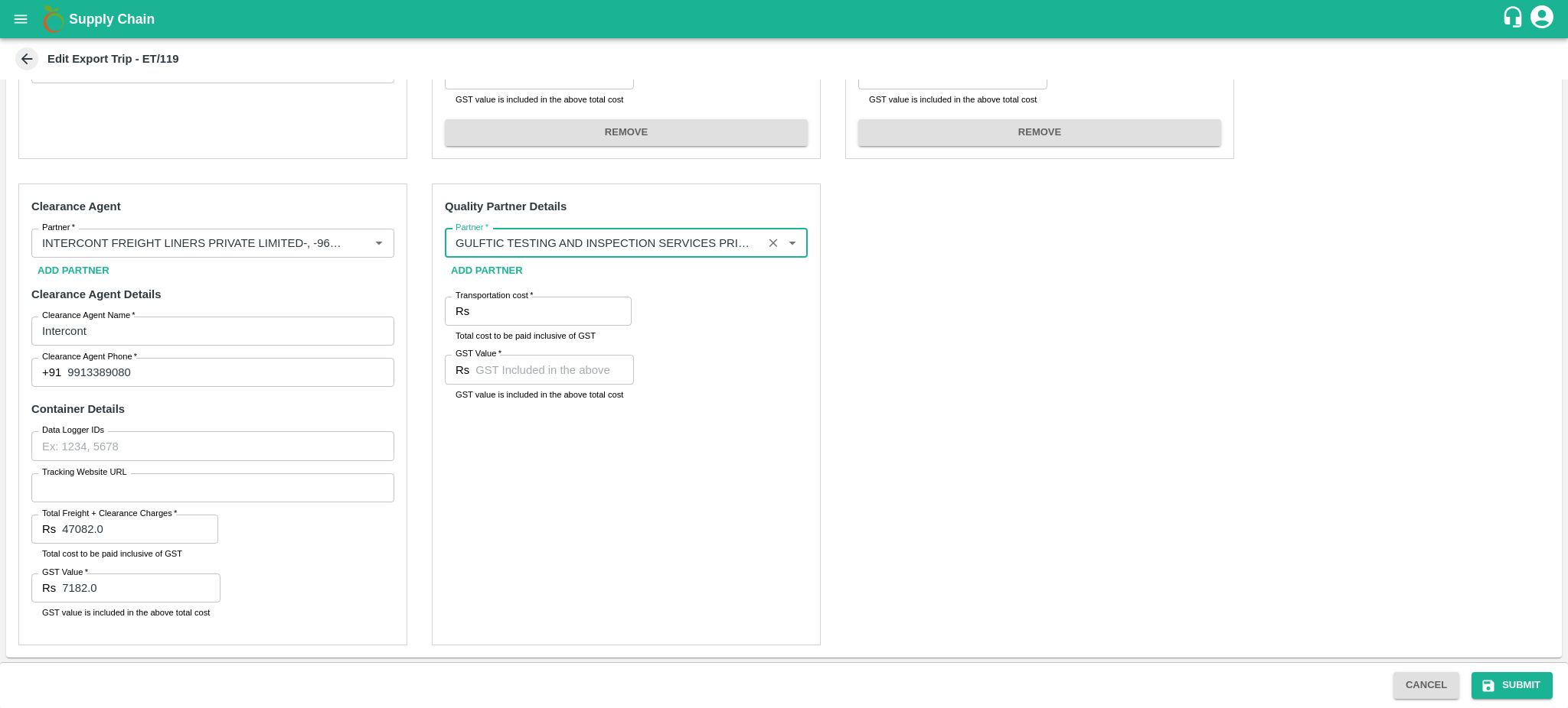
type input "GULFTIC TESTING AND INSPECTION SERVICES PRIVATE LIMITED-[STREET_ADDRESS](Transp…"
click at [527, 312] on input "Transportation cost   *" at bounding box center [554, 312] width 156 height 29
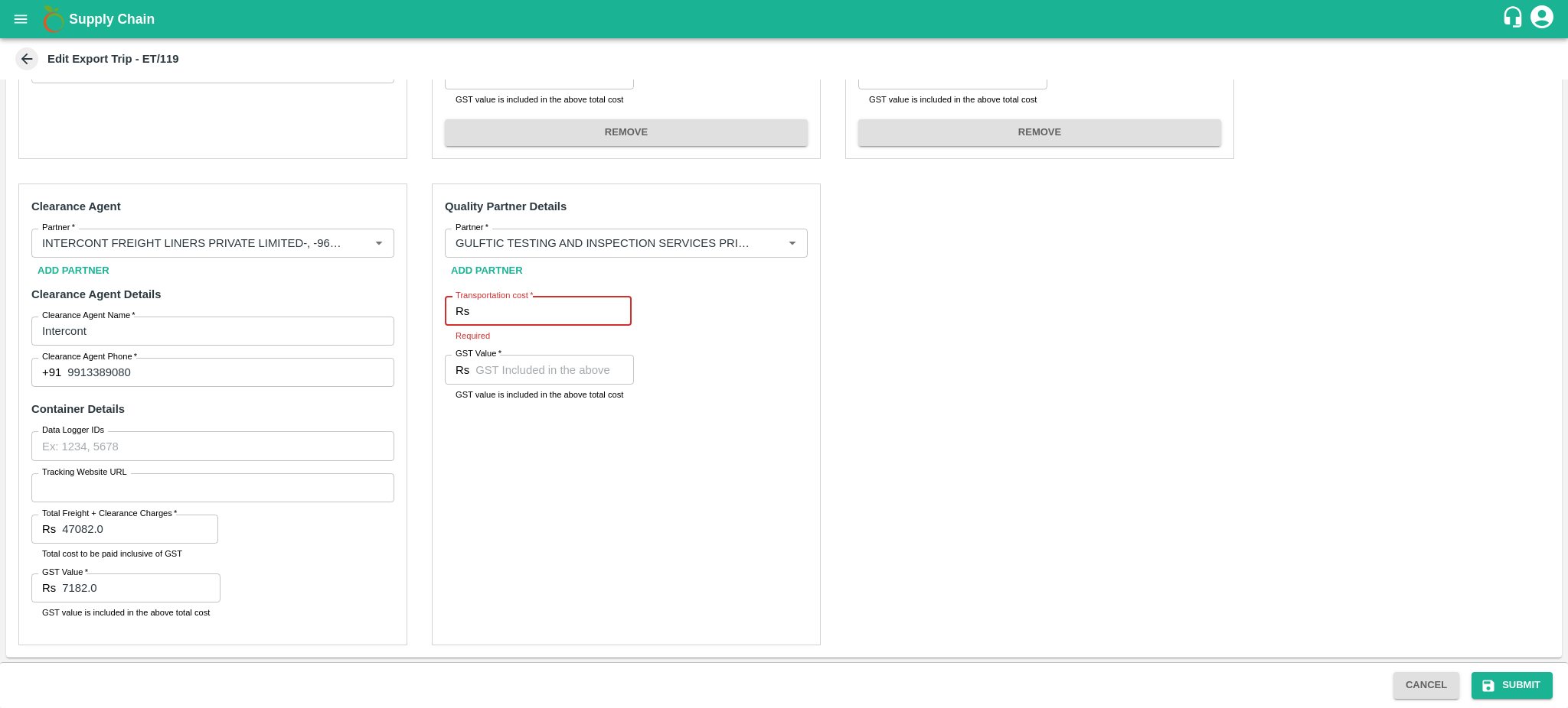
click at [500, 314] on input "Transportation cost   *" at bounding box center [554, 312] width 156 height 29
paste input "55982.04"
type input "55982.04"
click at [487, 367] on input "GST Value   *" at bounding box center [555, 369] width 159 height 29
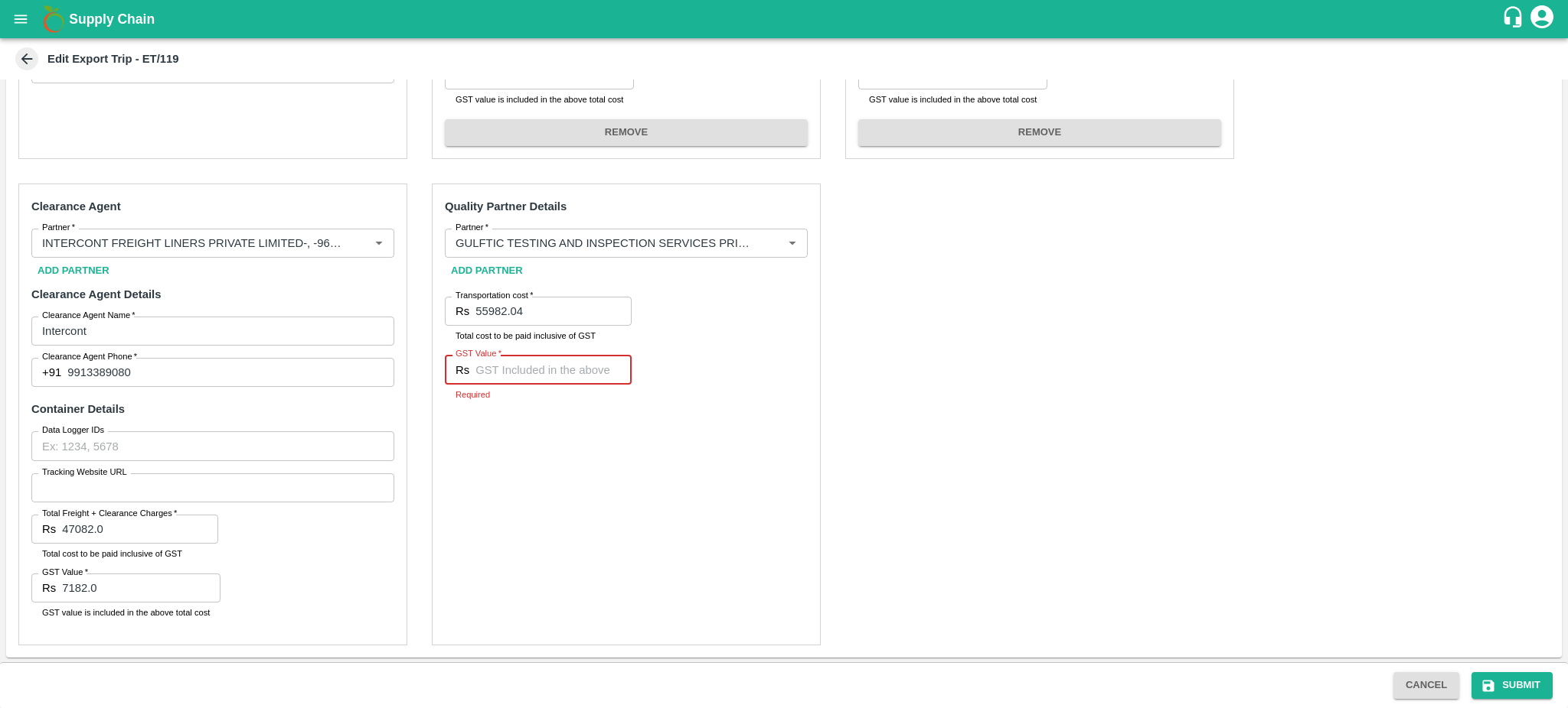
click at [509, 372] on input "GST Value   *" at bounding box center [554, 369] width 156 height 29
paste input "8539.64"
type input "8539.64"
click at [1523, 685] on button "Submit" at bounding box center [1512, 686] width 82 height 27
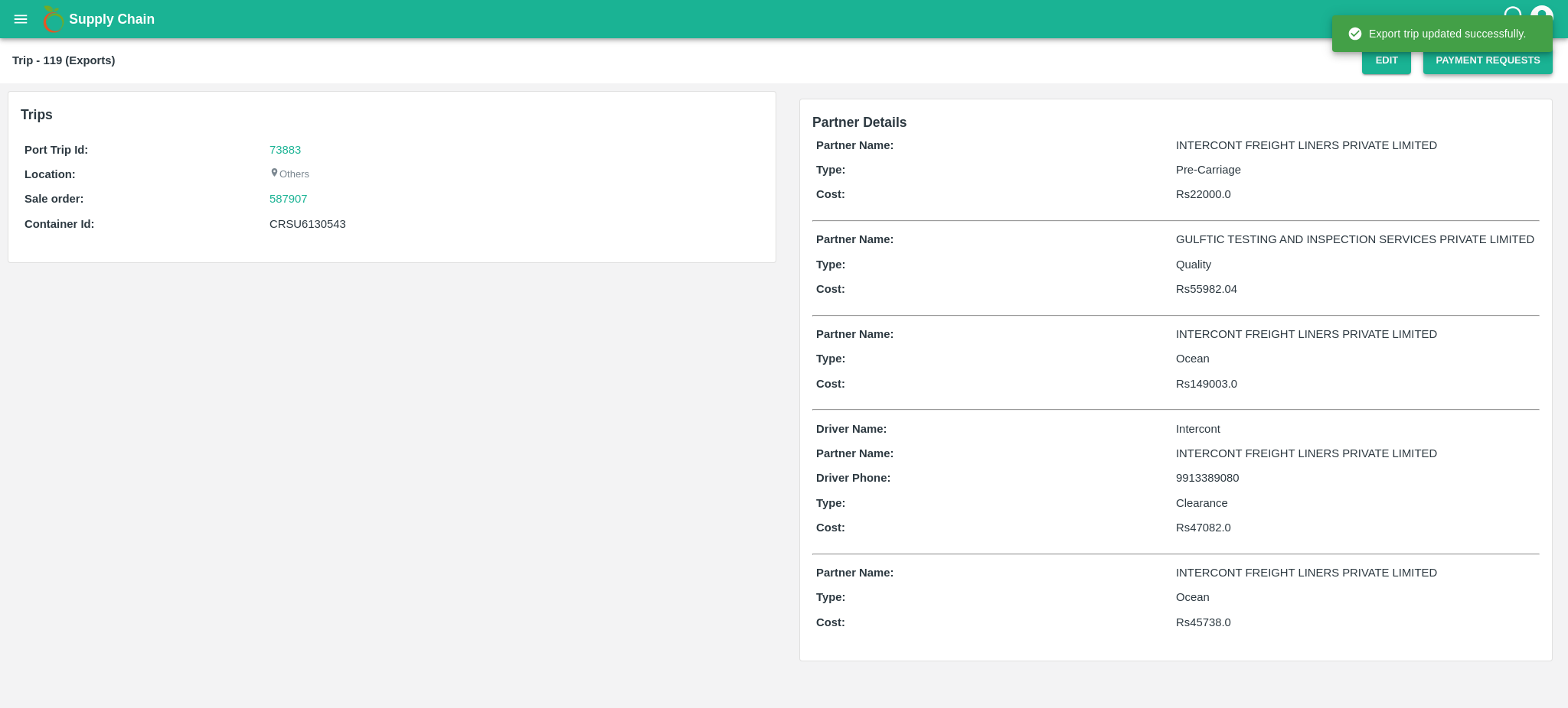
click at [1485, 59] on button "Payment Requests" at bounding box center [1487, 61] width 129 height 27
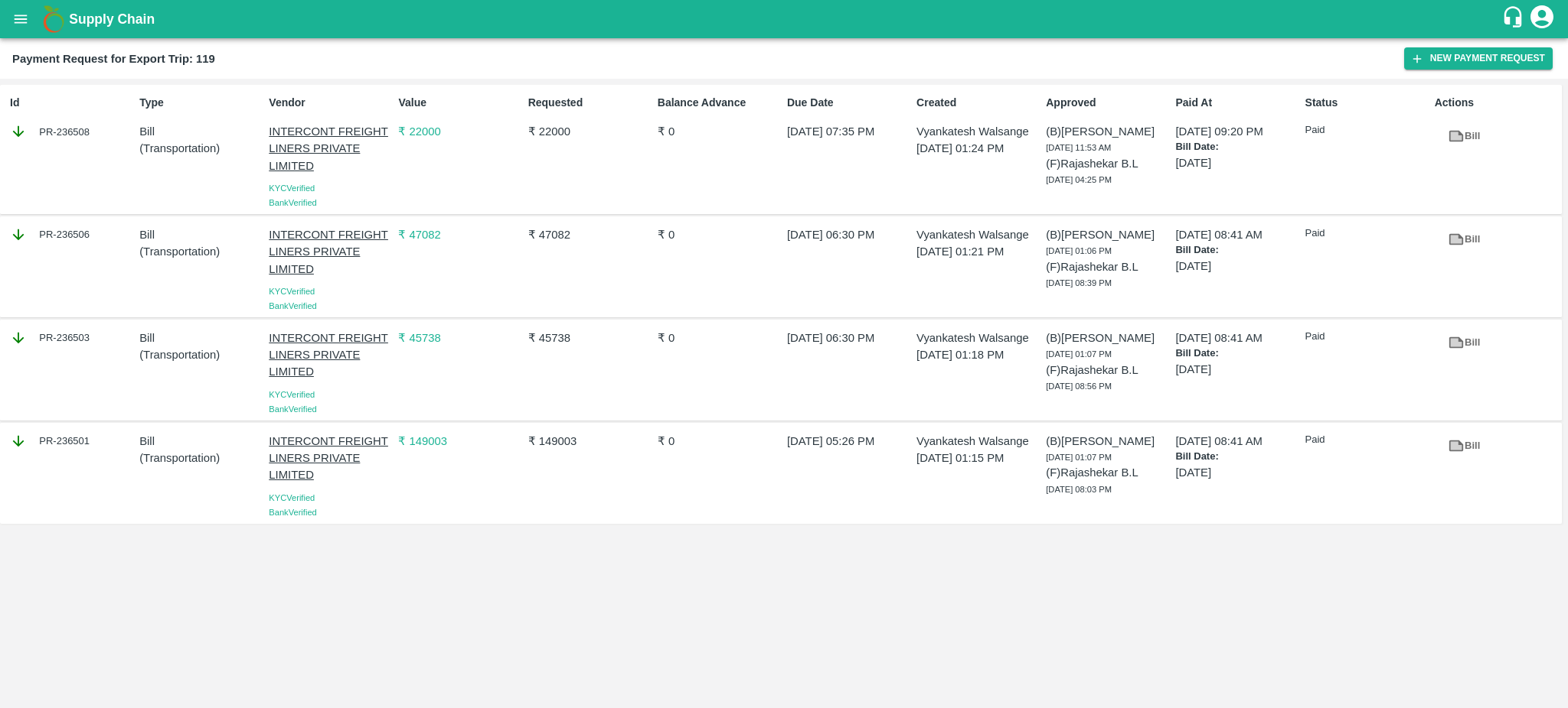
click at [1503, 45] on div "Payment Request for Export Trip: 119 New Payment Request" at bounding box center [784, 59] width 1568 height 41
click at [1452, 52] on button "New Payment Request" at bounding box center [1478, 59] width 149 height 22
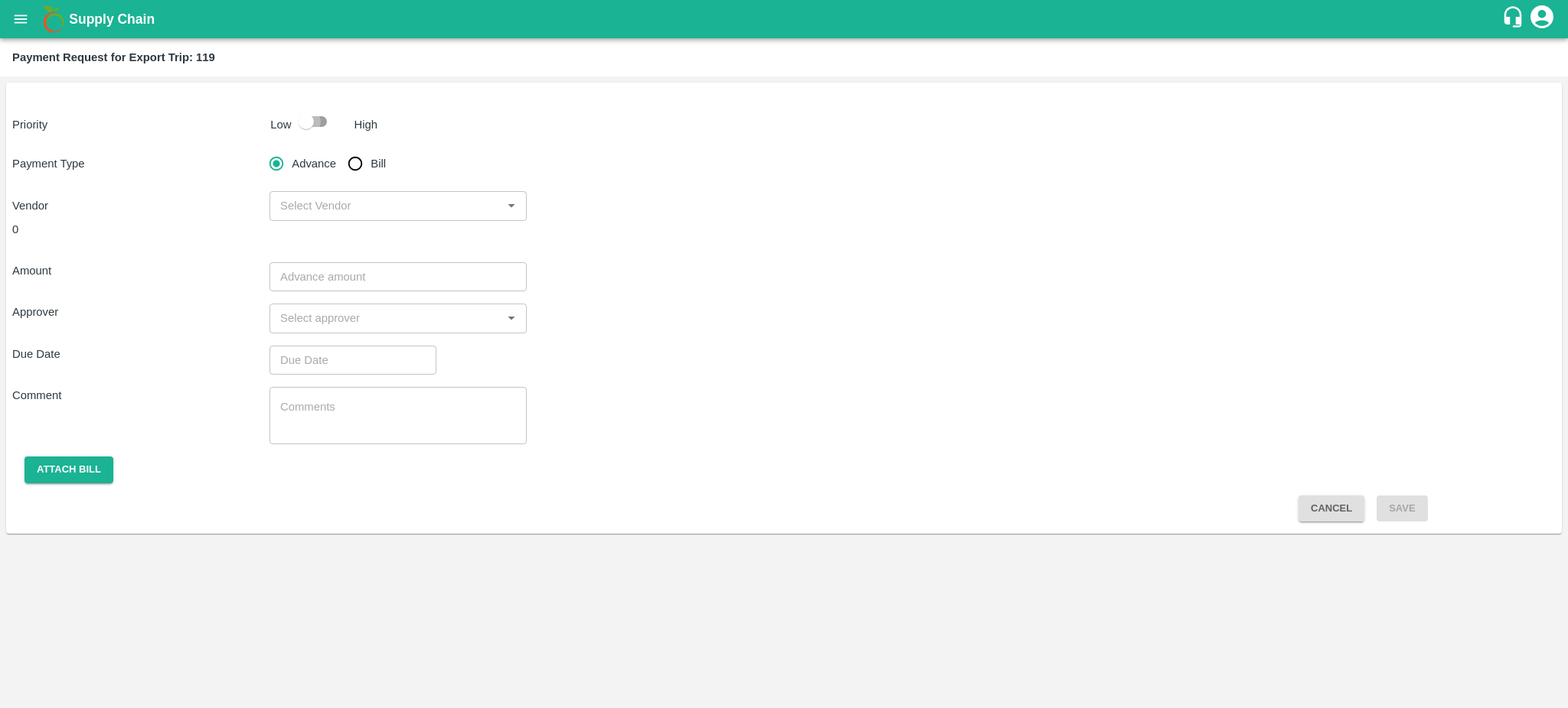
click at [319, 126] on input "checkbox" at bounding box center [306, 121] width 87 height 29
checkbox input "true"
click at [360, 171] on input "Bill" at bounding box center [355, 164] width 31 height 31
radio input "true"
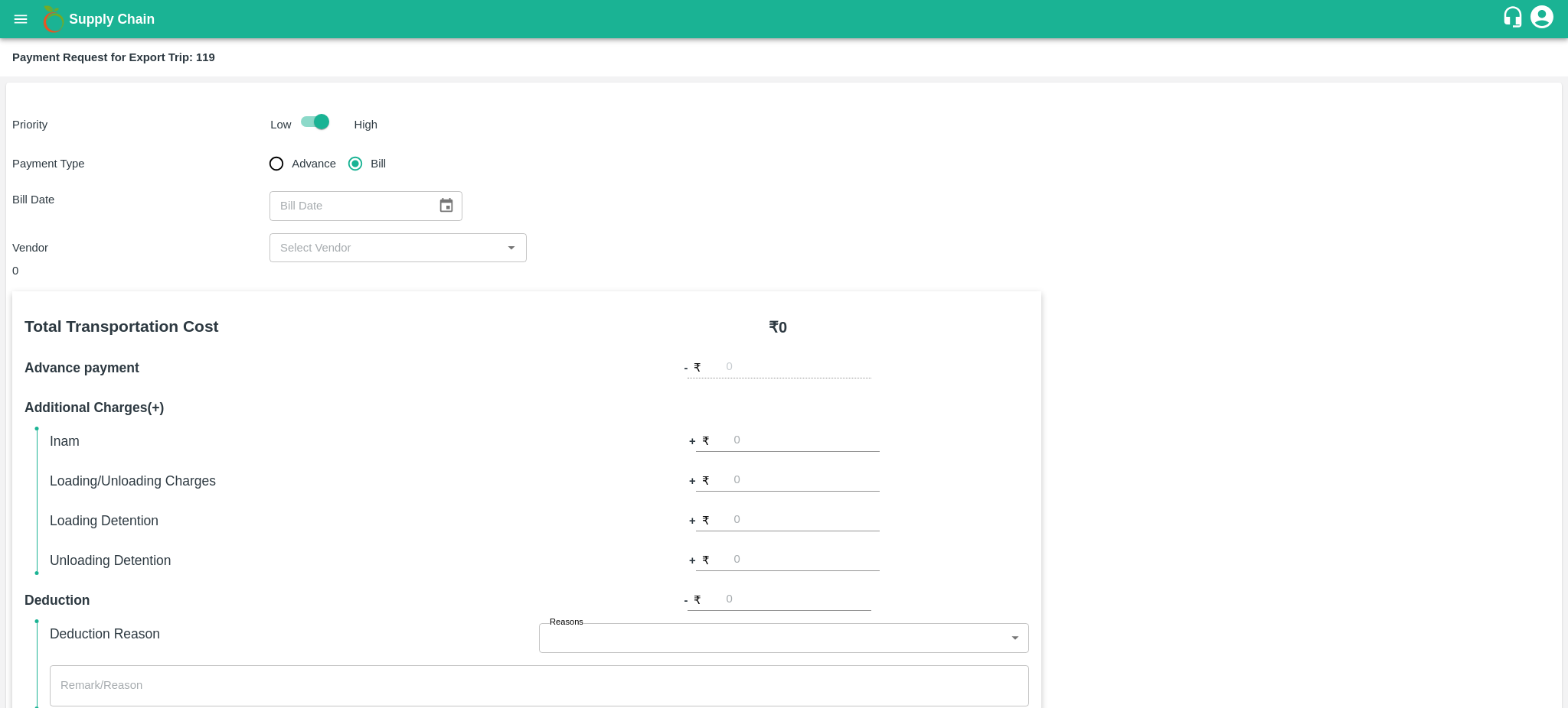
click at [441, 207] on icon "Choose date" at bounding box center [446, 205] width 13 height 14
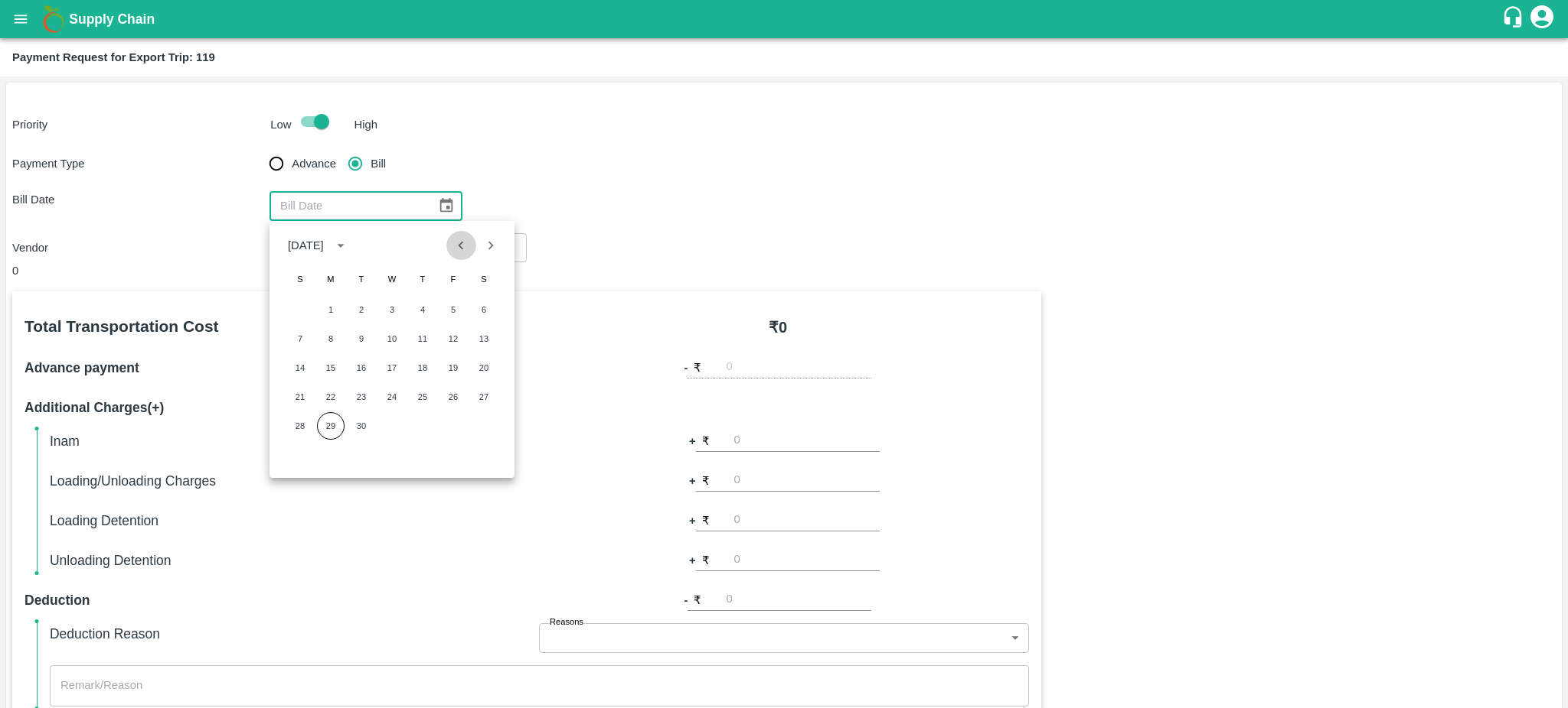
click at [459, 254] on button "Previous month" at bounding box center [460, 245] width 29 height 29
click at [305, 368] on button "10" at bounding box center [300, 368] width 27 height 27
type input "[DATE]"
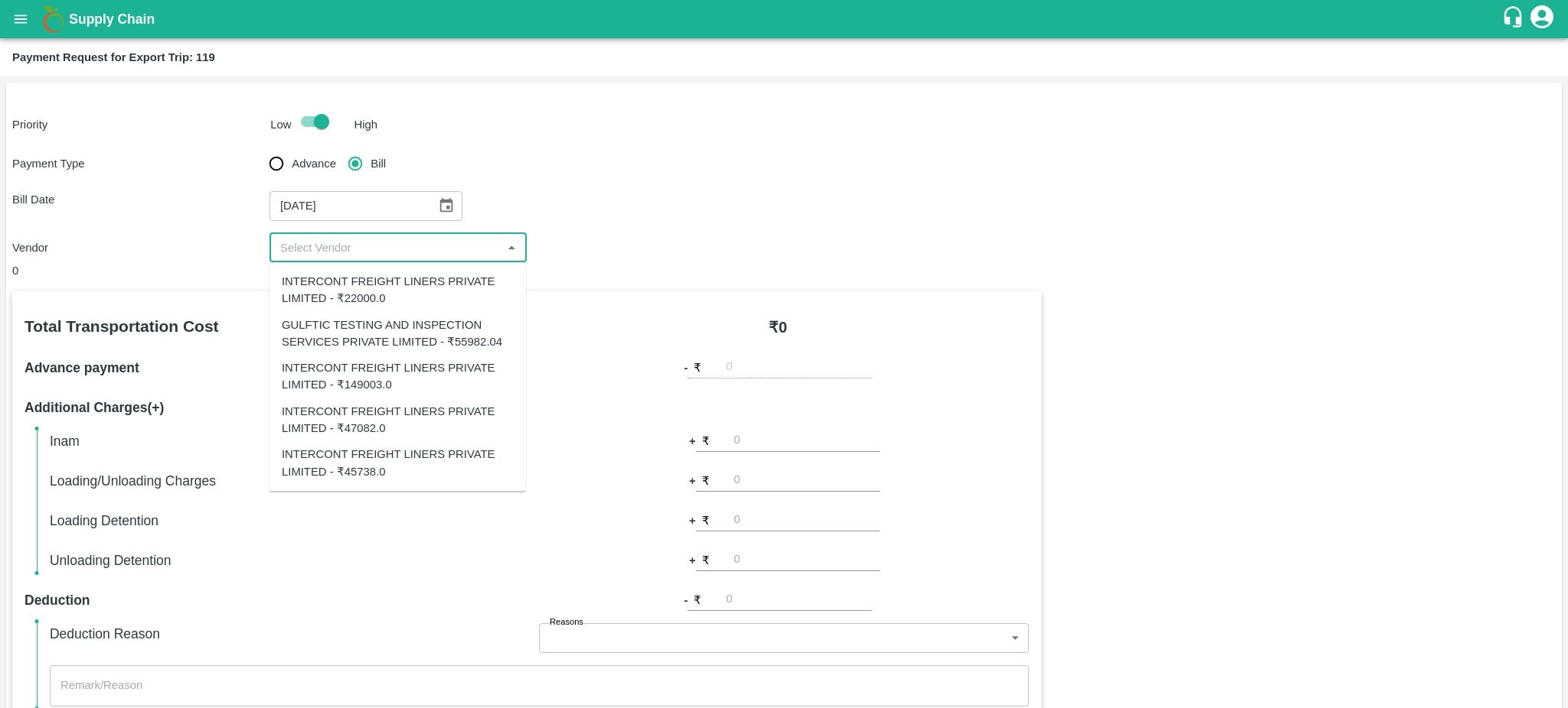
click at [486, 244] on input "input" at bounding box center [386, 247] width 223 height 20
click at [398, 340] on div "GULFTIC TESTING AND INSPECTION SERVICES PRIVATE LIMITED - ₹55982.04" at bounding box center [398, 334] width 232 height 35
type input "GULFTIC TESTING AND INSPECTION SERVICES PRIVATE LIMITED - ₹55982.04"
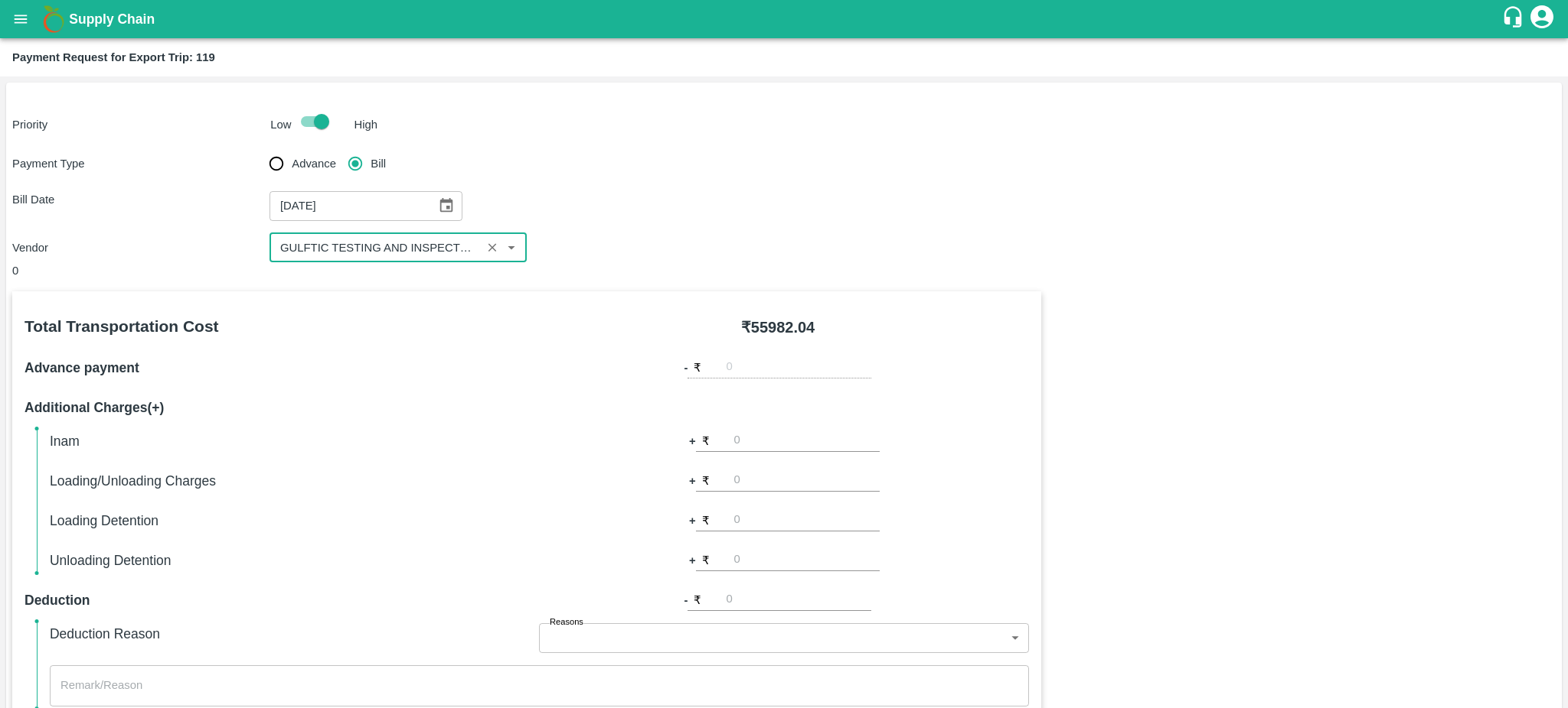
scroll to position [340, 0]
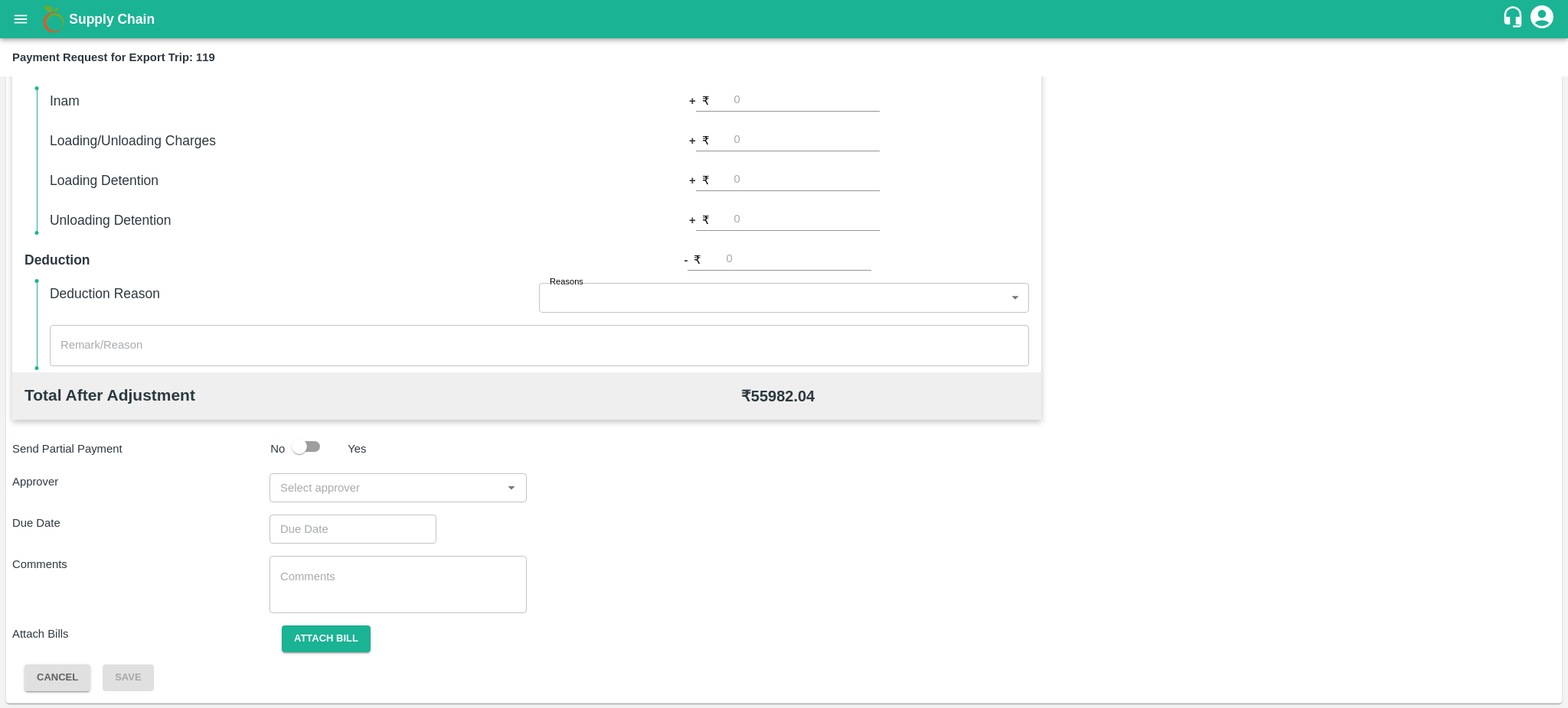
click at [431, 491] on input "input" at bounding box center [386, 487] width 223 height 20
type input "Prasad"
click at [343, 530] on div "[PERSON_NAME]" at bounding box center [365, 528] width 93 height 17
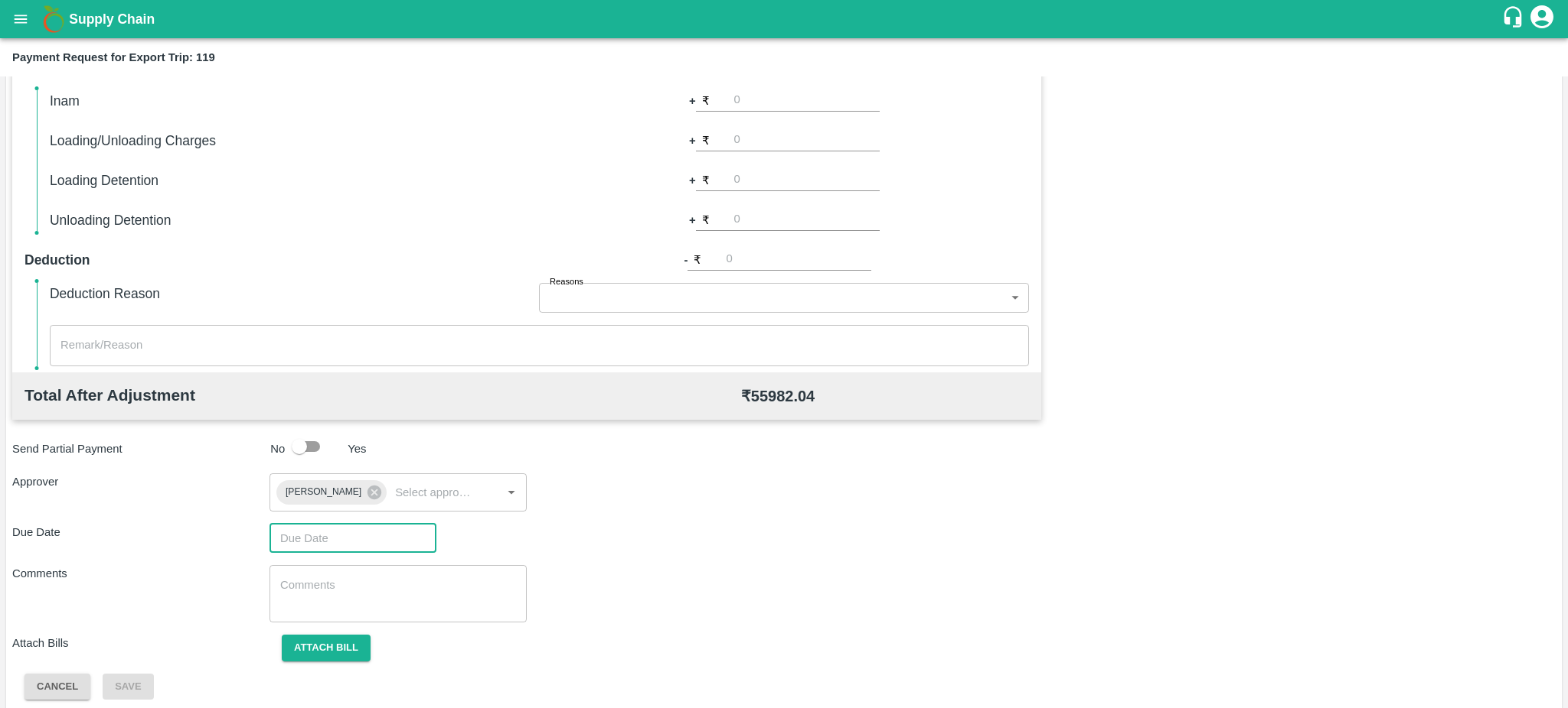
type input "DD/MM/YYYY hh:mm aa"
click at [343, 530] on input "DD/MM/YYYY hh:mm aa" at bounding box center [347, 538] width 156 height 29
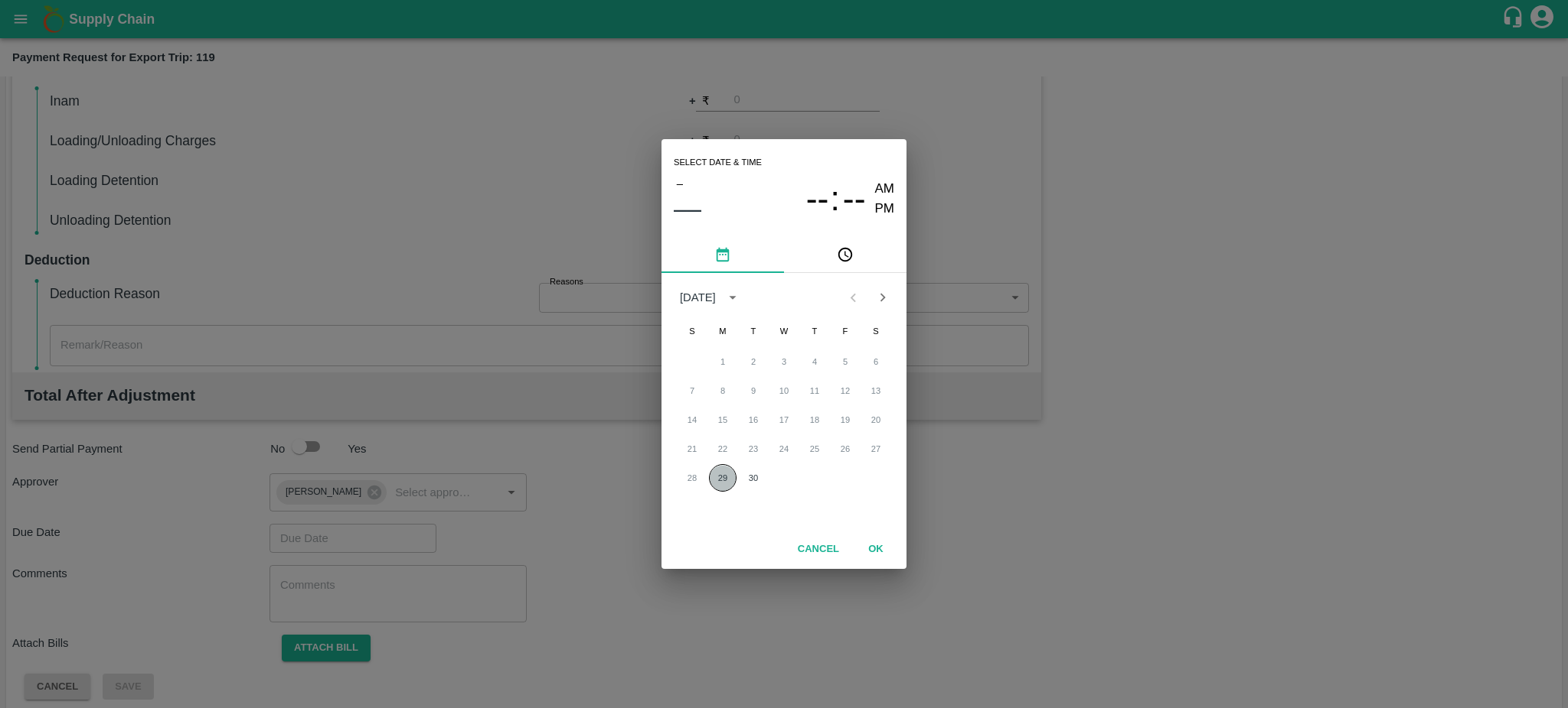
click at [729, 479] on button "29" at bounding box center [722, 478] width 27 height 27
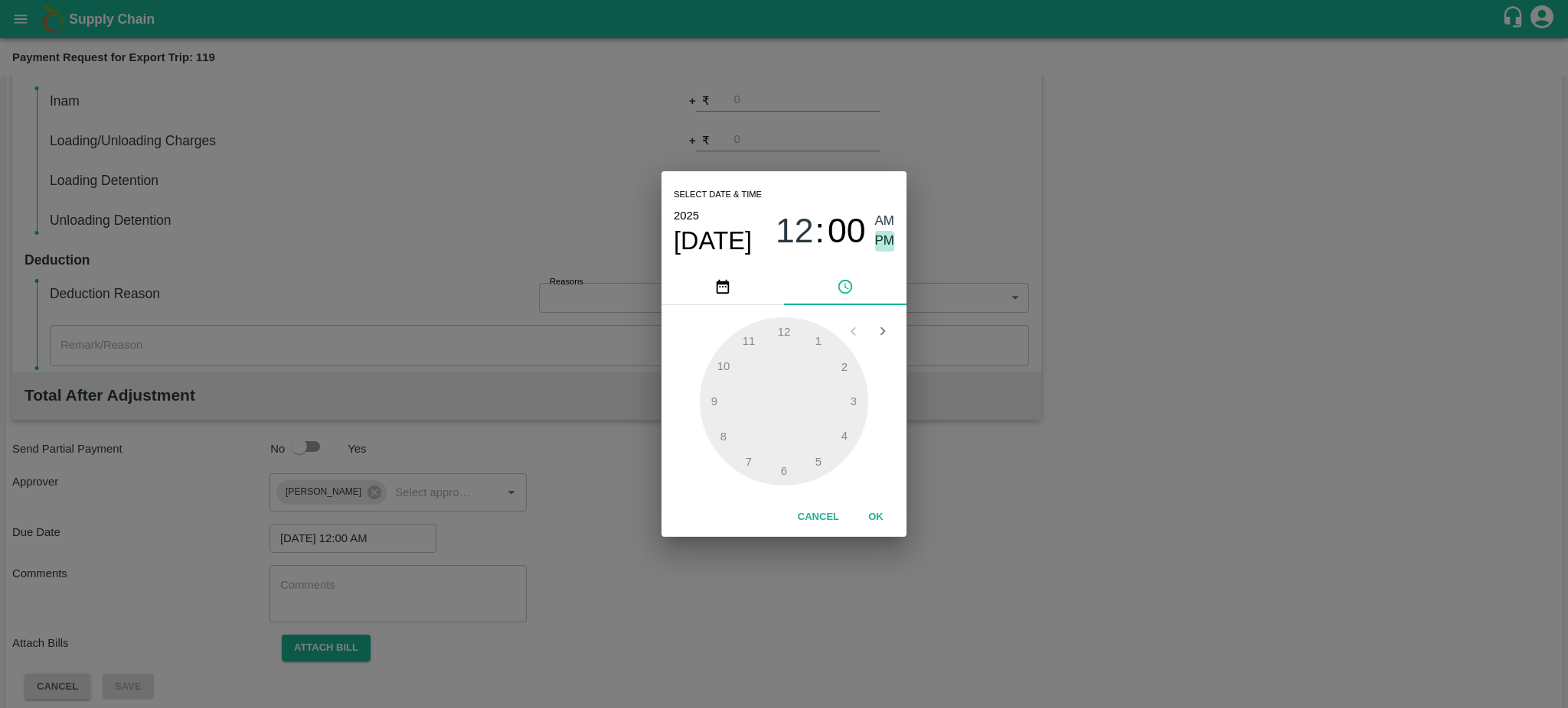
click at [885, 240] on span "PM" at bounding box center [884, 241] width 20 height 20
click at [817, 456] on div at bounding box center [784, 402] width 168 height 168
type input "[DATE] 05:25 PM"
click at [817, 456] on div at bounding box center [784, 402] width 168 height 168
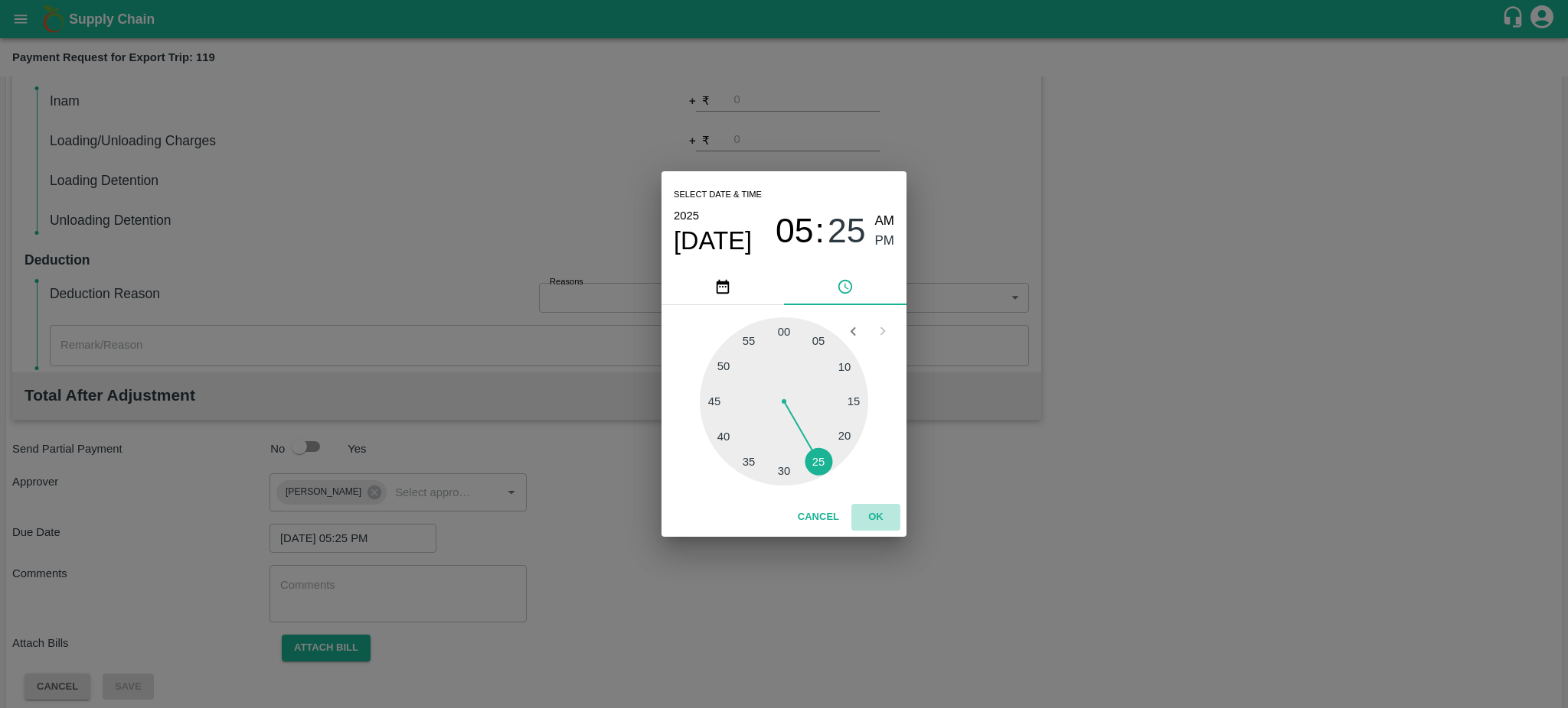
click at [878, 522] on button "OK" at bounding box center [876, 518] width 49 height 27
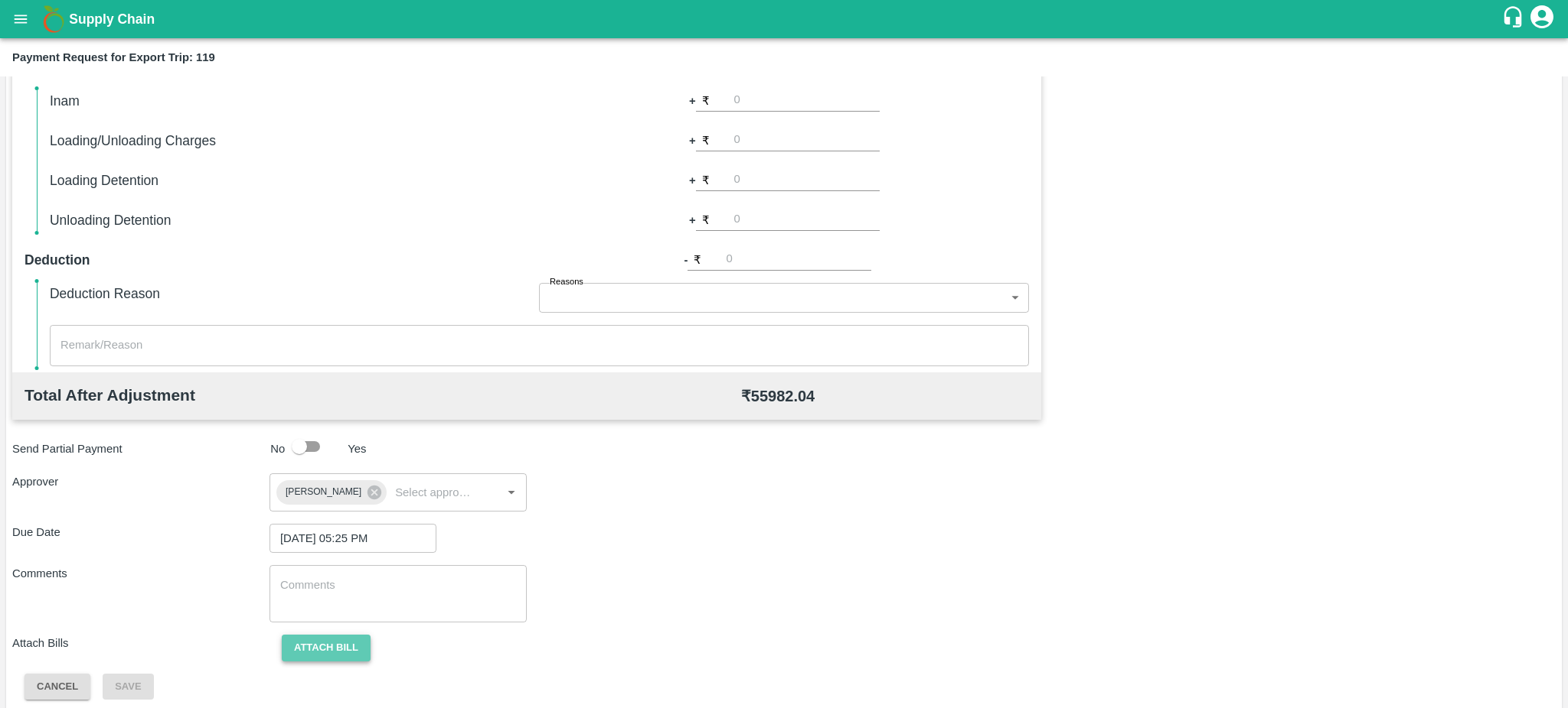
click at [337, 658] on button "Attach bill" at bounding box center [326, 649] width 89 height 27
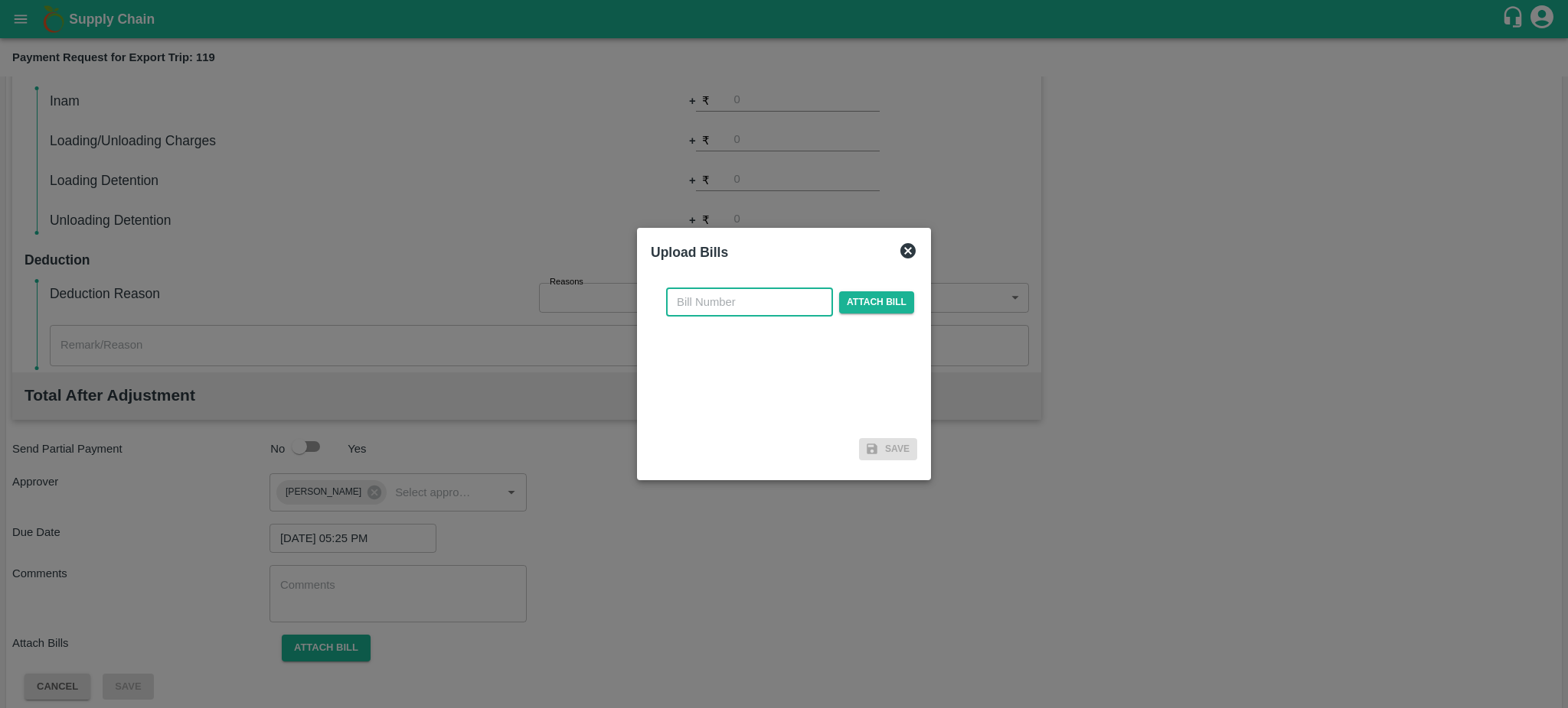
click at [716, 303] on input "text" at bounding box center [749, 302] width 166 height 29
paste input "GTIN/24-25/02527"
type input "GTIN/24-25/02527"
click at [868, 313] on span "Attach bill" at bounding box center [877, 302] width 75 height 22
click at [0, 0] on input "Attach bill" at bounding box center [0, 0] width 0 height 0
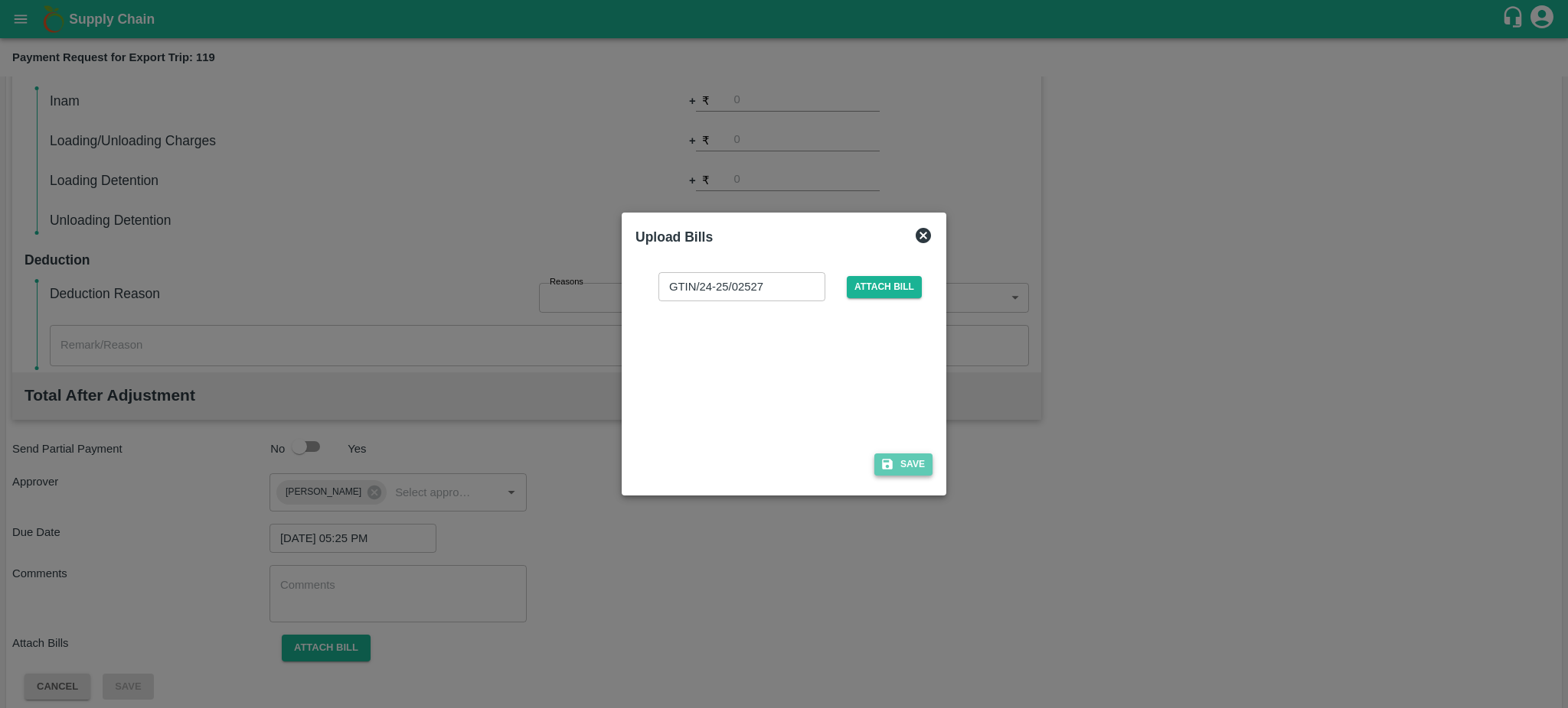
click at [897, 460] on button "Save" at bounding box center [903, 464] width 58 height 22
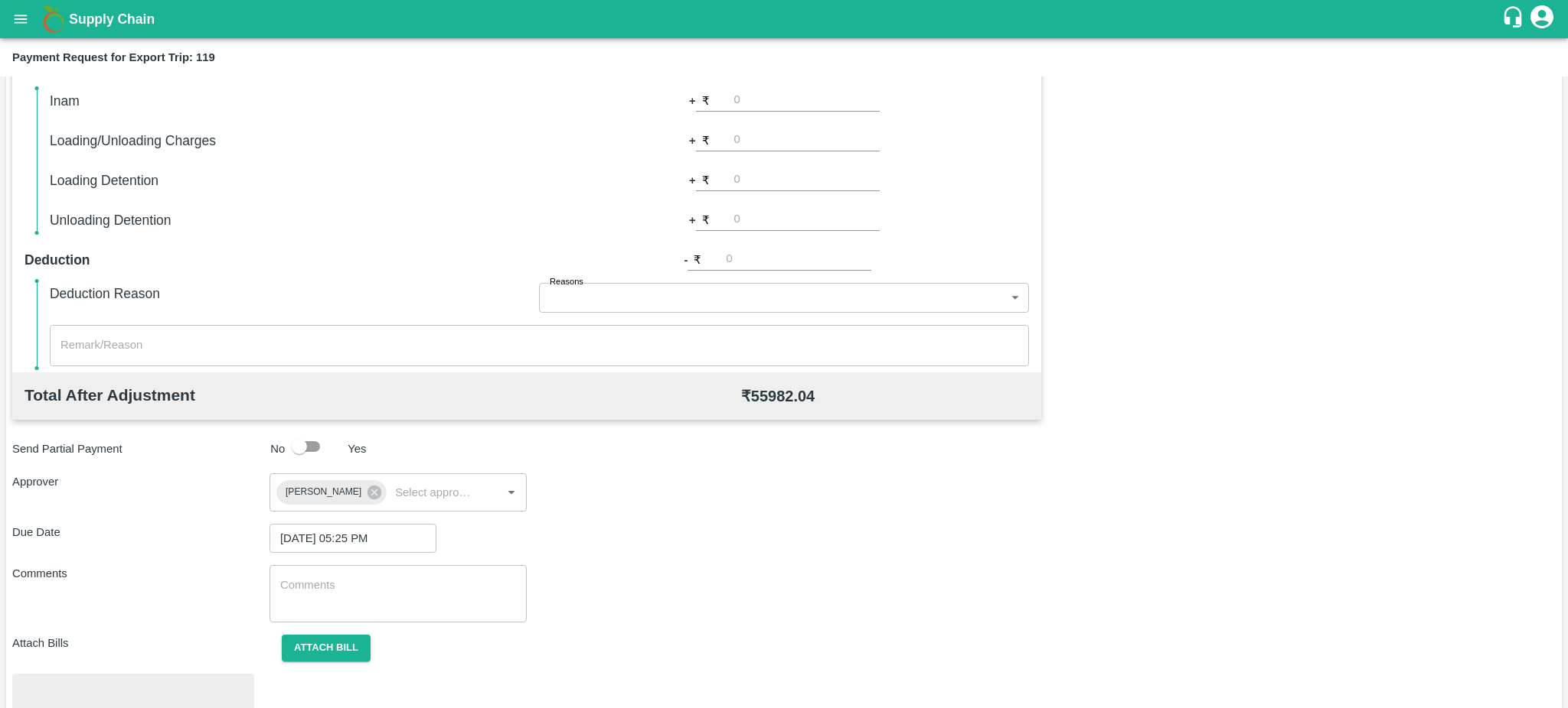
scroll to position [430, 0]
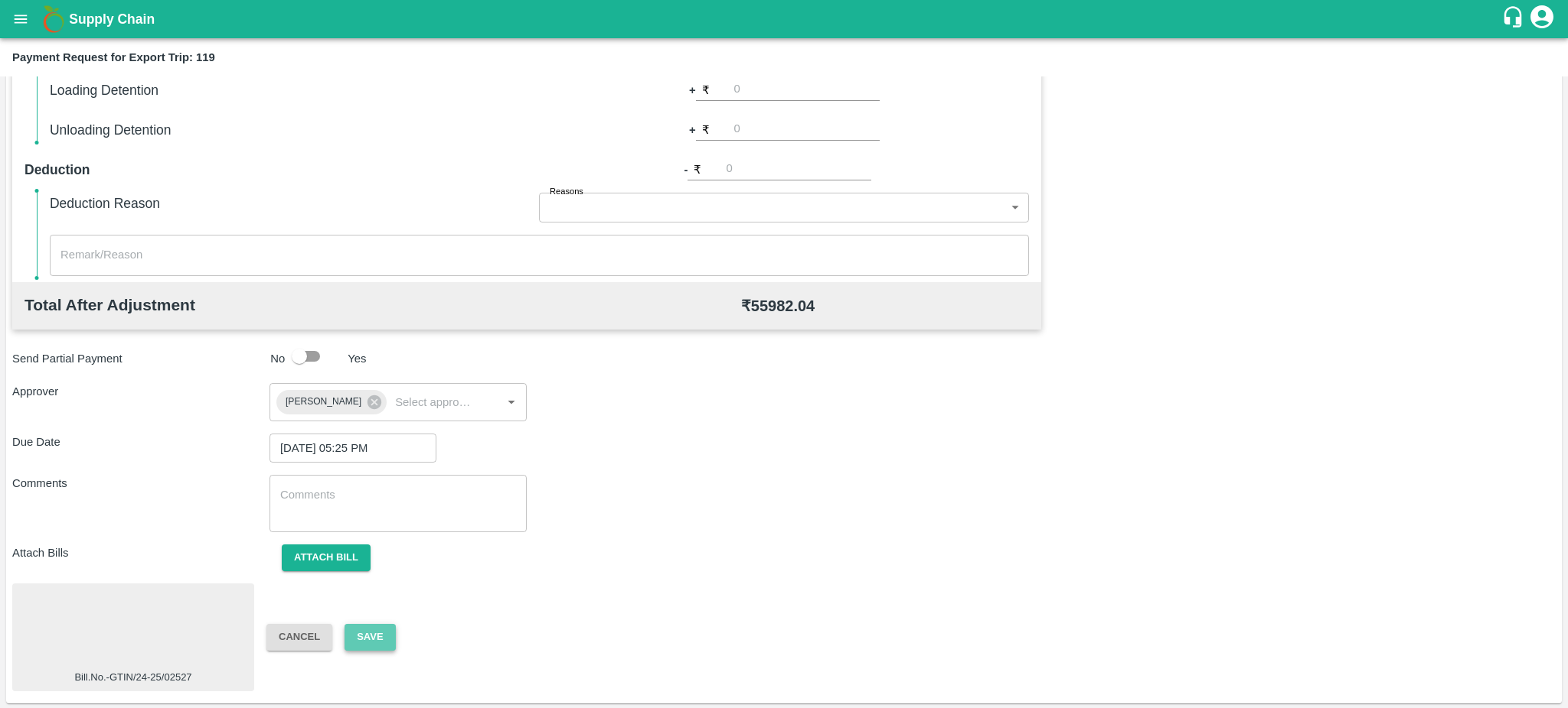
click at [360, 634] on button "Save" at bounding box center [369, 638] width 50 height 27
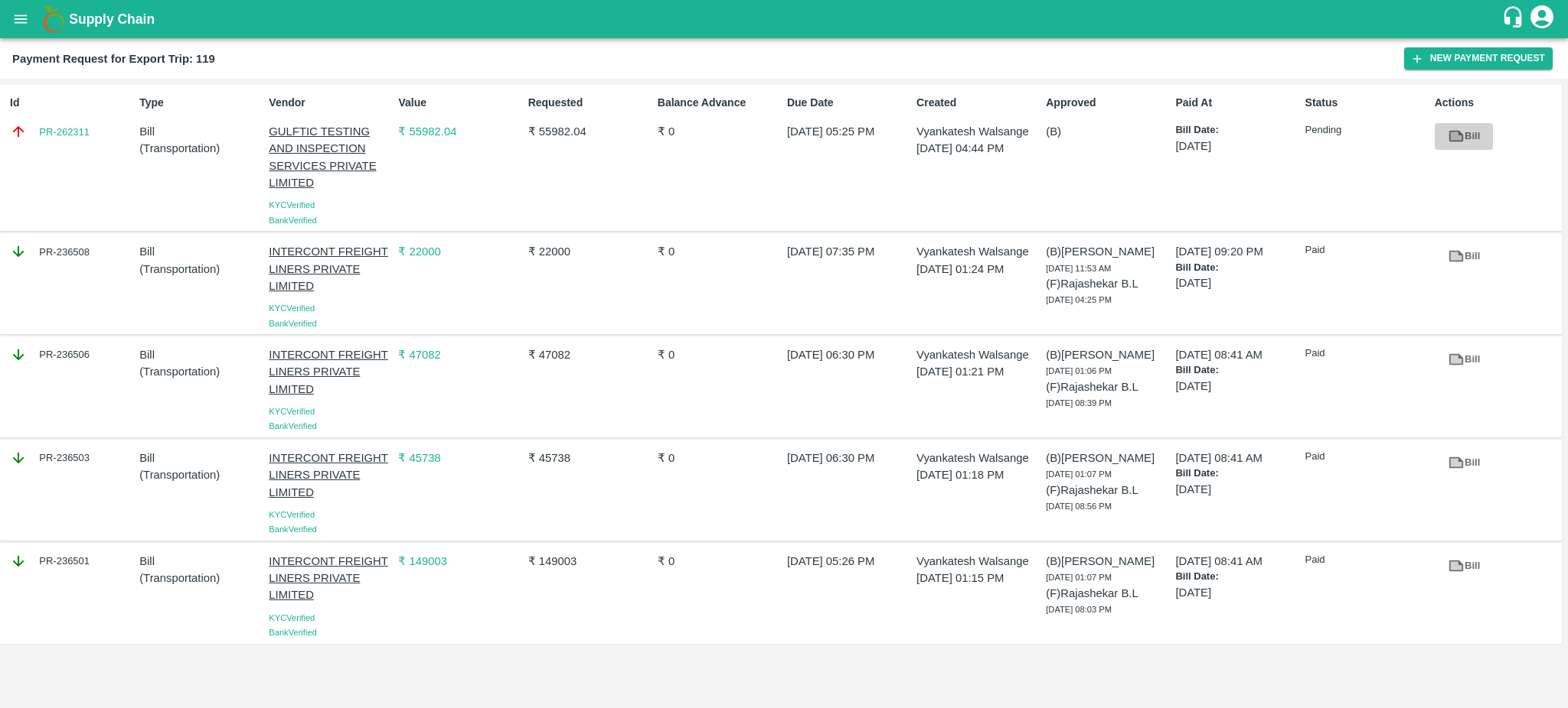
click at [1458, 134] on icon at bounding box center [1456, 137] width 12 height 8
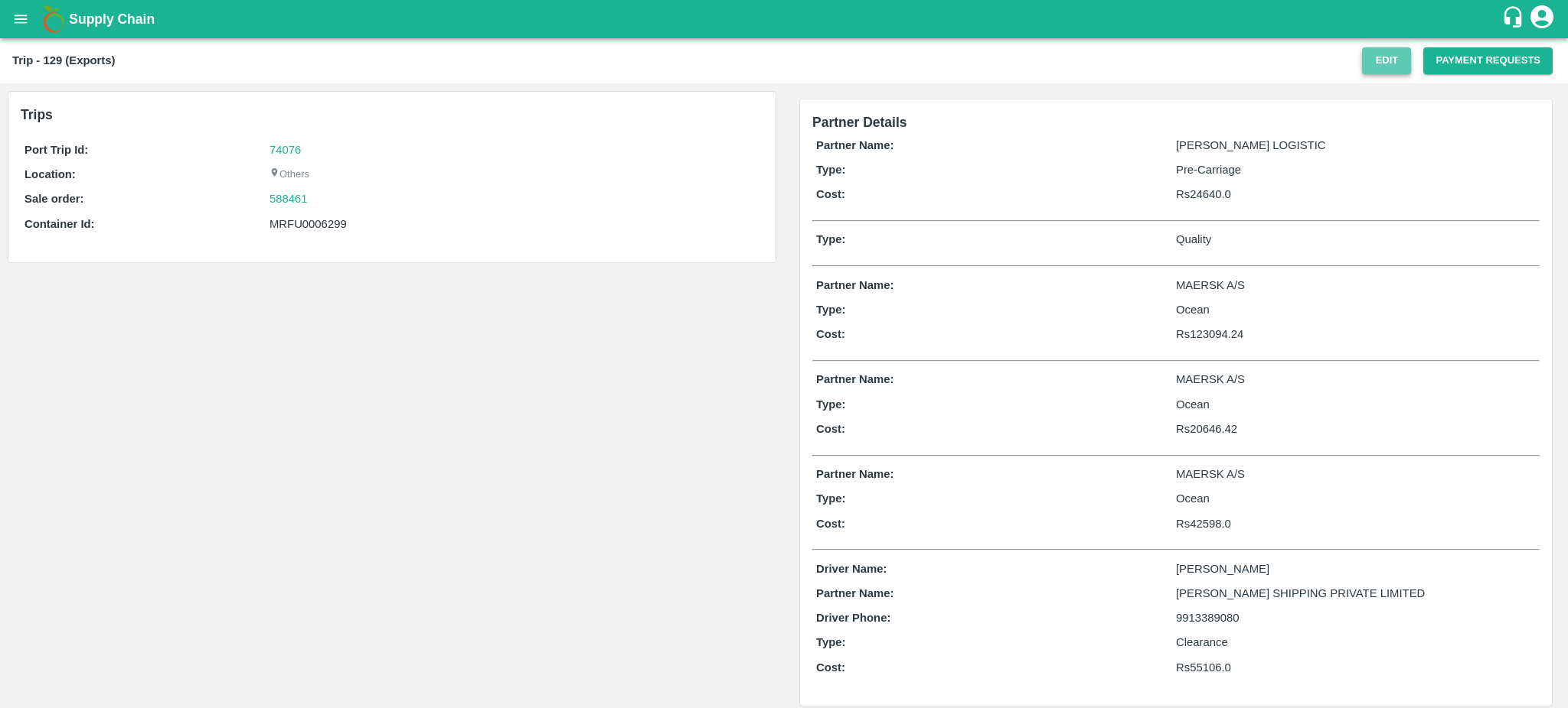
click at [1378, 58] on button "Edit" at bounding box center [1386, 61] width 49 height 27
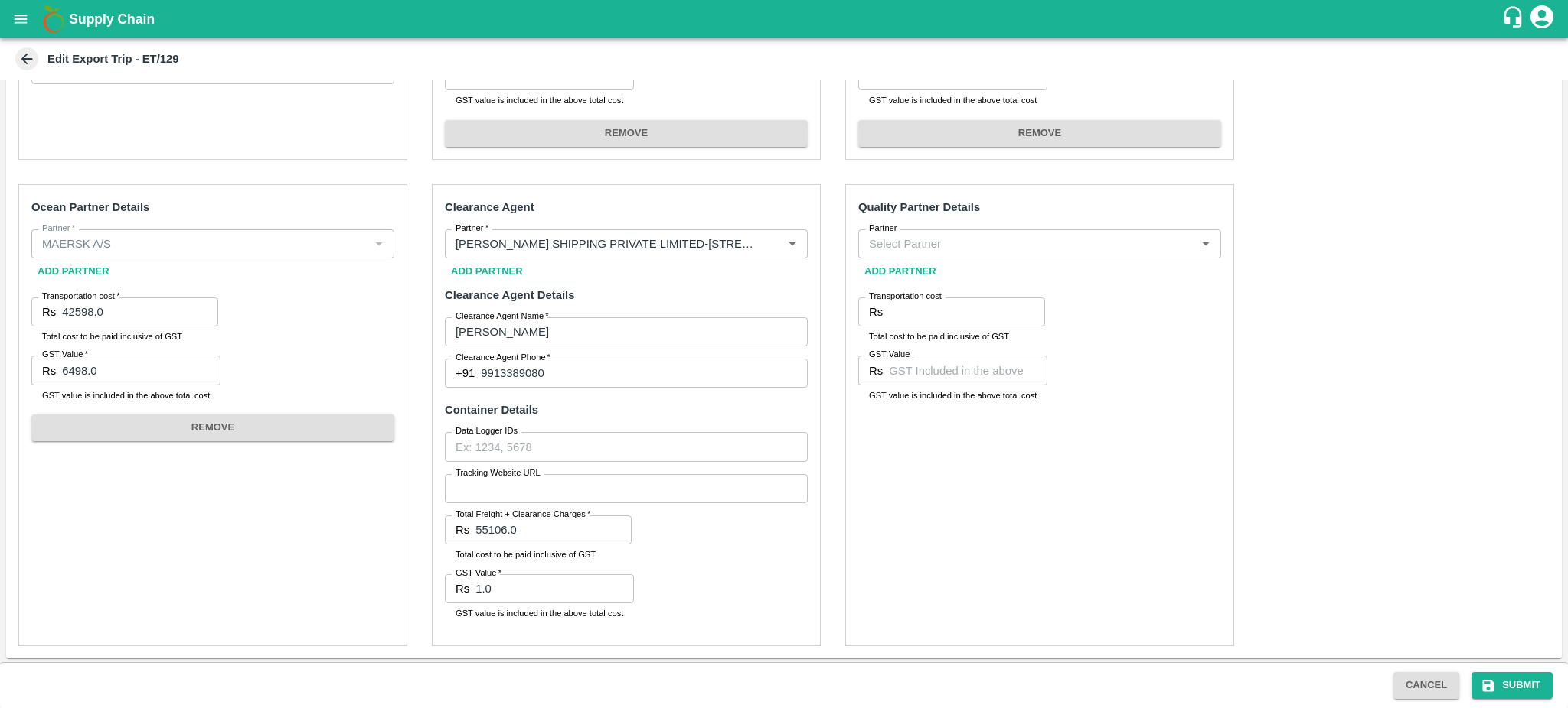
scroll to position [506, 0]
click at [885, 244] on input "Partner" at bounding box center [1027, 243] width 329 height 20
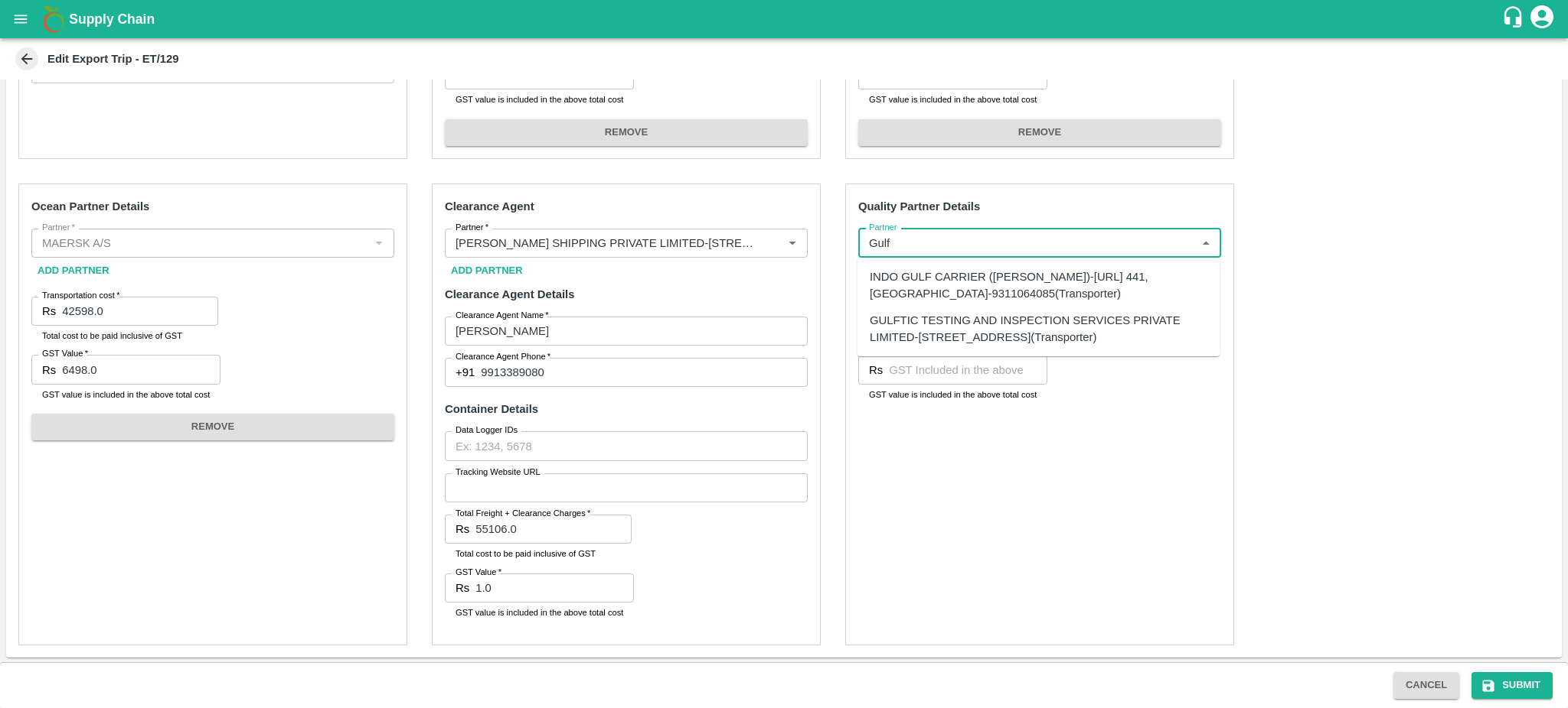
click at [922, 334] on div "GULFTIC TESTING AND INSPECTION SERVICES PRIVATE LIMITED-[STREET_ADDRESS](Transp…" at bounding box center [1038, 329] width 337 height 35
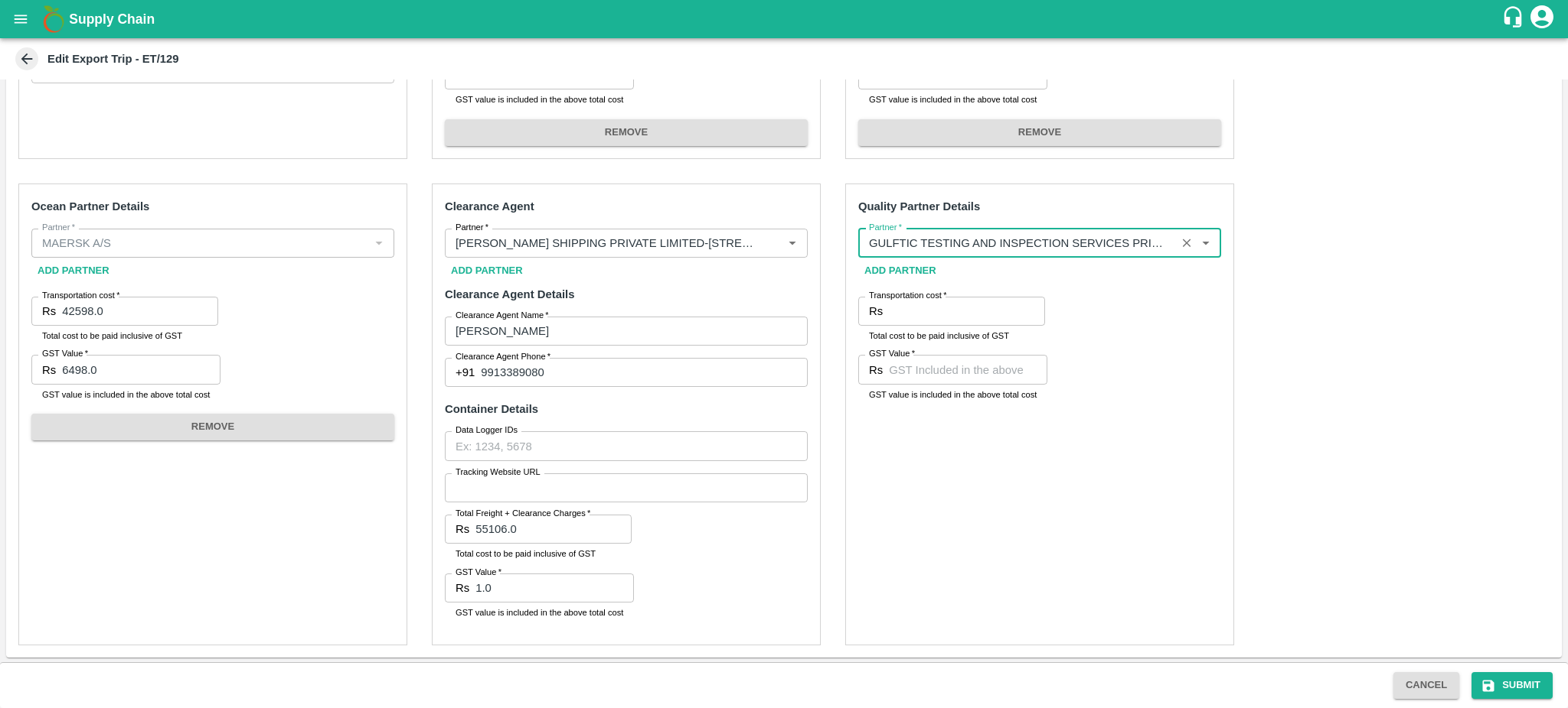
type input "GULFTIC TESTING AND INSPECTION SERVICES PRIVATE LIMITED-[STREET_ADDRESS](Transp…"
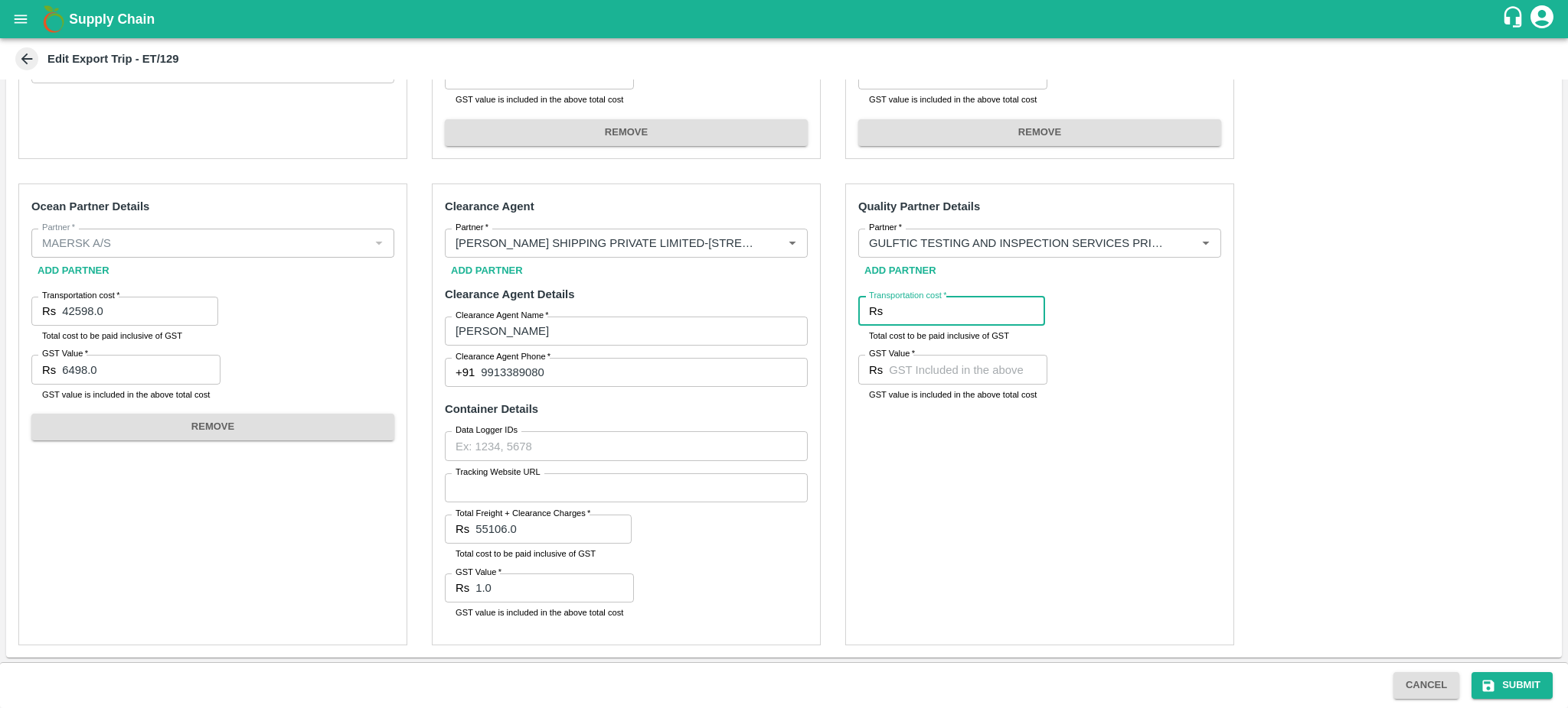
click at [911, 311] on input "Transportation cost   *" at bounding box center [967, 312] width 156 height 29
paste input "55982.04"
type input "55982.04"
click at [949, 372] on input "GST Value   *" at bounding box center [967, 369] width 159 height 29
paste input "8539.64"
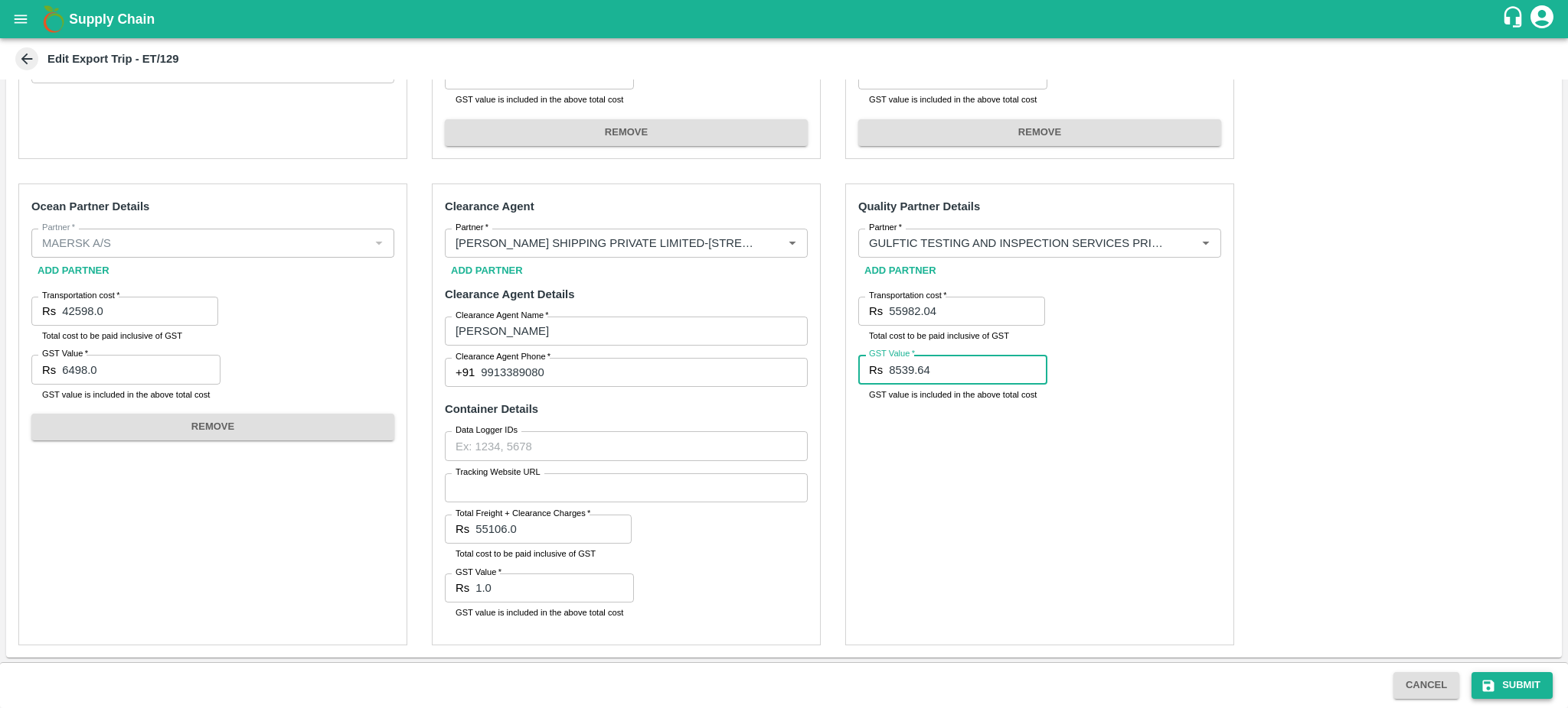
type input "8539.64"
click at [1507, 681] on button "Submit" at bounding box center [1512, 686] width 82 height 27
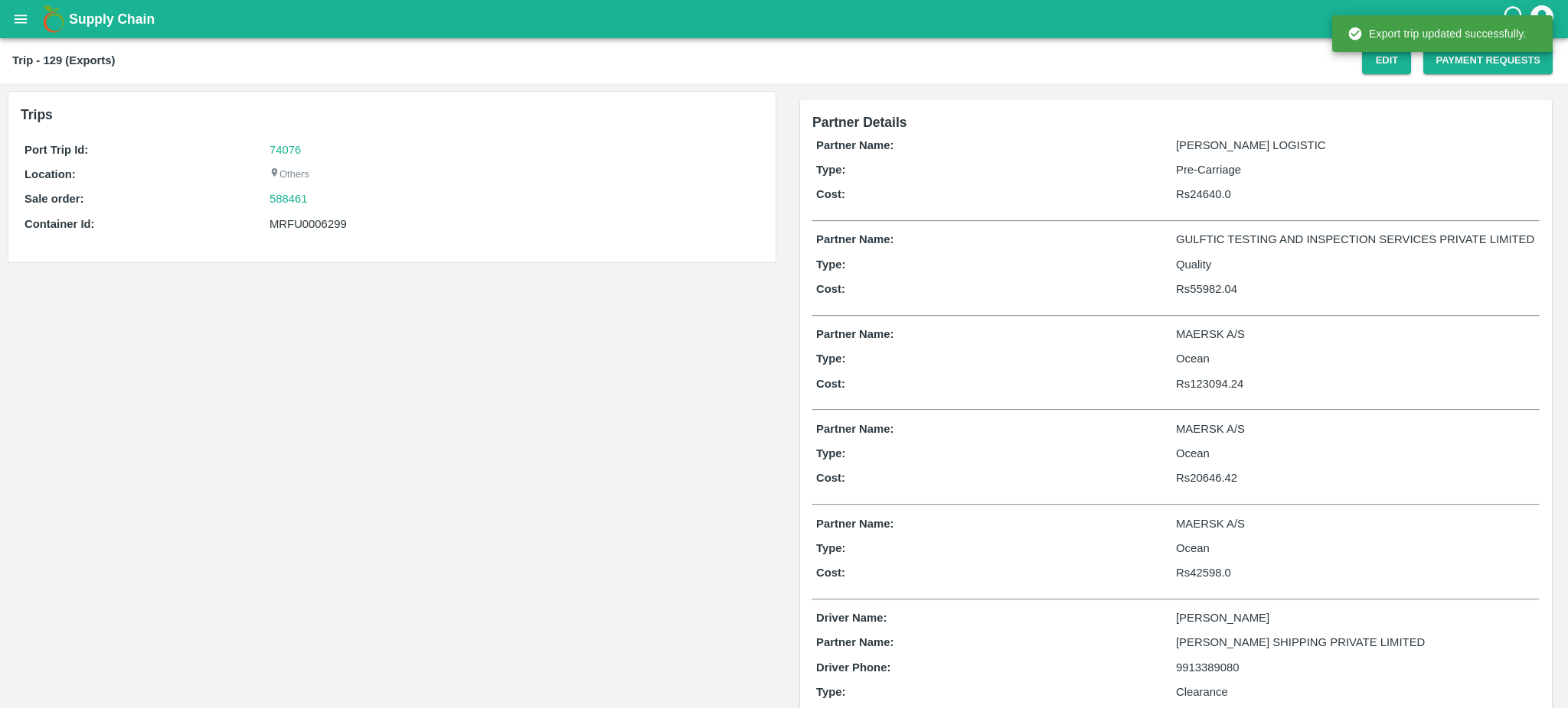
click at [1485, 53] on div "Export trip updated successfully." at bounding box center [1442, 34] width 221 height 46
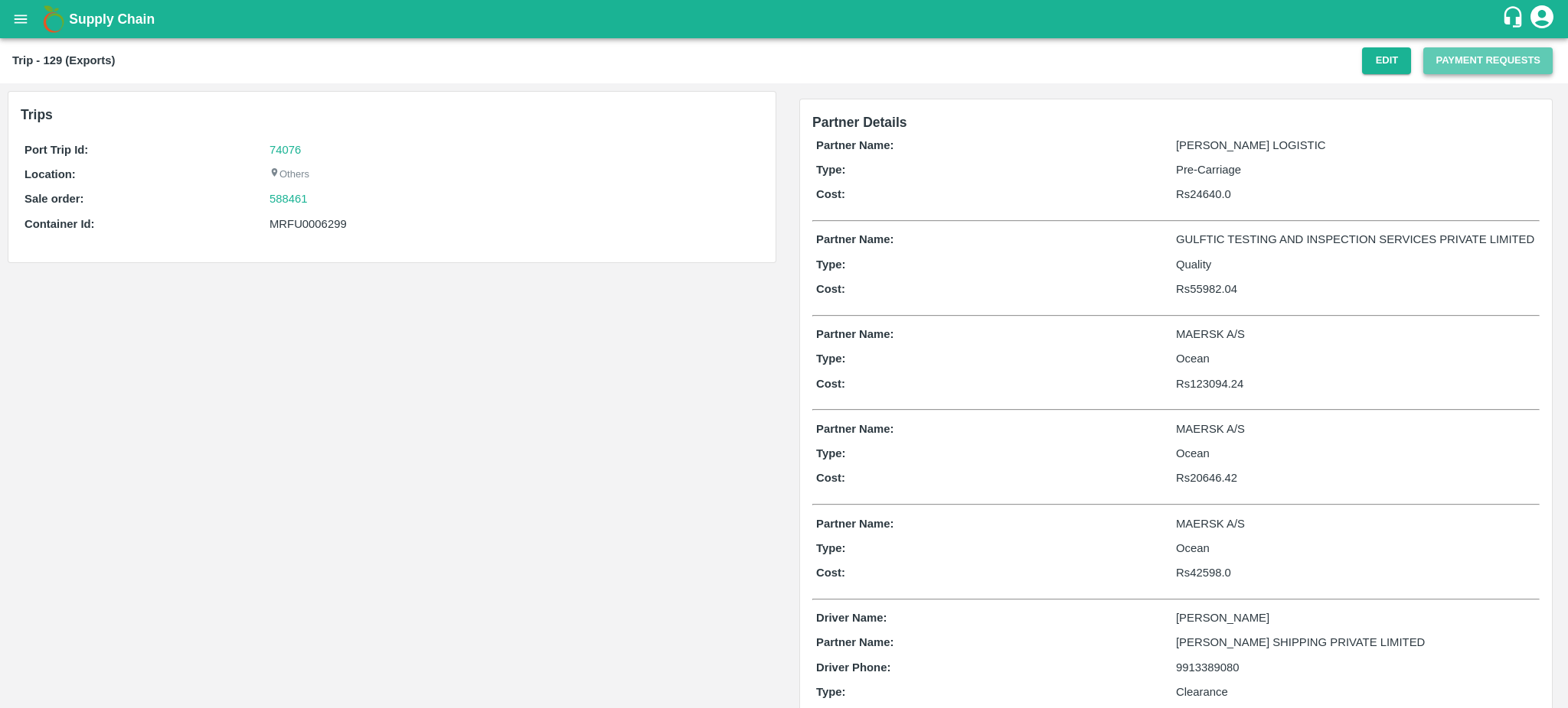
click at [1472, 65] on button "Payment Requests" at bounding box center [1487, 61] width 129 height 27
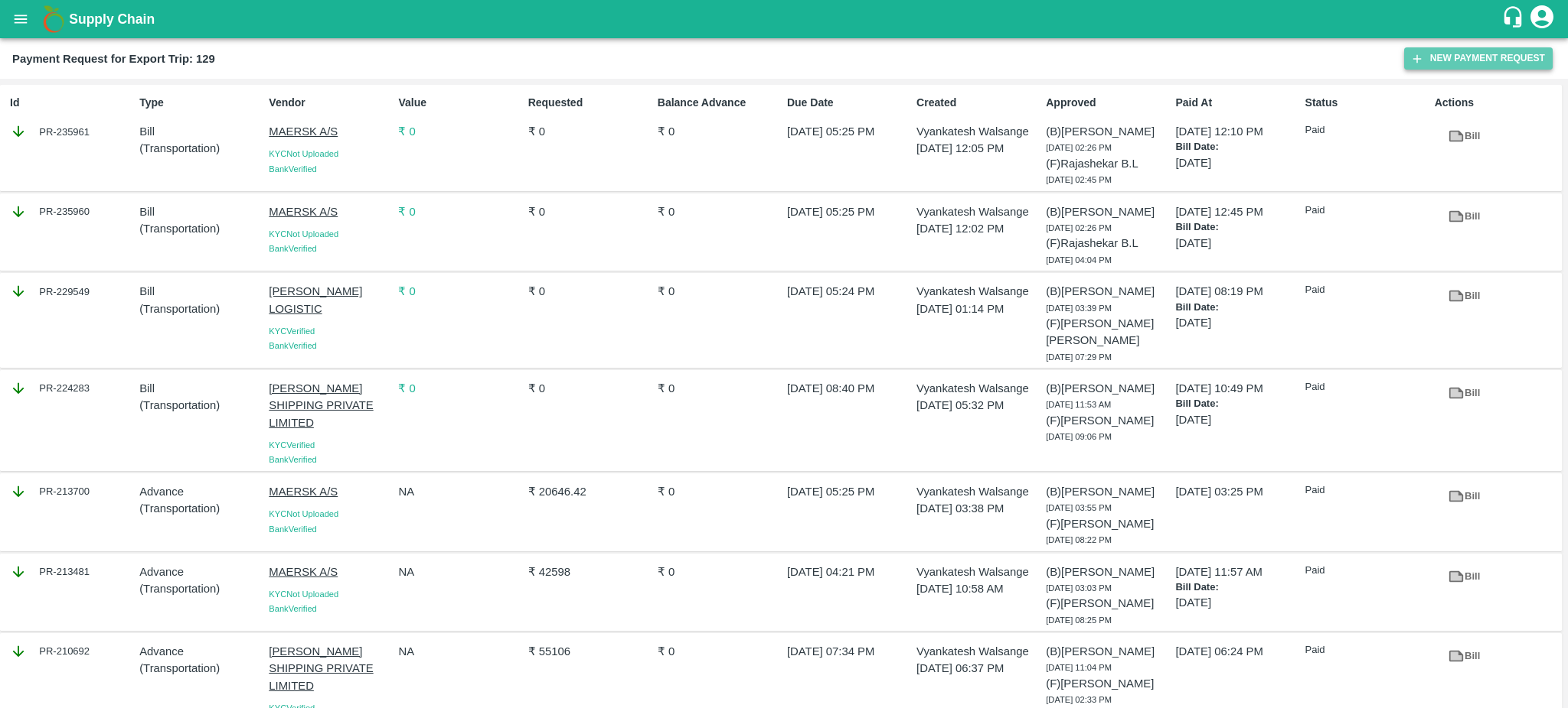
click at [1508, 61] on button "New Payment Request" at bounding box center [1478, 59] width 149 height 22
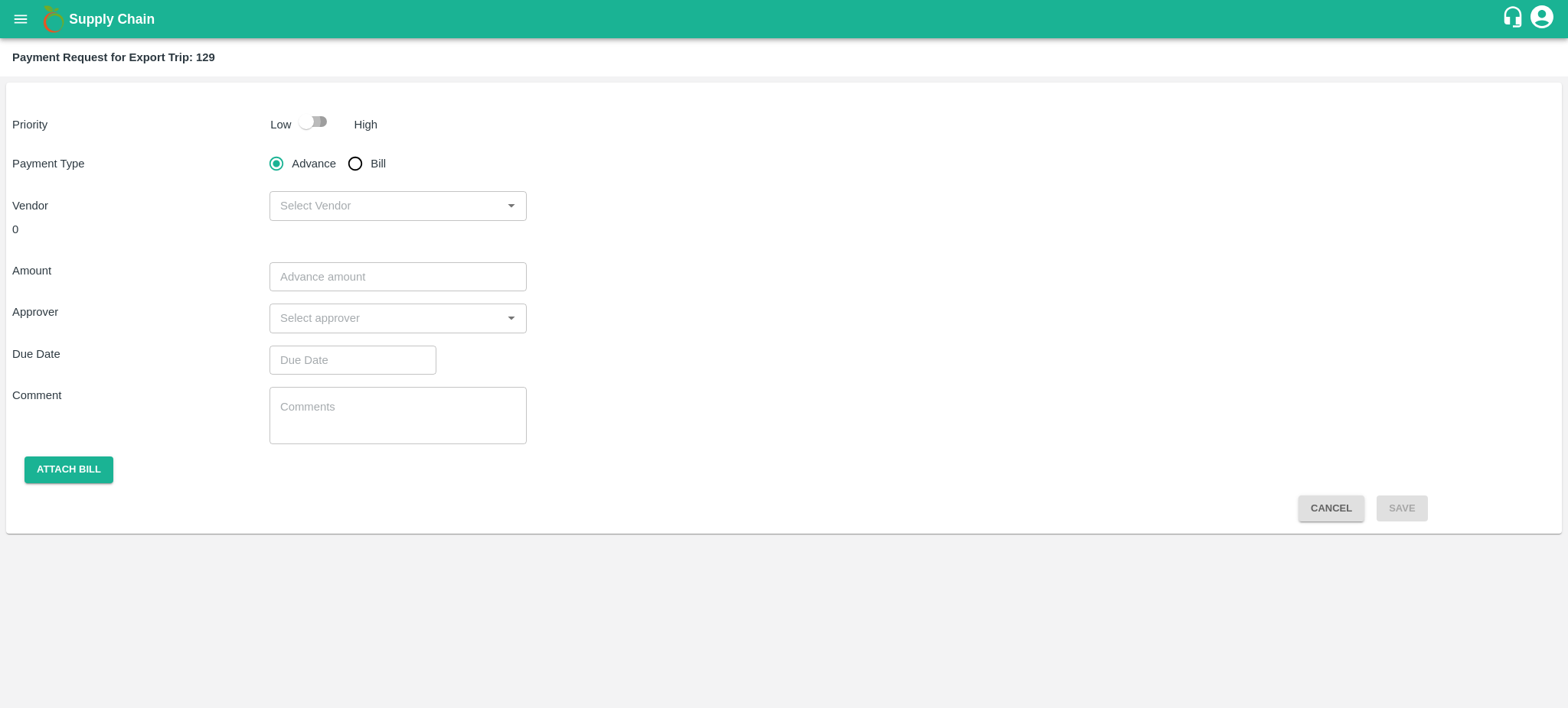
click at [312, 121] on input "checkbox" at bounding box center [306, 121] width 87 height 29
checkbox input "true"
click at [353, 154] on input "Bill" at bounding box center [355, 164] width 31 height 31
radio input "true"
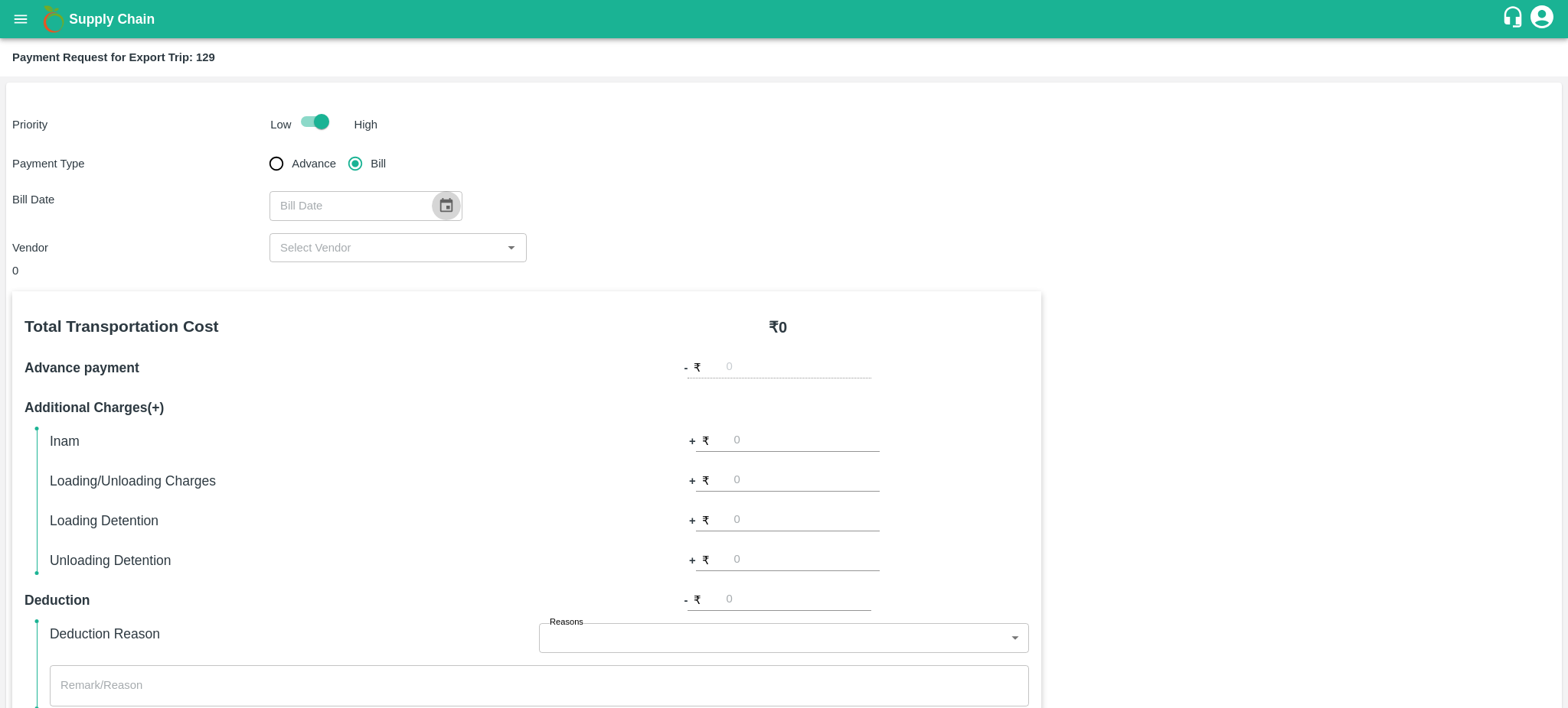
click at [437, 208] on icon "Choose date" at bounding box center [446, 206] width 17 height 17
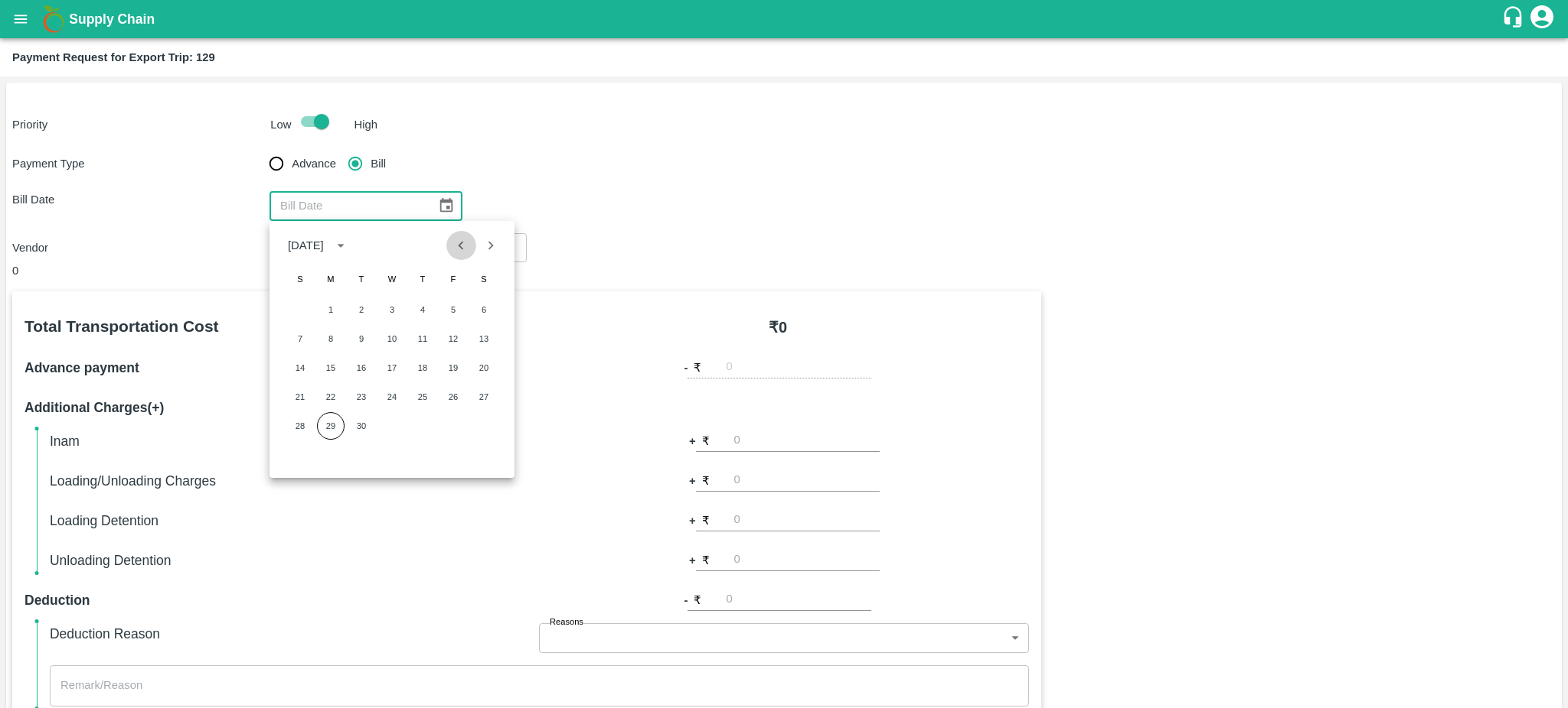
click at [461, 243] on icon "Previous month" at bounding box center [461, 245] width 5 height 8
click at [291, 368] on button "10" at bounding box center [300, 368] width 27 height 27
type input "[DATE]"
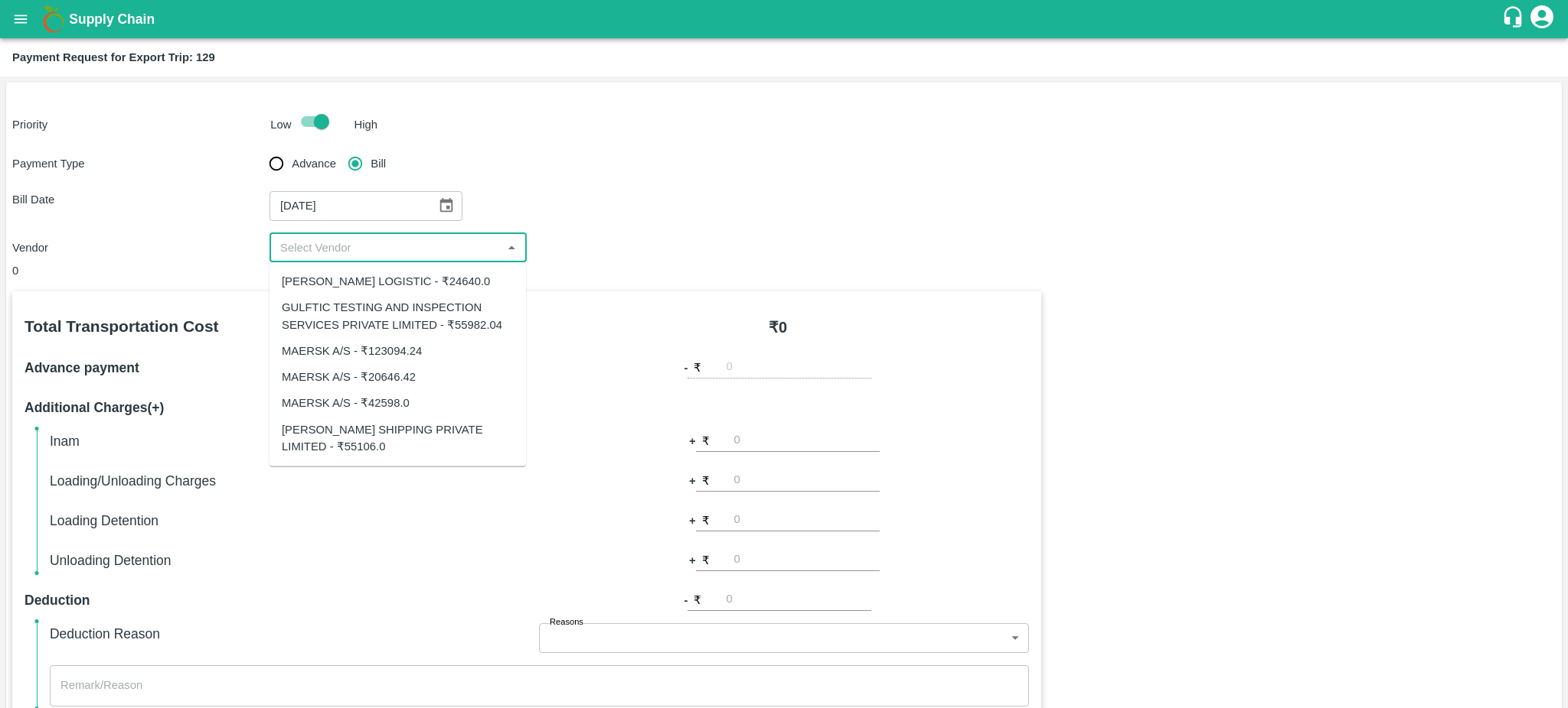
click at [461, 244] on input "input" at bounding box center [386, 247] width 223 height 20
click at [366, 330] on div "GULFTIC TESTING AND INSPECTION SERVICES PRIVATE LIMITED - ₹55982.04" at bounding box center [398, 317] width 232 height 35
type input "GULFTIC TESTING AND INSPECTION SERVICES PRIVATE LIMITED - ₹55982.04"
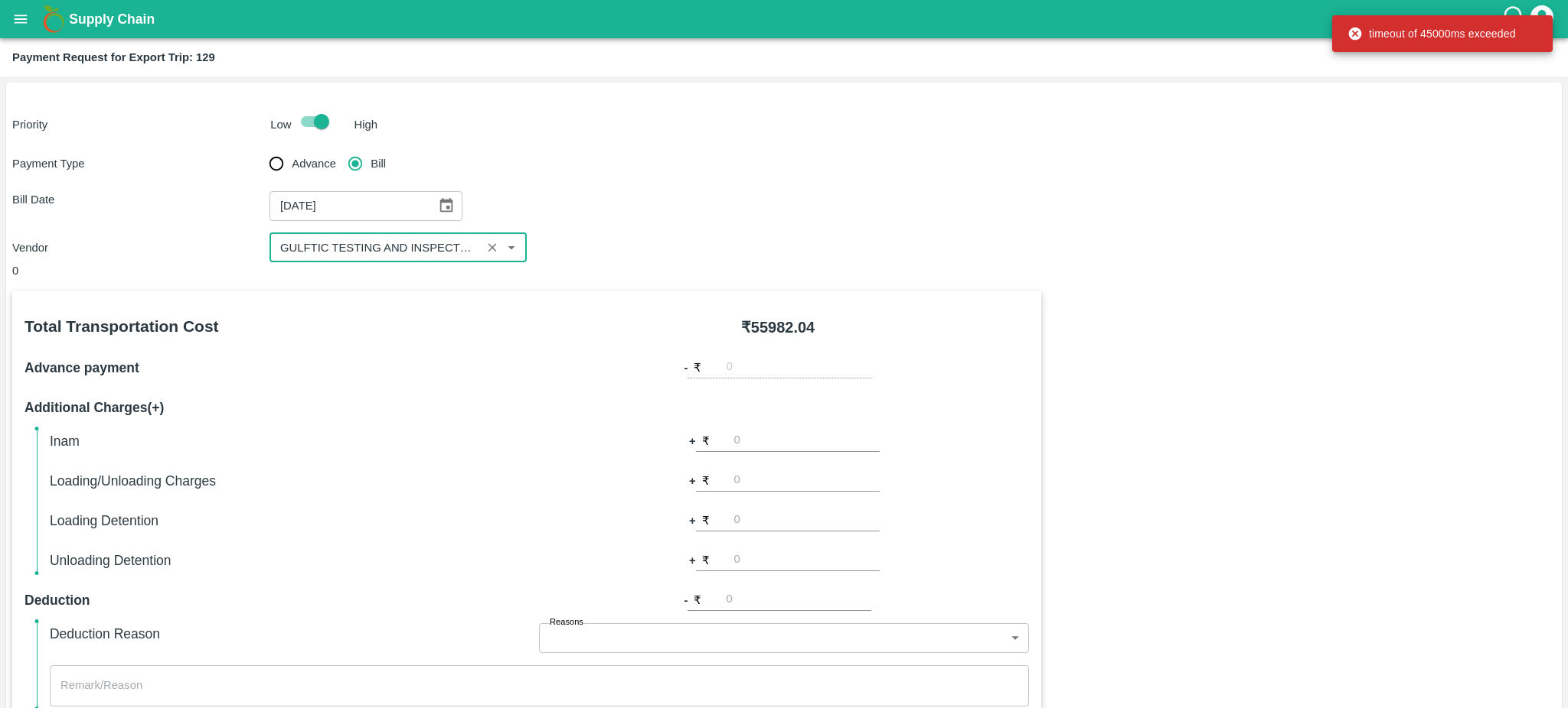
scroll to position [340, 0]
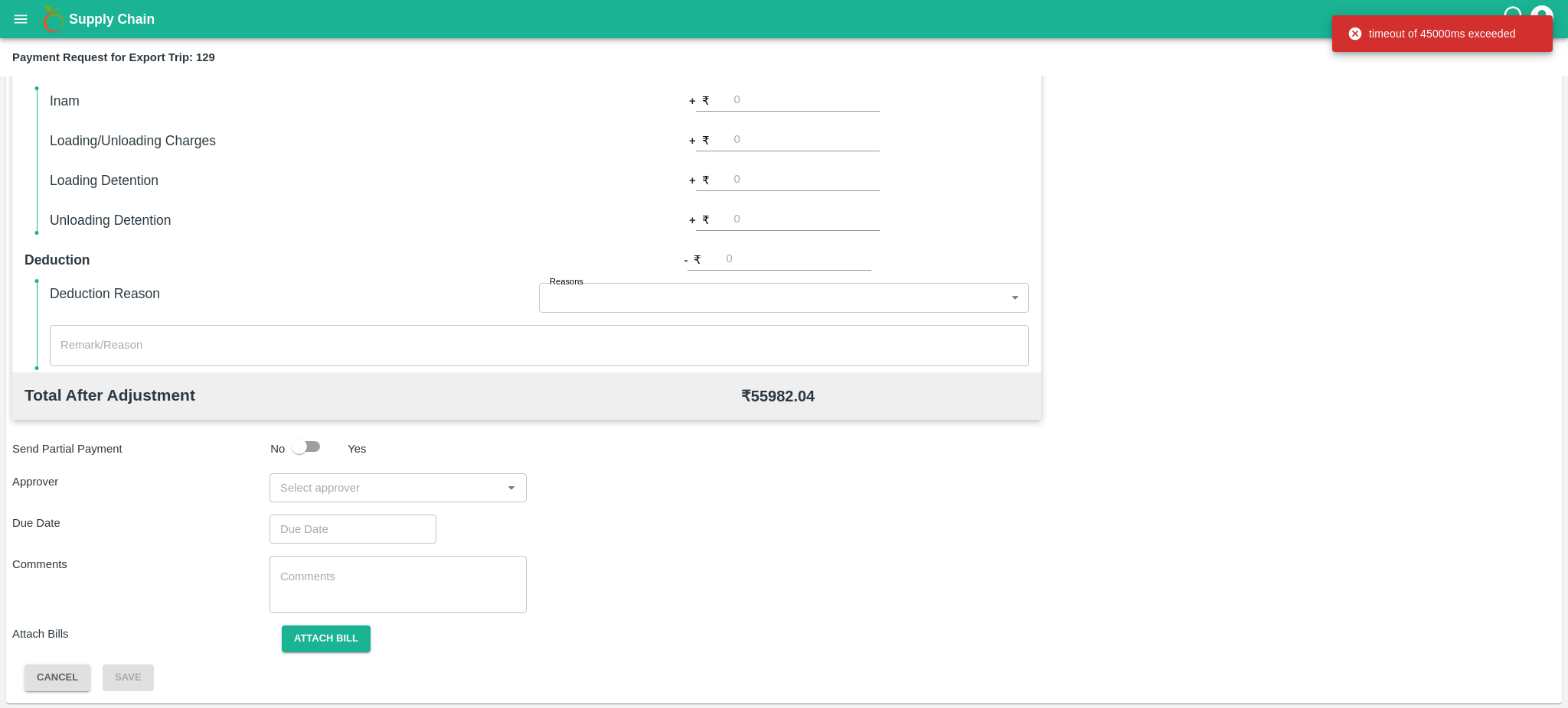
click at [461, 487] on input "input" at bounding box center [386, 487] width 223 height 20
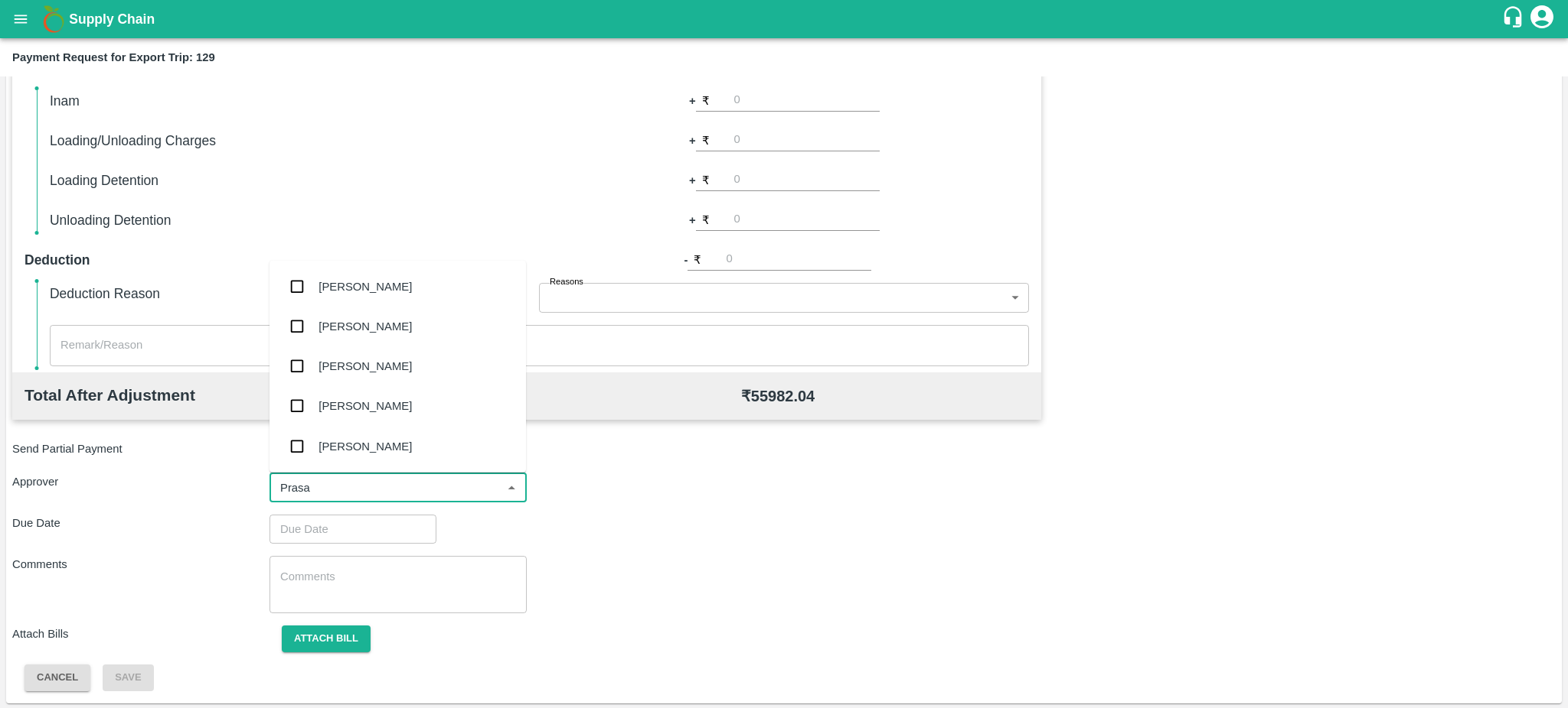
type input "Prasad"
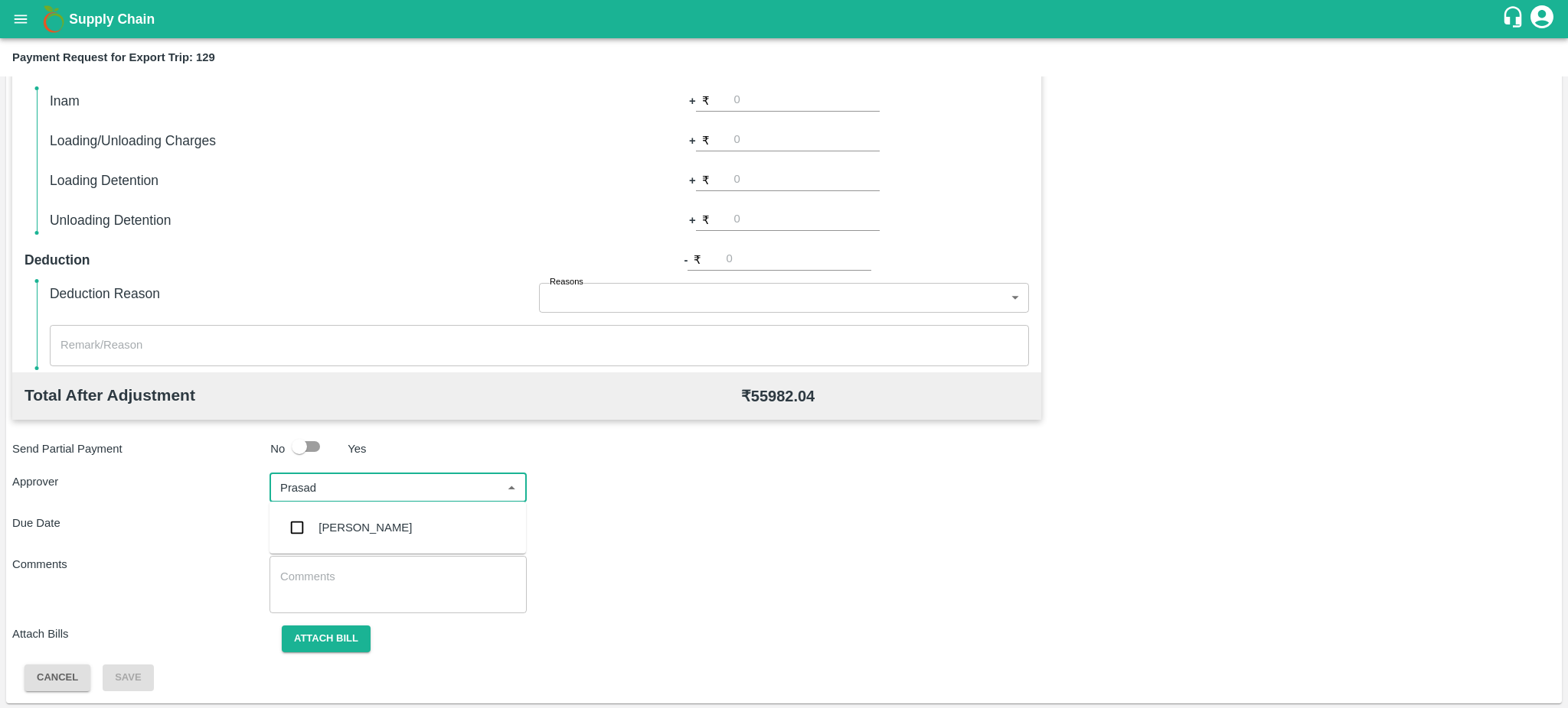
click at [353, 530] on div "[PERSON_NAME]" at bounding box center [365, 528] width 93 height 17
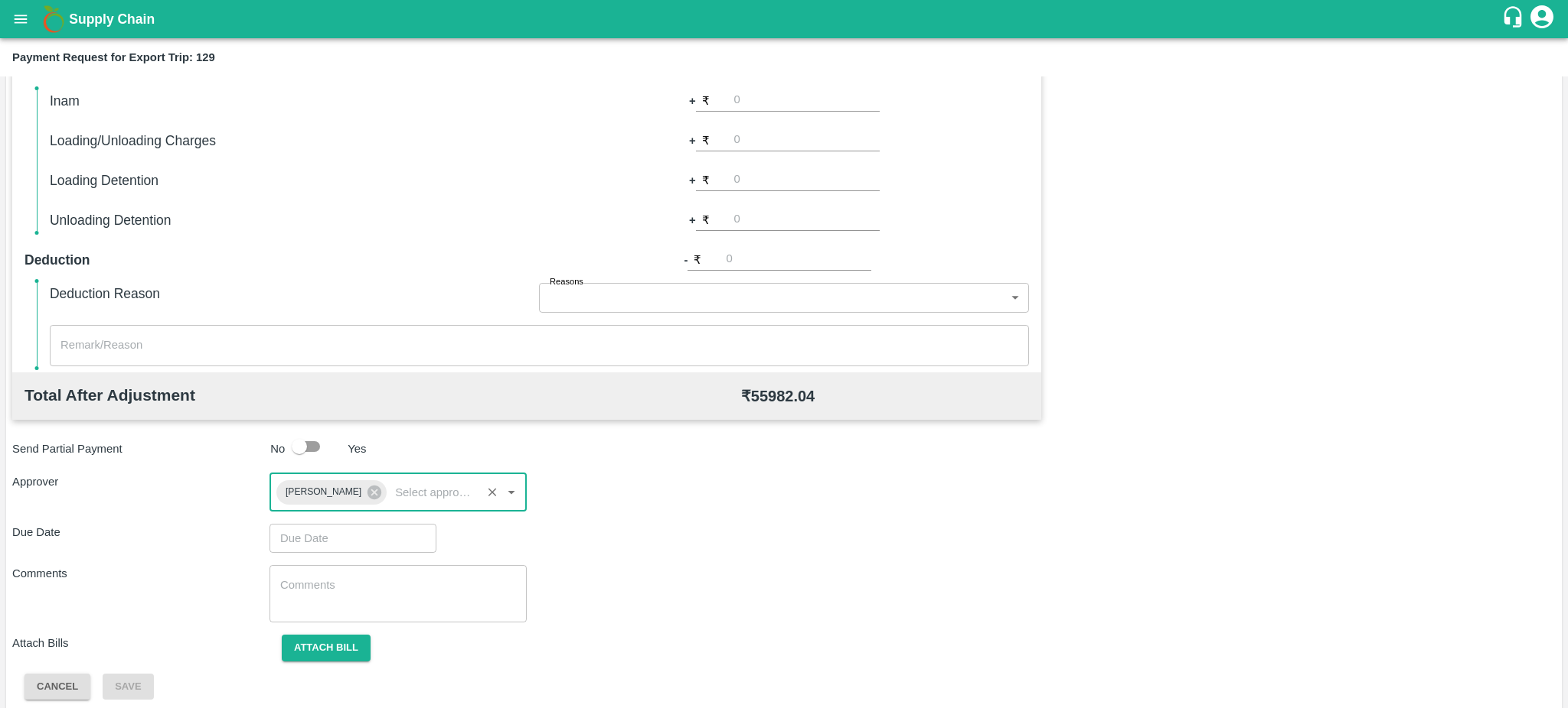
type input "DD/MM/YYYY hh:mm aa"
click at [353, 530] on input "DD/MM/YYYY hh:mm aa" at bounding box center [347, 538] width 156 height 29
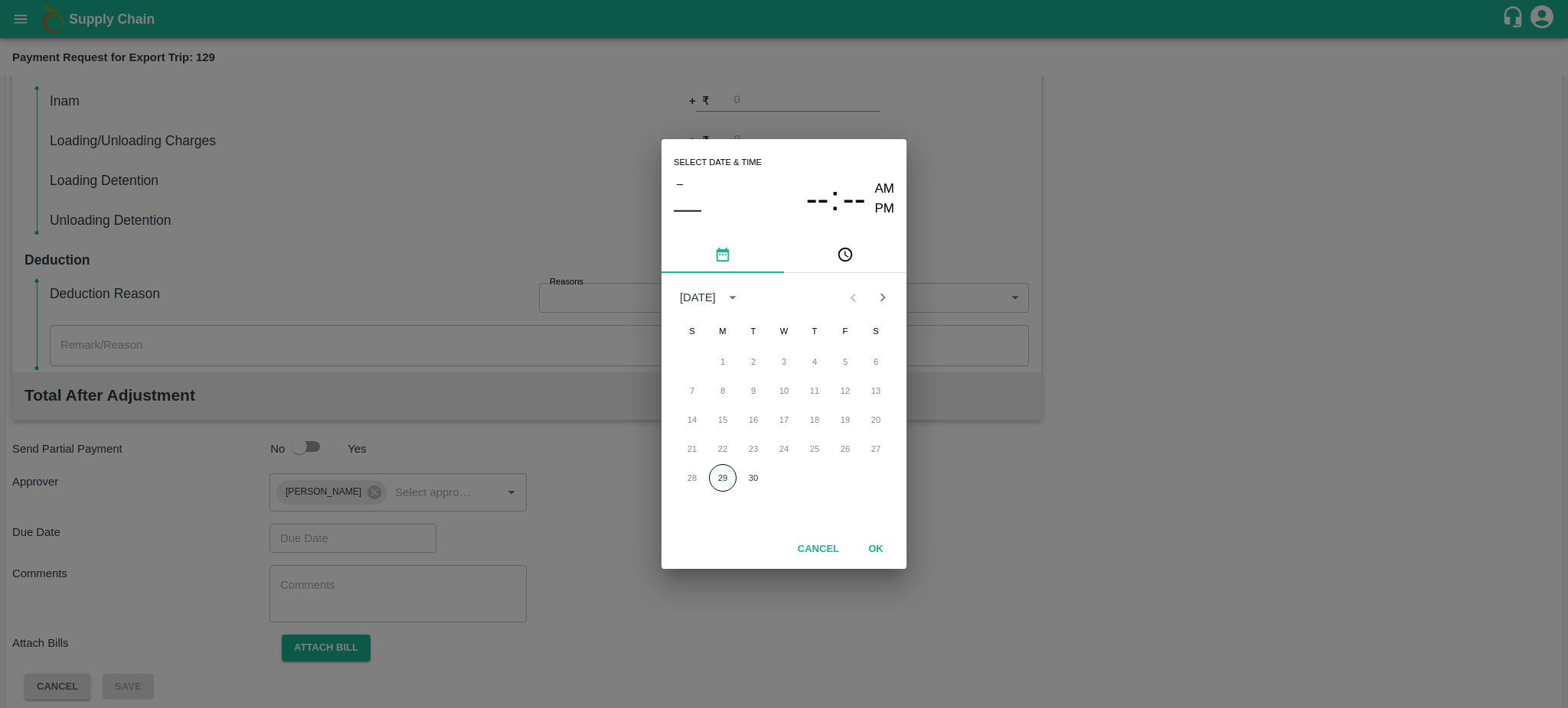
click at [725, 476] on button "29" at bounding box center [722, 478] width 27 height 27
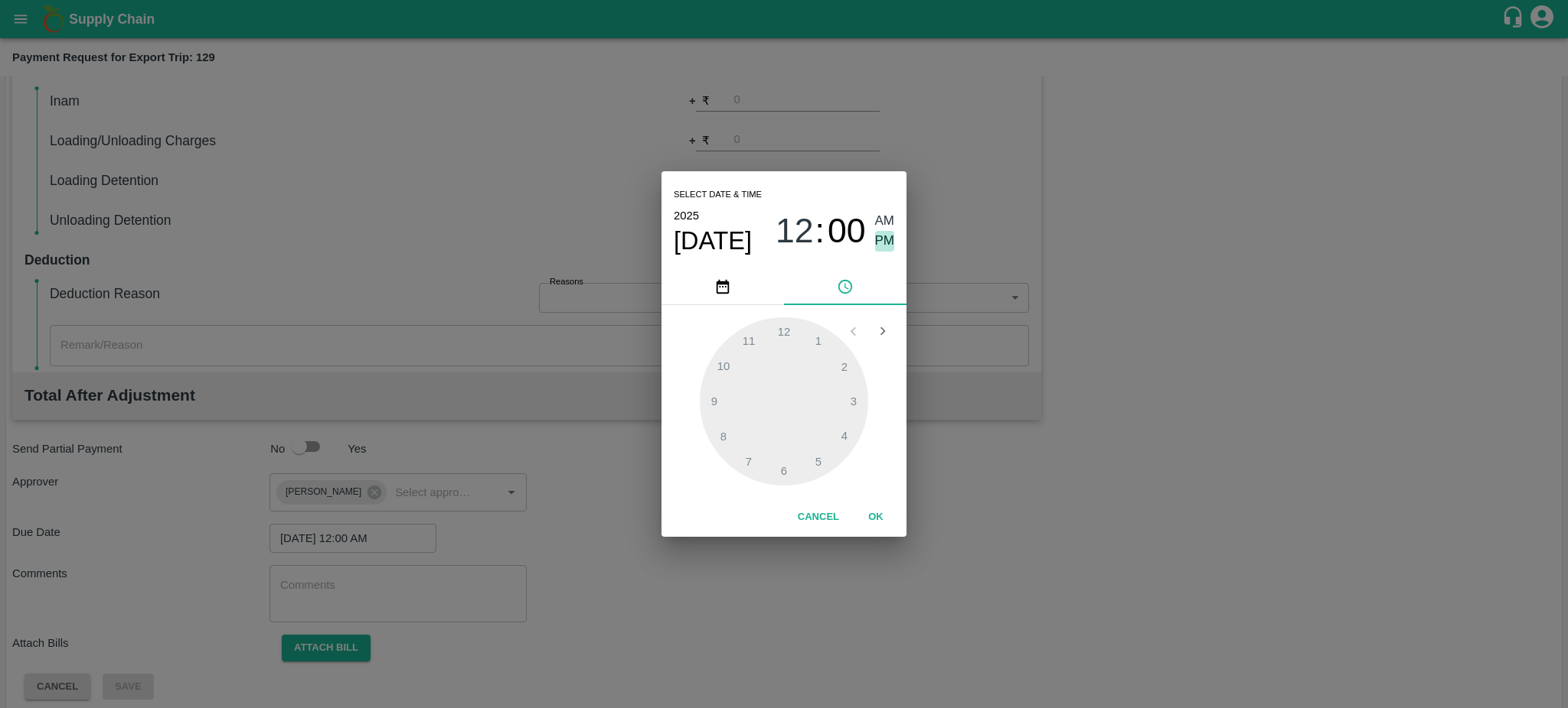
click at [887, 237] on span "PM" at bounding box center [884, 241] width 20 height 20
click at [815, 461] on div at bounding box center [784, 402] width 168 height 168
type input "[DATE] 05:25 PM"
click at [815, 461] on div at bounding box center [784, 402] width 168 height 168
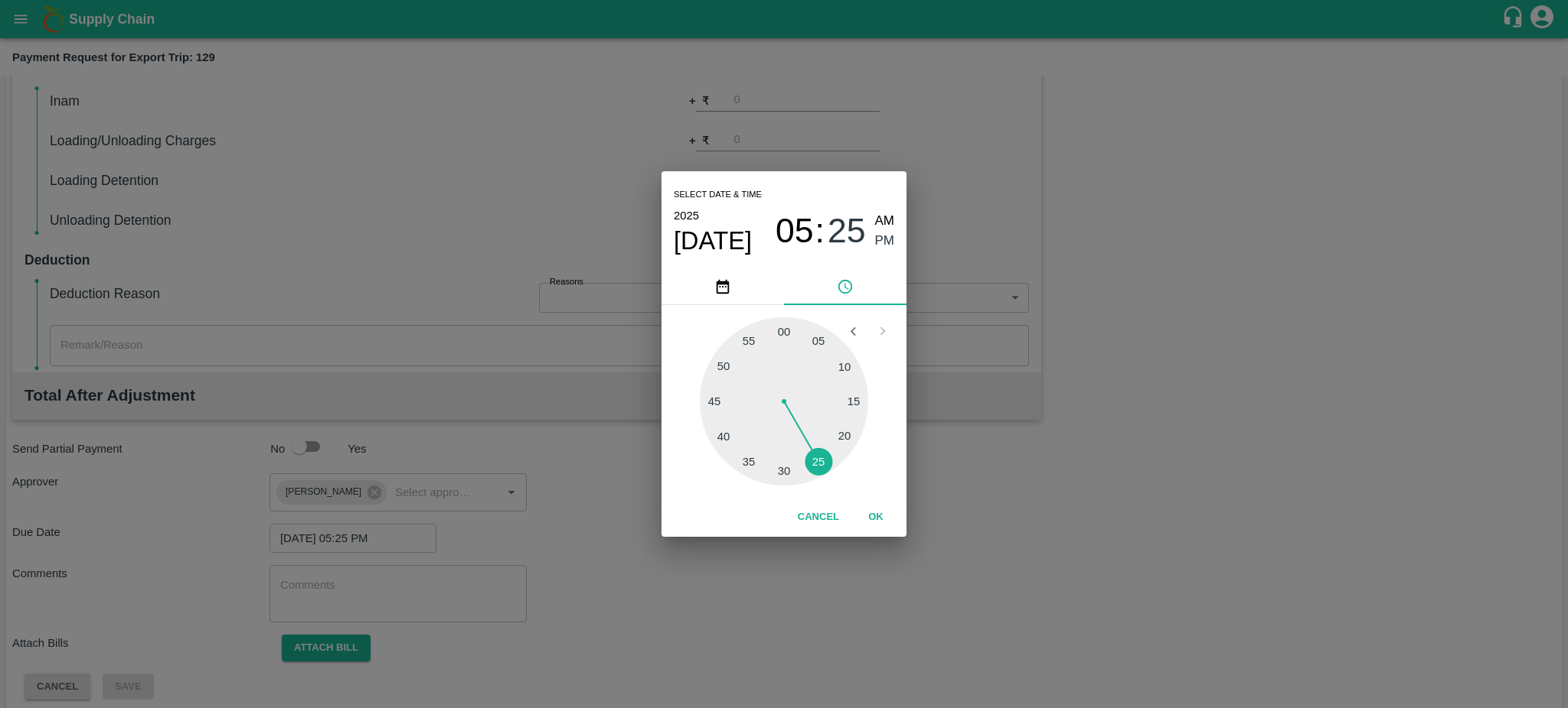
click at [866, 517] on button "OK" at bounding box center [876, 518] width 49 height 27
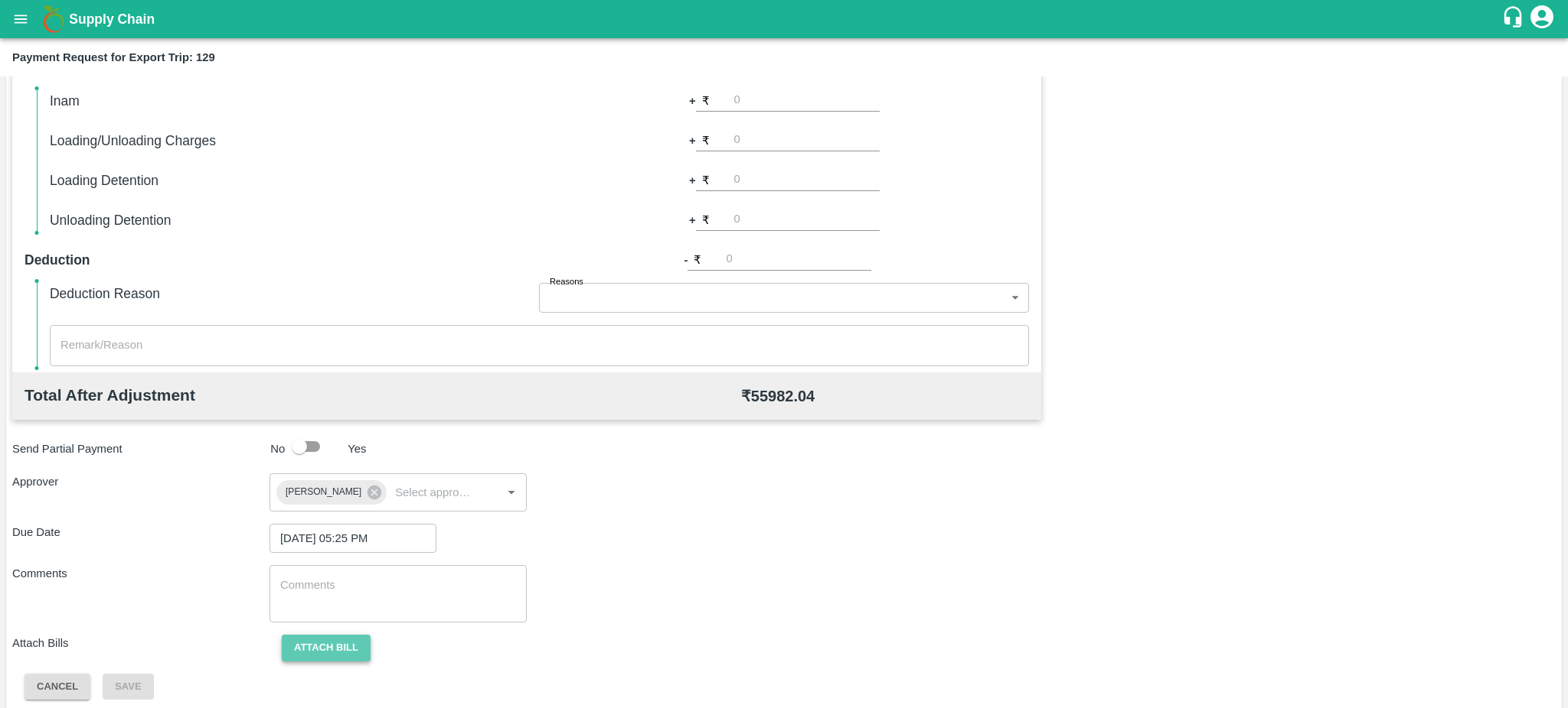
click at [335, 660] on button "Attach bill" at bounding box center [326, 649] width 89 height 27
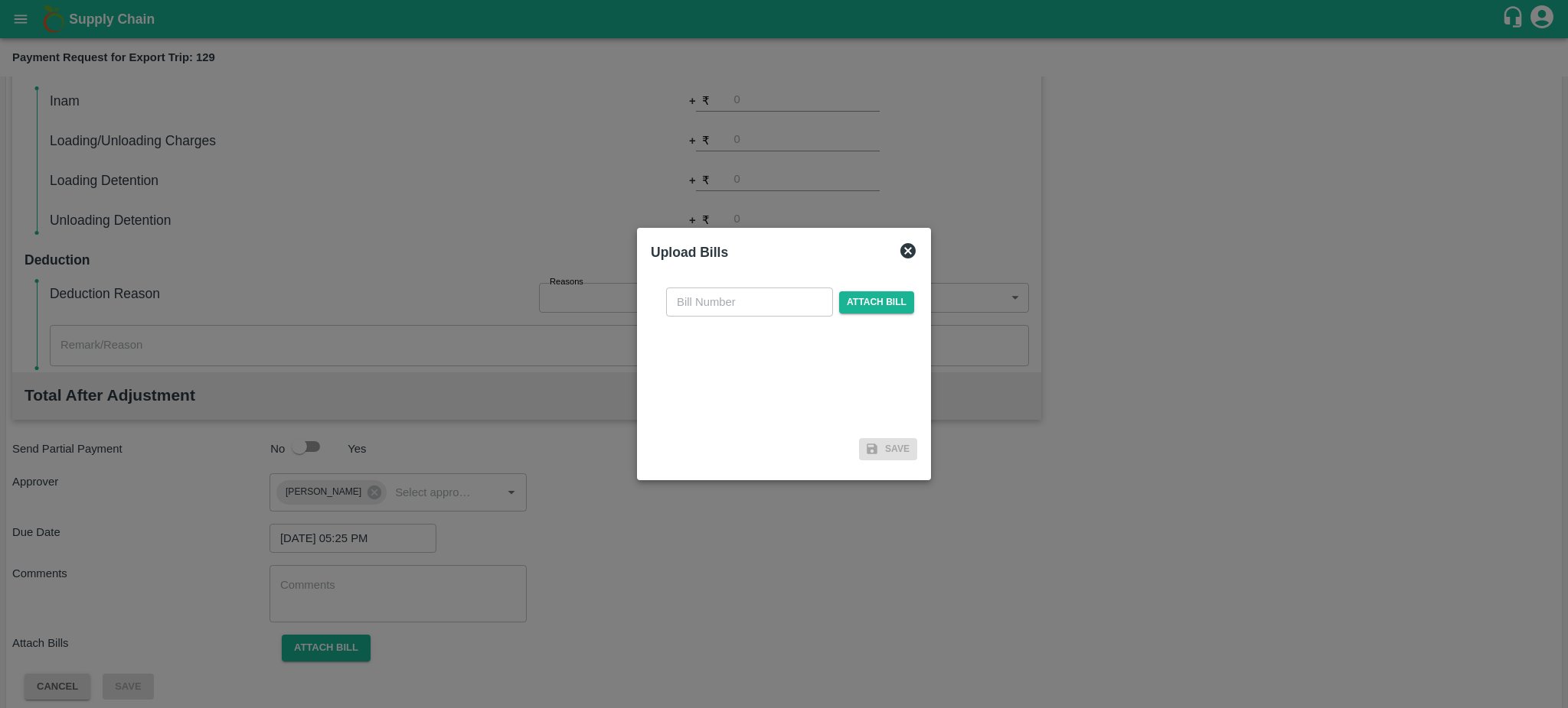
click at [731, 318] on div "​ Attach bill" at bounding box center [784, 353] width 267 height 157
click at [716, 304] on input "text" at bounding box center [749, 302] width 166 height 29
paste input "GTIN/24-25/02527"
type input "GTIN/24-25/02527"
click at [877, 306] on span "Attach bill" at bounding box center [877, 302] width 75 height 22
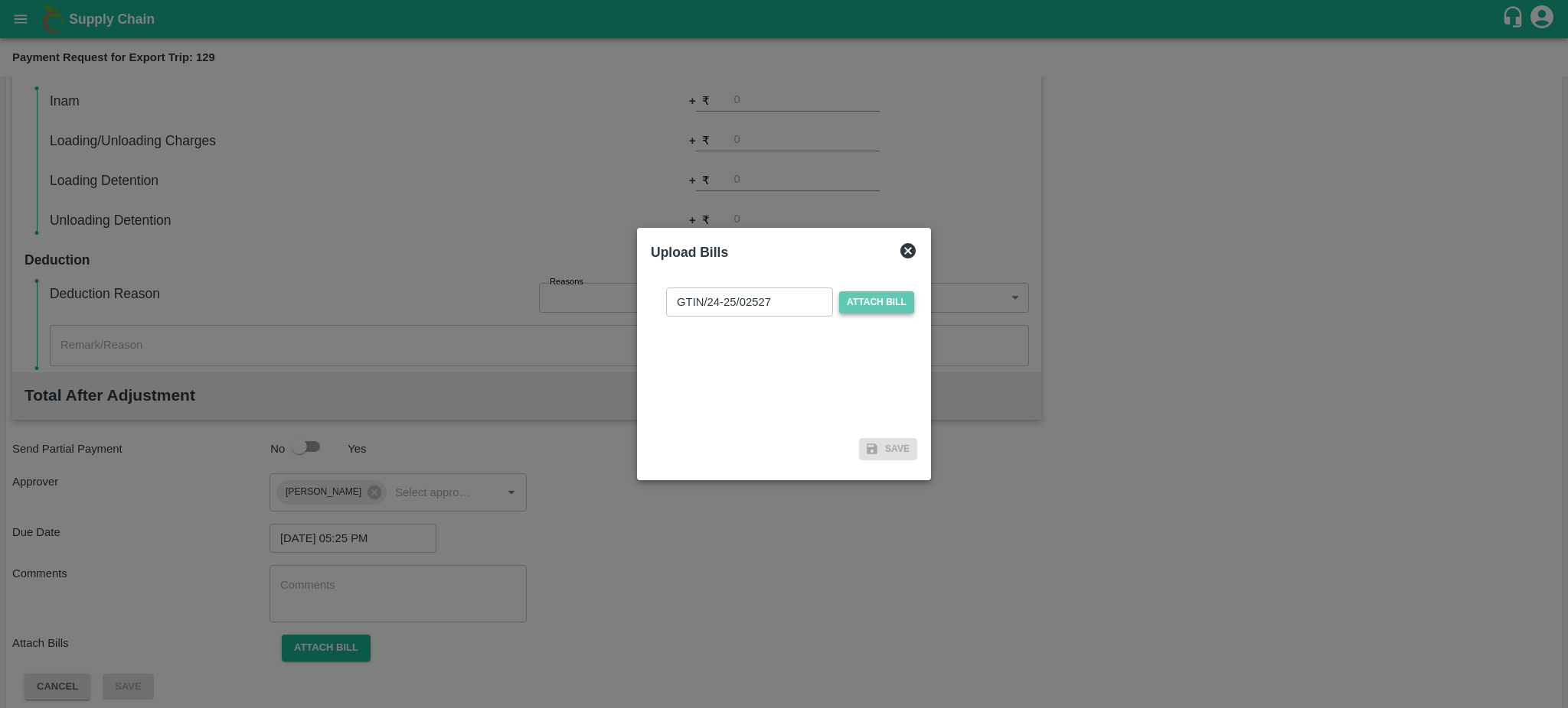
click at [0, 0] on input "Attach bill" at bounding box center [0, 0] width 0 height 0
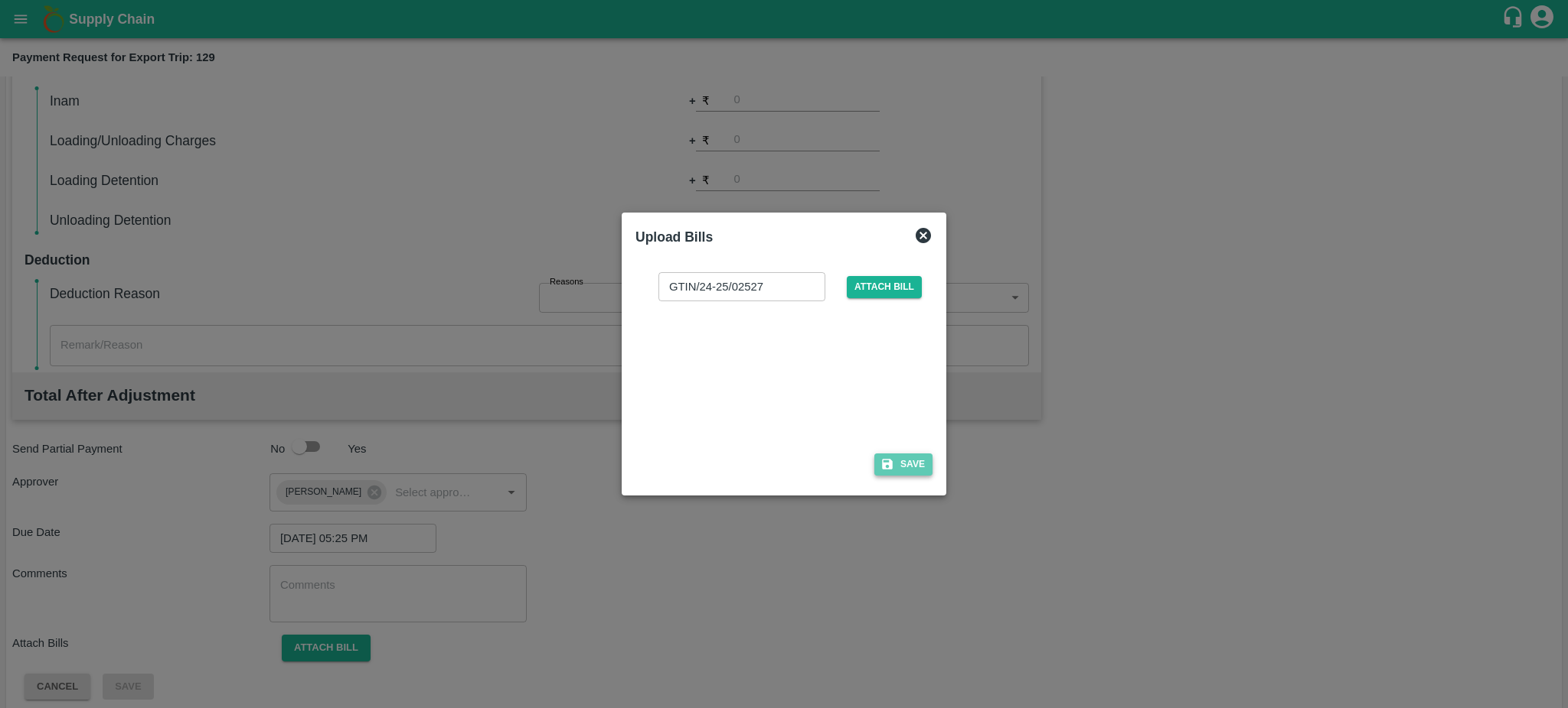
click at [927, 464] on button "Save" at bounding box center [903, 464] width 58 height 22
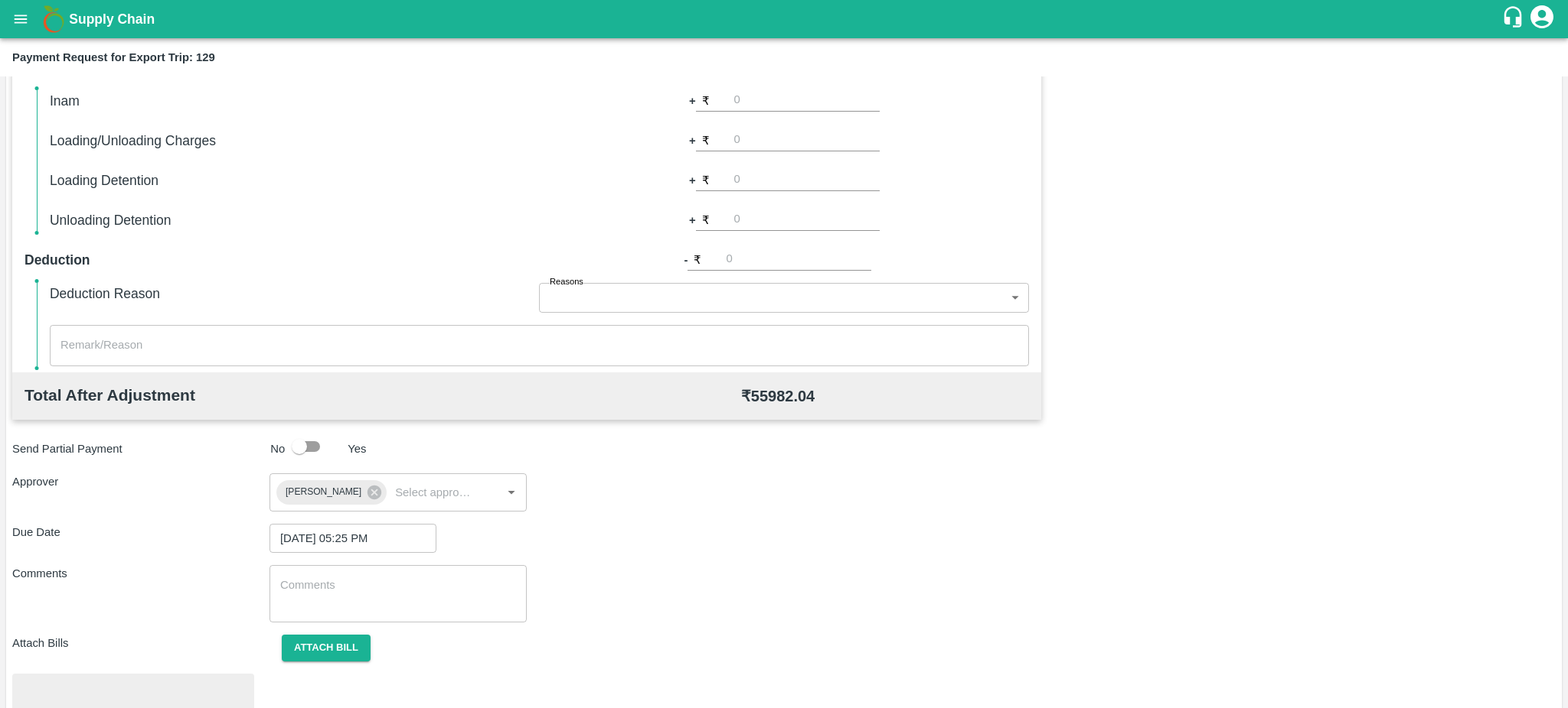
scroll to position [430, 0]
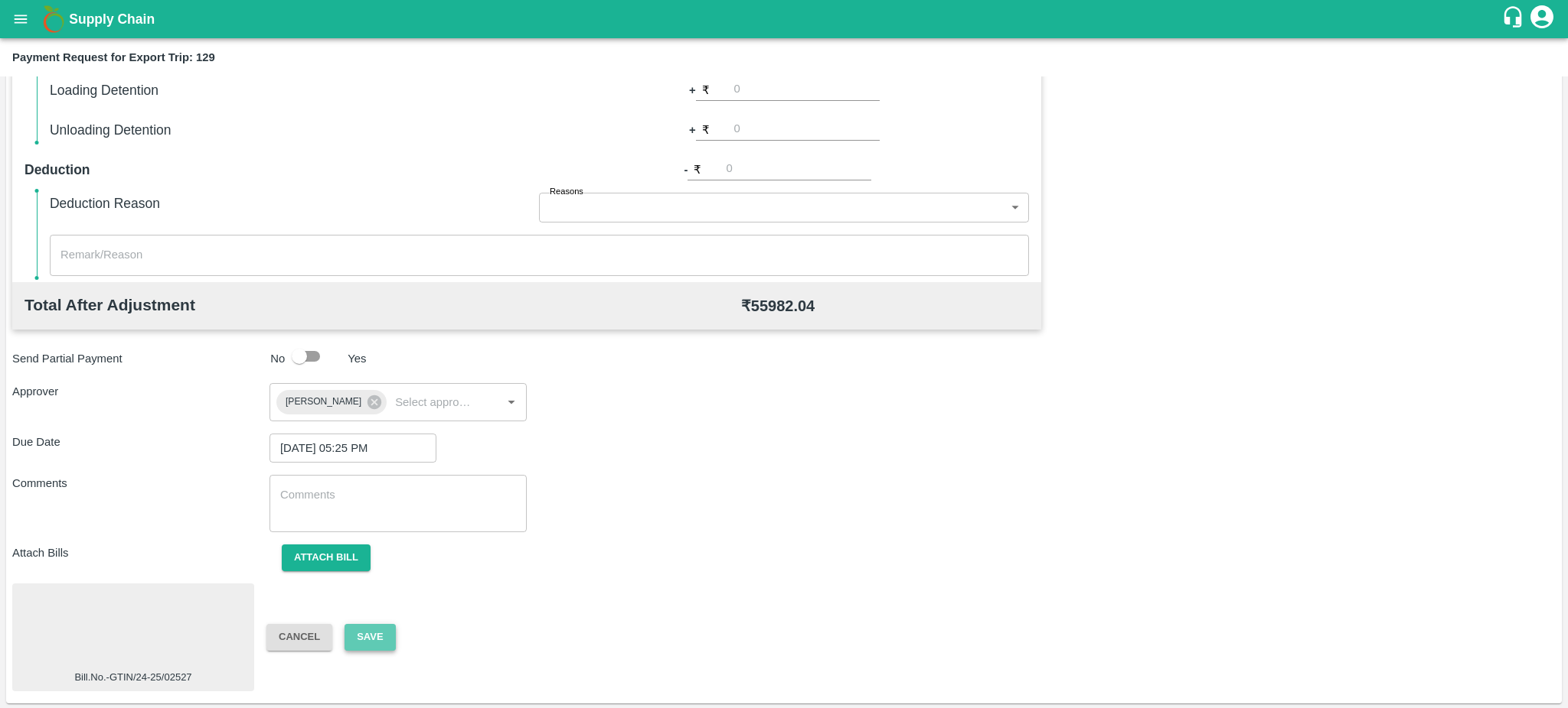
click at [382, 639] on button "Save" at bounding box center [369, 638] width 50 height 27
click at [308, 559] on button "Attach bill" at bounding box center [326, 559] width 89 height 27
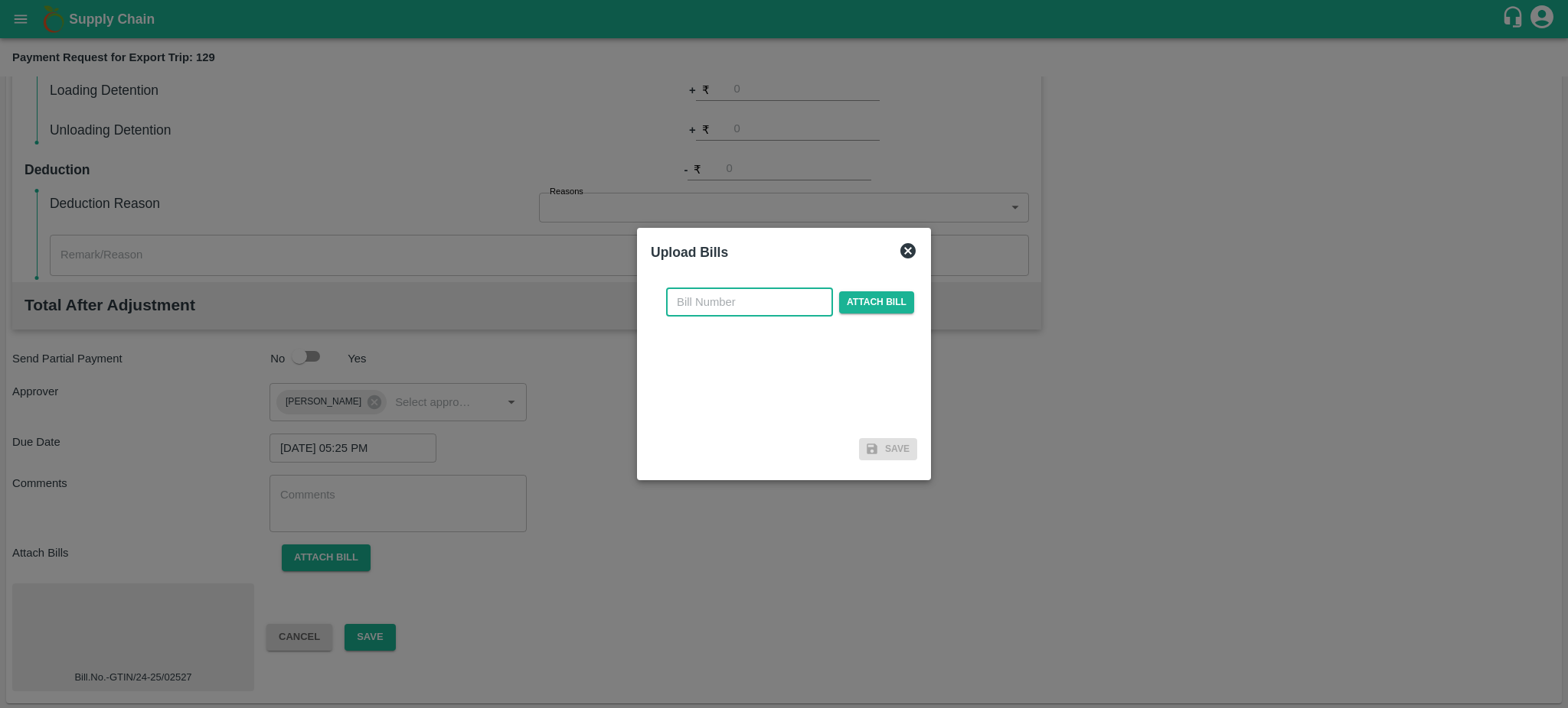
click at [732, 295] on input "text" at bounding box center [749, 302] width 166 height 29
paste input "GTIN/24-25/02527"
click at [705, 298] on input "GTIN/24-25/02527" at bounding box center [749, 302] width 166 height 29
type input "GTIN /24-25/02527"
click at [873, 299] on span "Attach bill" at bounding box center [877, 302] width 75 height 22
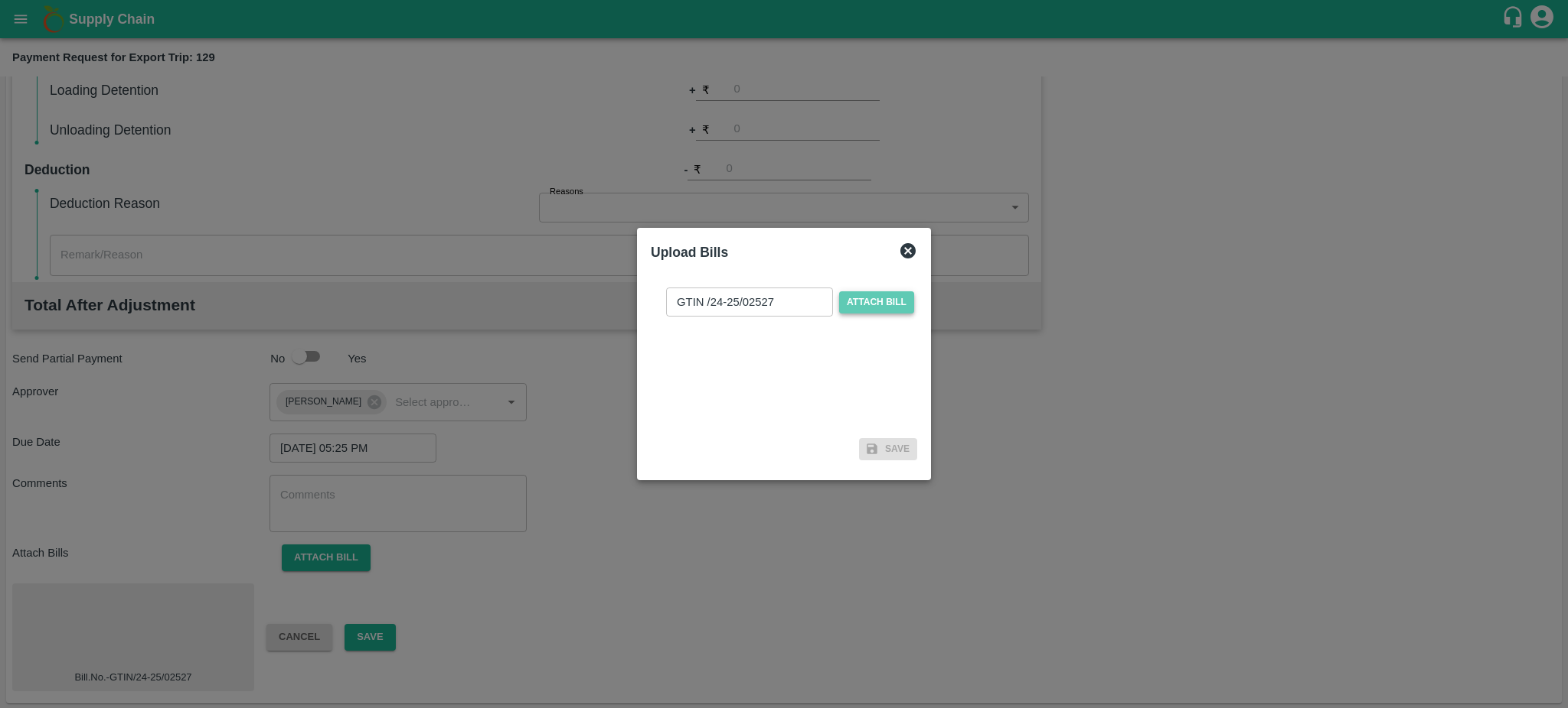
click at [0, 0] on input "Attach bill" at bounding box center [0, 0] width 0 height 0
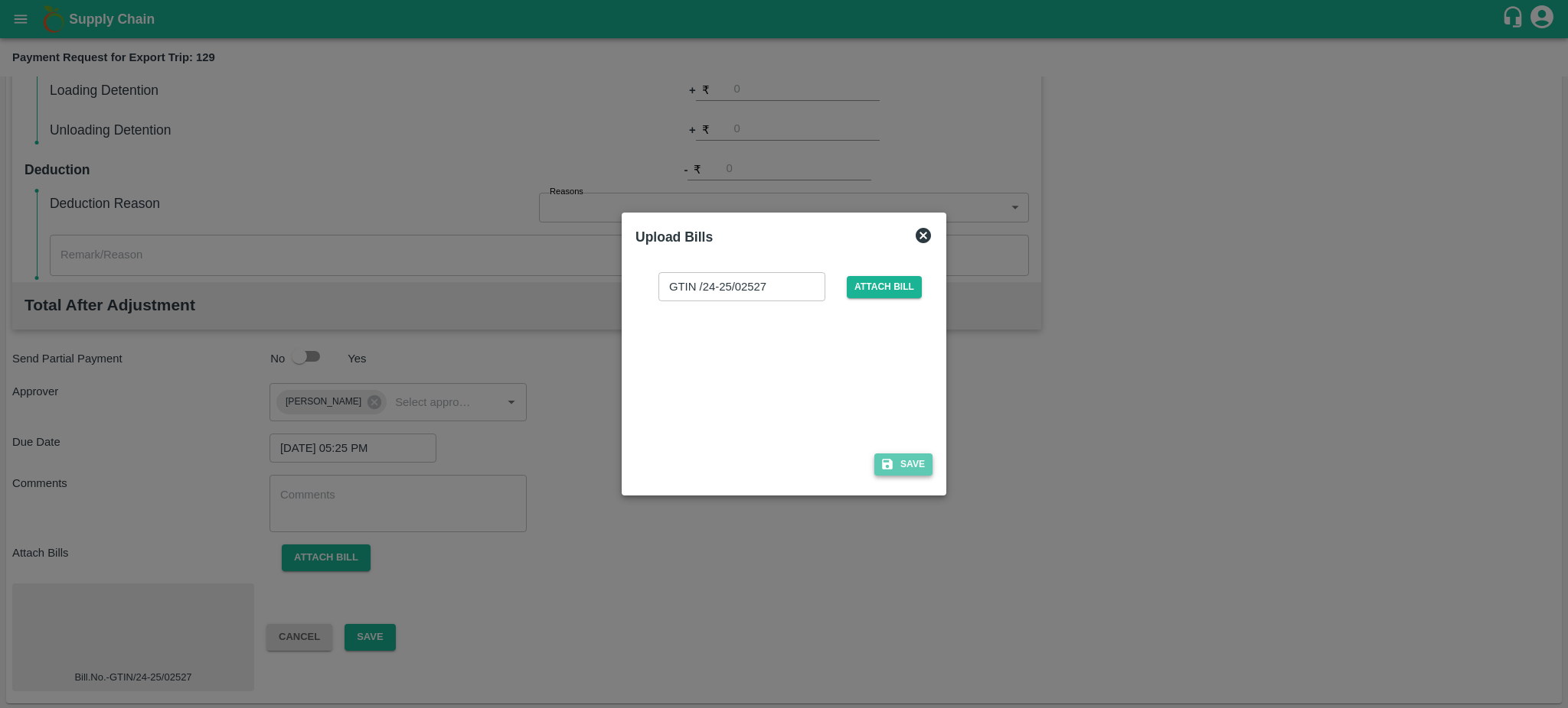
click at [909, 467] on button "Save" at bounding box center [903, 464] width 58 height 22
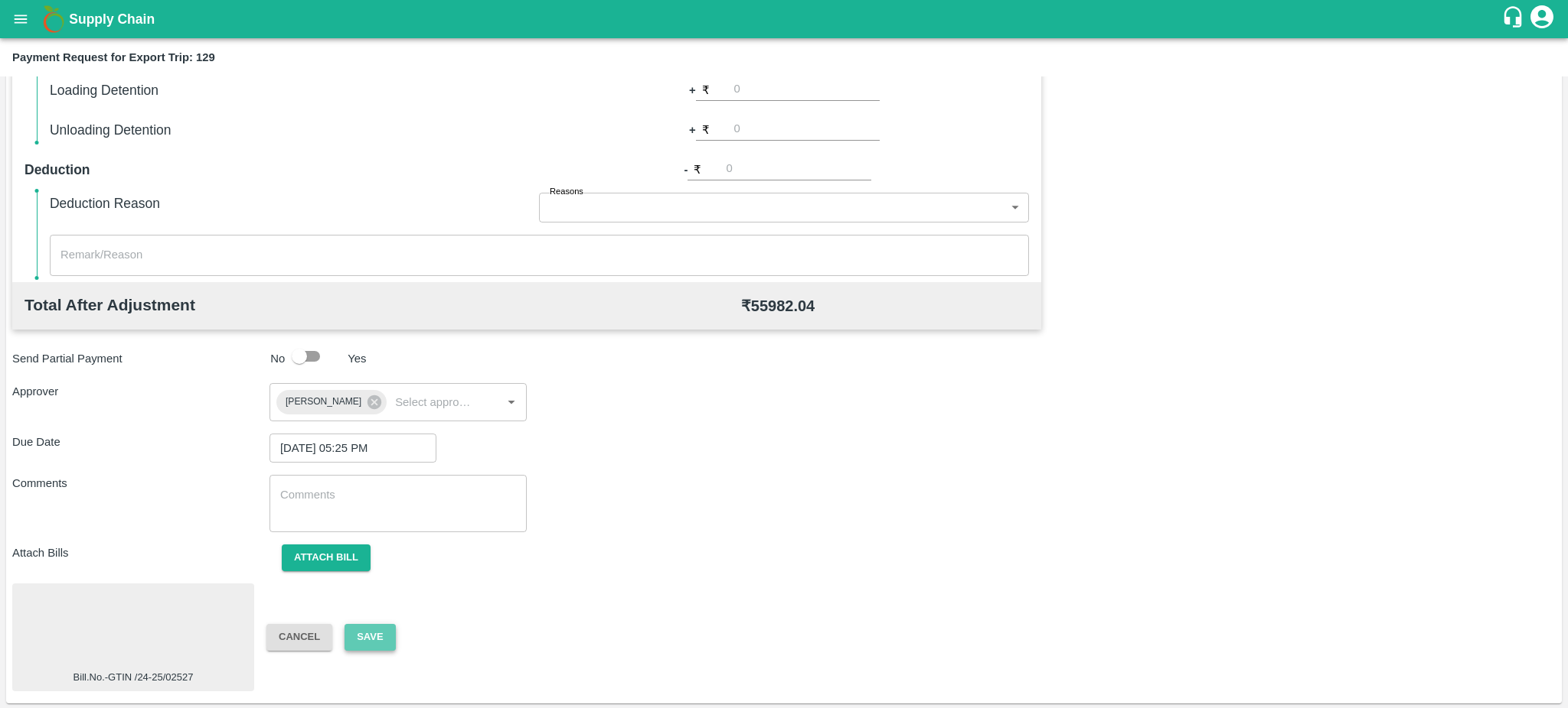
click at [366, 638] on button "Save" at bounding box center [369, 638] width 50 height 27
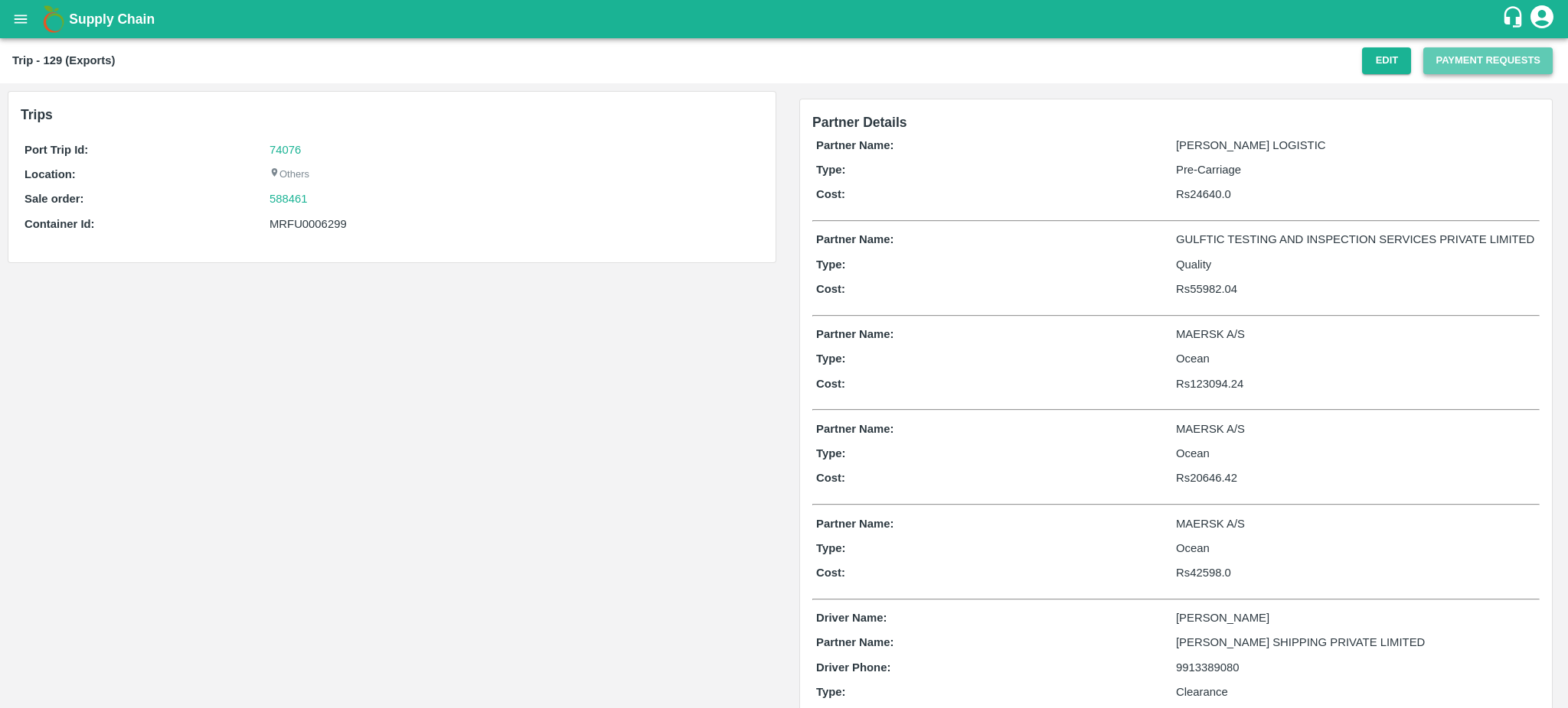
click at [1495, 56] on button "Payment Requests" at bounding box center [1487, 61] width 129 height 27
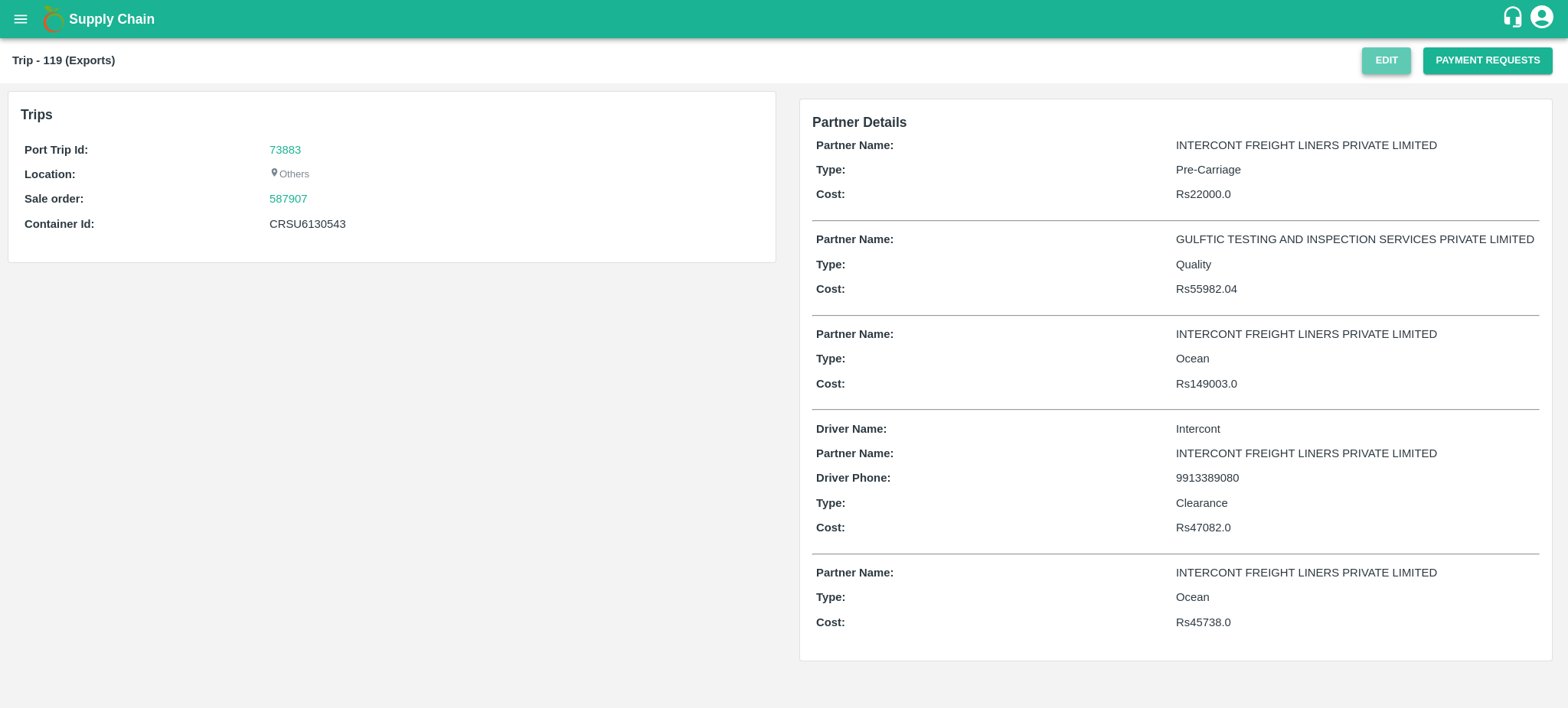
click at [1390, 66] on button "Edit" at bounding box center [1386, 61] width 49 height 27
click at [1475, 61] on button "Payment Requests" at bounding box center [1487, 61] width 129 height 27
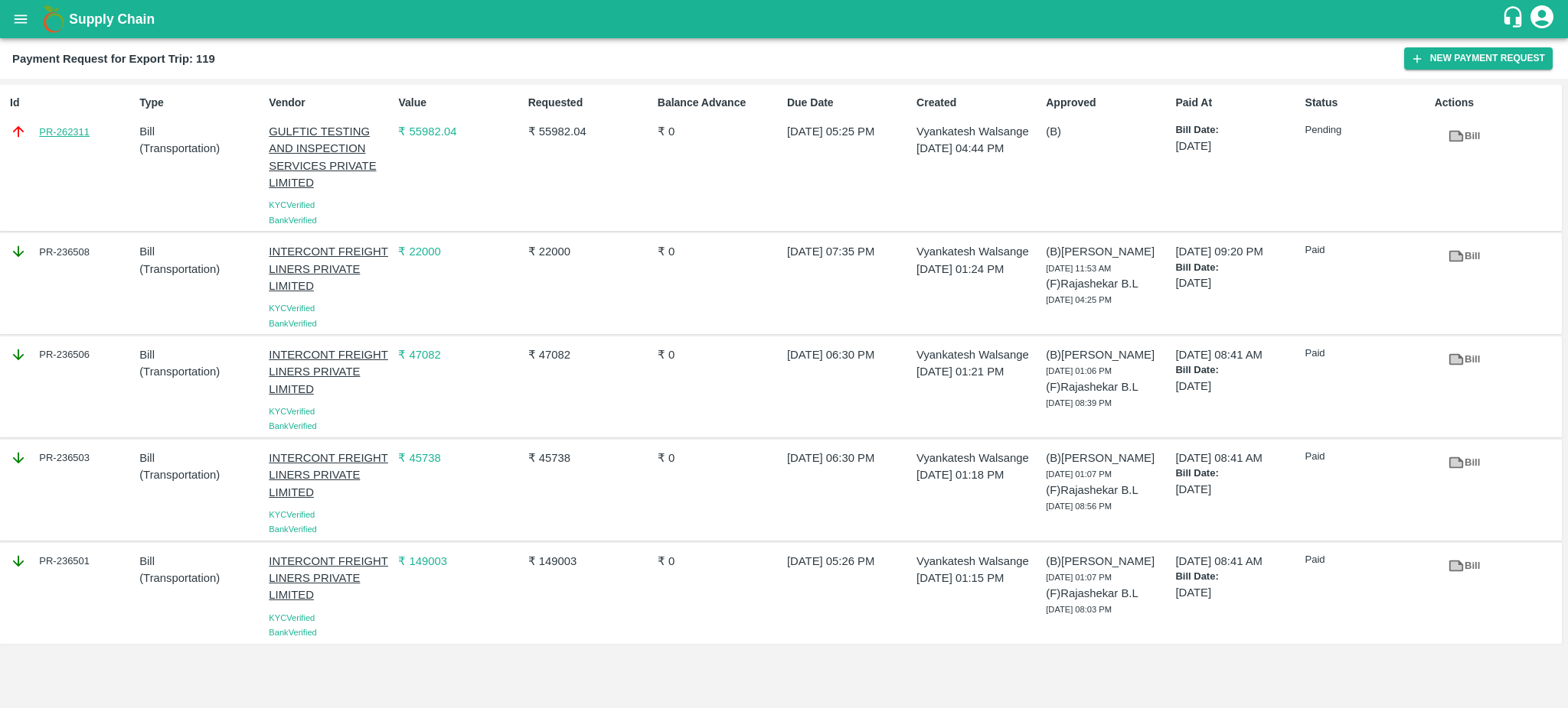
click at [59, 128] on link "PR-262311" at bounding box center [64, 132] width 50 height 15
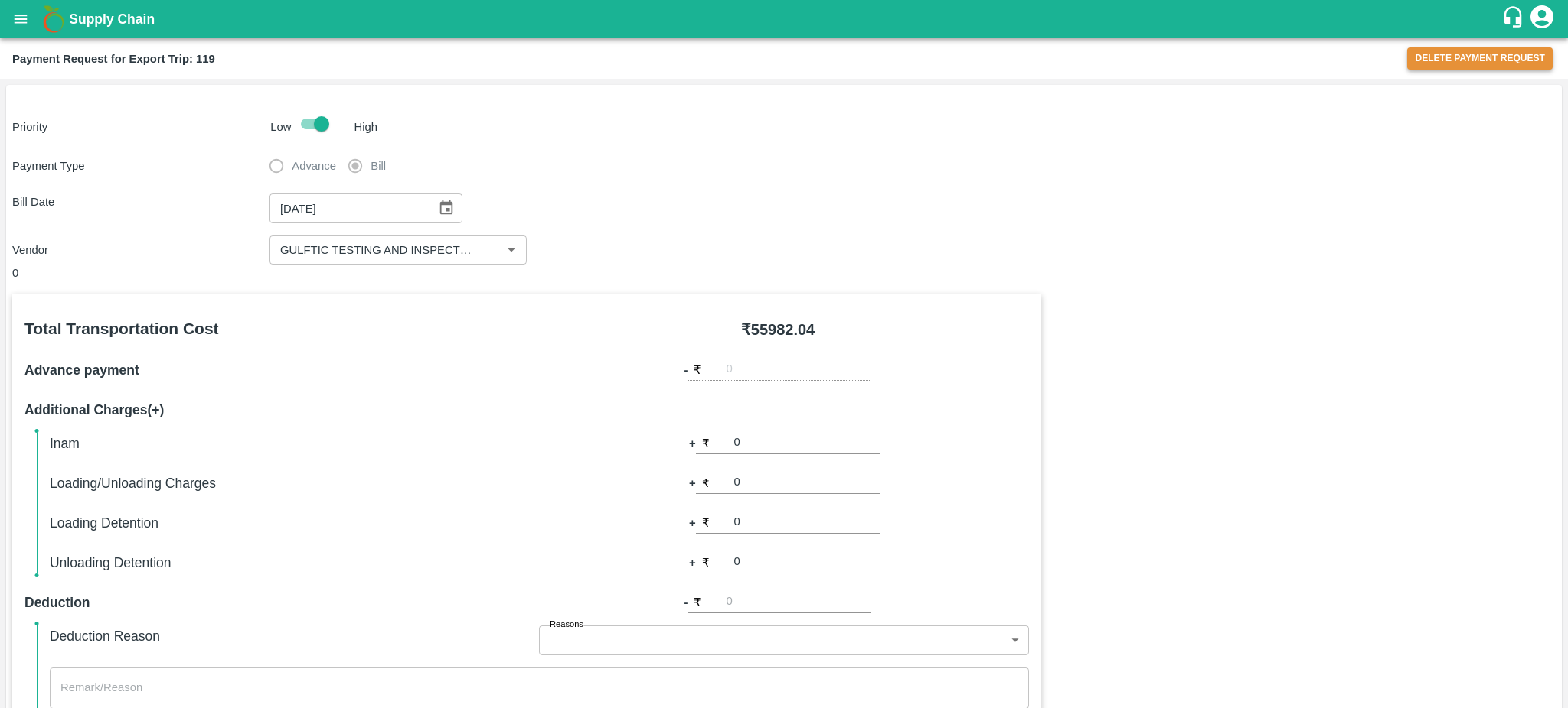
click at [1491, 59] on button "Delete Payment Request" at bounding box center [1479, 59] width 145 height 22
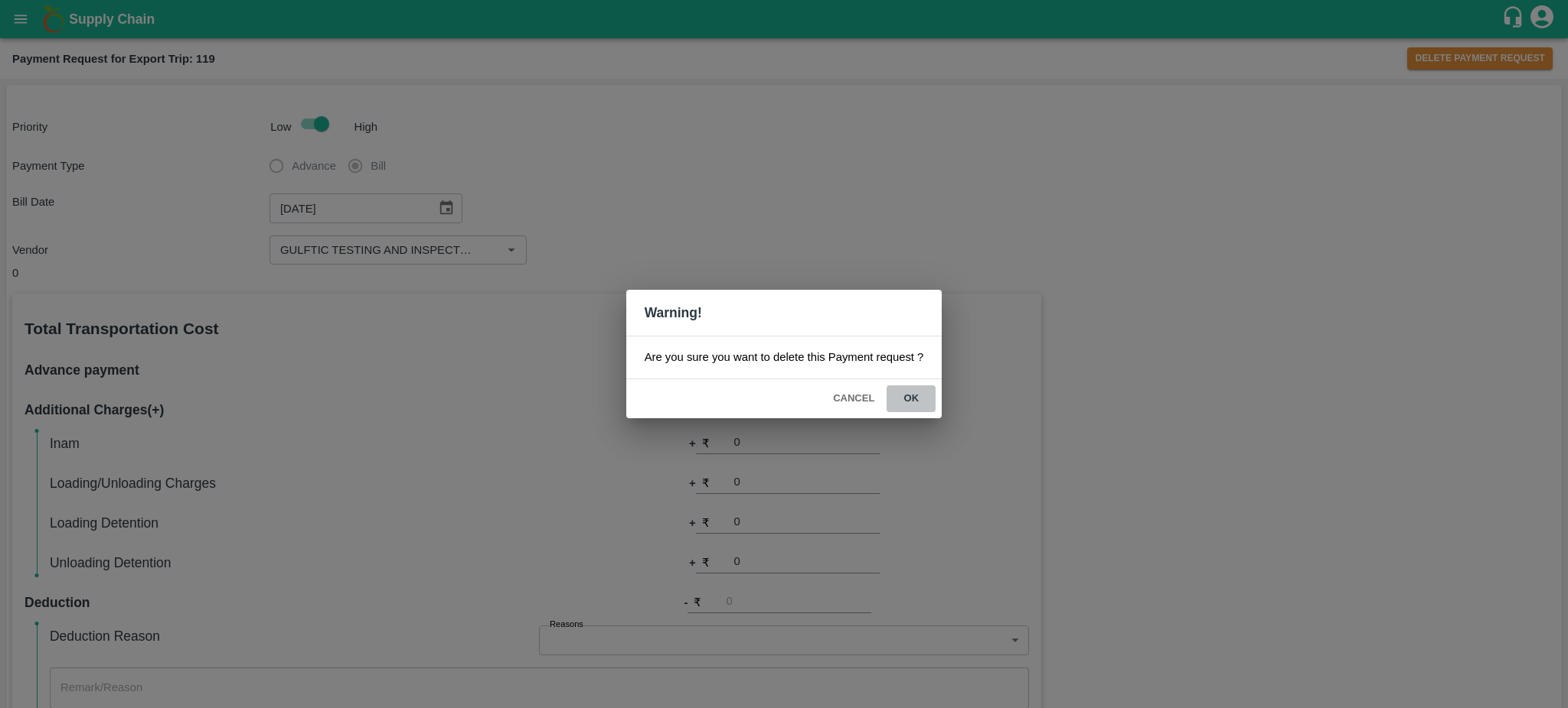
click at [916, 399] on button "ok" at bounding box center [911, 399] width 49 height 27
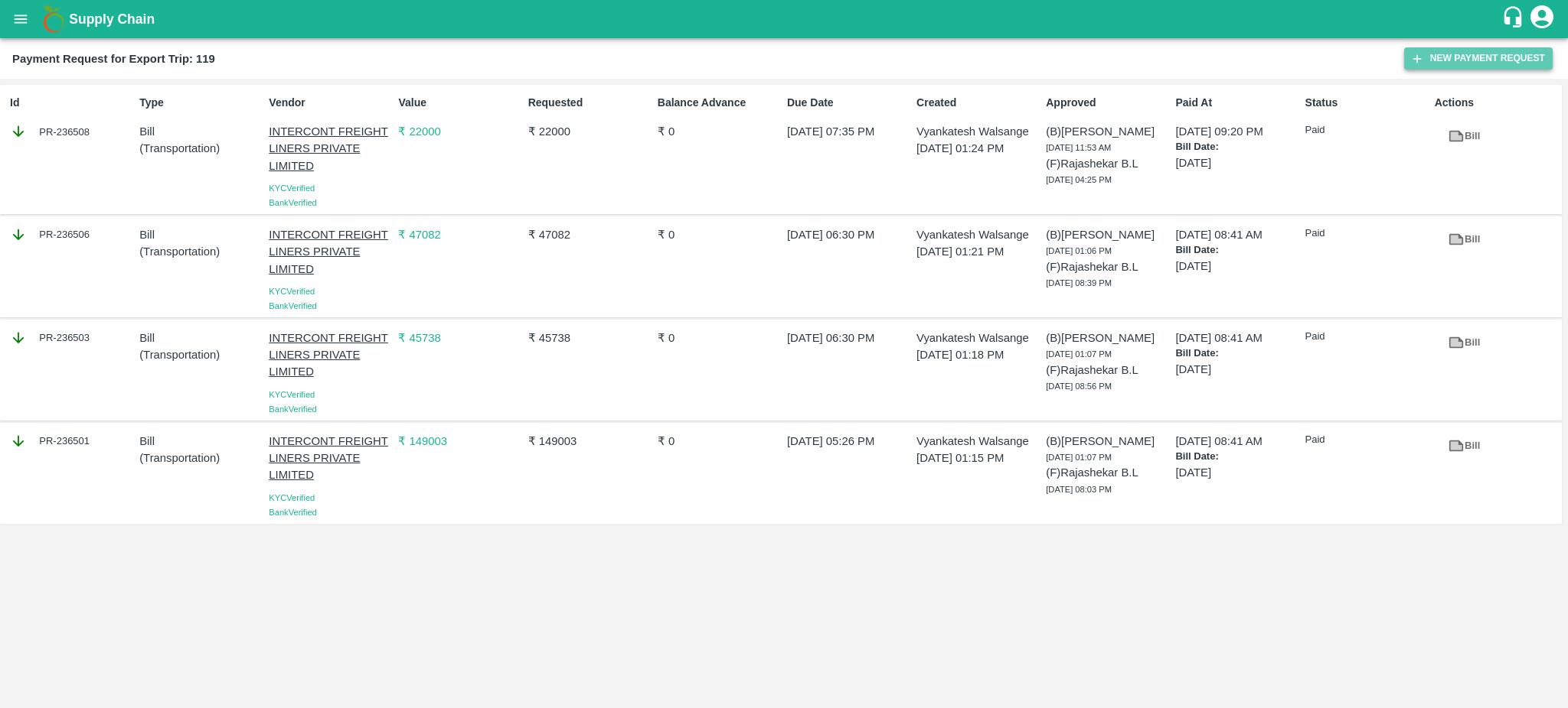
click at [1467, 48] on button "New Payment Request" at bounding box center [1478, 59] width 149 height 22
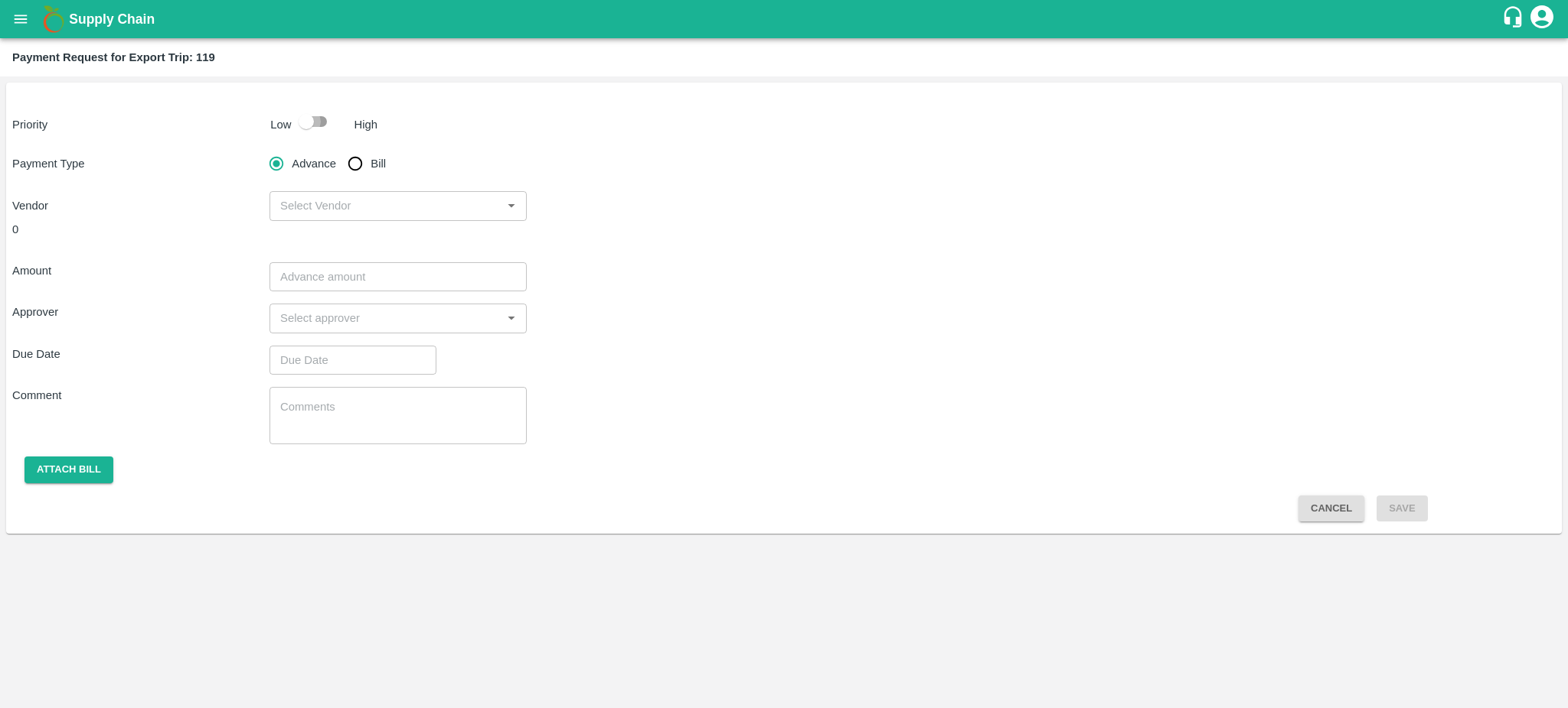
click at [310, 114] on input "checkbox" at bounding box center [306, 121] width 87 height 29
checkbox input "true"
click at [358, 157] on input "Bill" at bounding box center [355, 164] width 31 height 31
radio input "true"
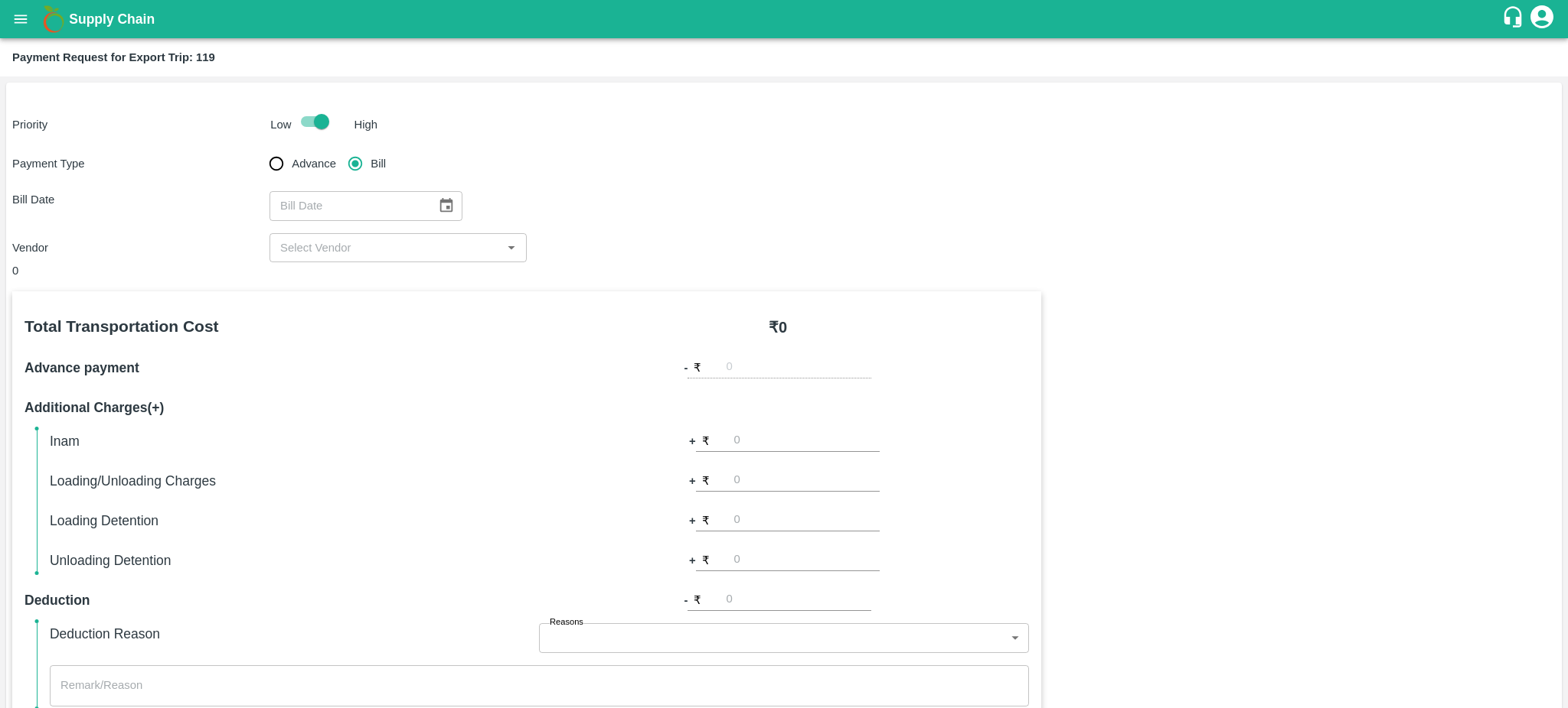
click at [440, 202] on icon "Choose date" at bounding box center [446, 205] width 13 height 14
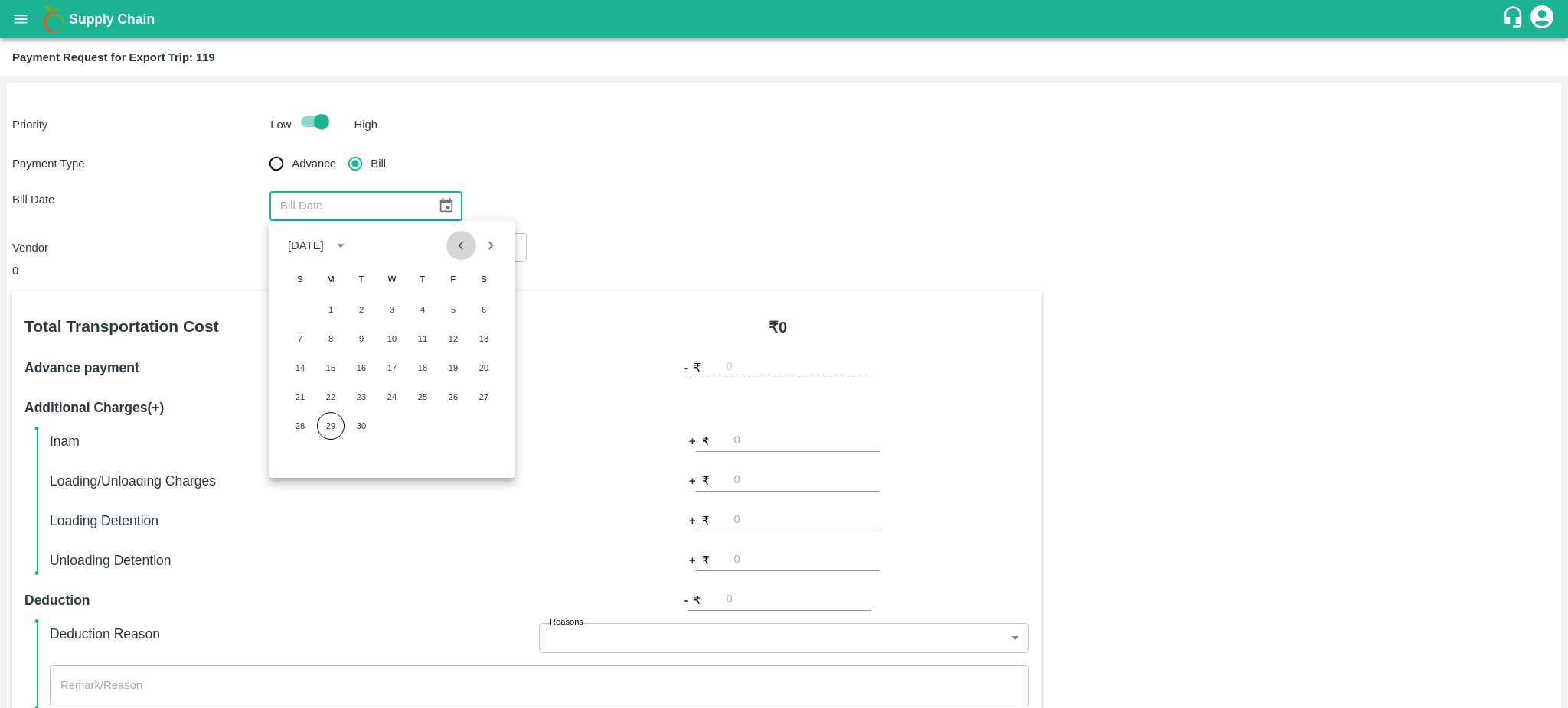
click at [460, 250] on icon "Previous month" at bounding box center [461, 245] width 17 height 17
click at [482, 312] on button "2" at bounding box center [483, 310] width 27 height 27
type input "02/08/2025"
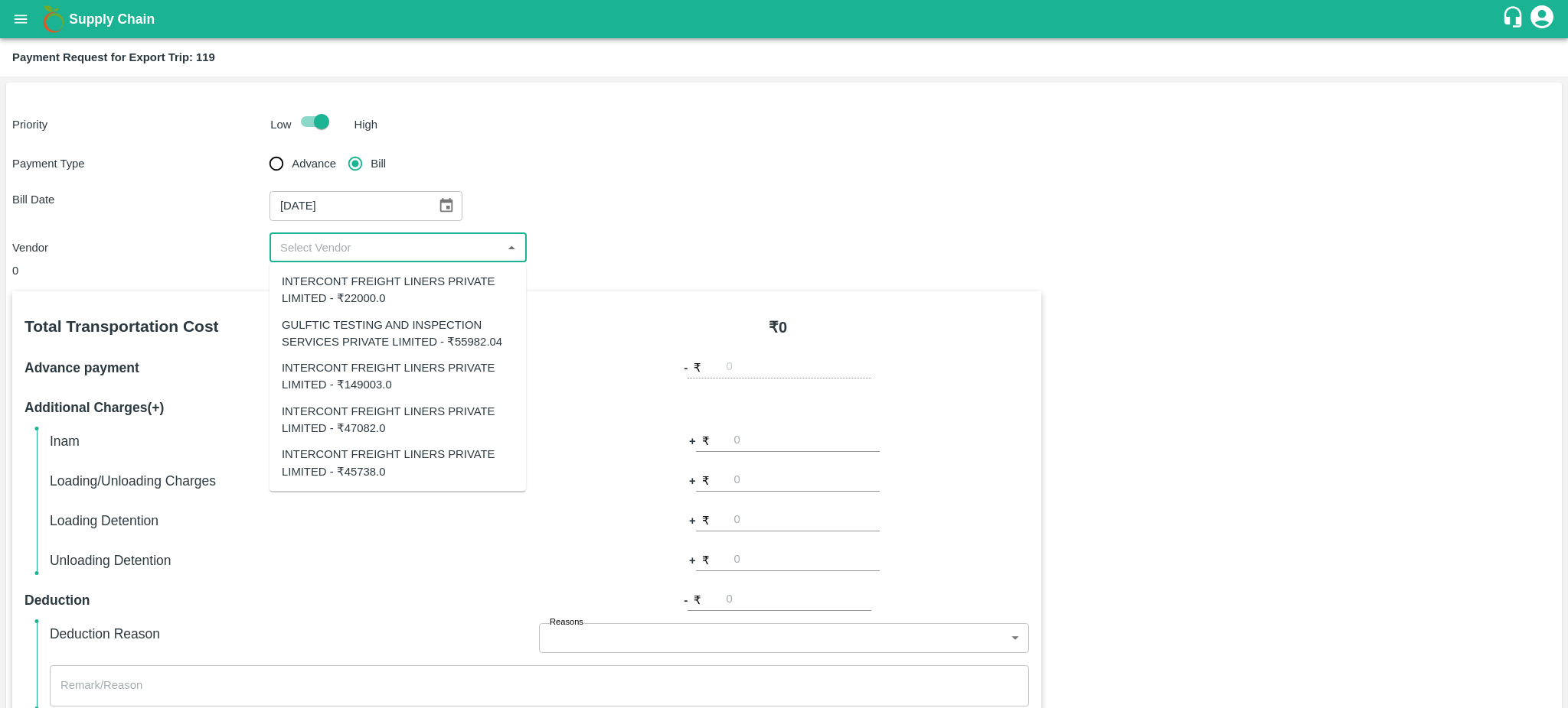
click at [422, 256] on input "input" at bounding box center [386, 247] width 223 height 20
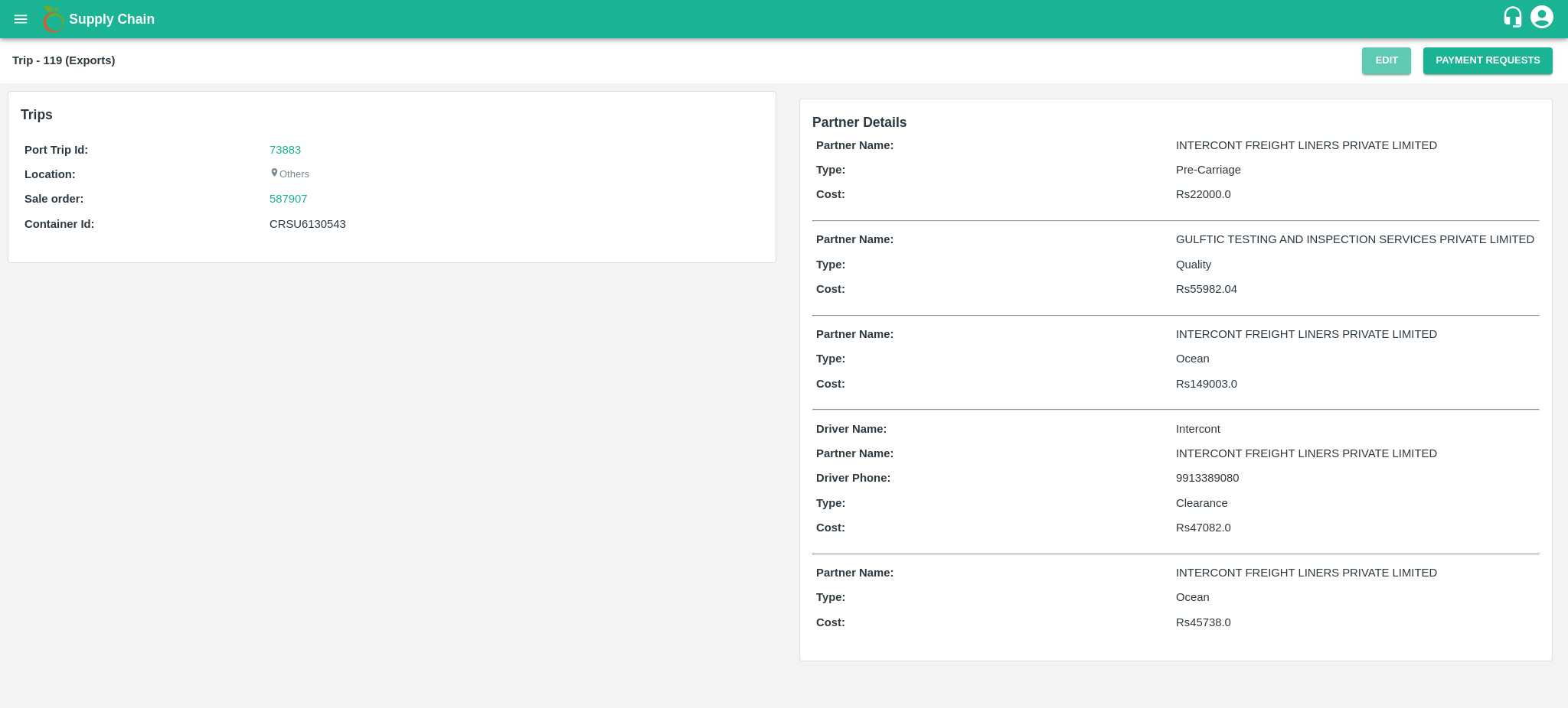
click at [1376, 59] on button "Edit" at bounding box center [1386, 61] width 49 height 27
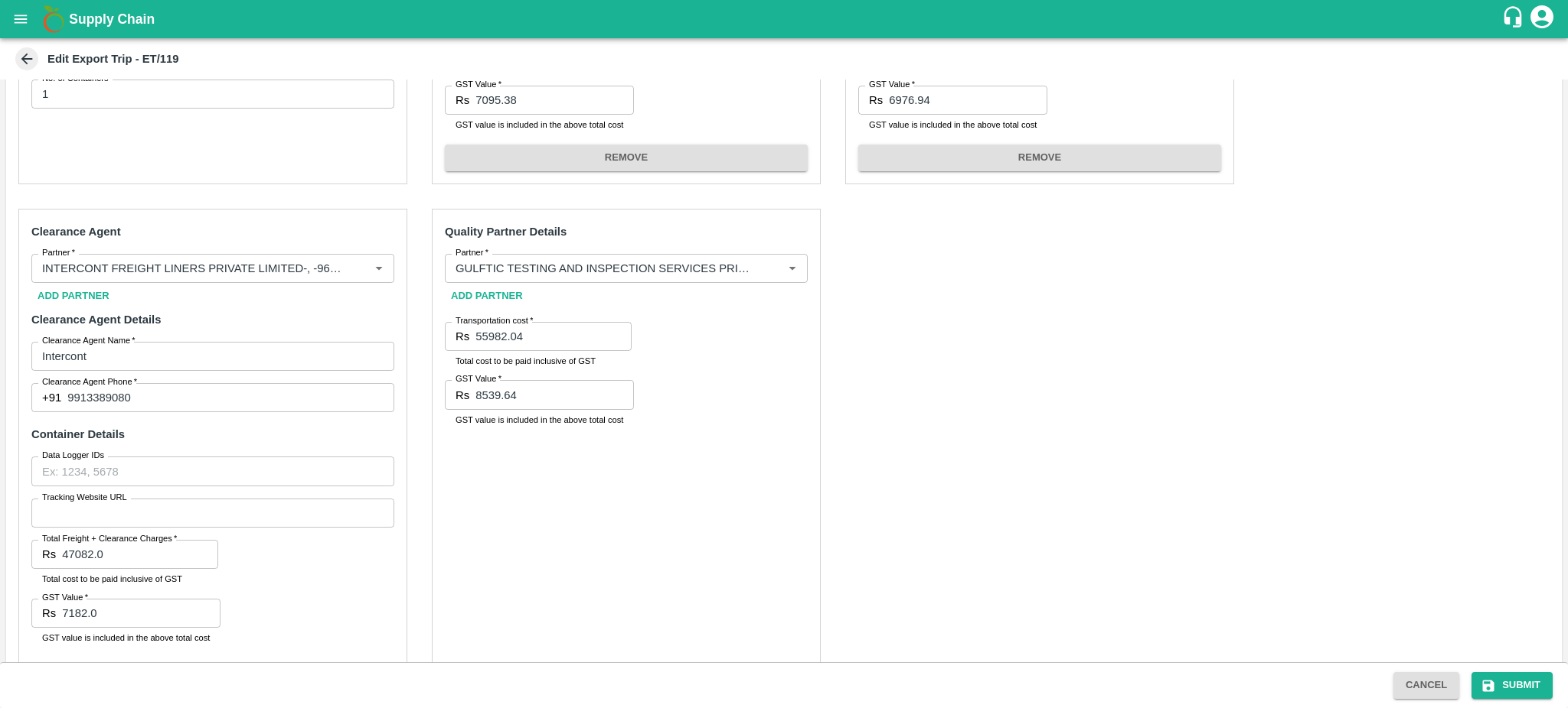
scroll to position [506, 0]
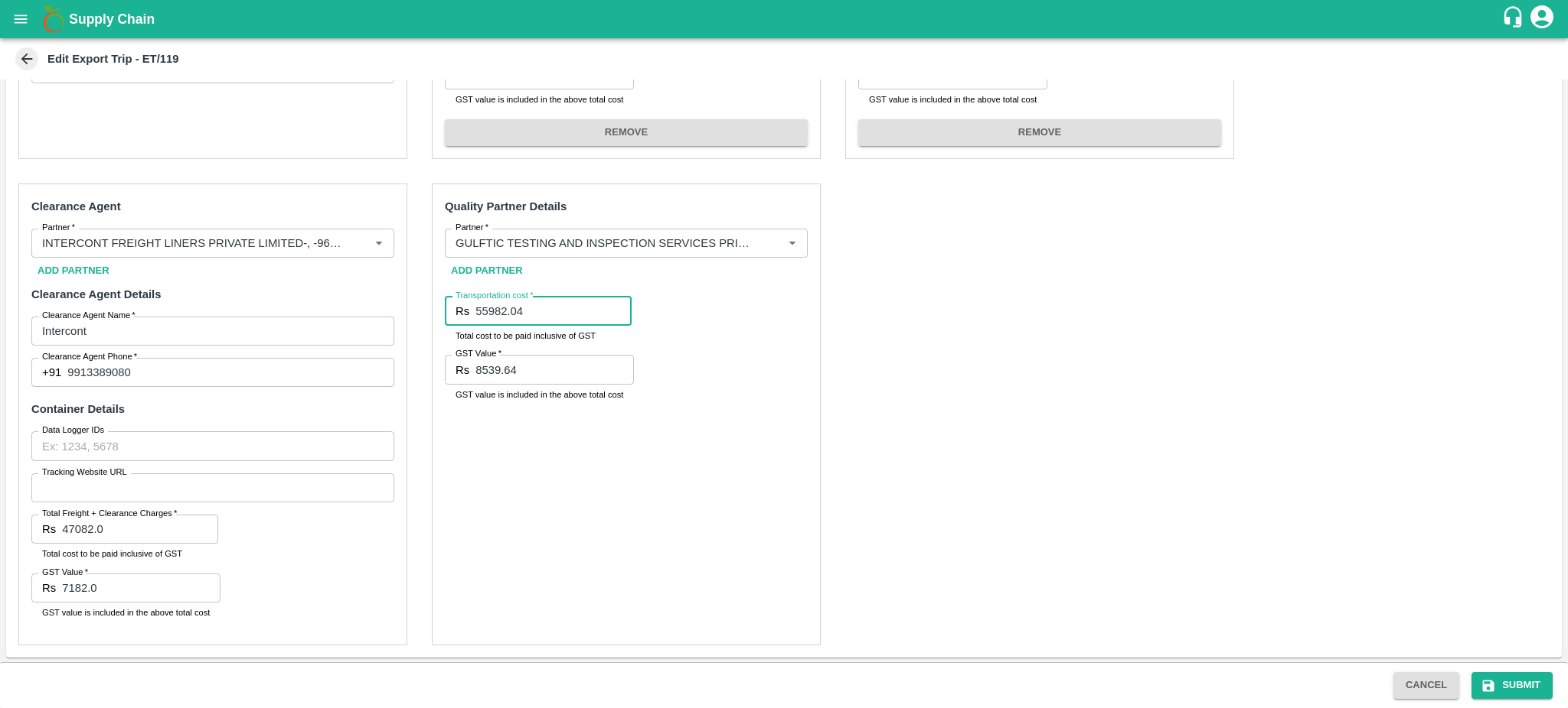
drag, startPoint x: 529, startPoint y: 307, endPoint x: 463, endPoint y: 310, distance: 66.1
click at [463, 310] on div "Rs 55982.04 Transportation cost" at bounding box center [539, 312] width 187 height 29
paste input "45568.06"
type input "45568.06"
click at [532, 371] on input "8539.64" at bounding box center [555, 369] width 159 height 29
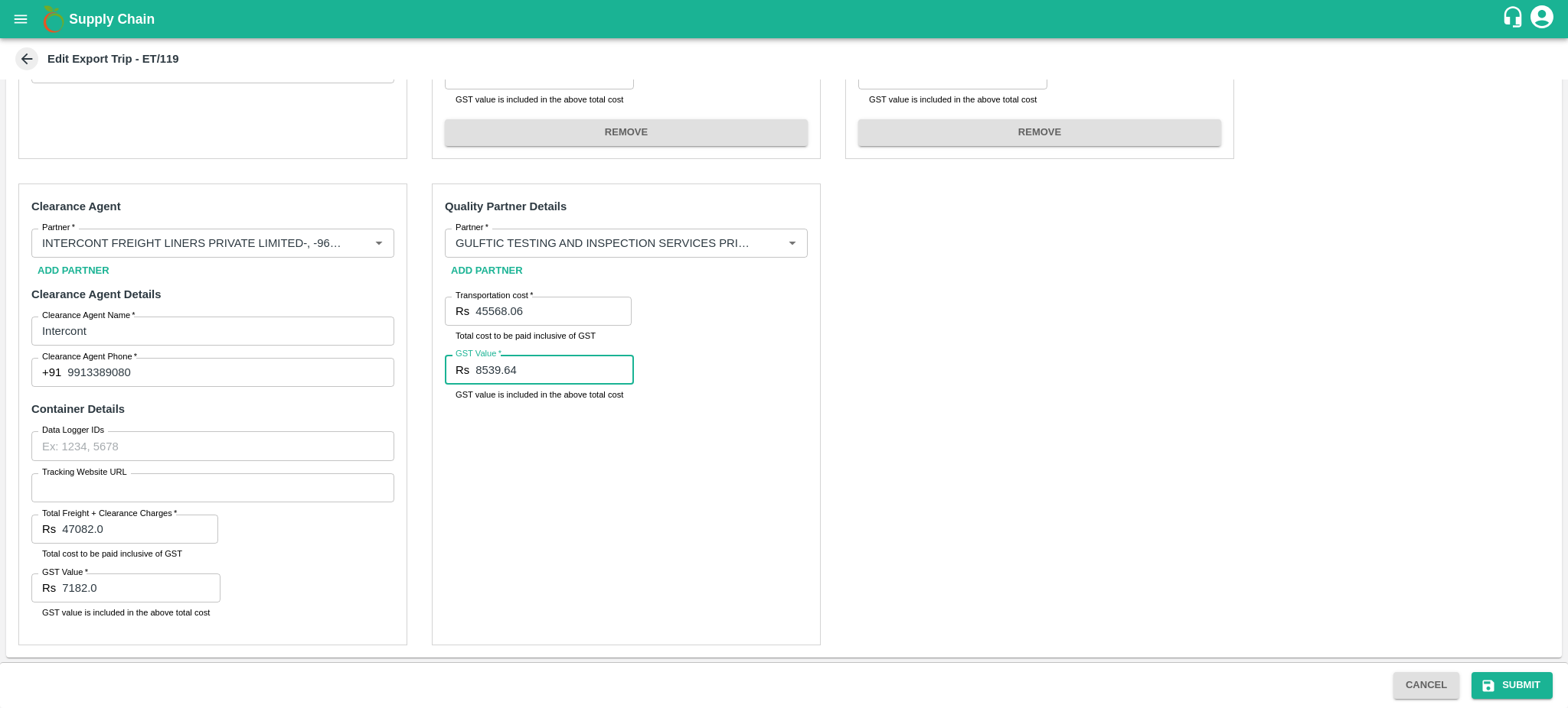
click at [532, 371] on input "8539.64" at bounding box center [555, 369] width 159 height 29
paste input "6951.06"
type input "6951.06"
click at [1494, 685] on icon "submit" at bounding box center [1488, 686] width 15 height 15
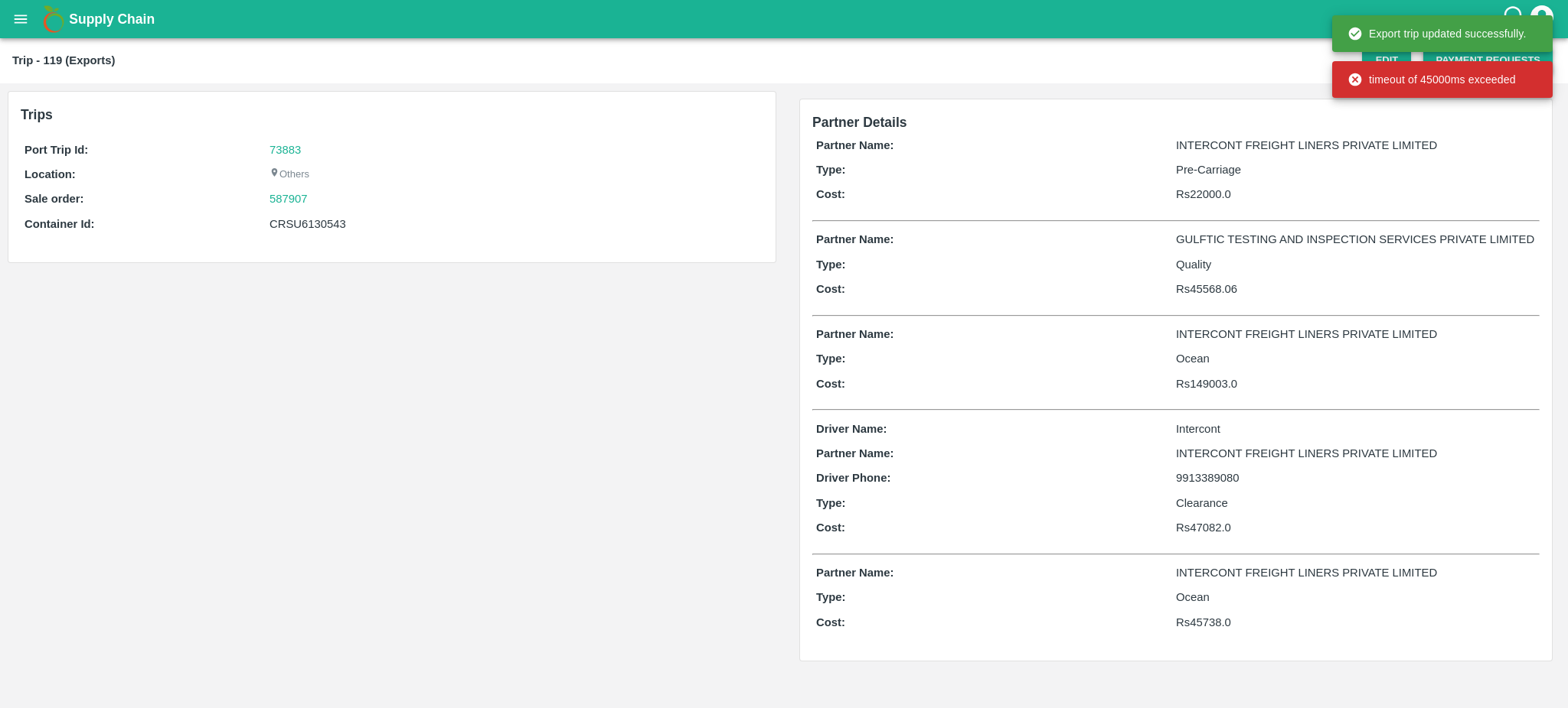
click at [1491, 63] on div "Supply Chain Trip - 119 (Exports) Edit Payment Requests Trips Port Trip Id: 738…" at bounding box center [784, 354] width 1568 height 708
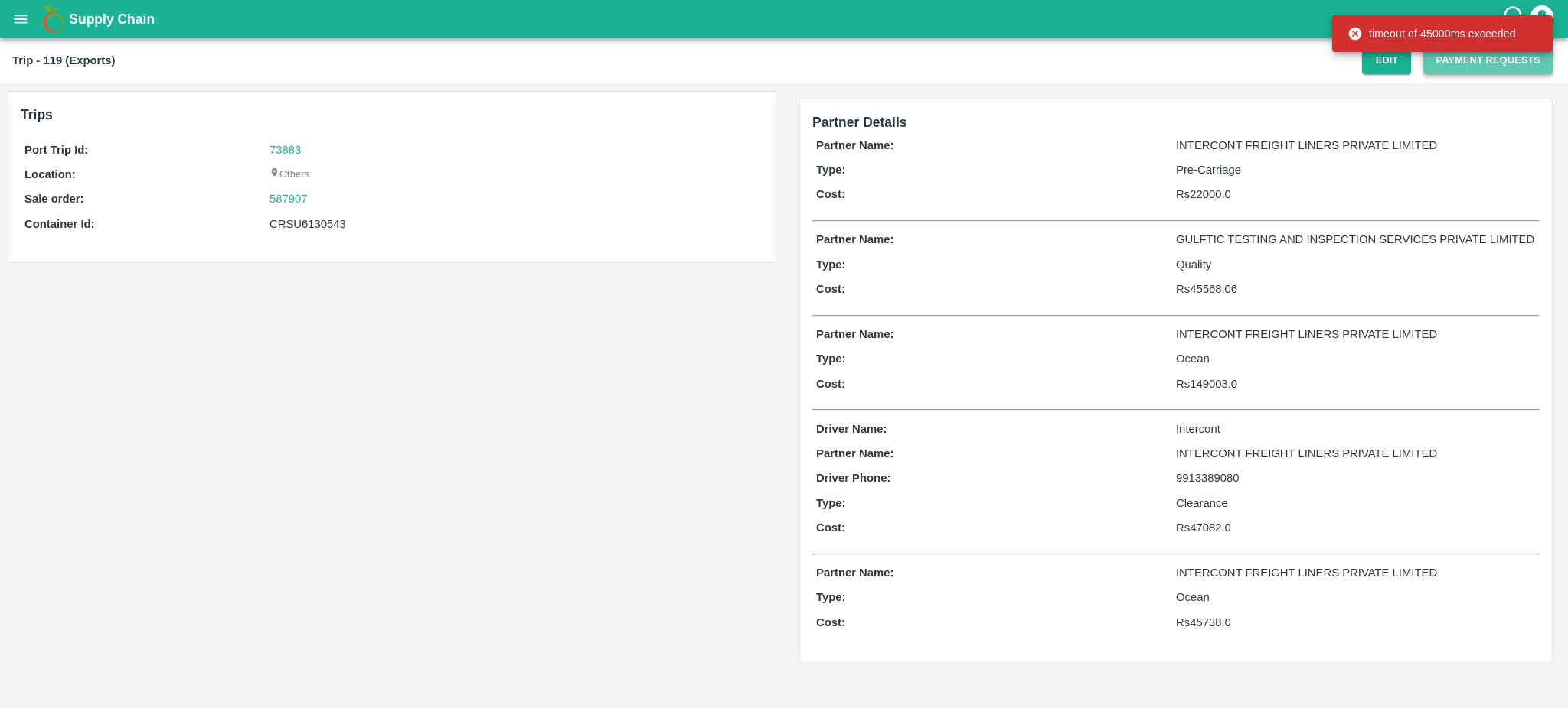
click at [1522, 60] on button "Payment Requests" at bounding box center [1487, 61] width 129 height 27
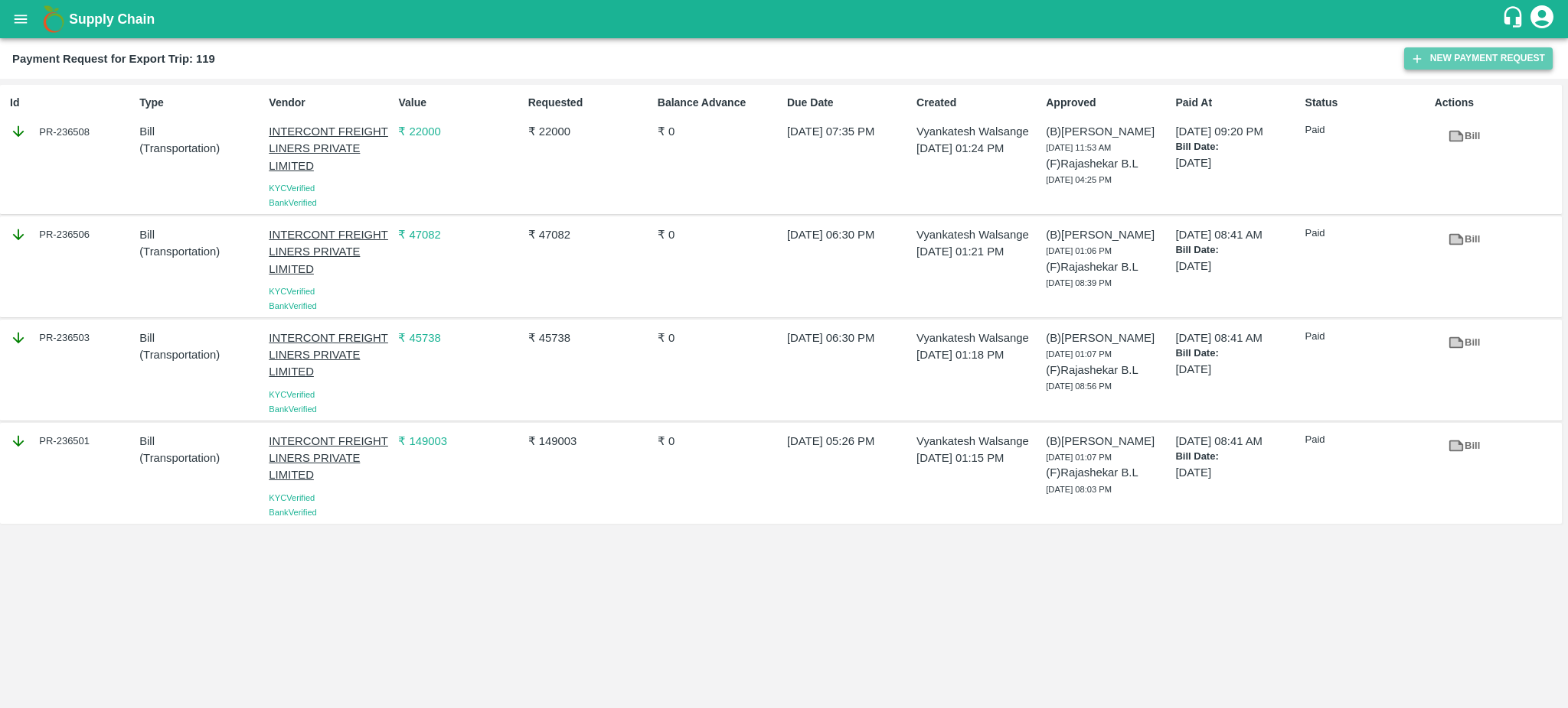
click at [1486, 61] on button "New Payment Request" at bounding box center [1478, 59] width 149 height 22
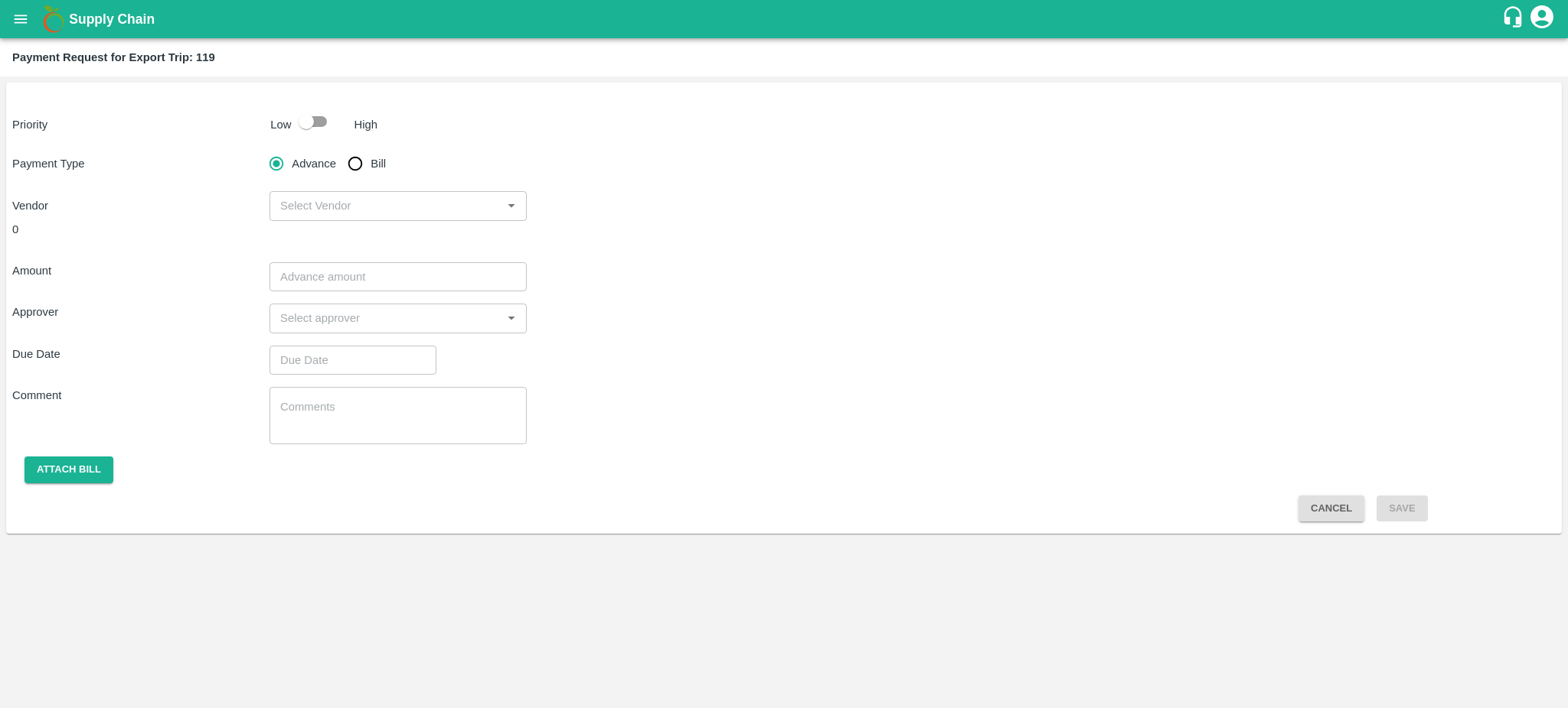
click at [337, 123] on div at bounding box center [319, 121] width 57 height 29
click at [334, 123] on input "checkbox" at bounding box center [306, 121] width 87 height 29
checkbox input "true"
click at [368, 158] on input "Bill" at bounding box center [355, 164] width 31 height 31
radio input "true"
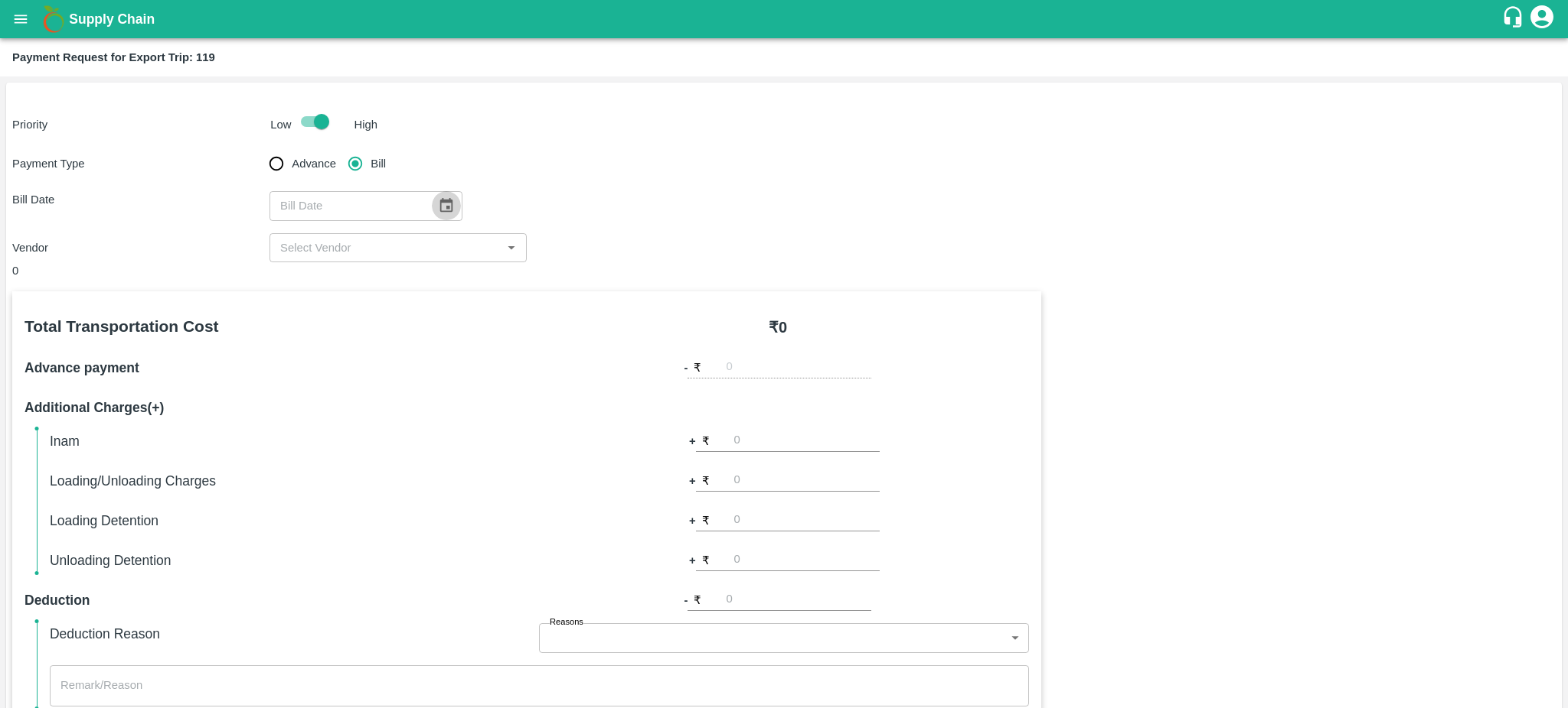
click at [438, 204] on icon "Choose date" at bounding box center [446, 206] width 17 height 17
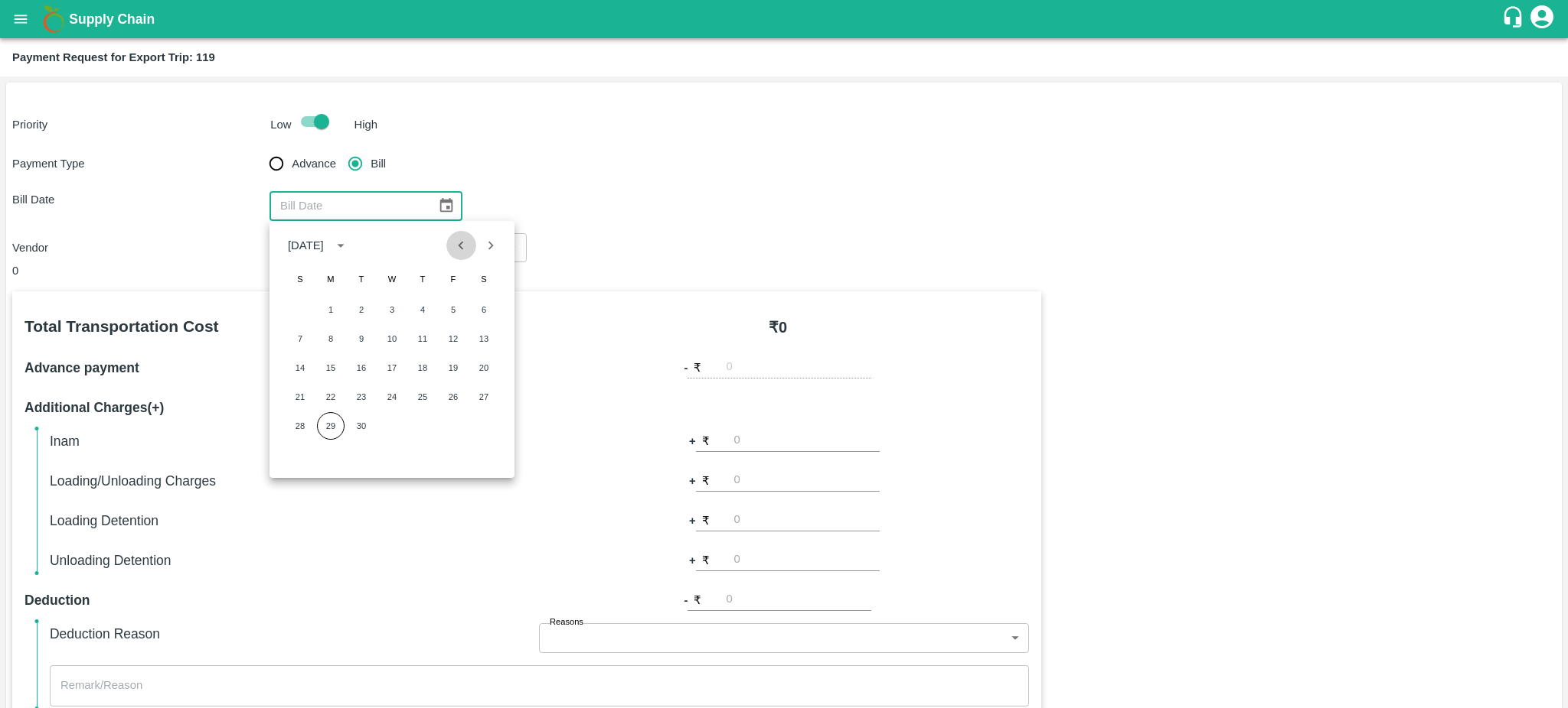
click at [460, 252] on icon "Previous month" at bounding box center [461, 245] width 17 height 17
click at [304, 396] on button "17" at bounding box center [300, 396] width 27 height 27
type input "17/08/2025"
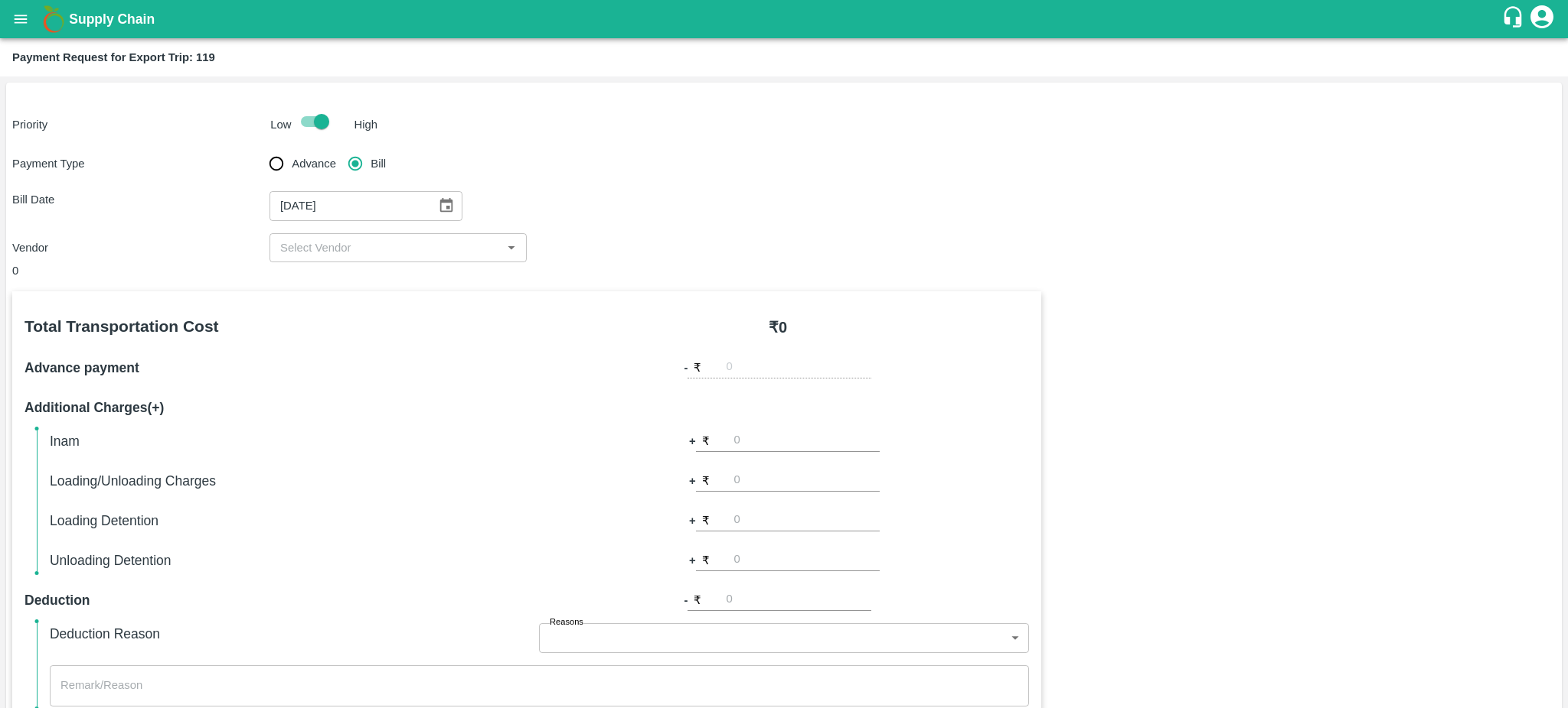
click at [486, 260] on div "​" at bounding box center [398, 248] width 257 height 29
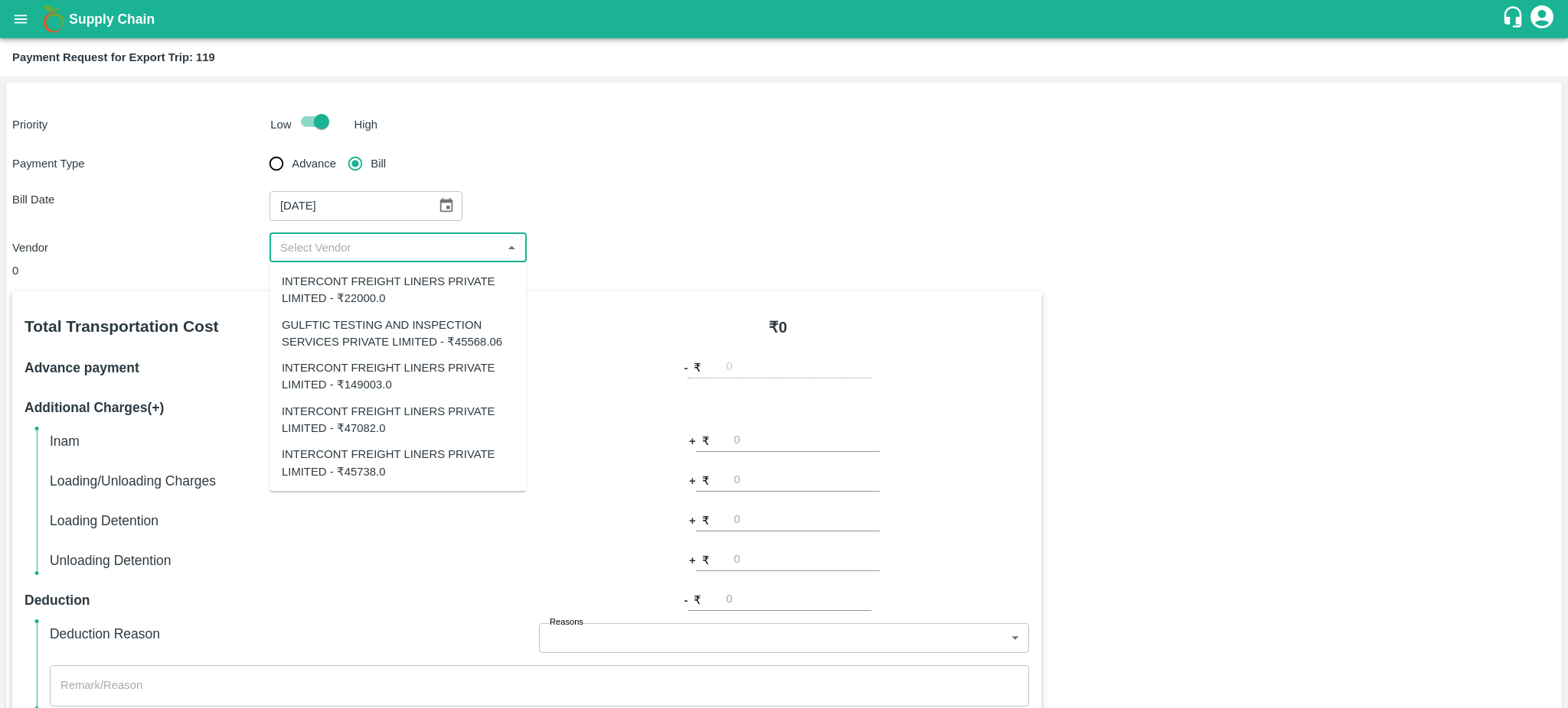
click at [383, 331] on div "GULFTIC TESTING AND INSPECTION SERVICES PRIVATE LIMITED - ₹45568.06" at bounding box center [398, 334] width 232 height 35
type input "GULFTIC TESTING AND INSPECTION SERVICES PRIVATE LIMITED - ₹45568.06"
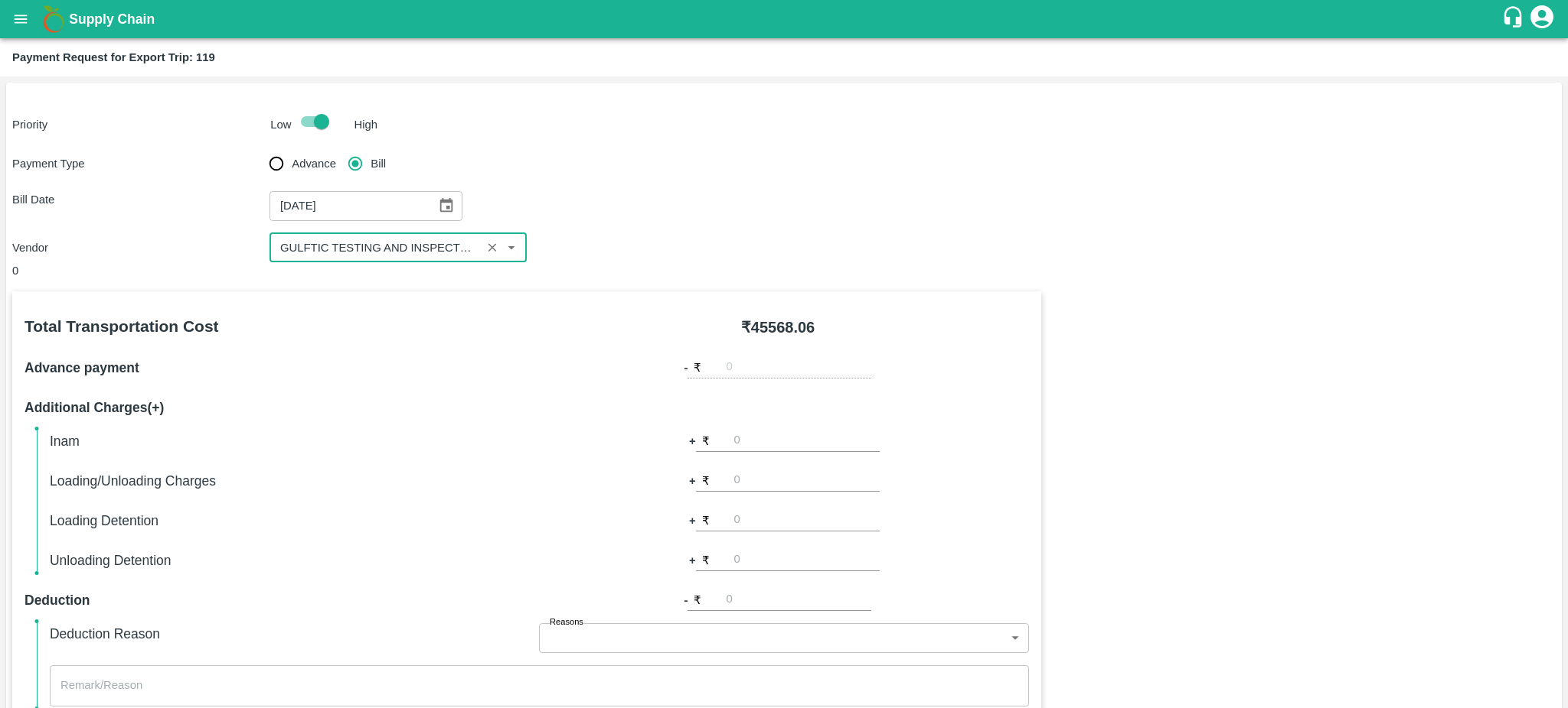
scroll to position [340, 0]
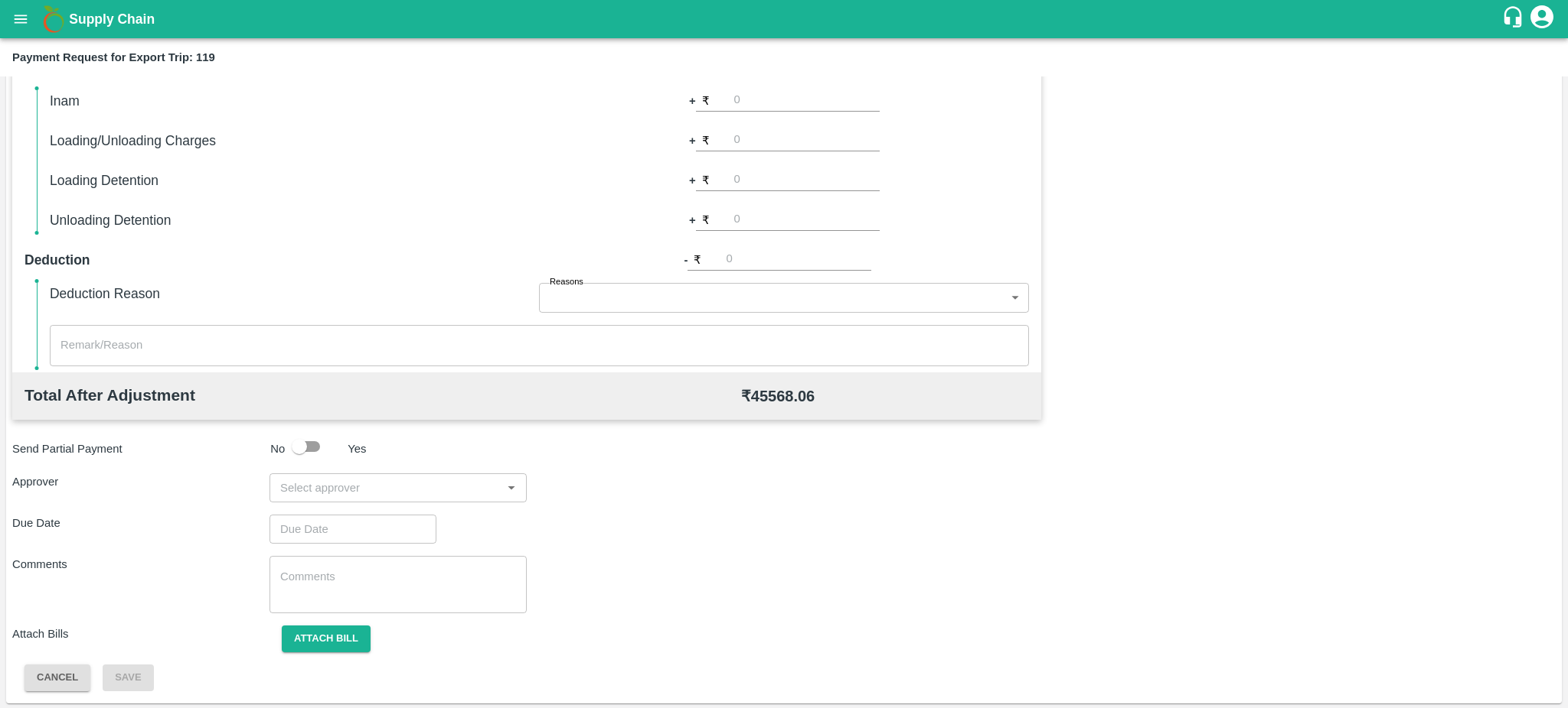
click at [445, 489] on input "input" at bounding box center [386, 487] width 223 height 20
type input "Prasad"
click at [380, 527] on div "[PERSON_NAME]" at bounding box center [365, 528] width 93 height 17
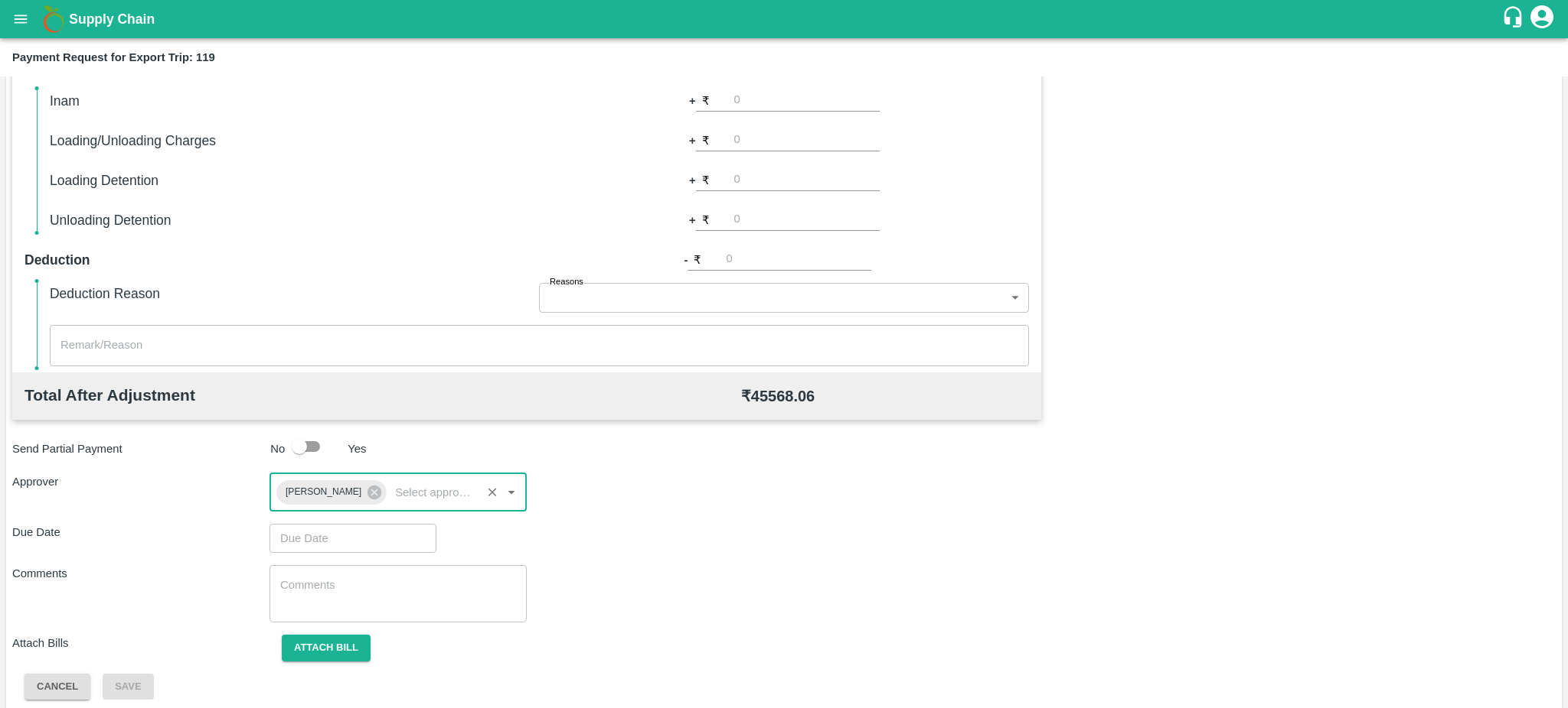
type input "DD/MM/YYYY hh:mm aa"
click at [344, 540] on input "DD/MM/YYYY hh:mm aa" at bounding box center [347, 538] width 156 height 29
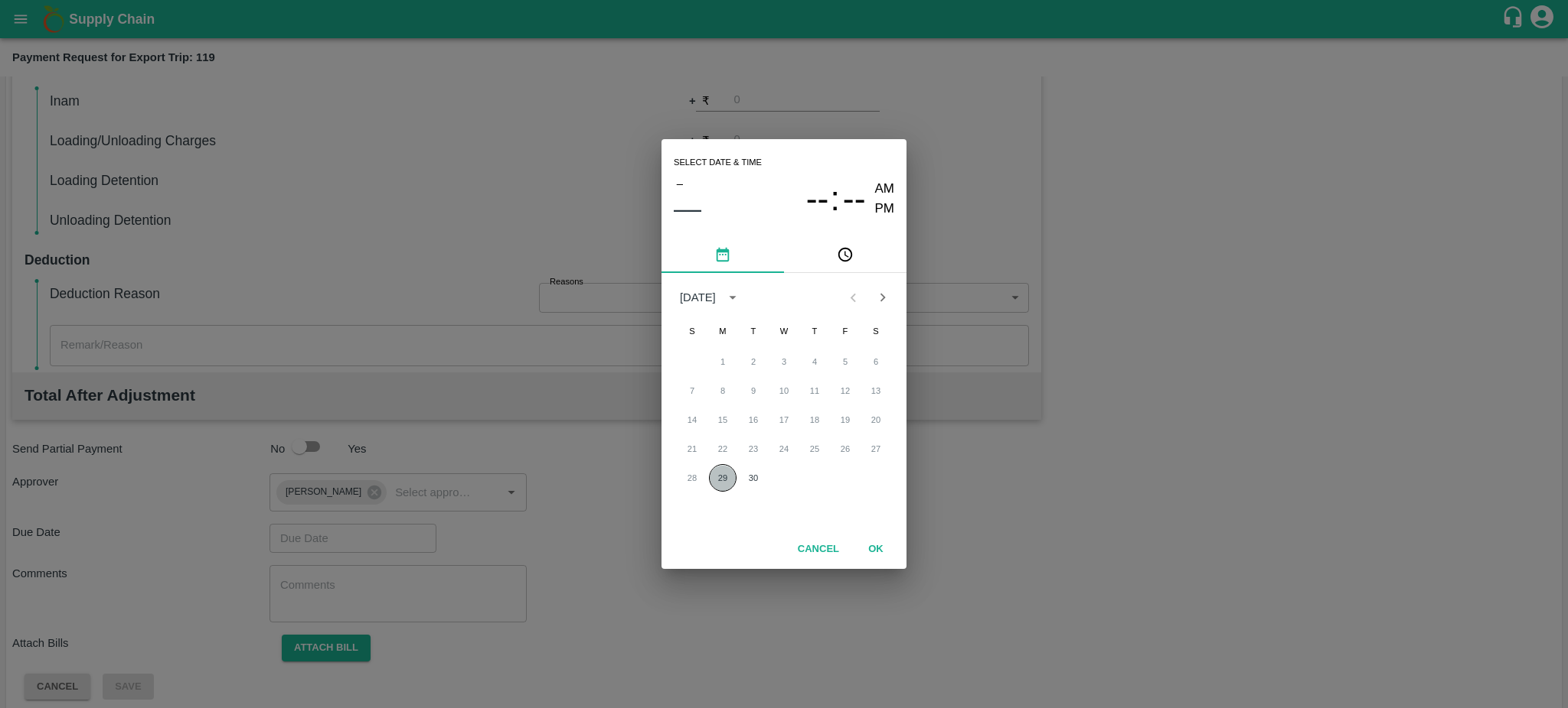
click at [720, 481] on button "29" at bounding box center [722, 478] width 27 height 27
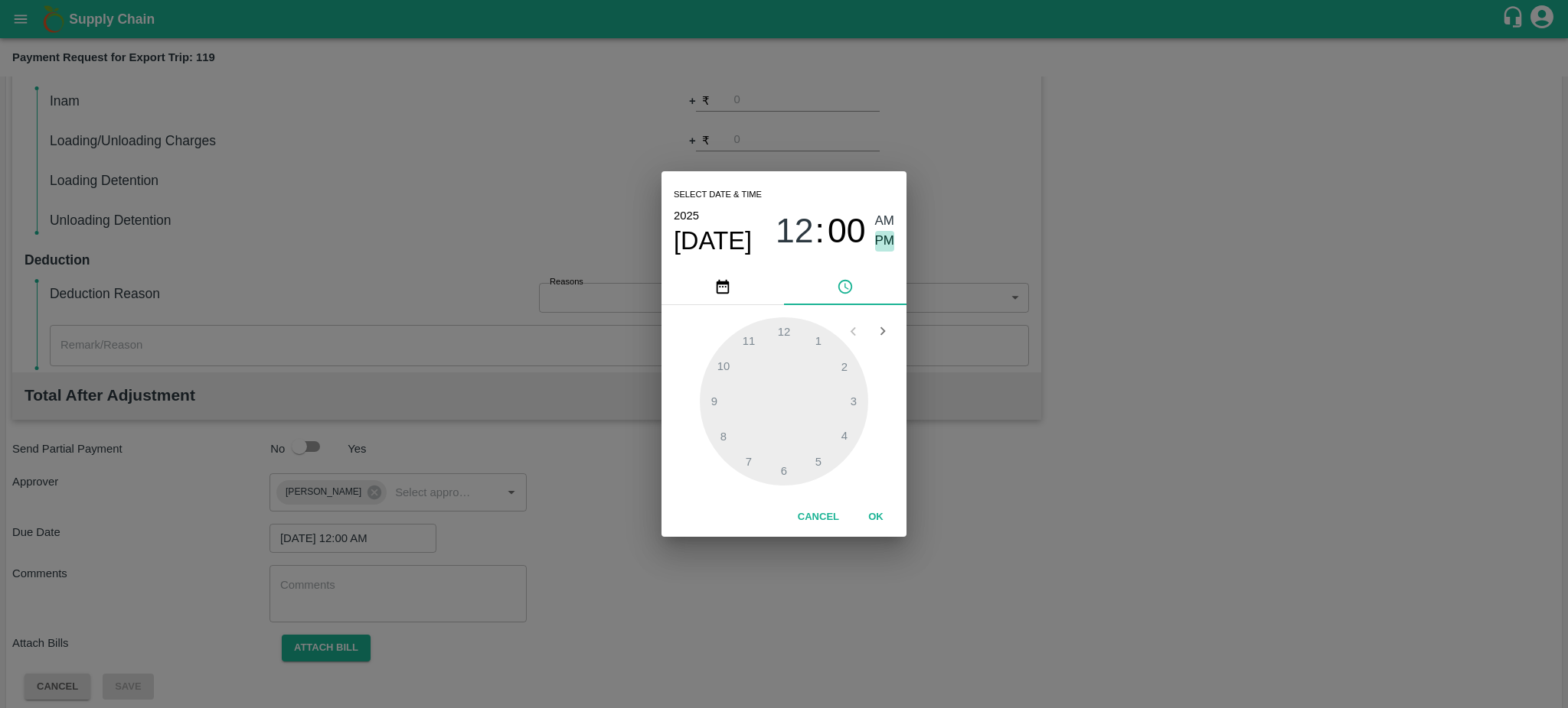
click at [880, 239] on span "PM" at bounding box center [884, 241] width 20 height 20
click at [787, 471] on div at bounding box center [784, 402] width 168 height 168
type input "29/09/2025 06:30 PM"
click at [879, 515] on button "OK" at bounding box center [876, 518] width 49 height 27
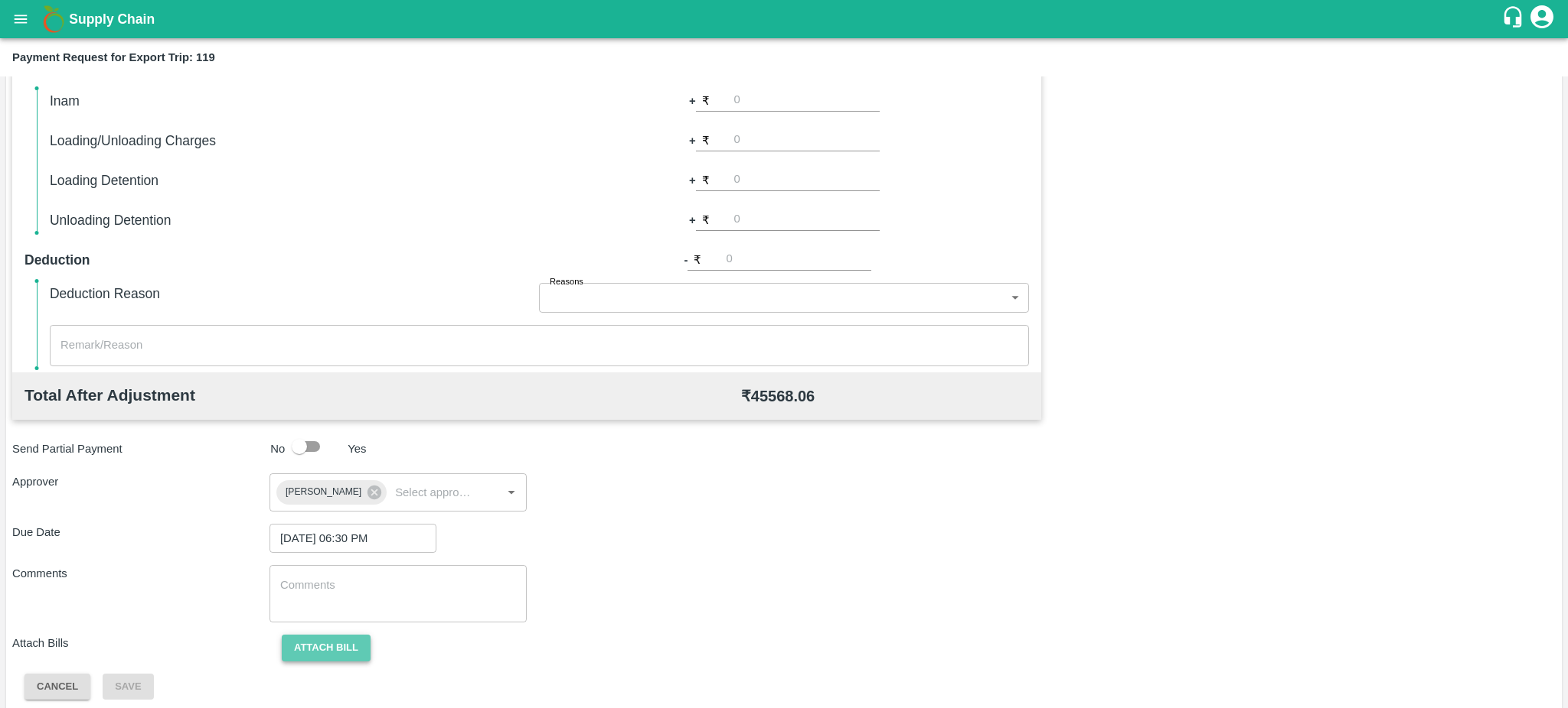
click at [313, 643] on button "Attach bill" at bounding box center [326, 649] width 89 height 27
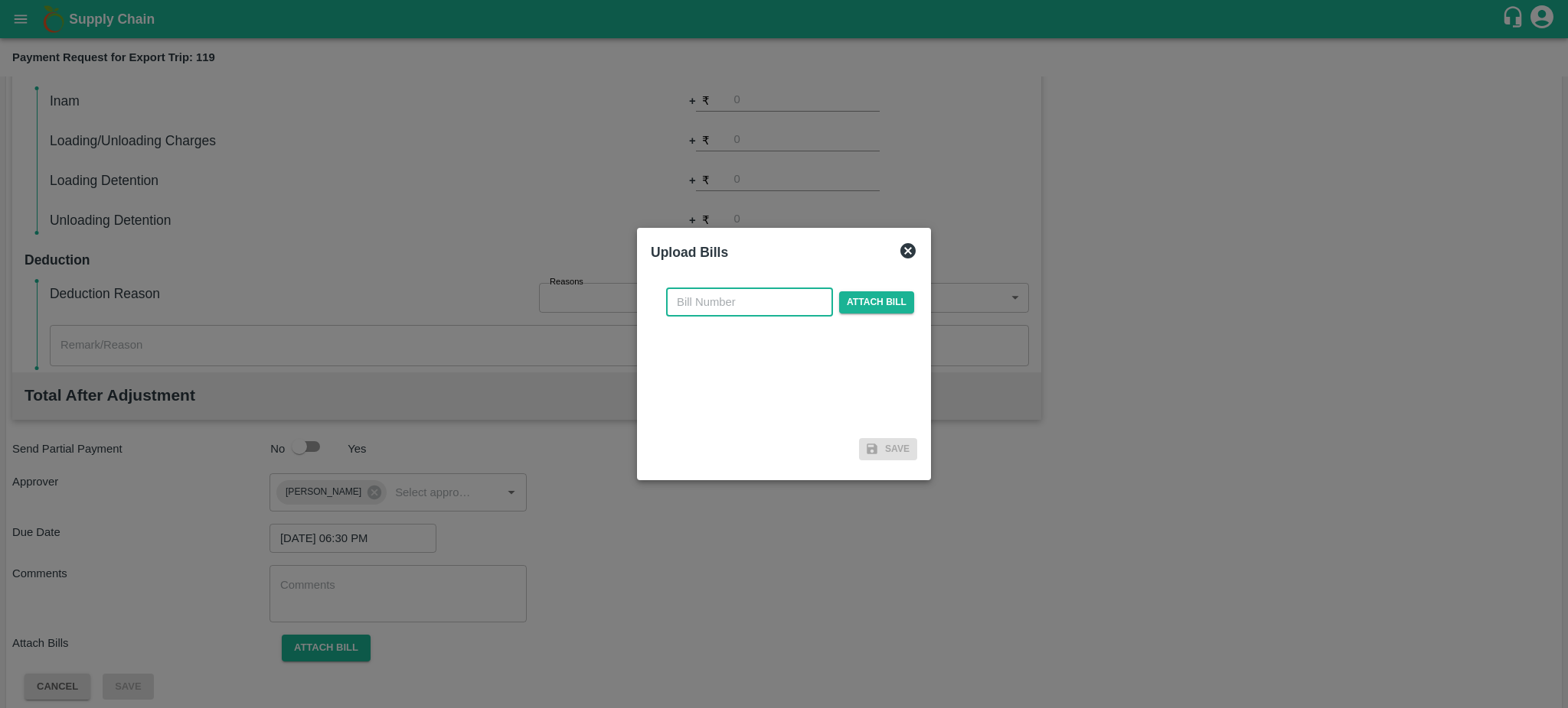
click at [735, 306] on input "text" at bounding box center [749, 302] width 166 height 29
paste input "GTIN/24-25/02507"
type input "GTIN/24-25/02507"
click at [871, 302] on span "Attach bill" at bounding box center [877, 302] width 75 height 22
click at [0, 0] on input "Attach bill" at bounding box center [0, 0] width 0 height 0
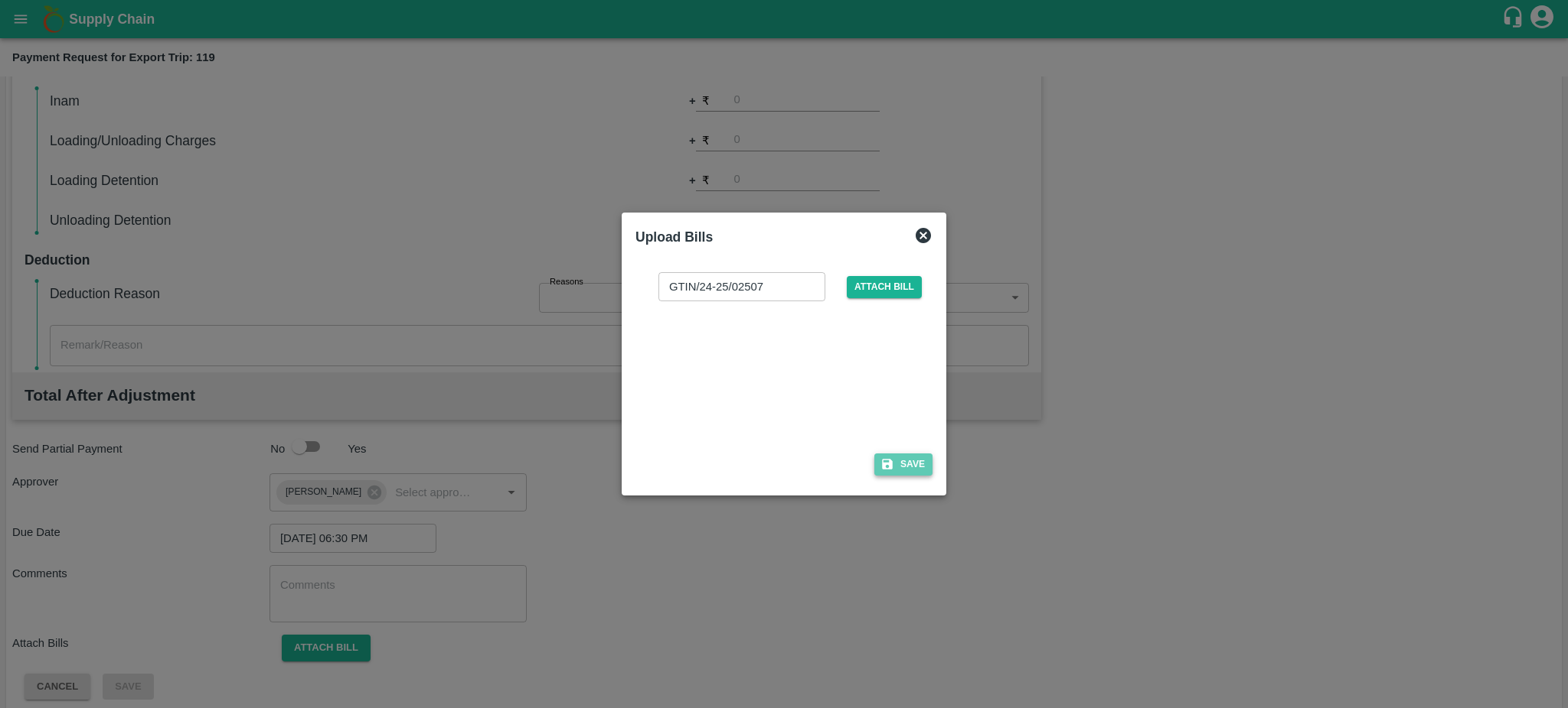
click at [916, 464] on button "Save" at bounding box center [903, 464] width 58 height 22
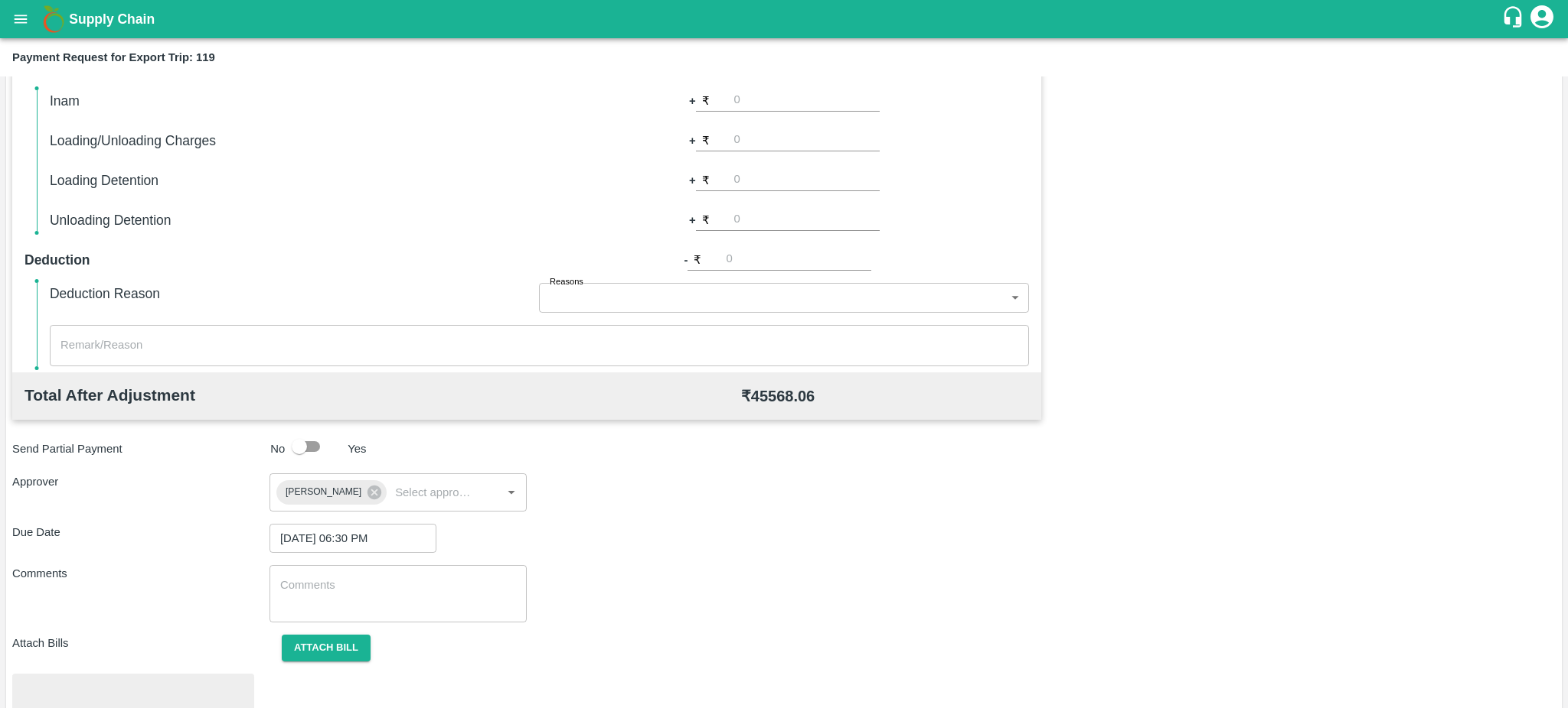
scroll to position [430, 0]
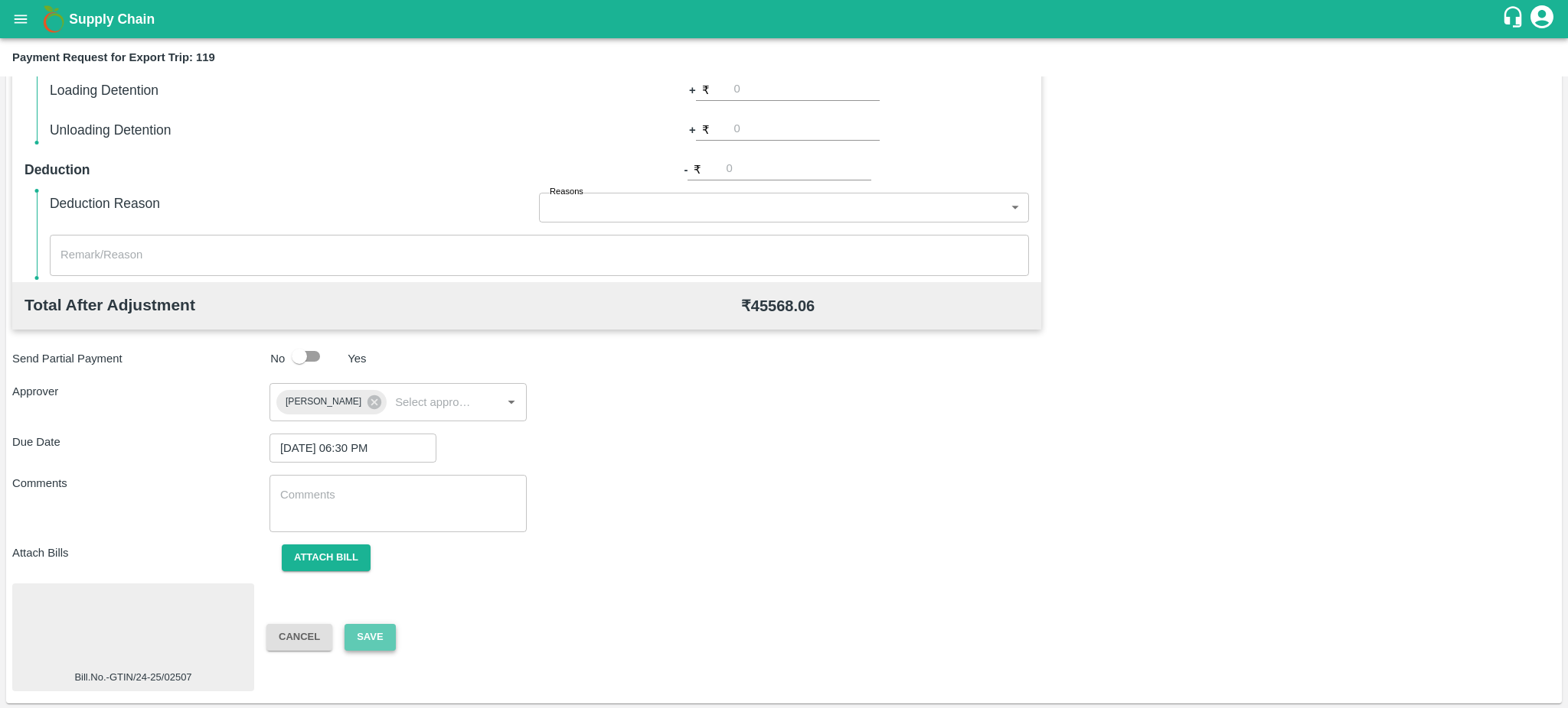
click at [381, 629] on button "Save" at bounding box center [369, 638] width 50 height 27
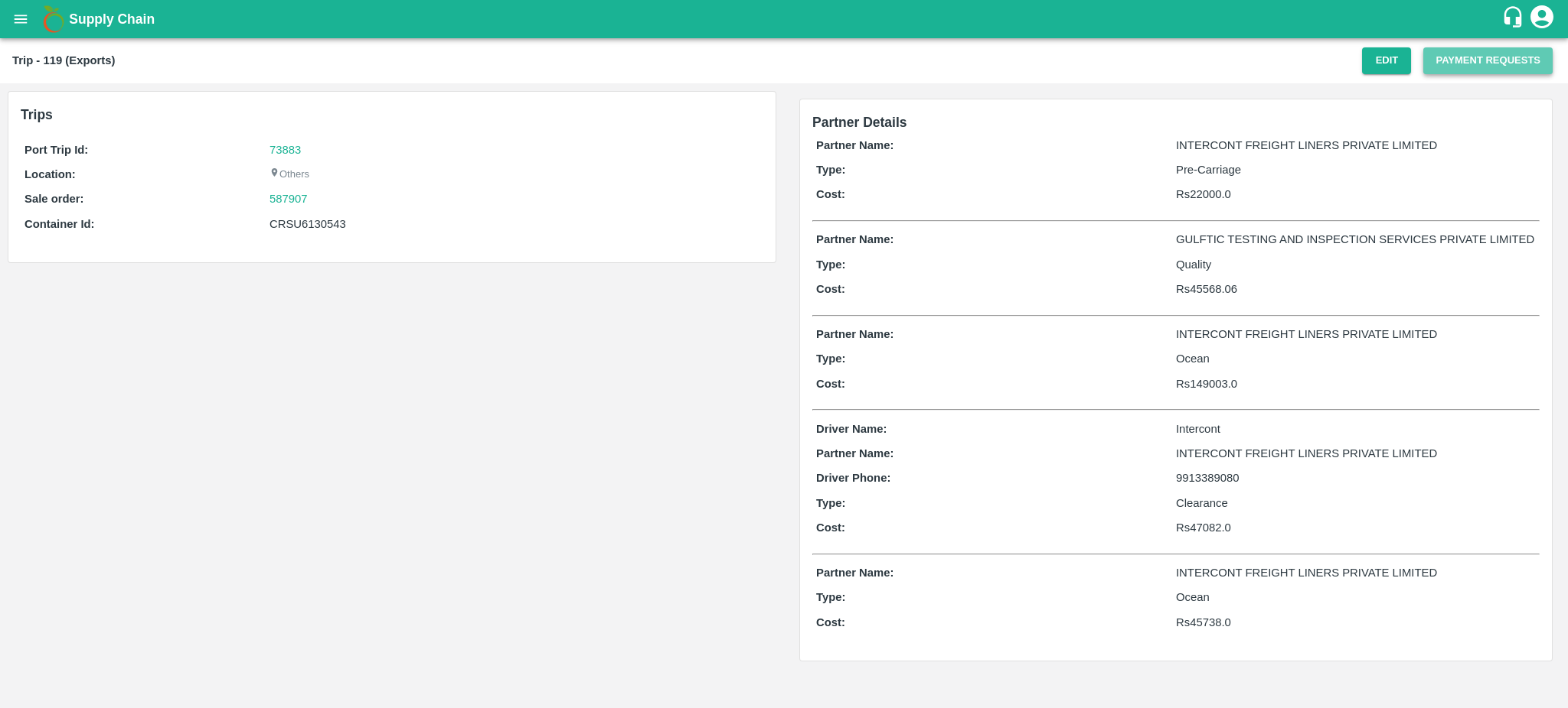
click at [1484, 54] on button "Payment Requests" at bounding box center [1487, 61] width 129 height 27
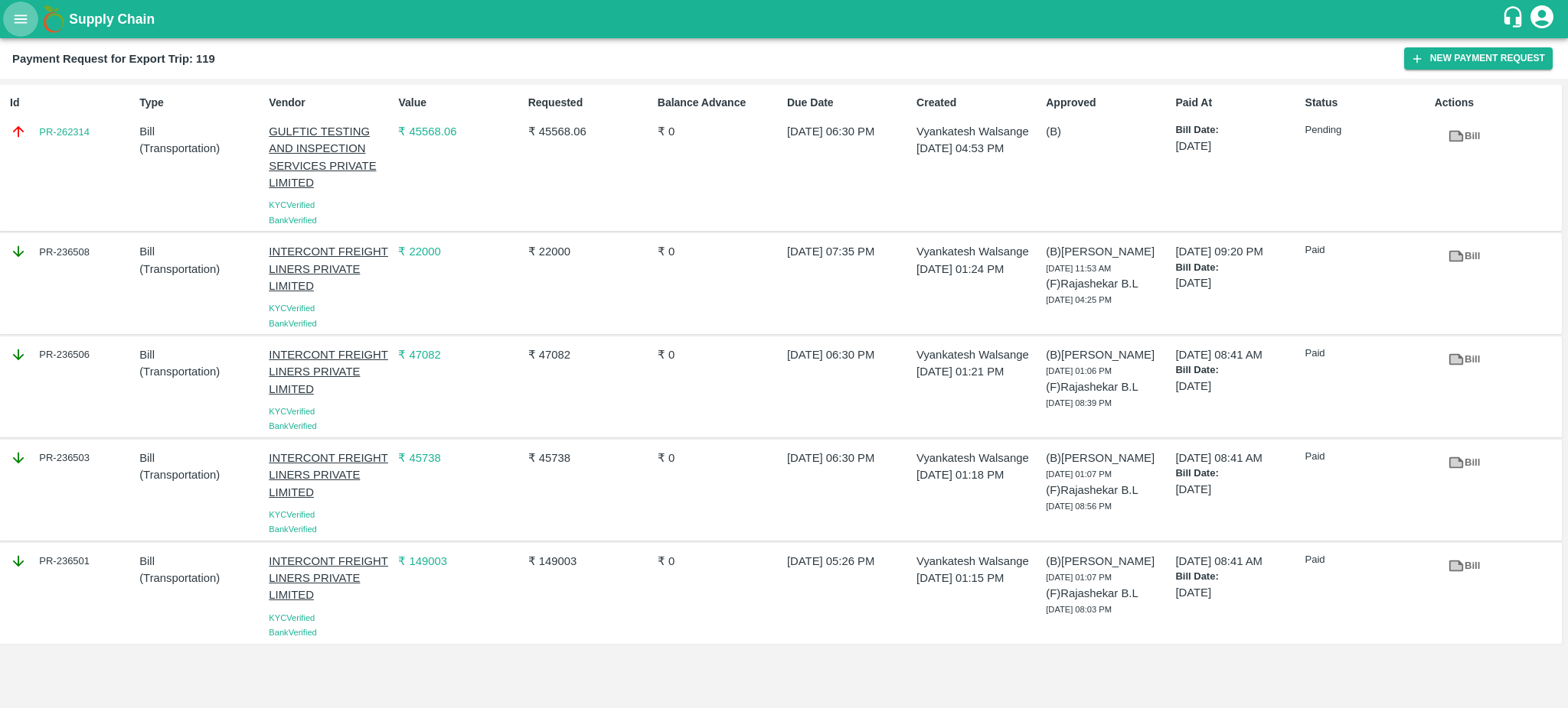
click at [25, 18] on icon "open drawer" at bounding box center [20, 20] width 17 height 17
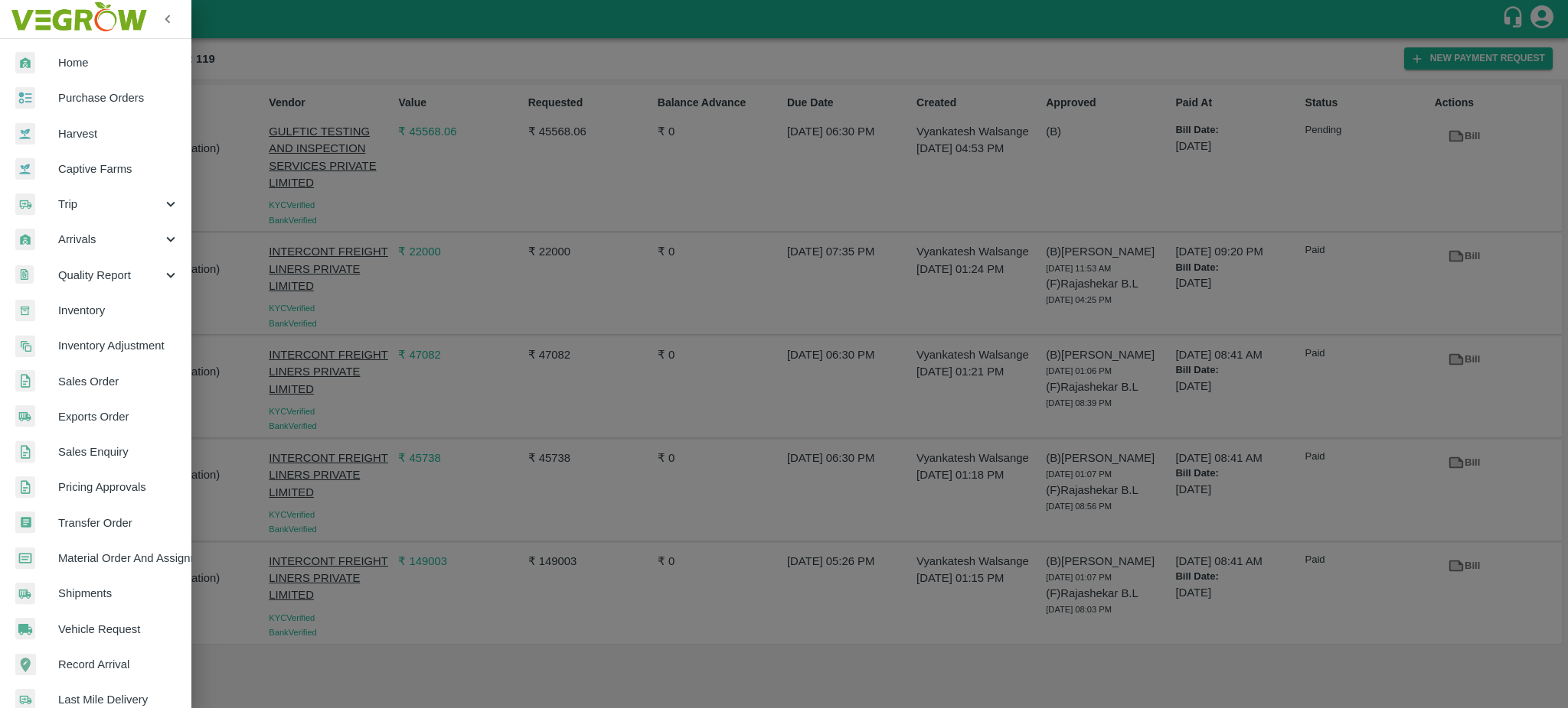
scroll to position [162, 0]
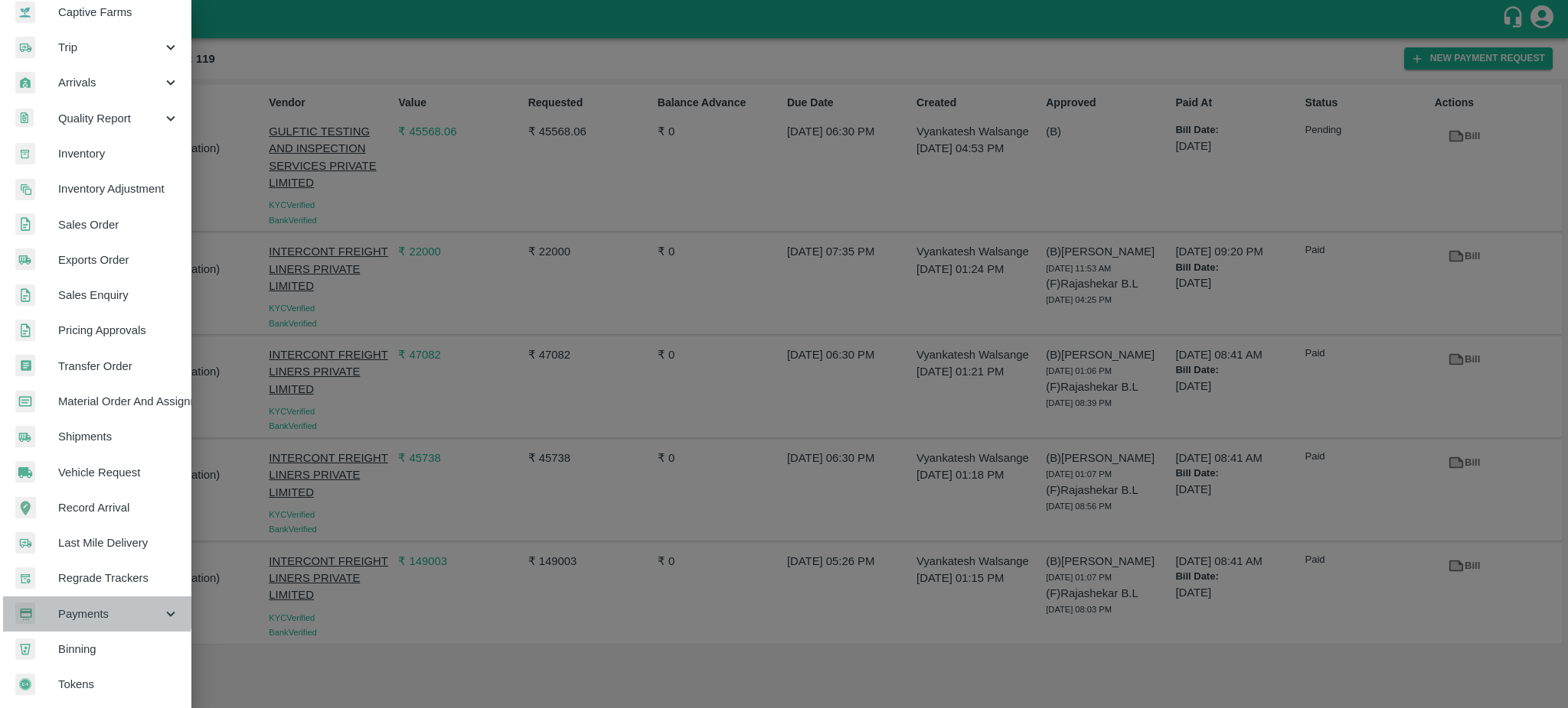
click at [82, 606] on span "Payments" at bounding box center [110, 615] width 104 height 17
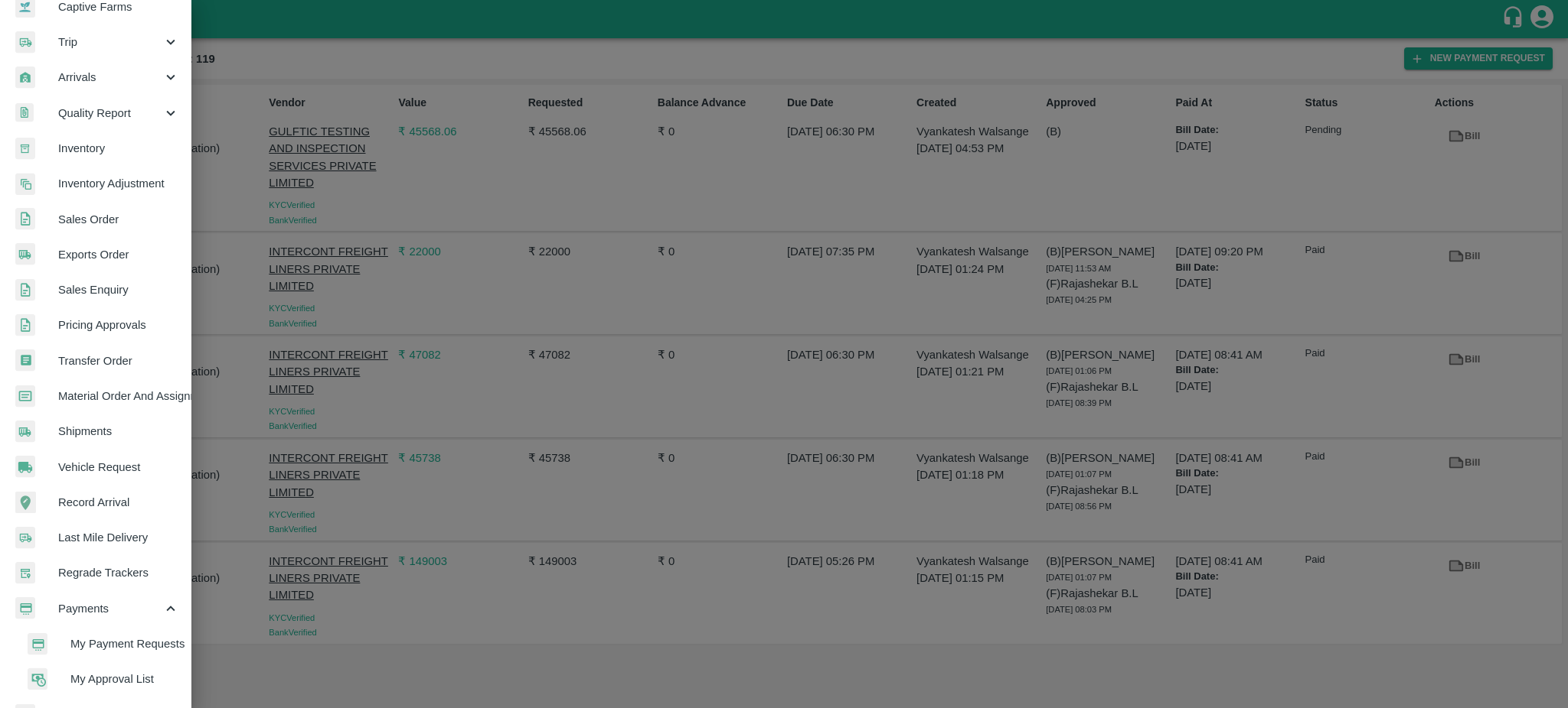
click at [125, 638] on span "My Payment Requests" at bounding box center [125, 644] width 109 height 17
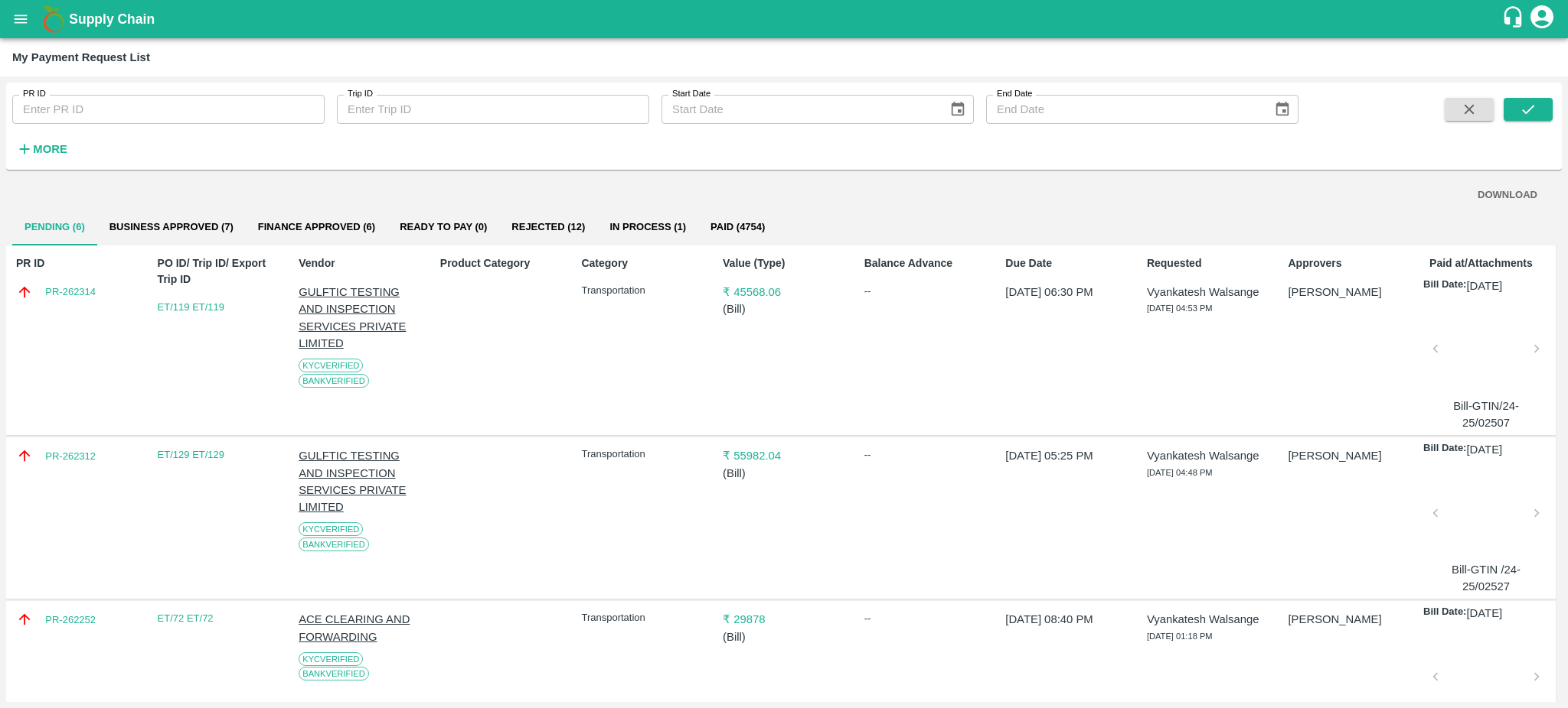
click at [43, 149] on strong "More" at bounding box center [50, 149] width 35 height 12
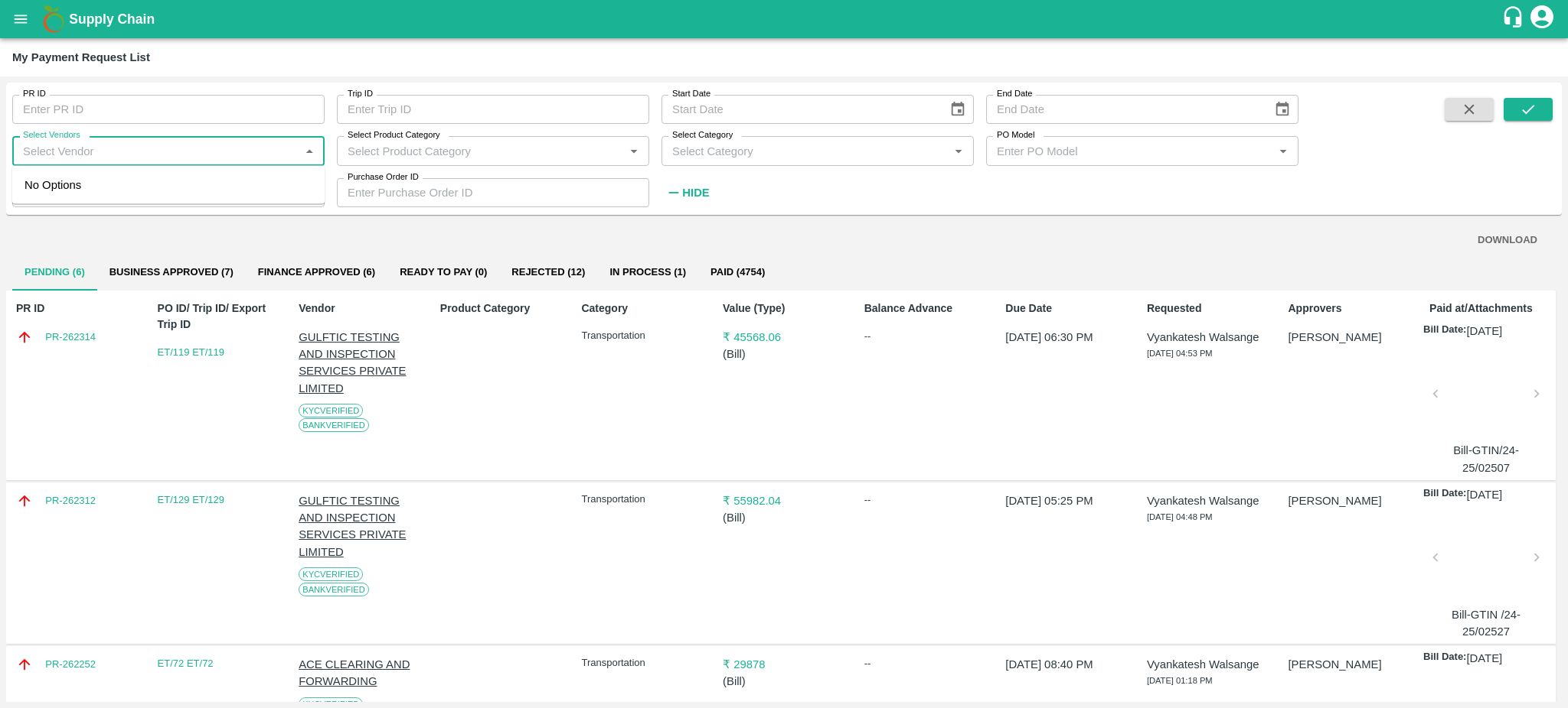
click at [161, 151] on input "Select Vendors" at bounding box center [155, 150] width 278 height 20
click at [77, 175] on div "P F LOGISTICS-Transporter" at bounding box center [168, 185] width 313 height 26
type input "P F LOGISTICS-Transporter"
click at [1520, 112] on icon "submit" at bounding box center [1528, 110] width 17 height 17
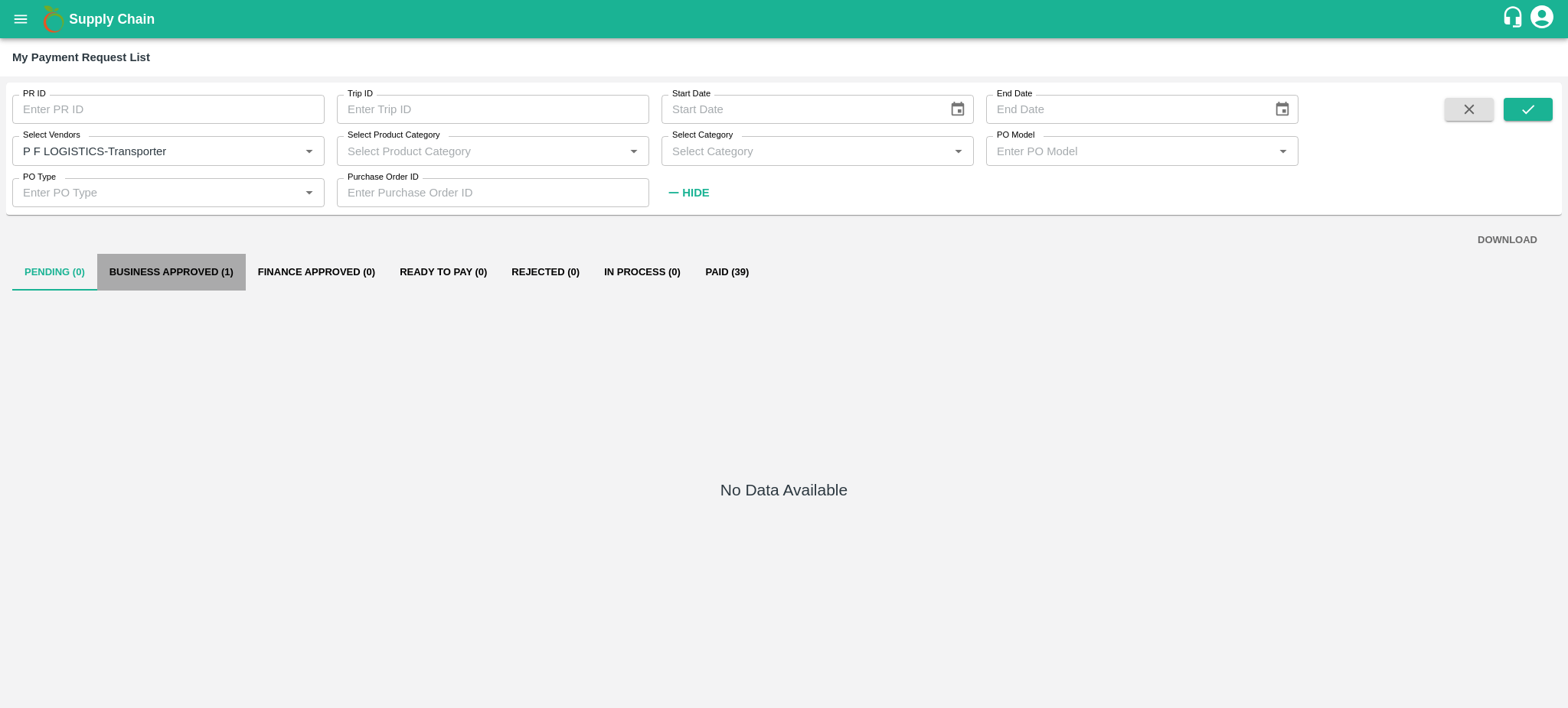
click at [161, 267] on button "Business Approved (1)" at bounding box center [171, 272] width 149 height 37
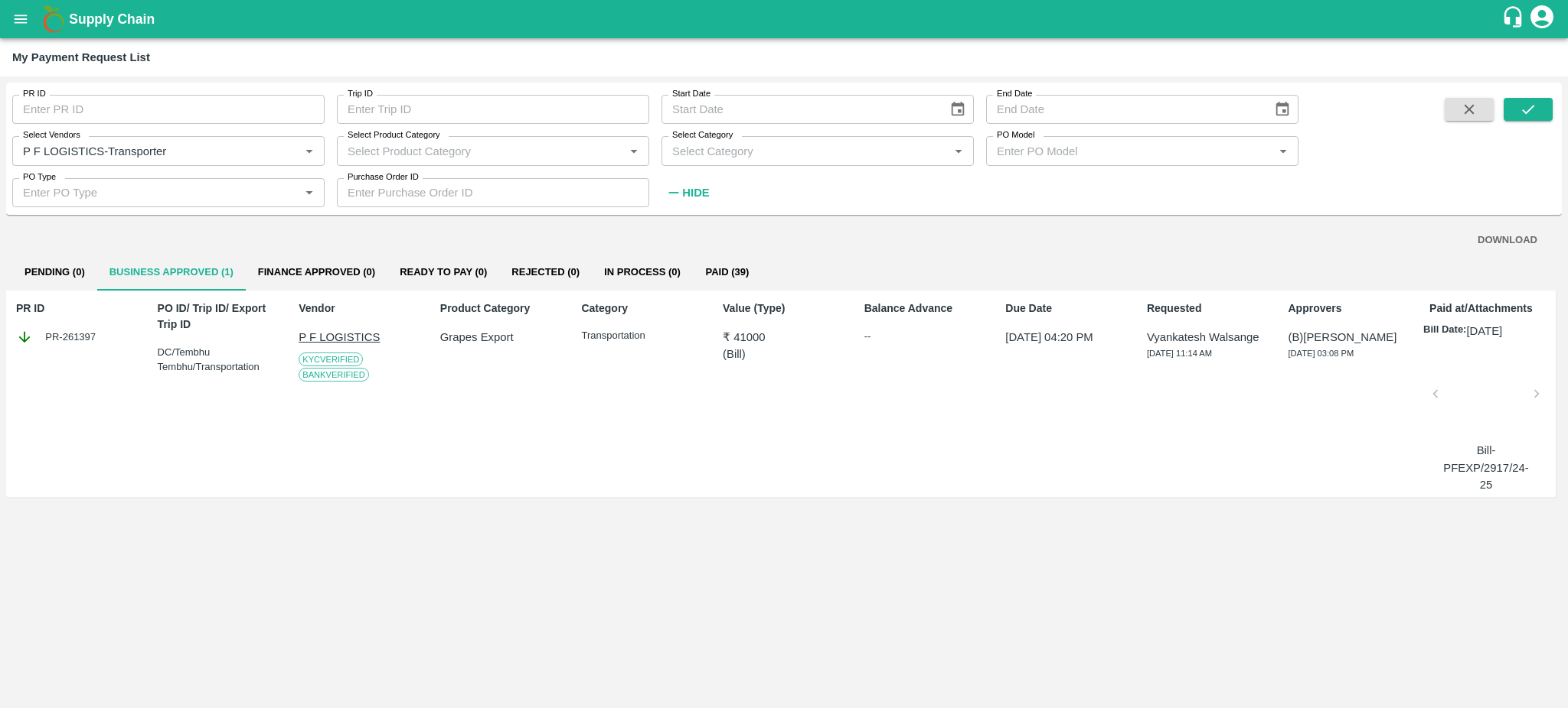
click at [103, 337] on div "PR-261397" at bounding box center [77, 338] width 122 height 17
copy div "PR-261397"
